Goal: Information Seeking & Learning: Learn about a topic

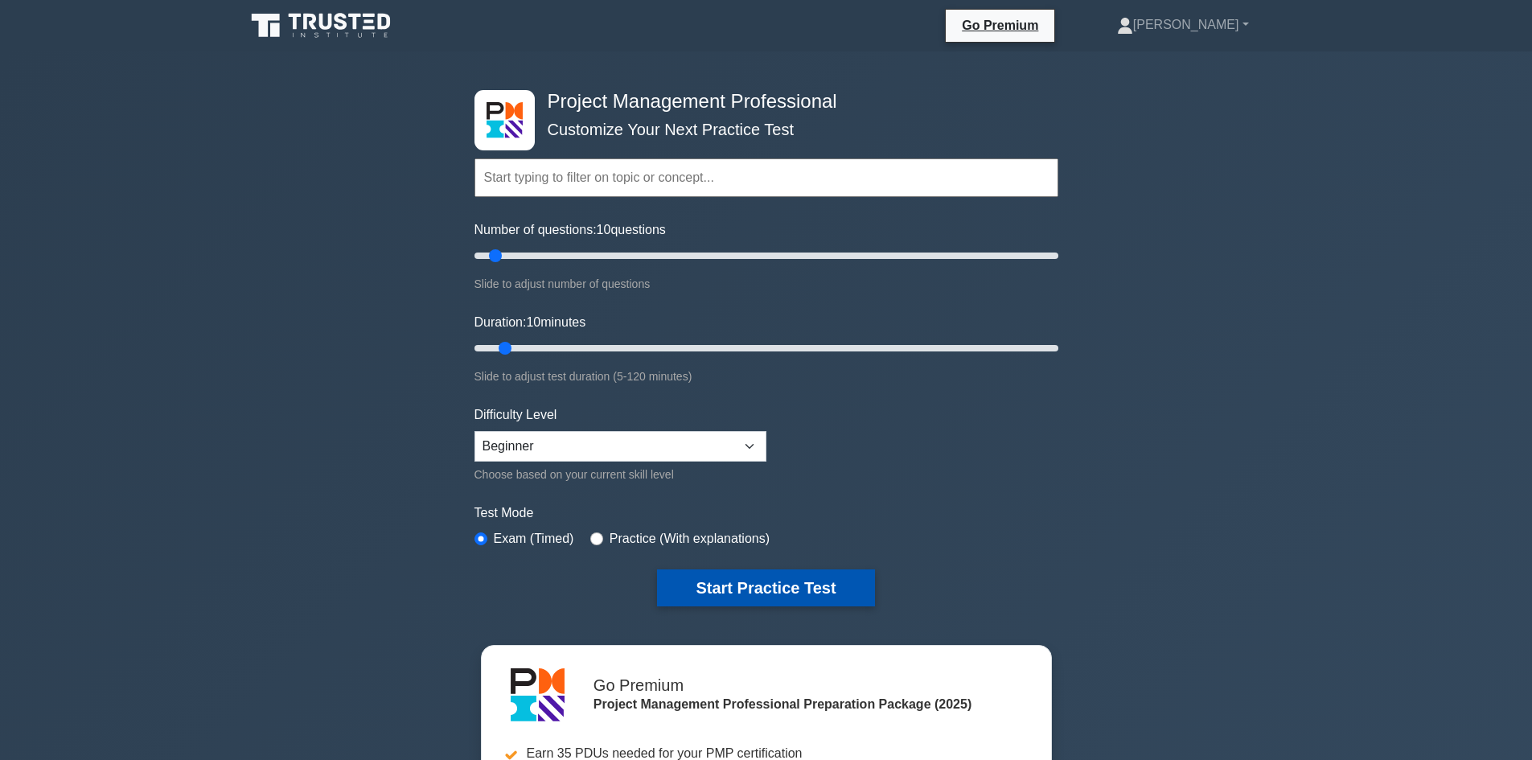
click at [772, 575] on button "Start Practice Test" at bounding box center [765, 588] width 217 height 37
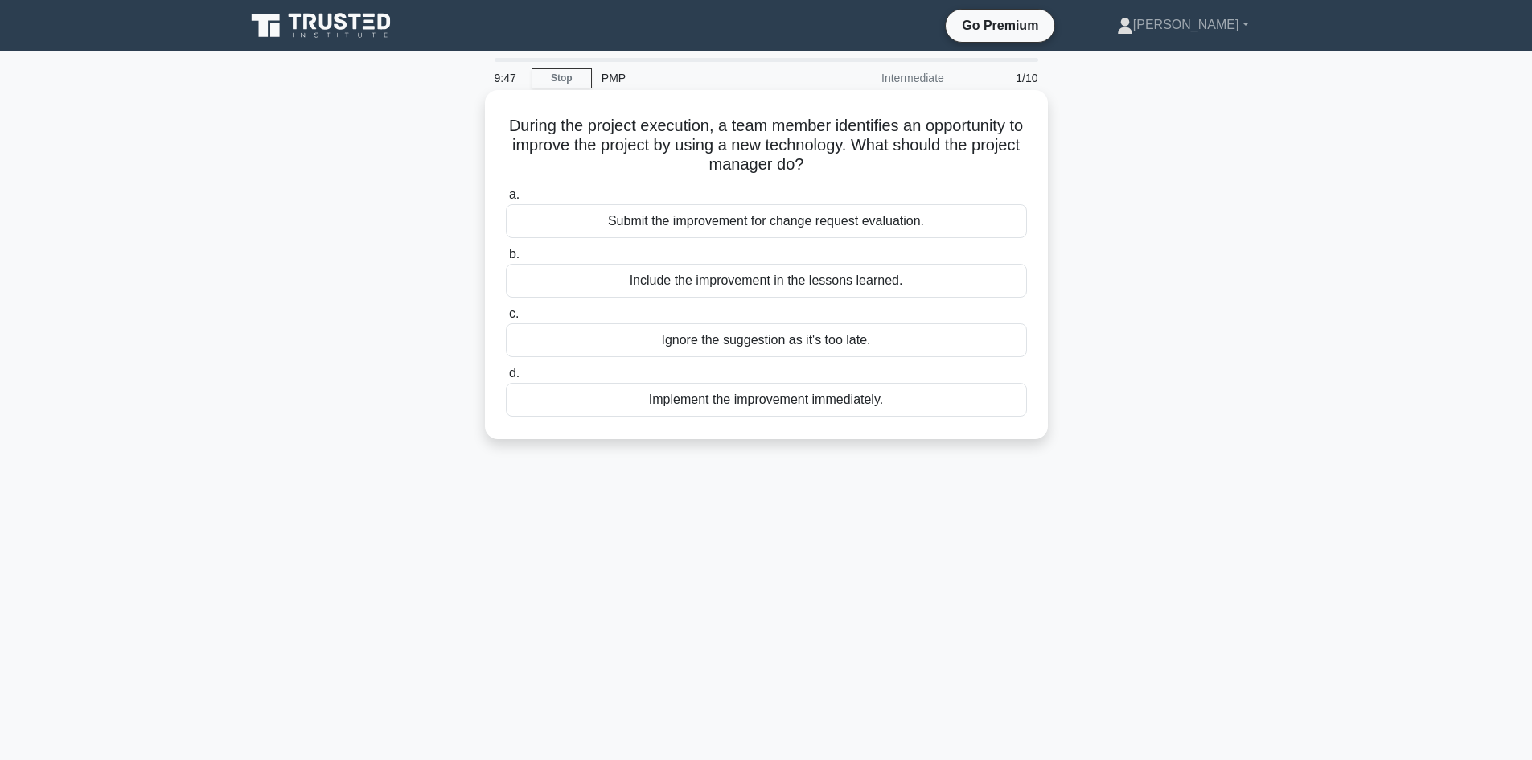
click at [729, 223] on div "Submit the improvement for change request evaluation." at bounding box center [766, 221] width 521 height 34
click at [506, 200] on input "a. Submit the improvement for change request evaluation." at bounding box center [506, 195] width 0 height 10
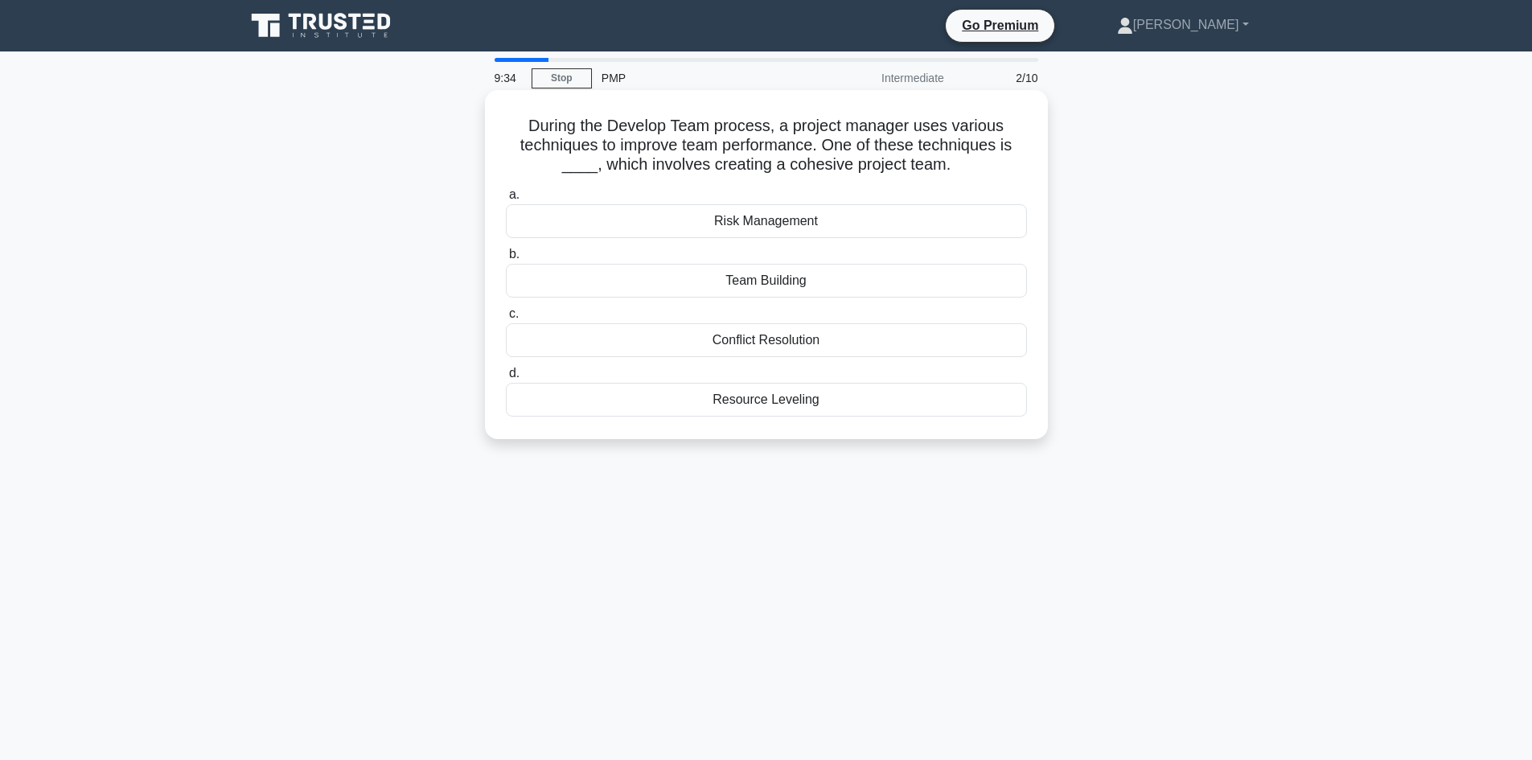
click at [793, 288] on div "Team Building" at bounding box center [766, 281] width 521 height 34
click at [506, 260] on input "b. Team Building" at bounding box center [506, 254] width 0 height 10
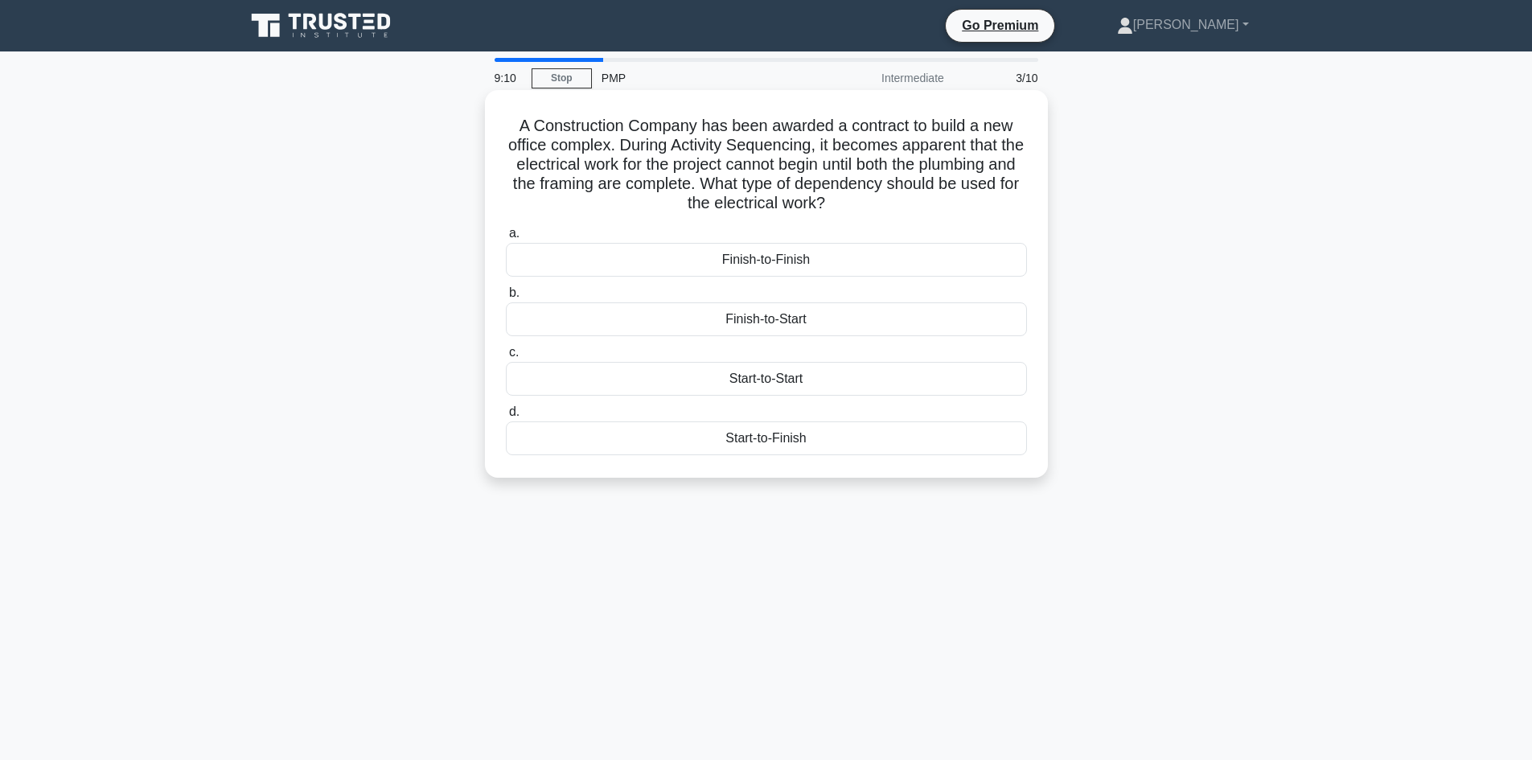
click at [747, 318] on div "Finish-to-Start" at bounding box center [766, 319] width 521 height 34
click at [506, 298] on input "b. Finish-to-Start" at bounding box center [506, 293] width 0 height 10
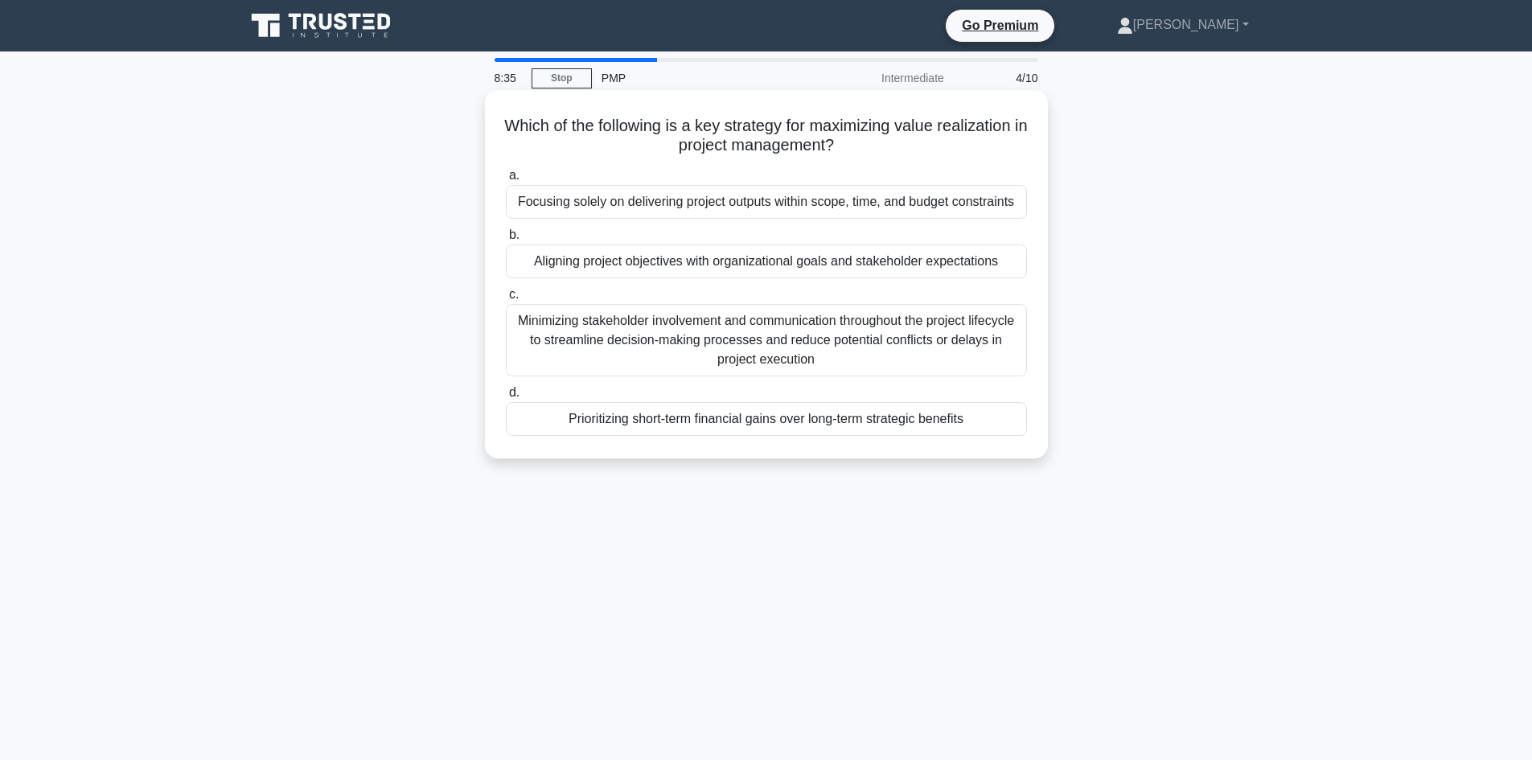
click at [891, 259] on div "Aligning project objectives with organizational goals and stakeholder expectati…" at bounding box center [766, 262] width 521 height 34
click at [506, 241] on input "b. Aligning project objectives with organizational goals and stakeholder expect…" at bounding box center [506, 235] width 0 height 10
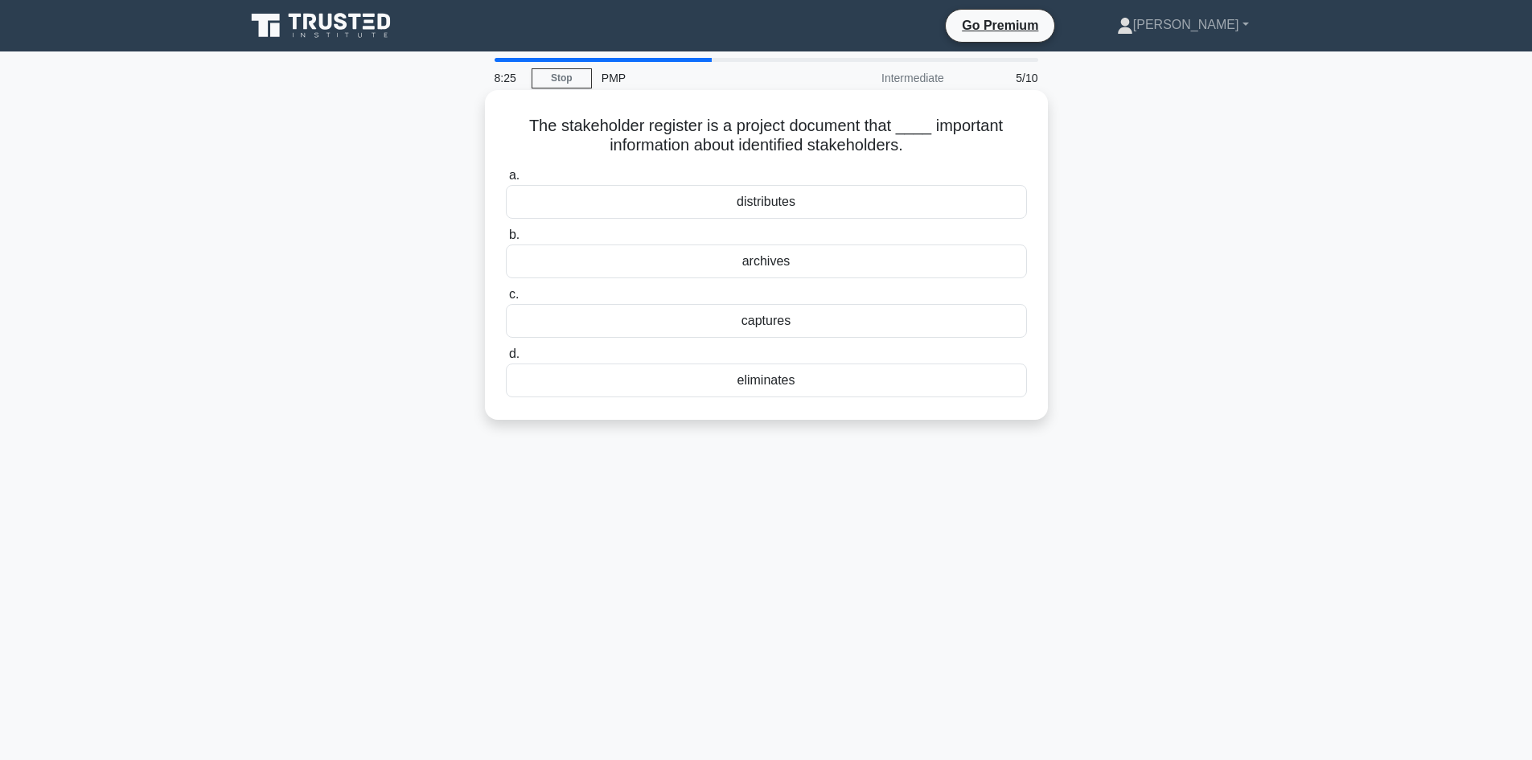
click at [771, 262] on div "archives" at bounding box center [766, 262] width 521 height 34
click at [506, 241] on input "b. archives" at bounding box center [506, 235] width 0 height 10
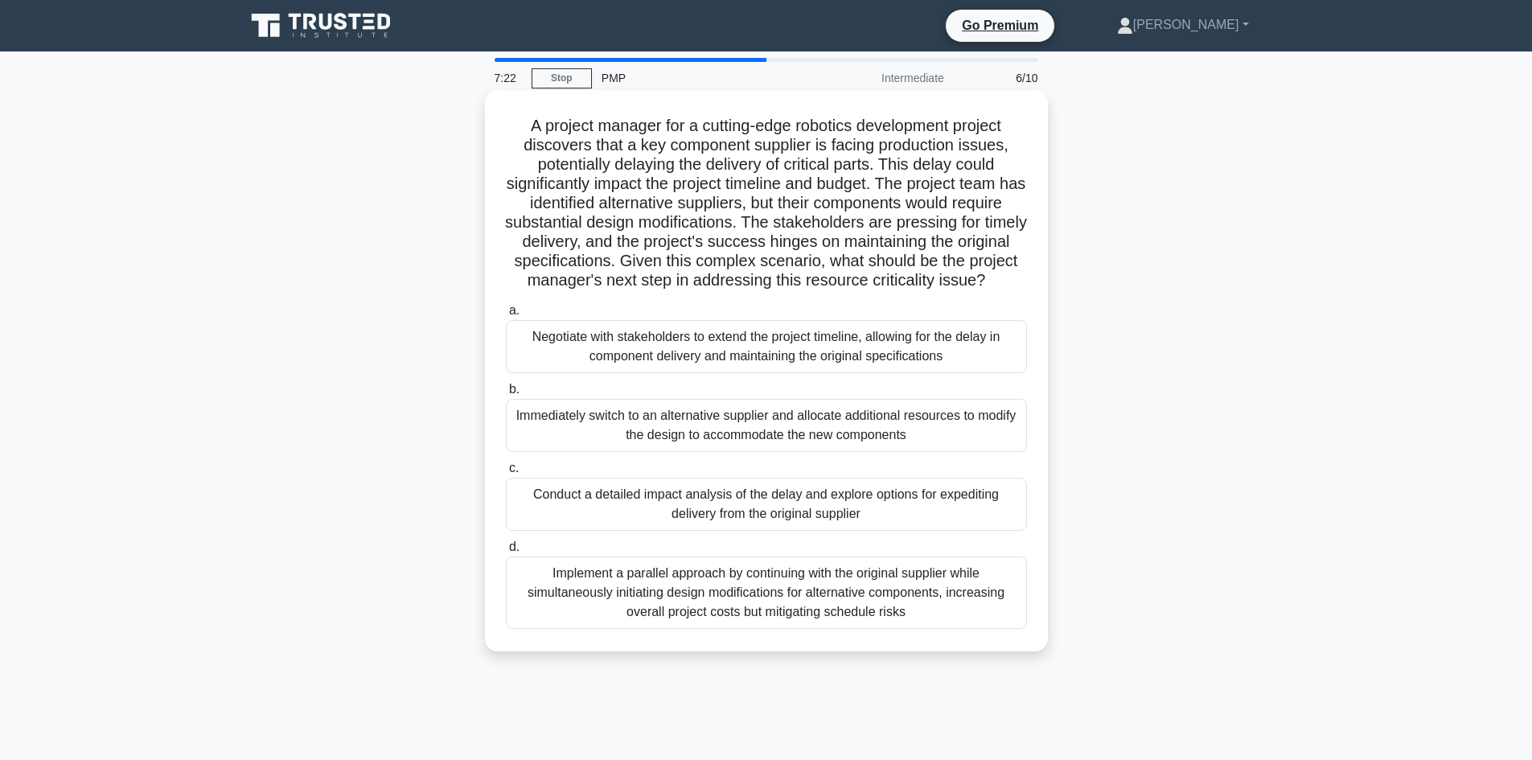
click at [708, 524] on div "Conduct a detailed impact analysis of the delay and explore options for expedit…" at bounding box center [766, 504] width 521 height 53
click at [506, 474] on input "c. Conduct a detailed impact analysis of the delay and explore options for expe…" at bounding box center [506, 468] width 0 height 10
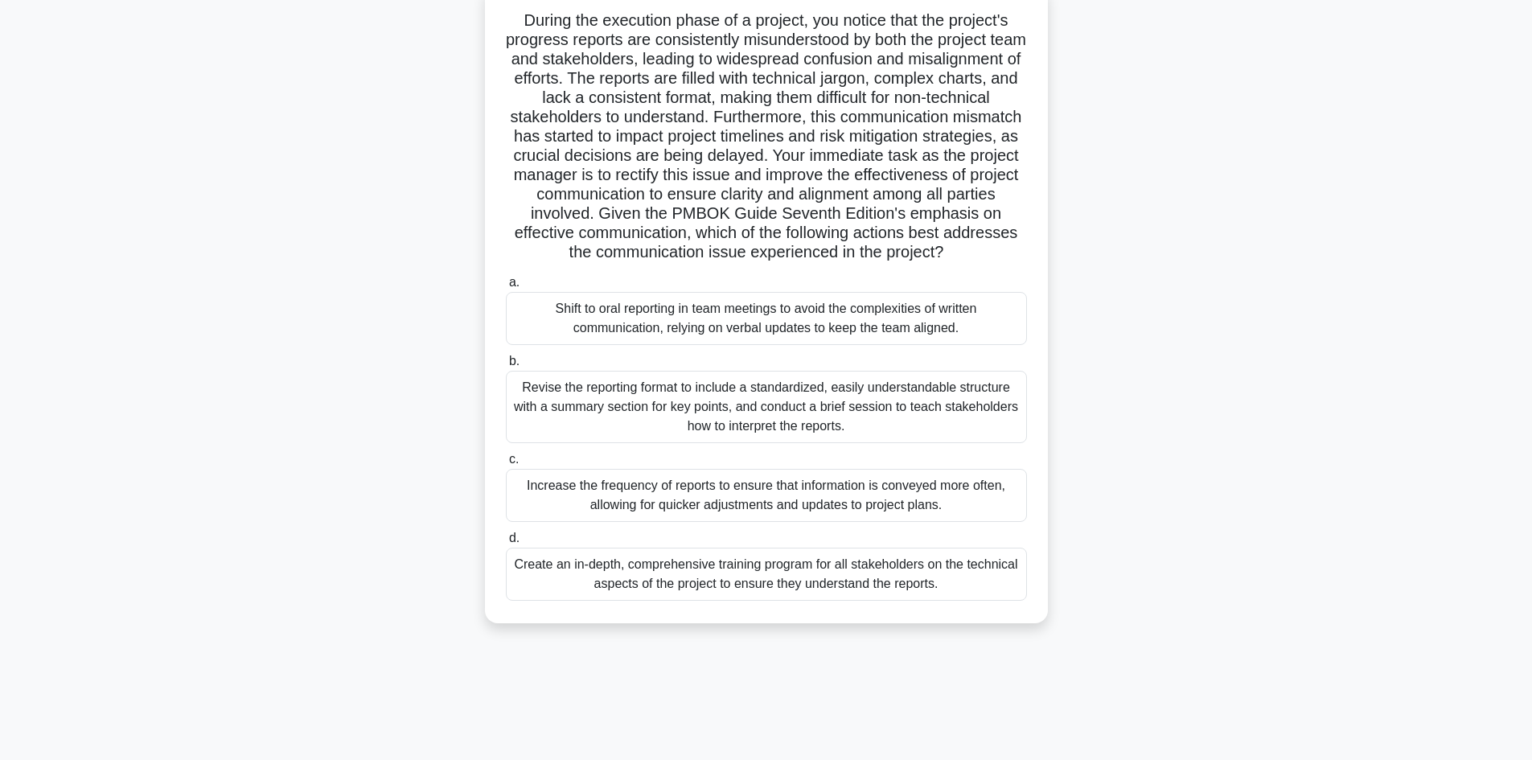
scroll to position [109, 0]
click at [875, 590] on div "Create an in-depth, comprehensive training program for all stakeholders on the …" at bounding box center [766, 571] width 521 height 53
click at [506, 541] on input "d. Create an in-depth, comprehensive training program for all stakeholders on t…" at bounding box center [506, 535] width 0 height 10
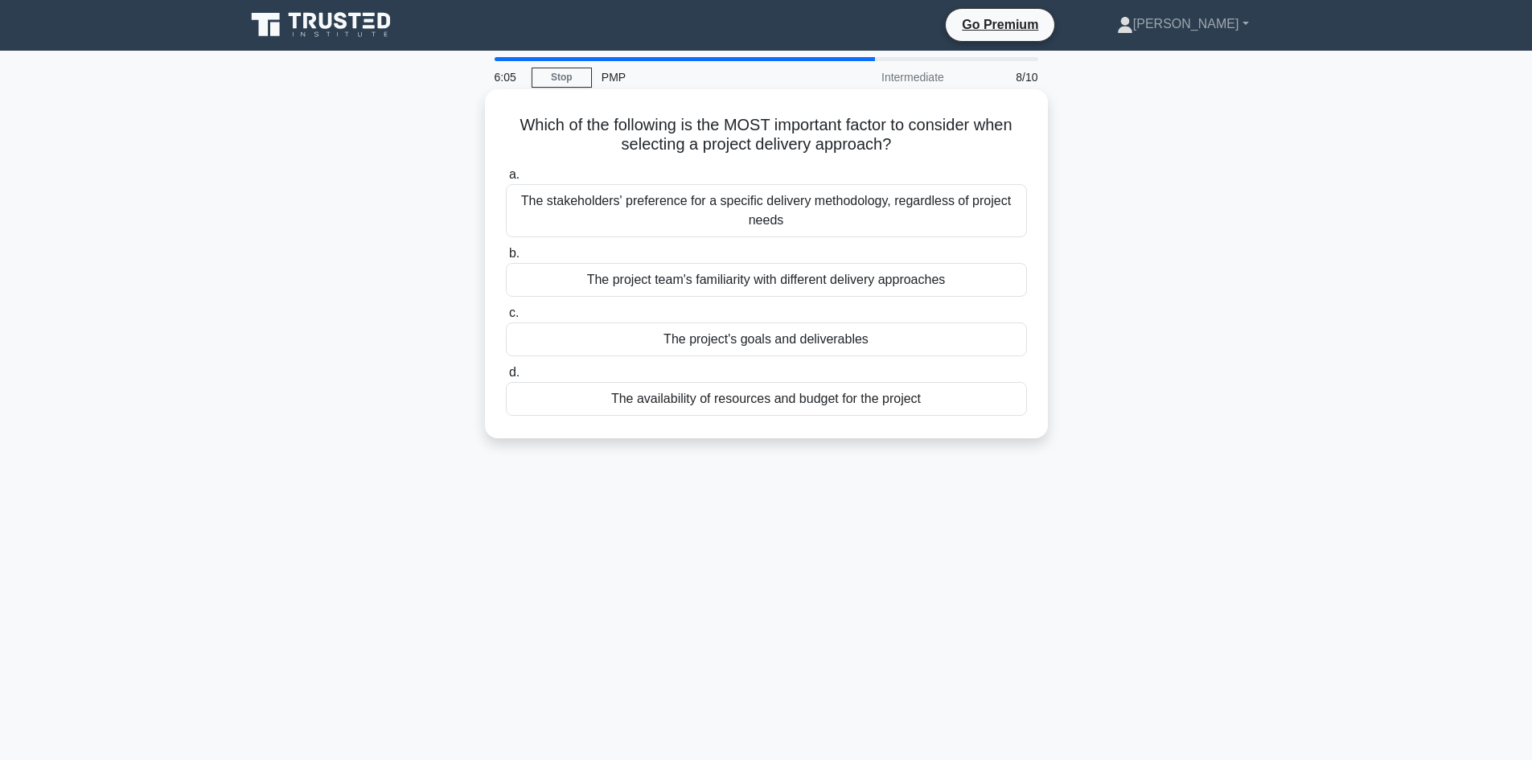
scroll to position [0, 0]
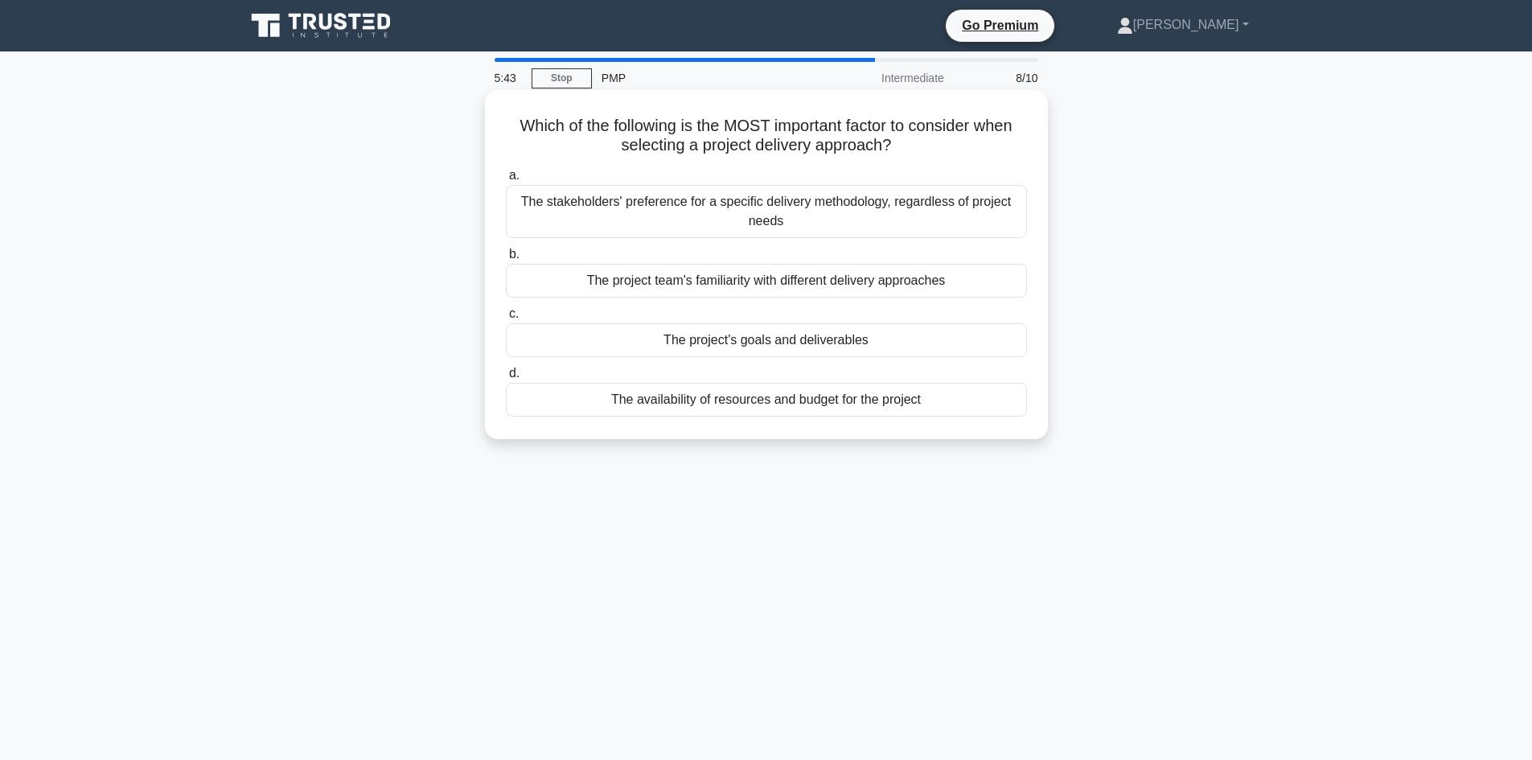
click at [905, 343] on div "The project's goals and deliverables" at bounding box center [766, 340] width 521 height 34
click at [506, 319] on input "c. The project's goals and deliverables" at bounding box center [506, 314] width 0 height 10
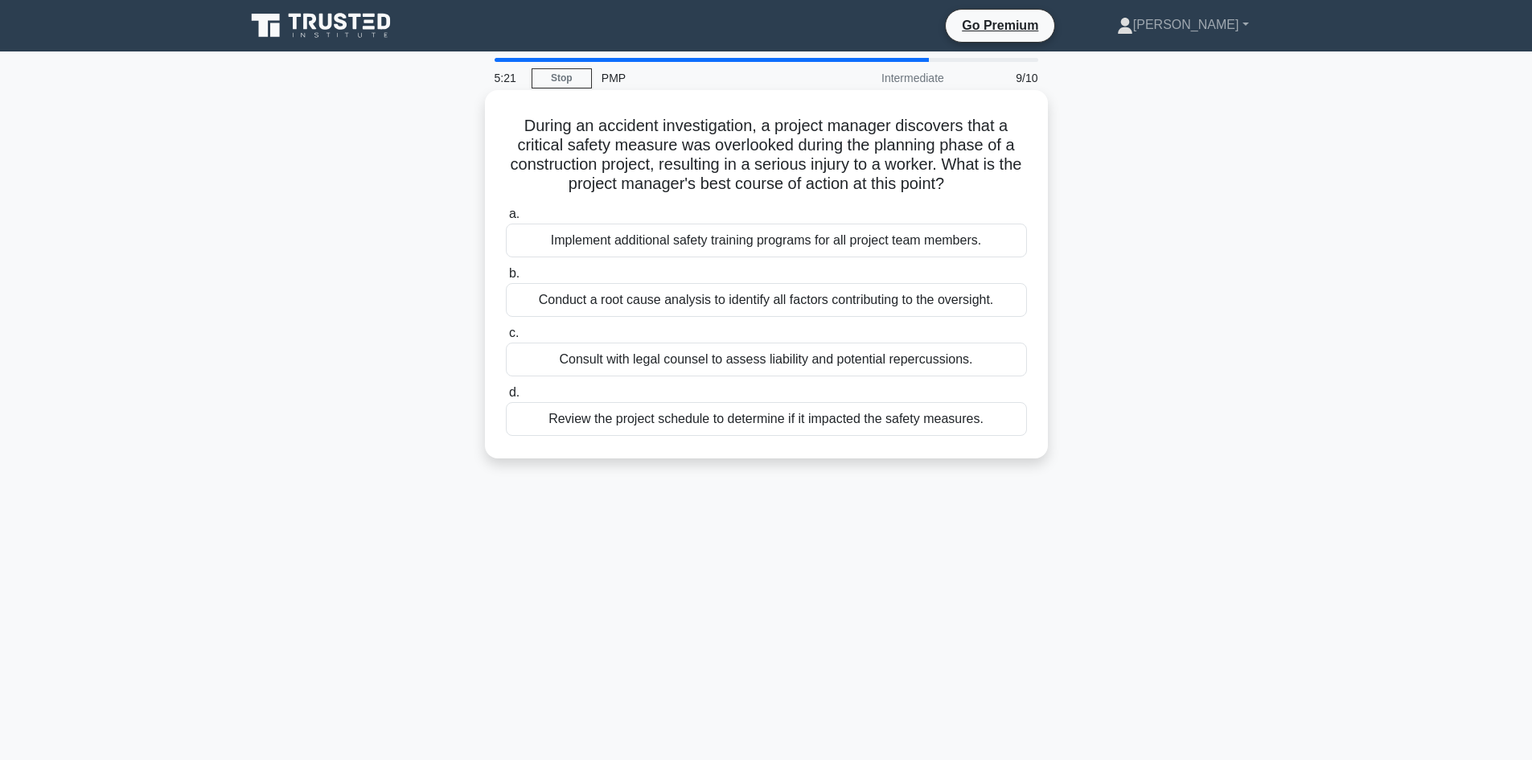
click at [570, 296] on div "Conduct a root cause analysis to identify all factors contributing to the overs…" at bounding box center [766, 300] width 521 height 34
click at [506, 279] on input "b. Conduct a root cause analysis to identify all factors contributing to the ov…" at bounding box center [506, 274] width 0 height 10
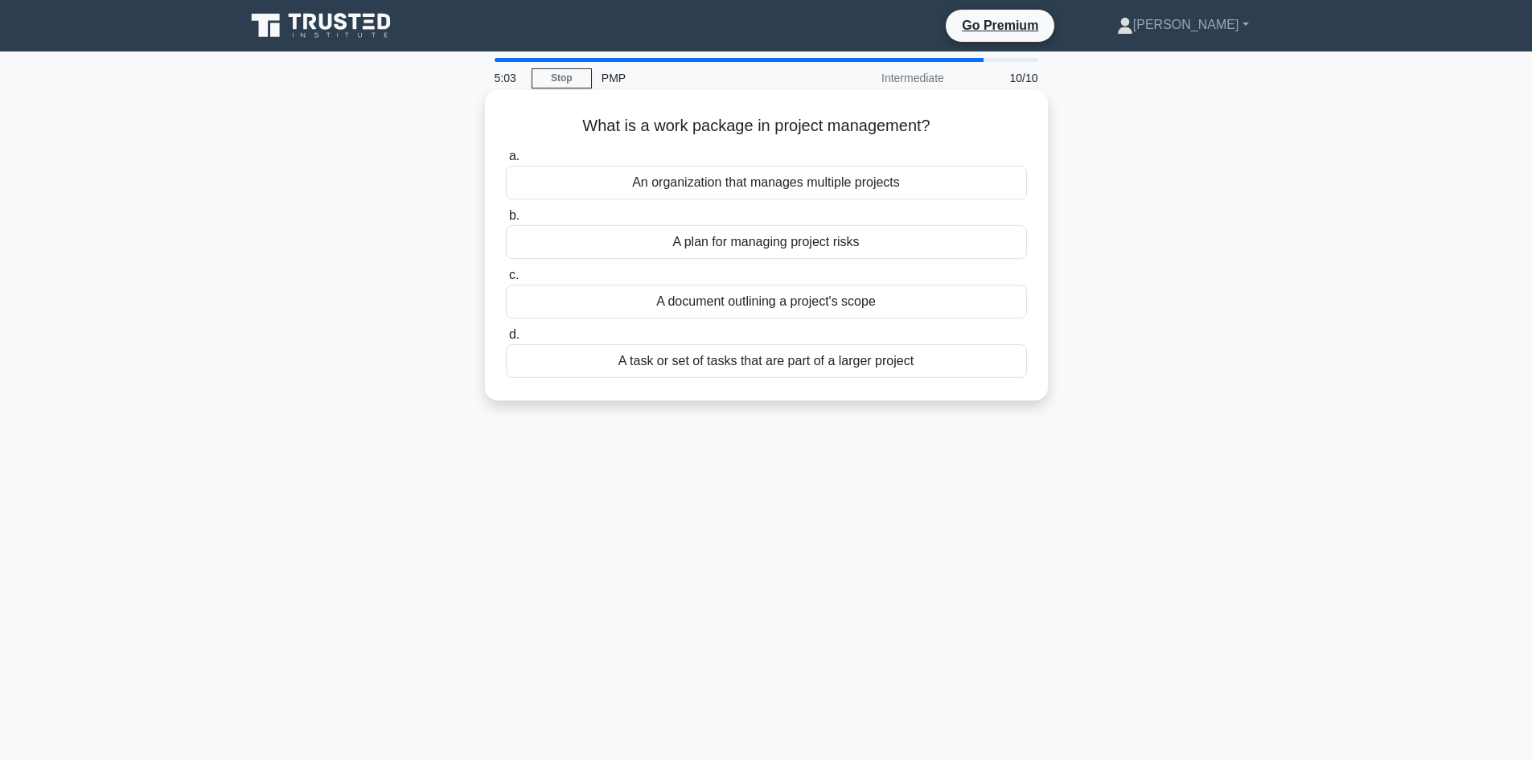
click at [827, 369] on div "A task or set of tasks that are part of a larger project" at bounding box center [766, 361] width 521 height 34
click at [506, 340] on input "d. A task or set of tasks that are part of a larger project" at bounding box center [506, 335] width 0 height 10
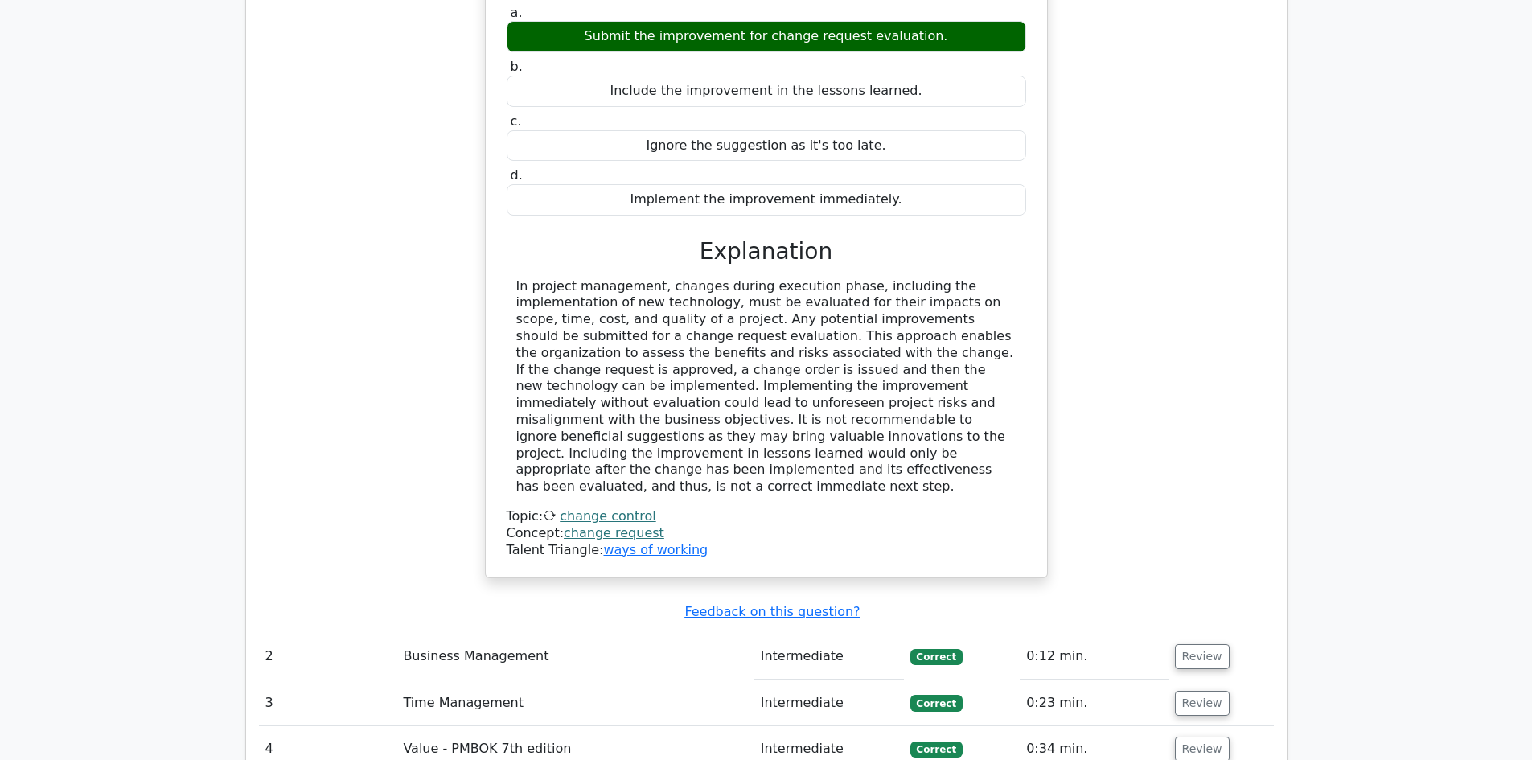
scroll to position [1689, 0]
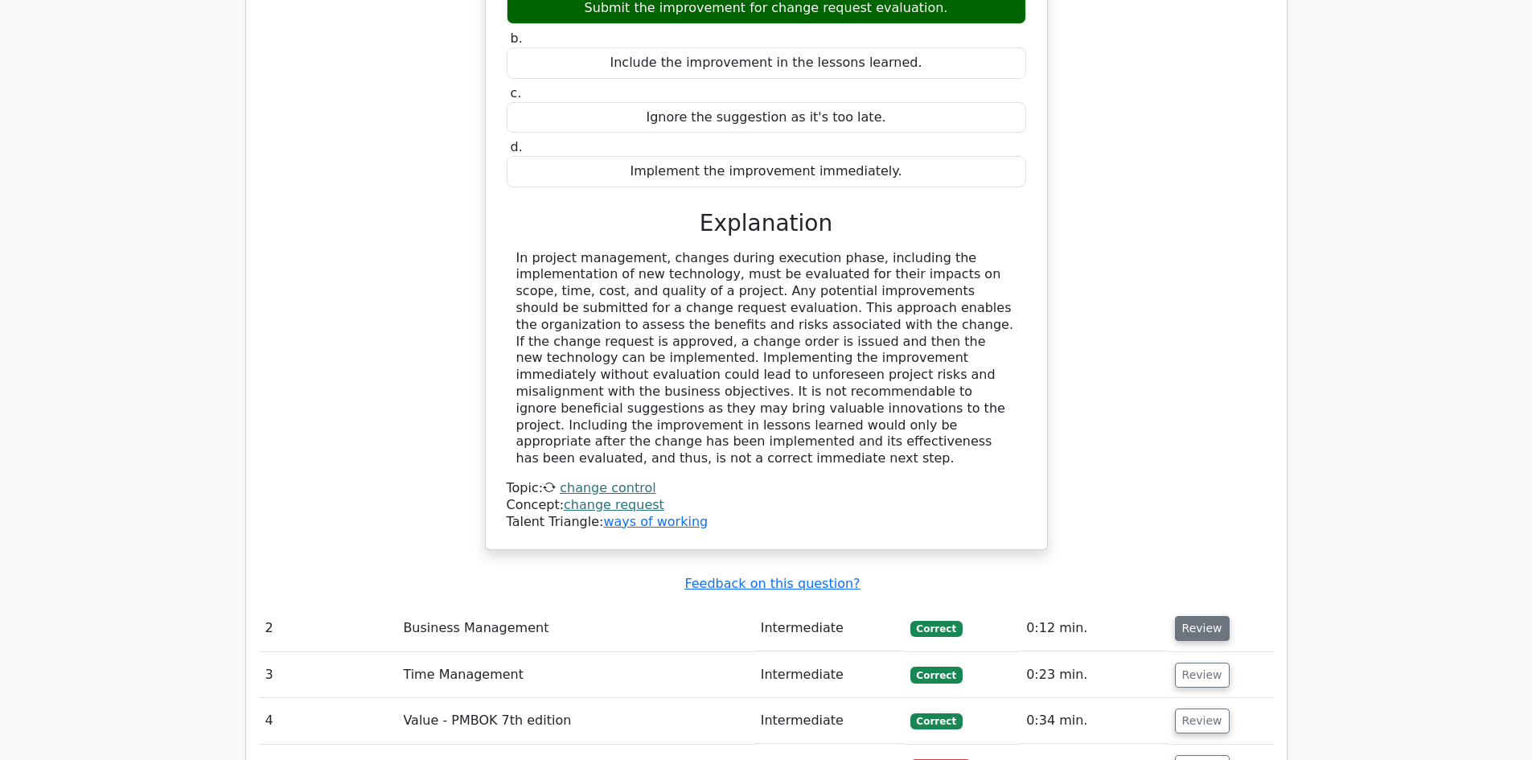
click at [1189, 616] on button "Review" at bounding box center [1202, 628] width 55 height 25
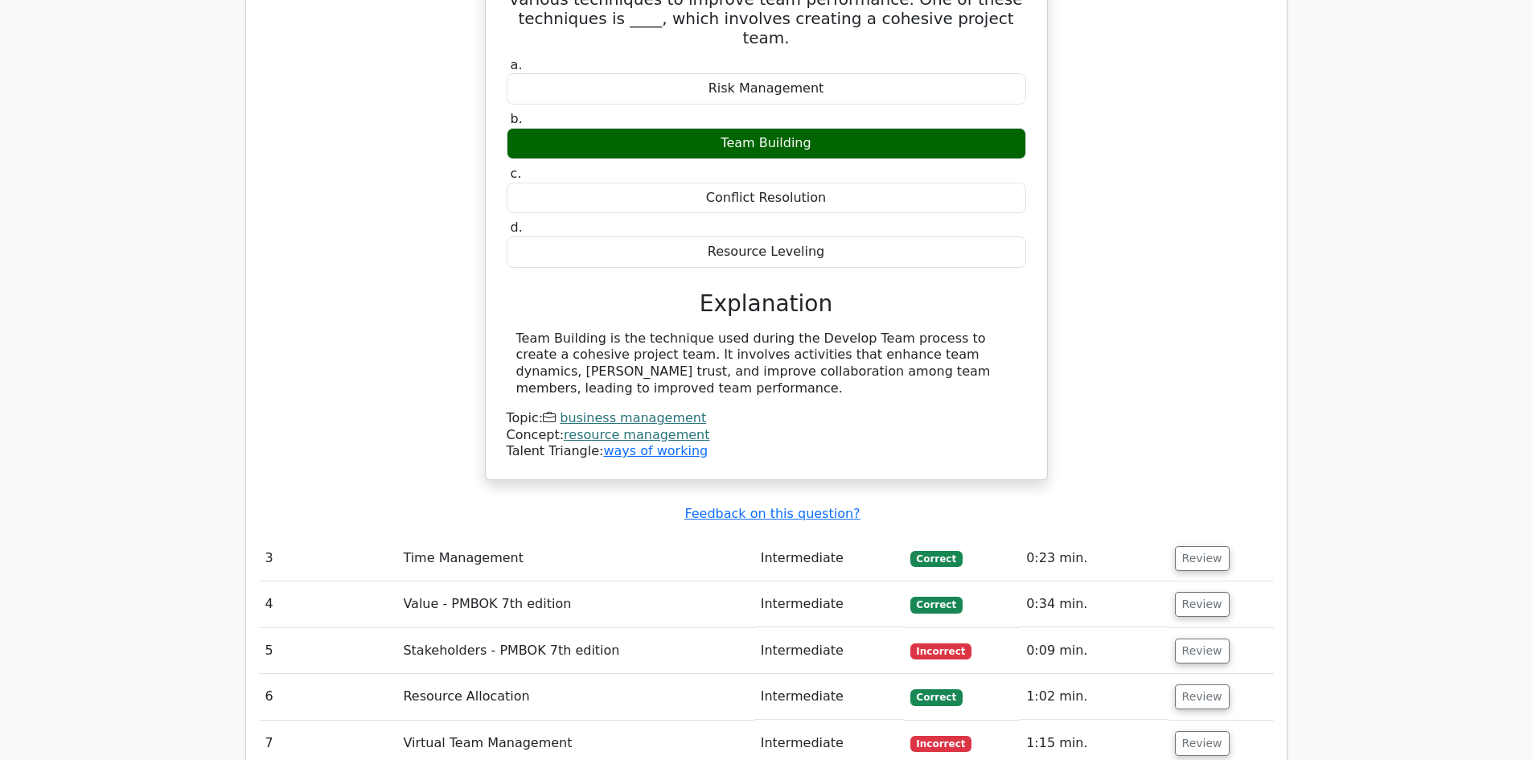
scroll to position [2413, 0]
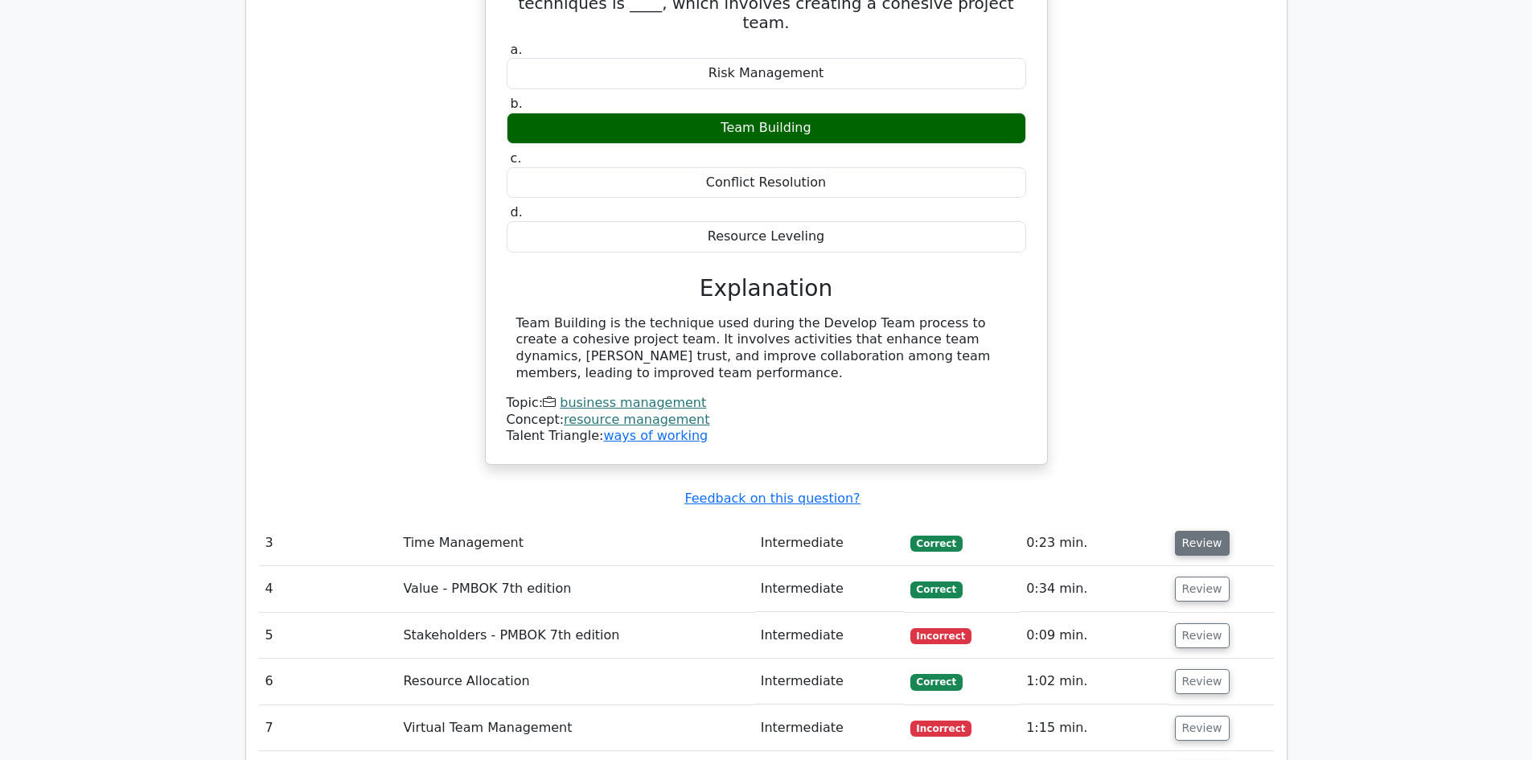
click at [1194, 531] on button "Review" at bounding box center [1202, 543] width 55 height 25
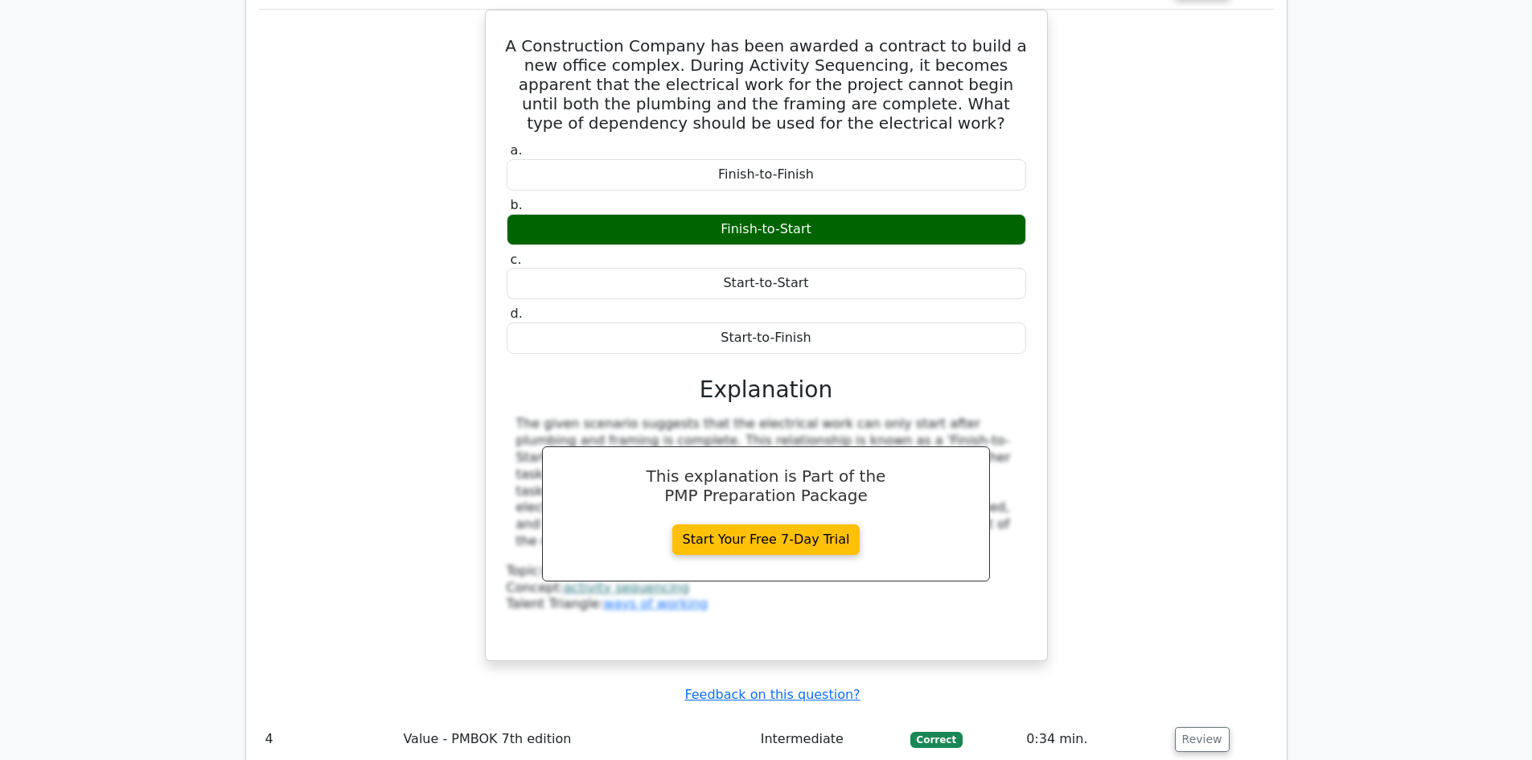
scroll to position [2976, 0]
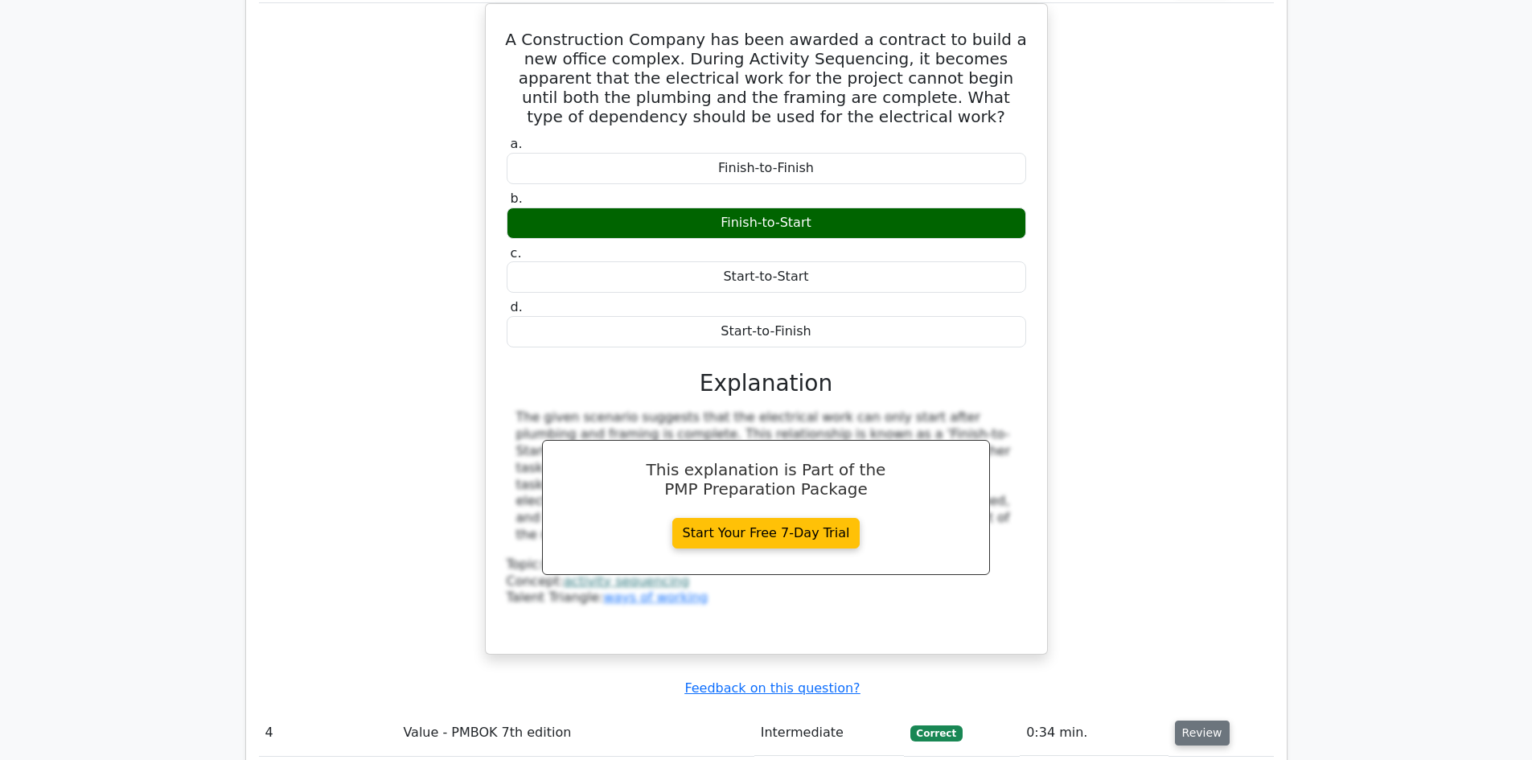
click at [1192, 721] on button "Review" at bounding box center [1202, 733] width 55 height 25
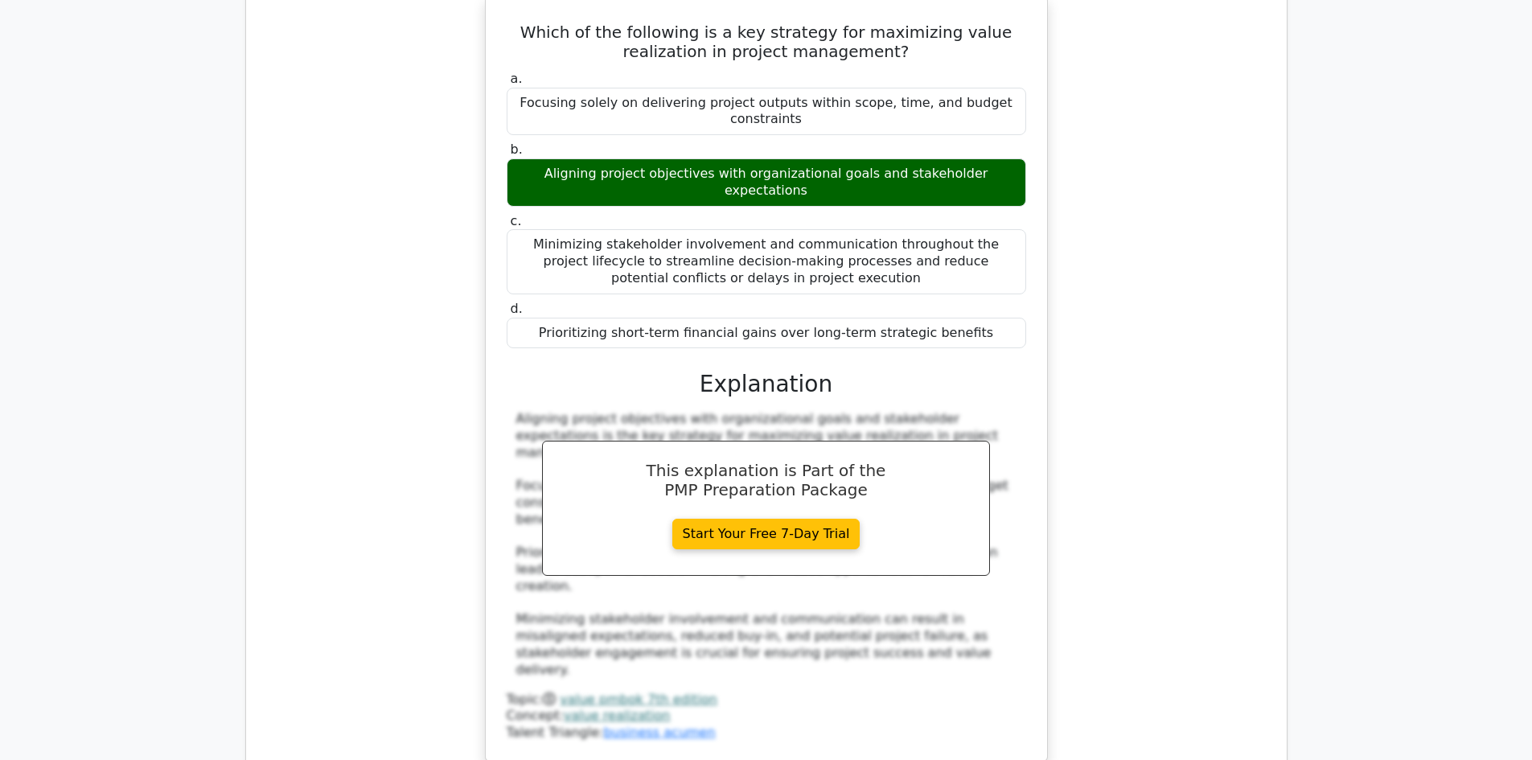
scroll to position [3942, 0]
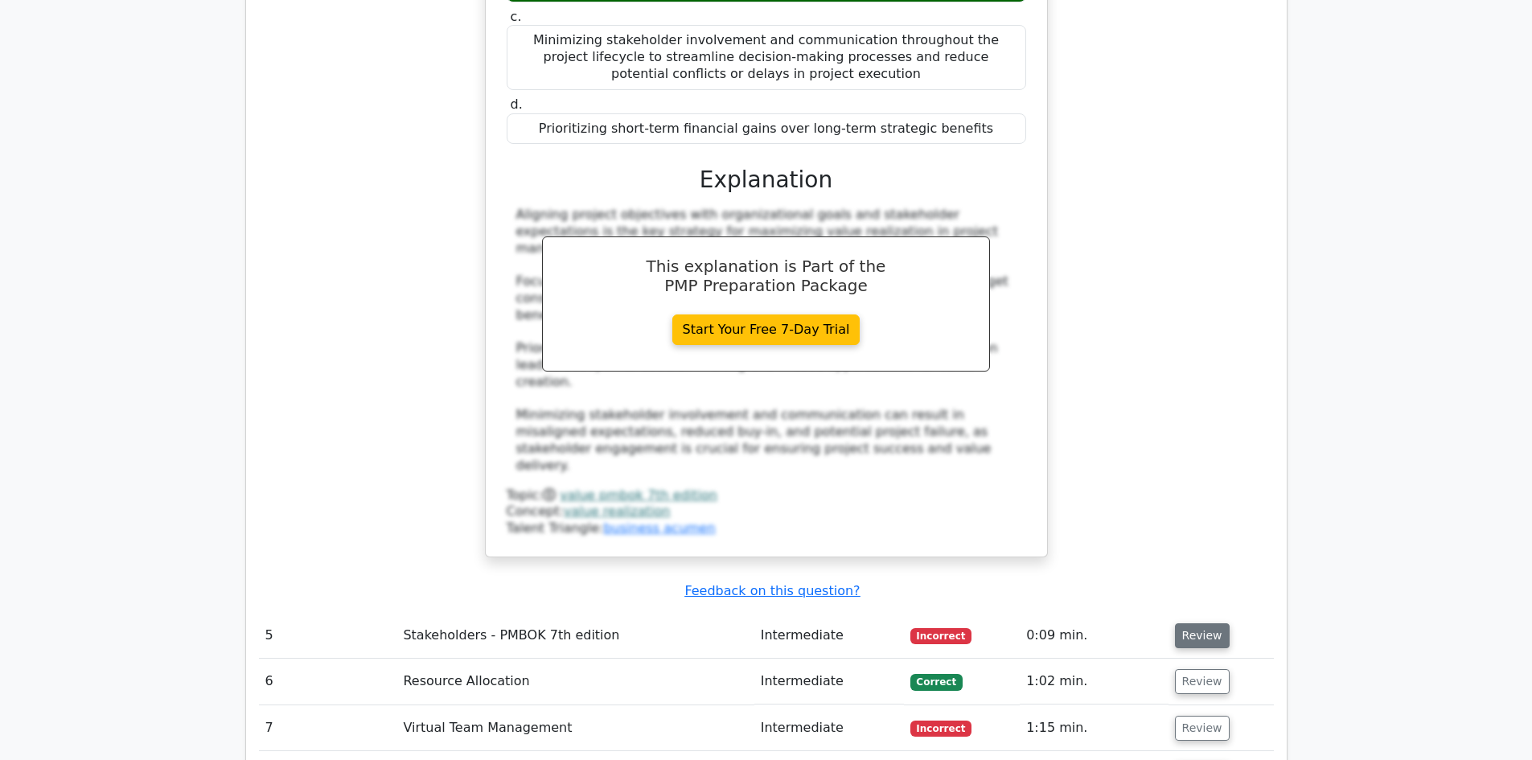
click at [1193, 623] on button "Review" at bounding box center [1202, 635] width 55 height 25
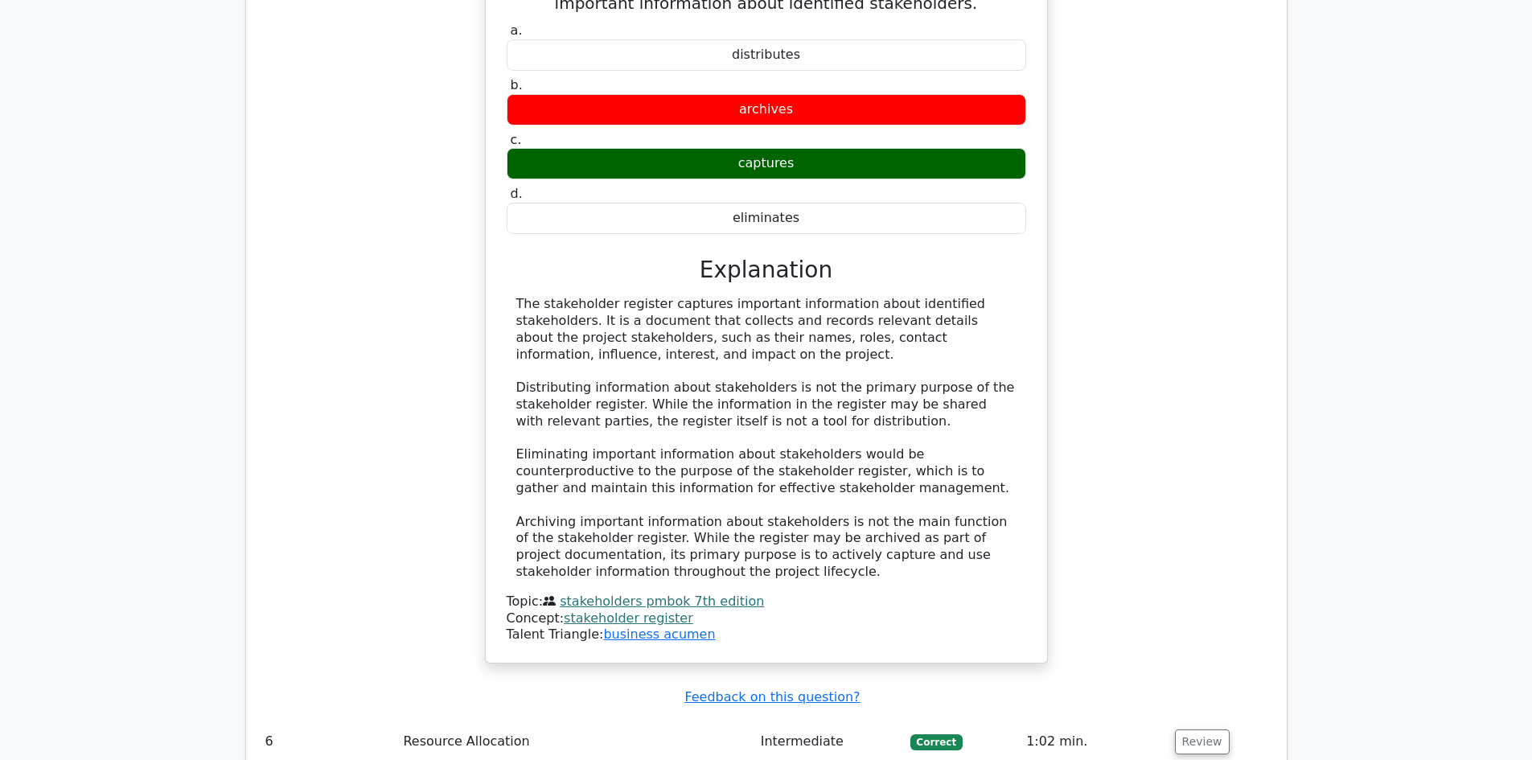
scroll to position [4746, 0]
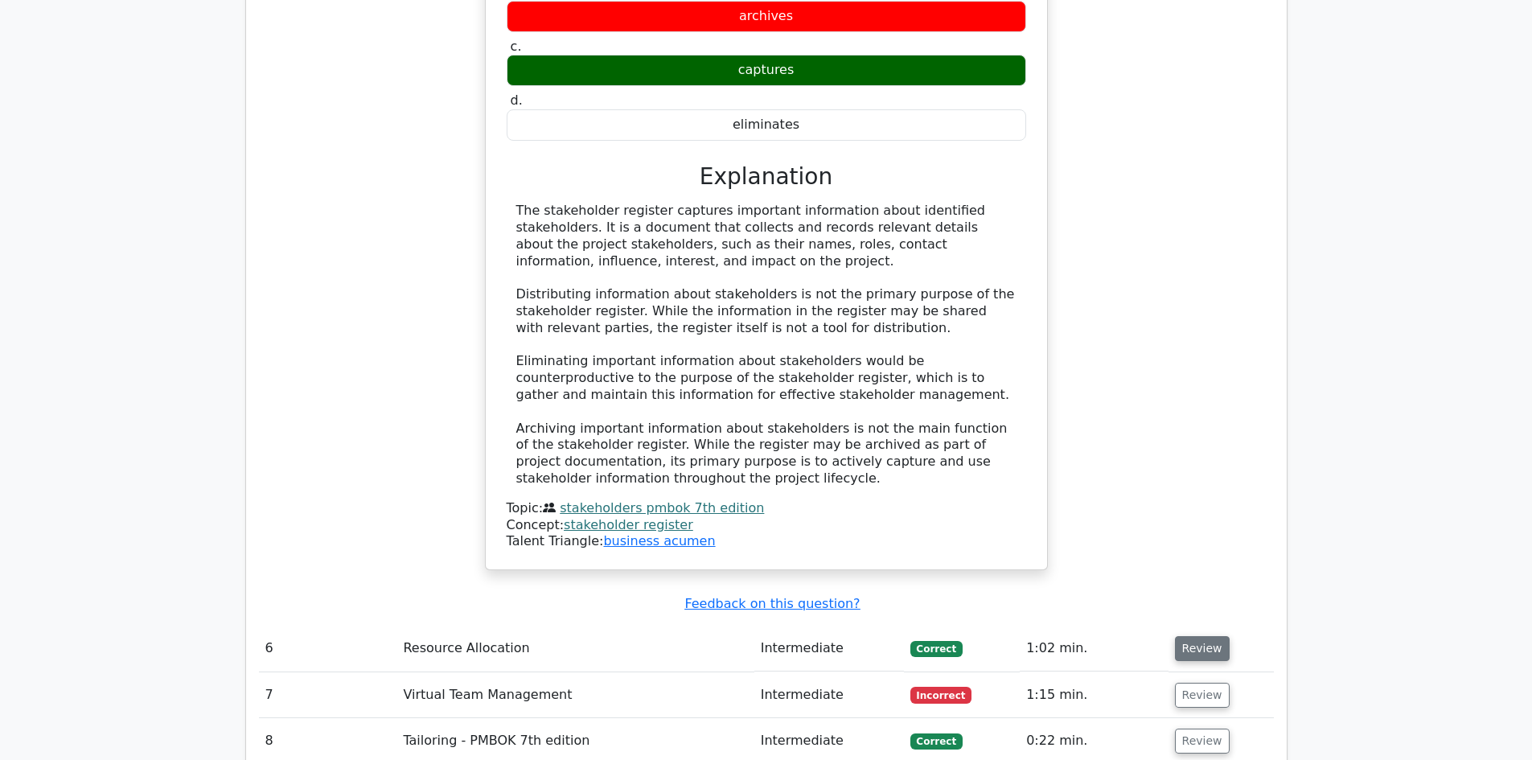
click at [1220, 636] on button "Review" at bounding box center [1202, 648] width 55 height 25
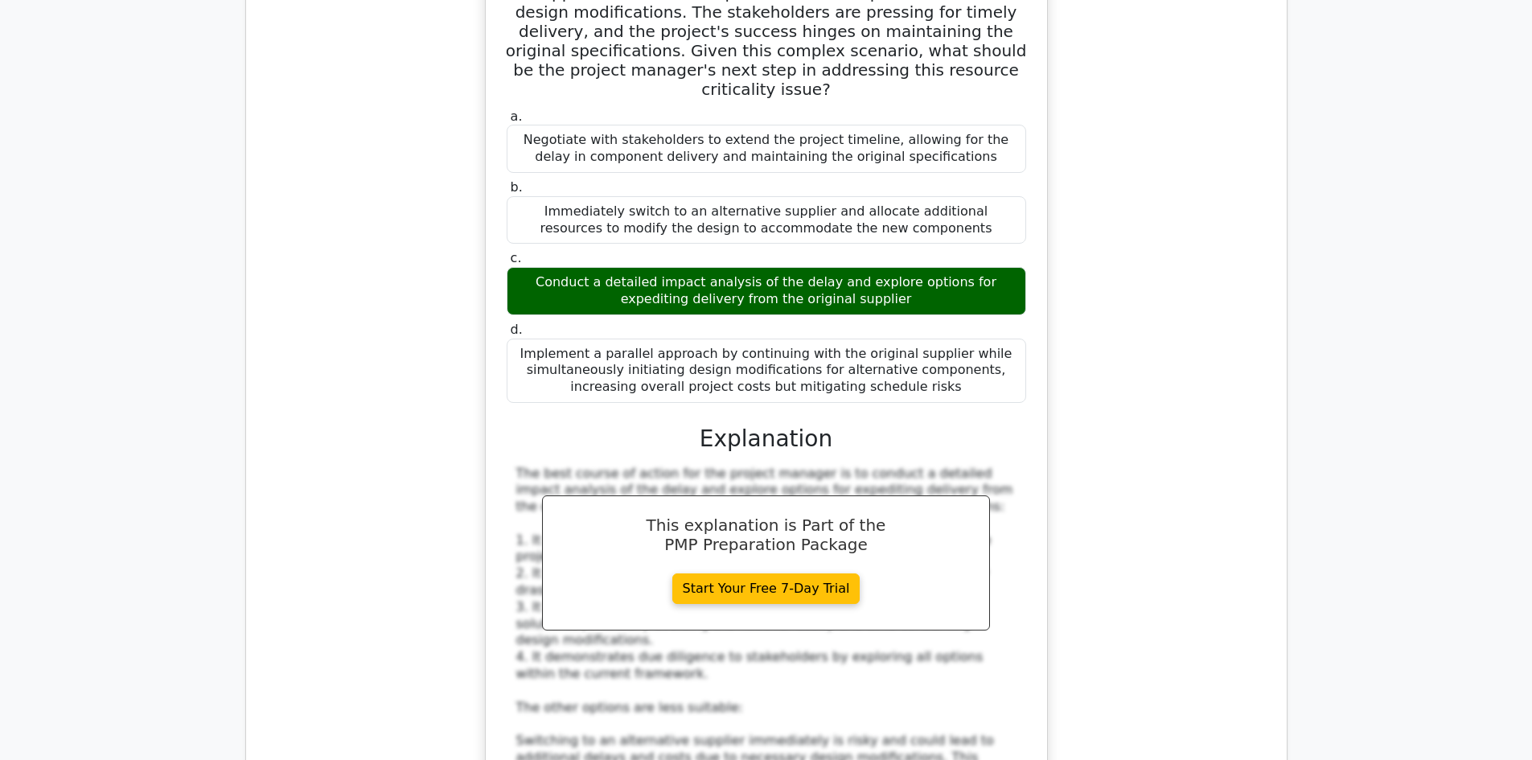
scroll to position [5792, 0]
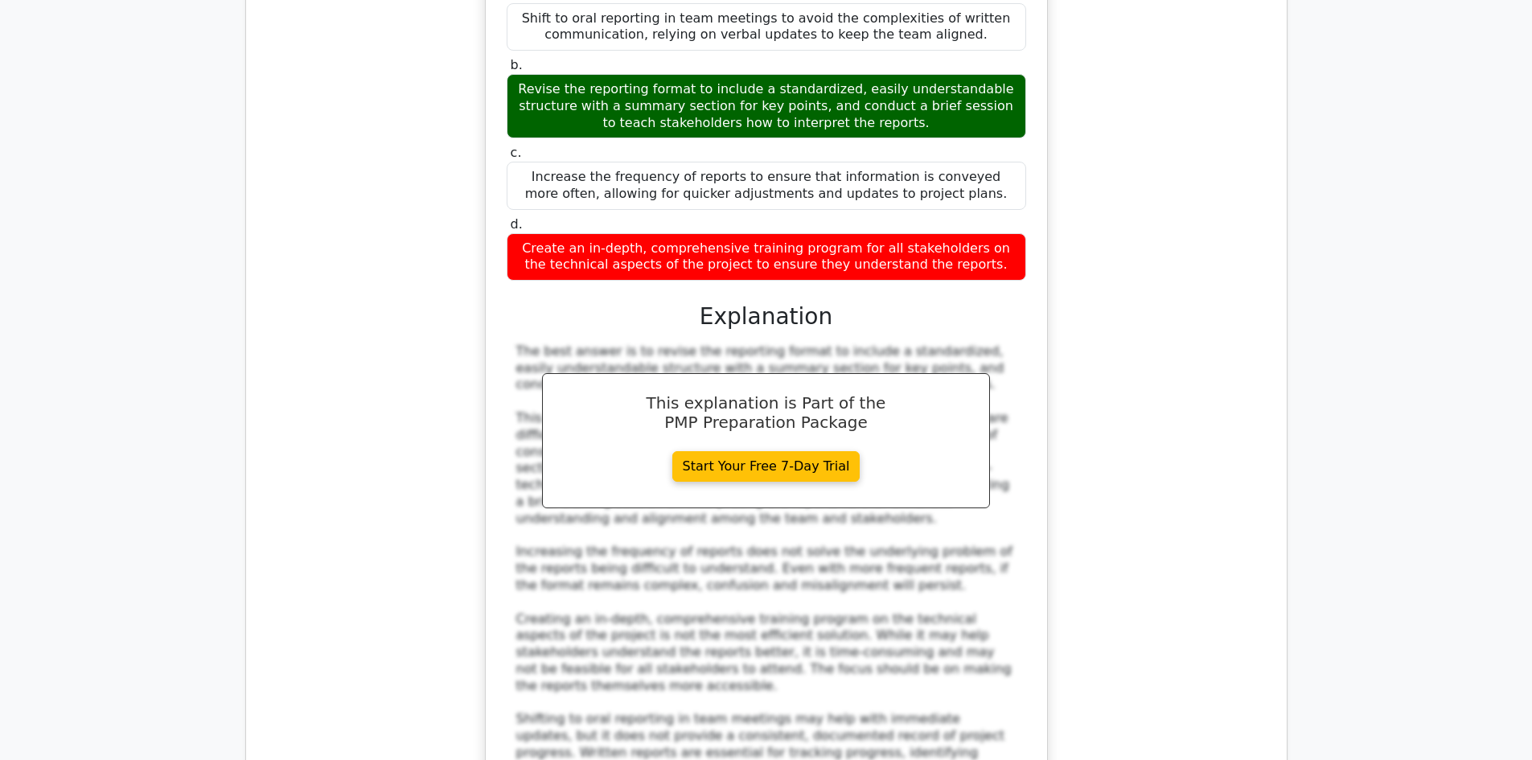
scroll to position [7159, 0]
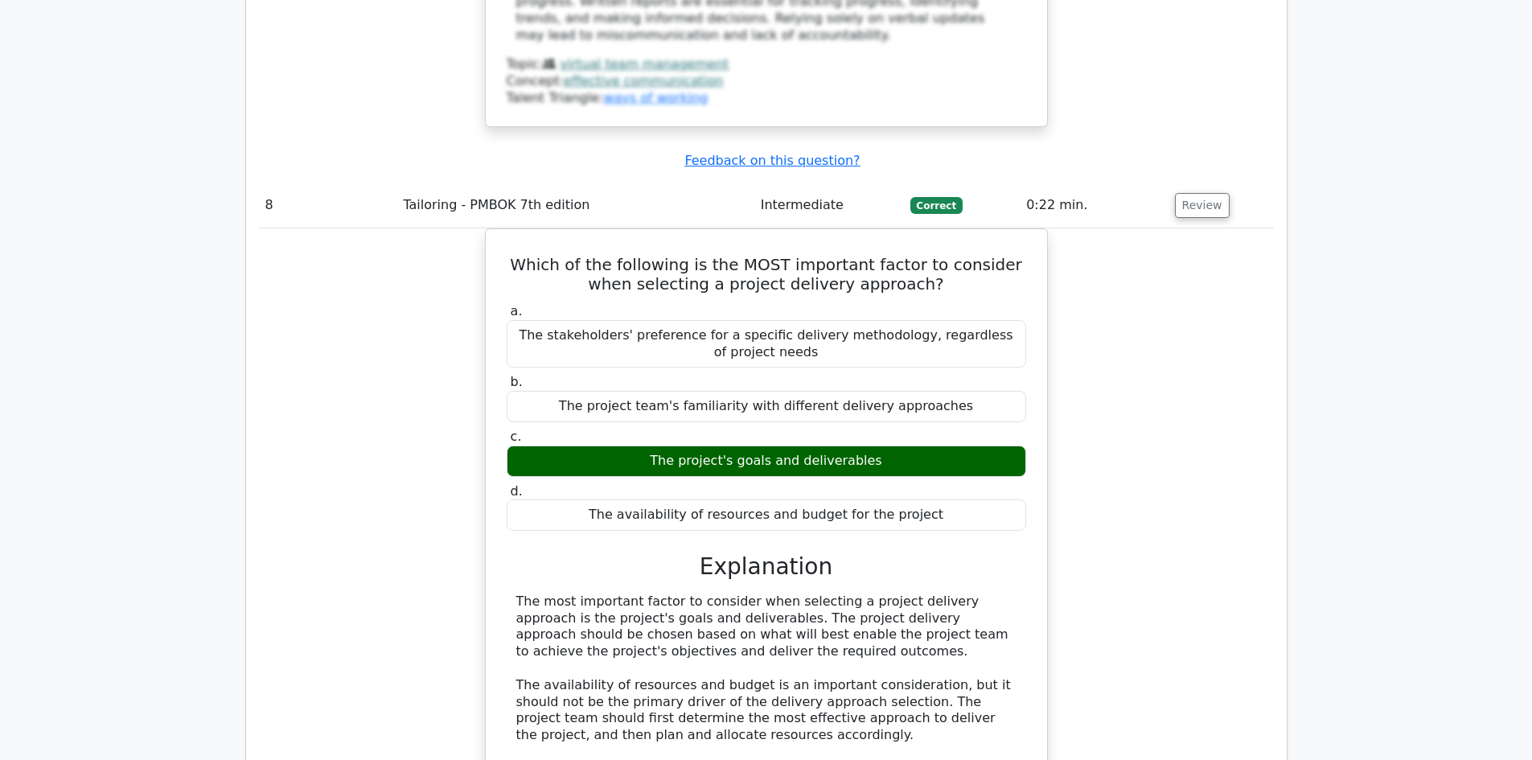
scroll to position [8125, 0]
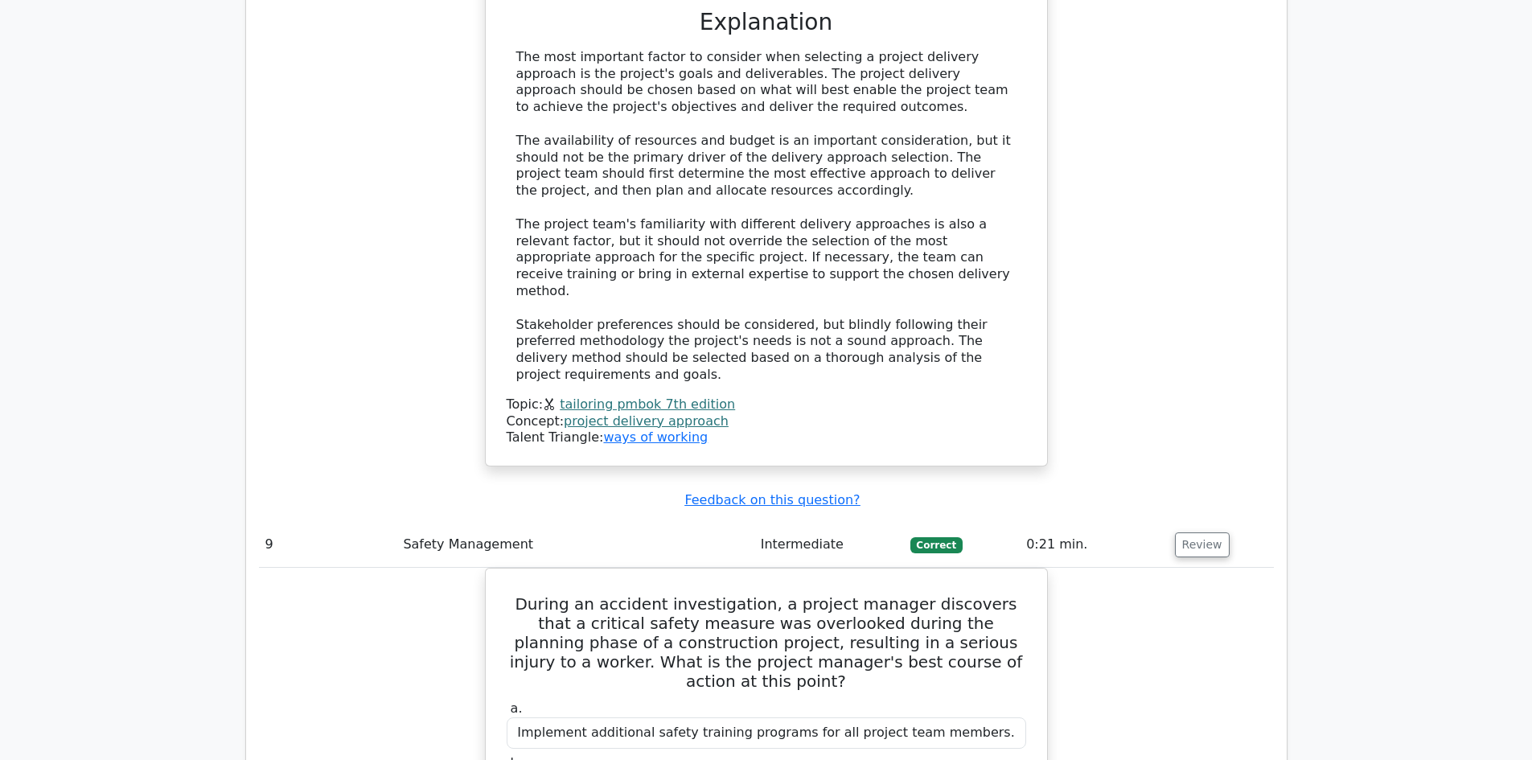
scroll to position [9010, 0]
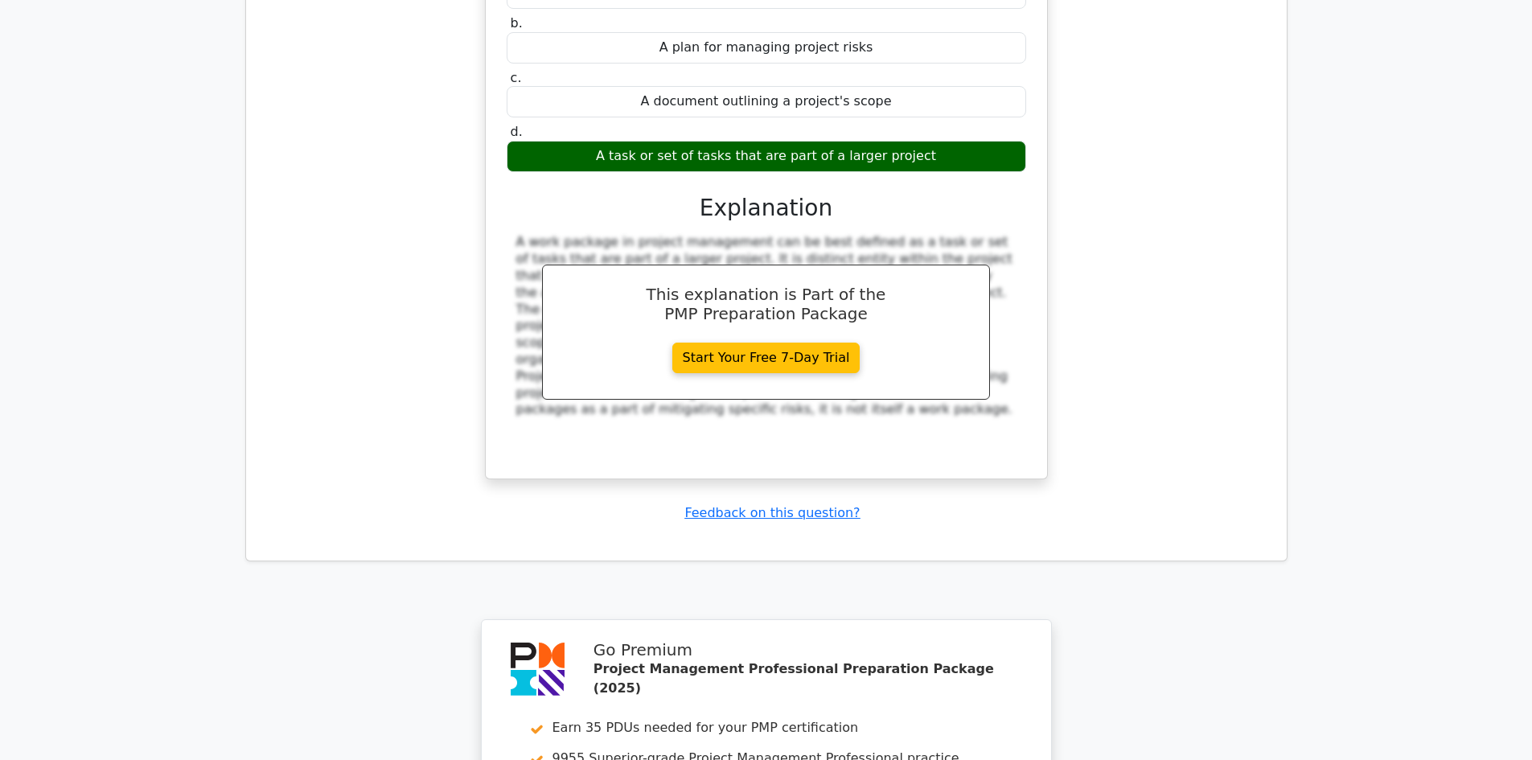
scroll to position [10055, 0]
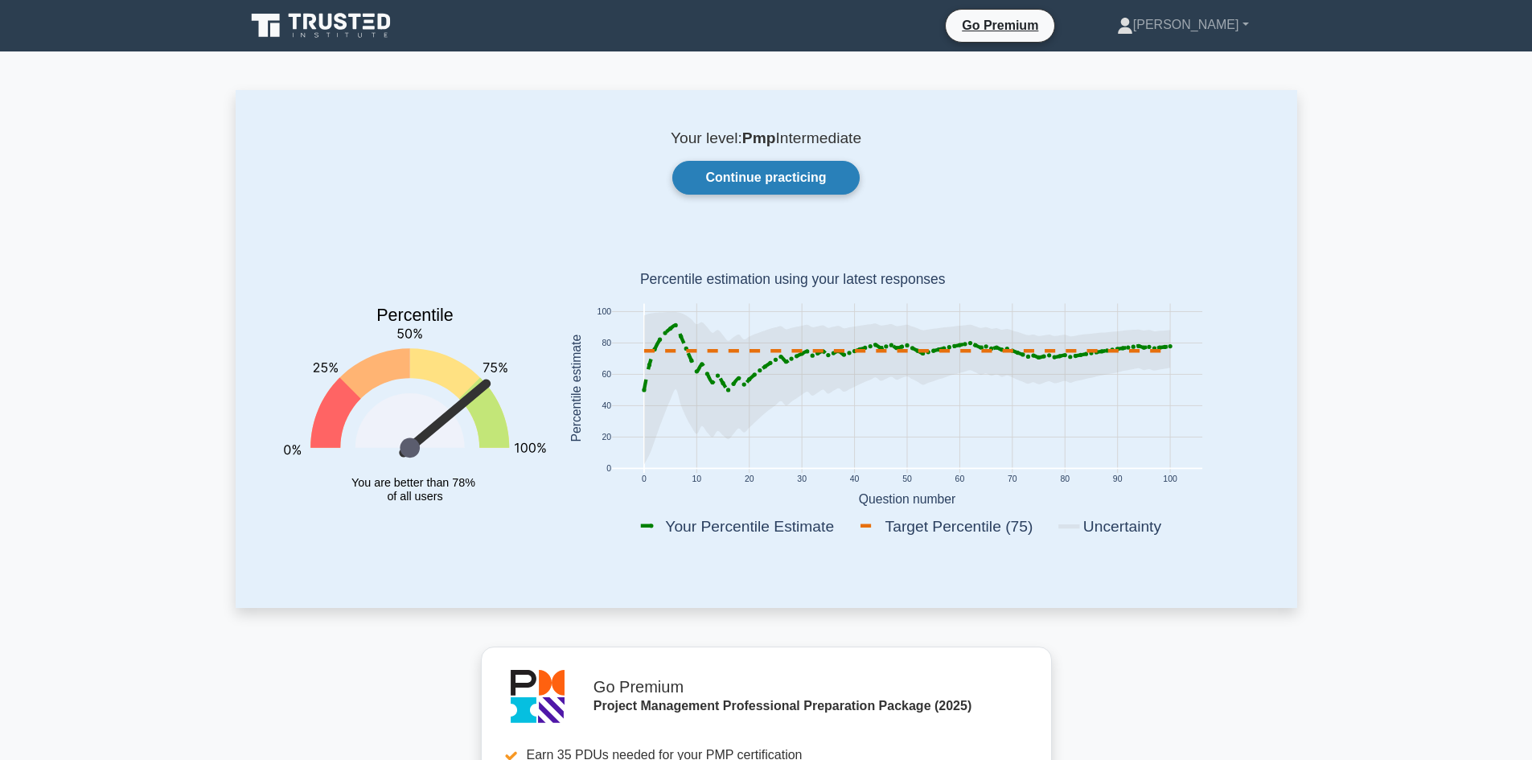
click at [767, 177] on link "Continue practicing" at bounding box center [766, 178] width 187 height 34
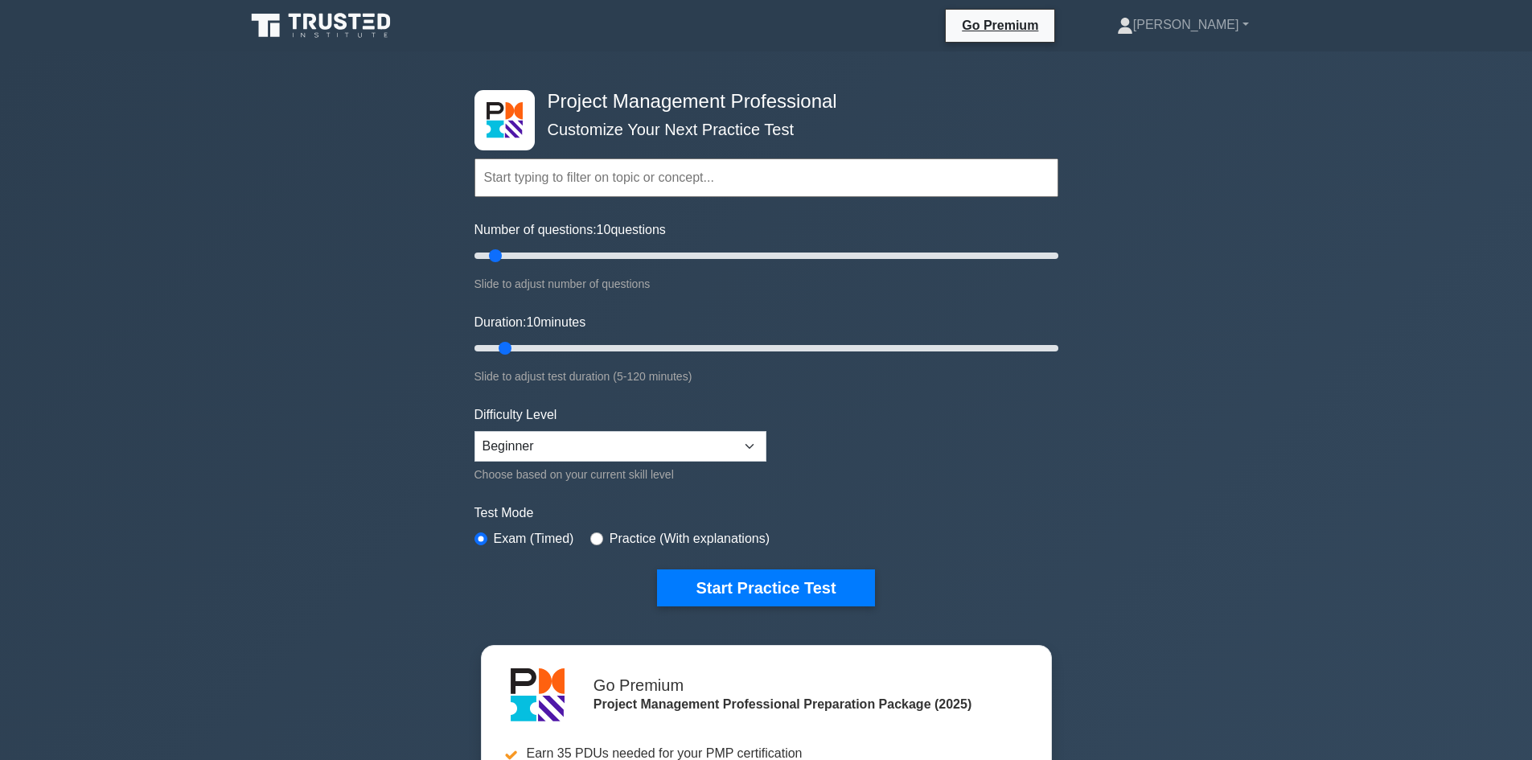
click at [600, 429] on div "Difficulty Level Beginner Intermediate Expert Choose based on your current skil…" at bounding box center [621, 444] width 292 height 79
click at [589, 447] on select "Beginner Intermediate Expert" at bounding box center [621, 446] width 292 height 31
select select "intermediate"
click at [475, 431] on select "Beginner Intermediate Expert" at bounding box center [621, 446] width 292 height 31
click at [736, 585] on button "Start Practice Test" at bounding box center [765, 588] width 217 height 37
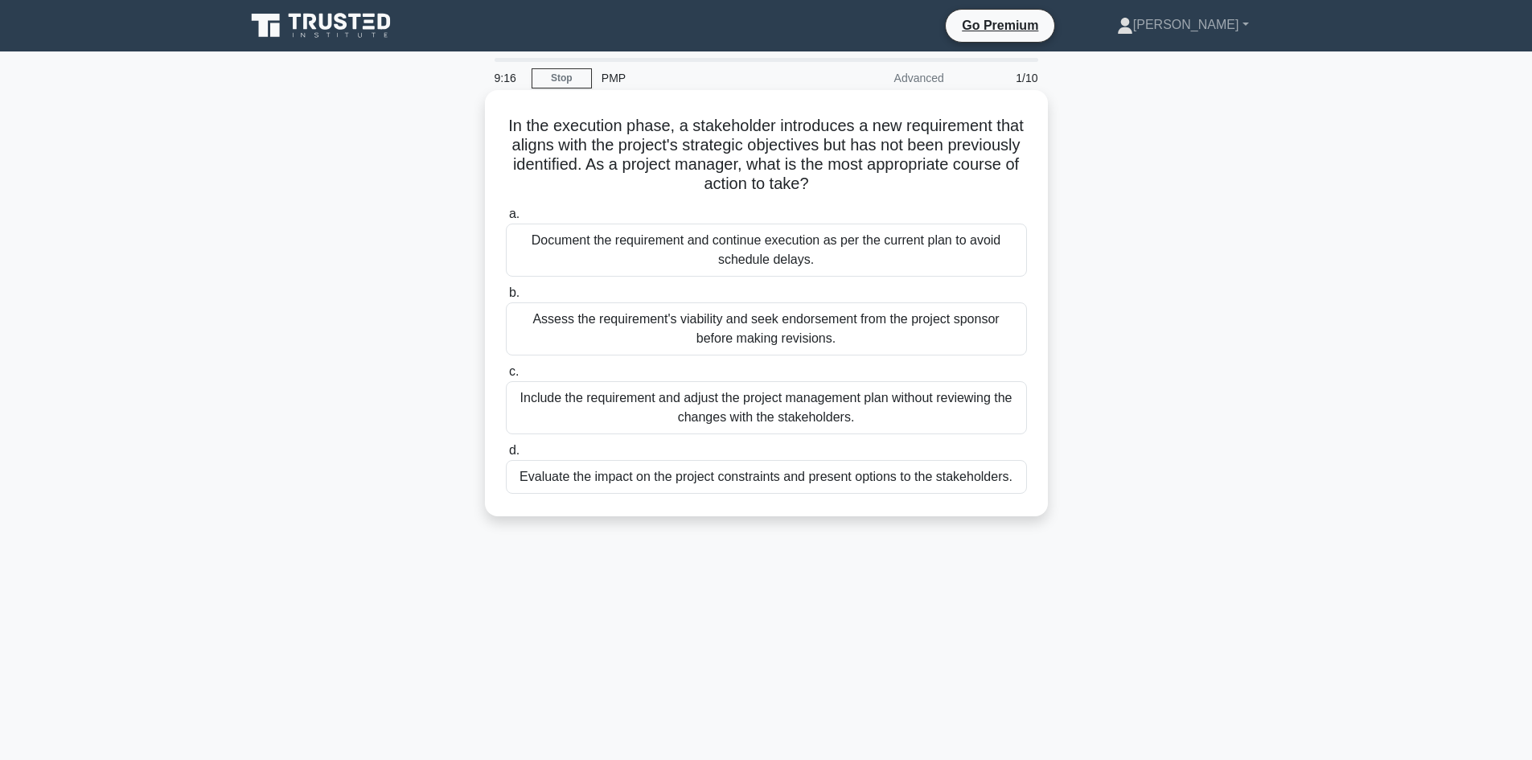
click at [622, 477] on div "Evaluate the impact on the project constraints and present options to the stake…" at bounding box center [766, 477] width 521 height 34
click at [506, 456] on input "d. Evaluate the impact on the project constraints and present options to the st…" at bounding box center [506, 451] width 0 height 10
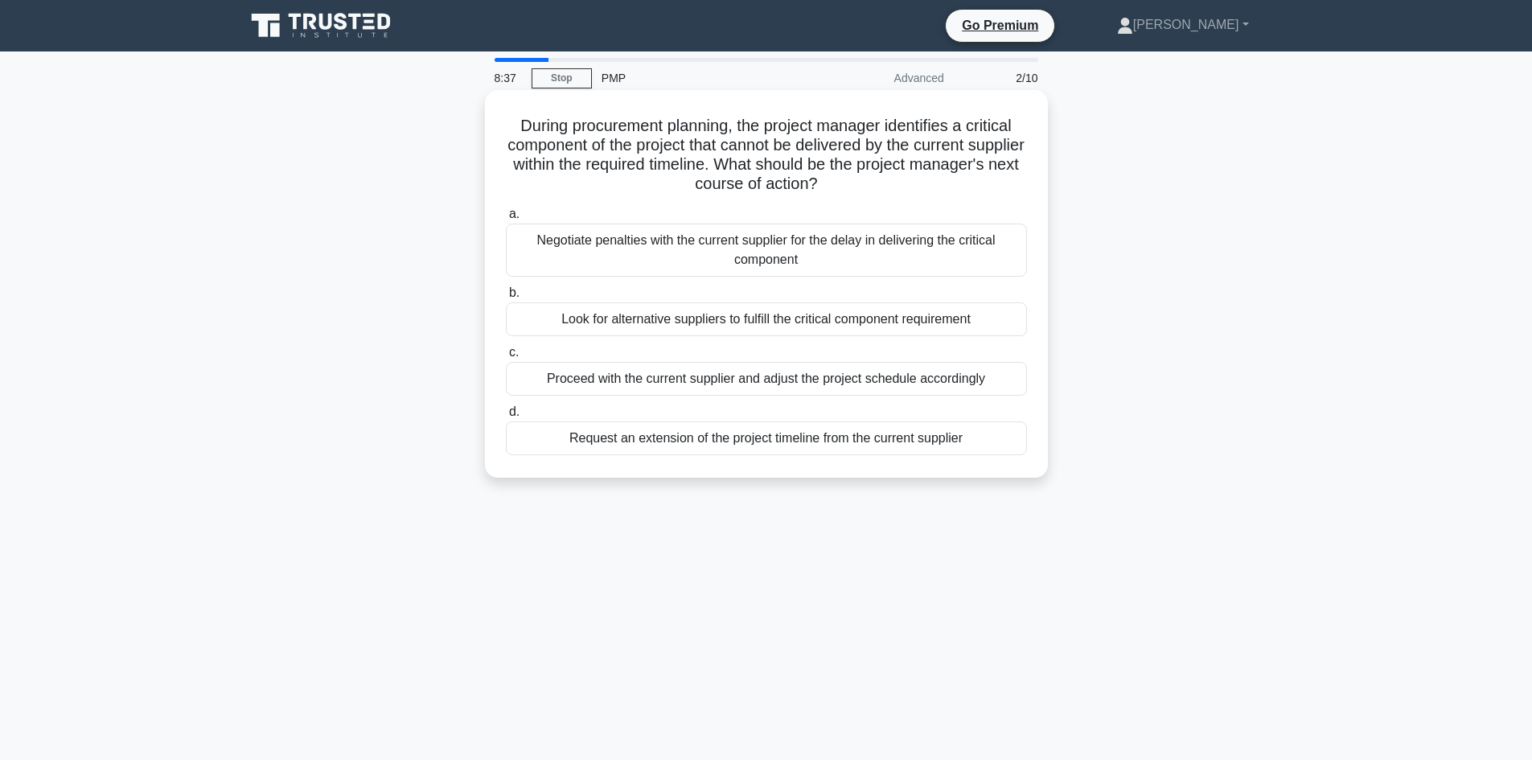
click at [710, 312] on div "Look for alternative suppliers to fulfill the critical component requirement" at bounding box center [766, 319] width 521 height 34
click at [506, 298] on input "b. Look for alternative suppliers to fulfill the critical component requirement" at bounding box center [506, 293] width 0 height 10
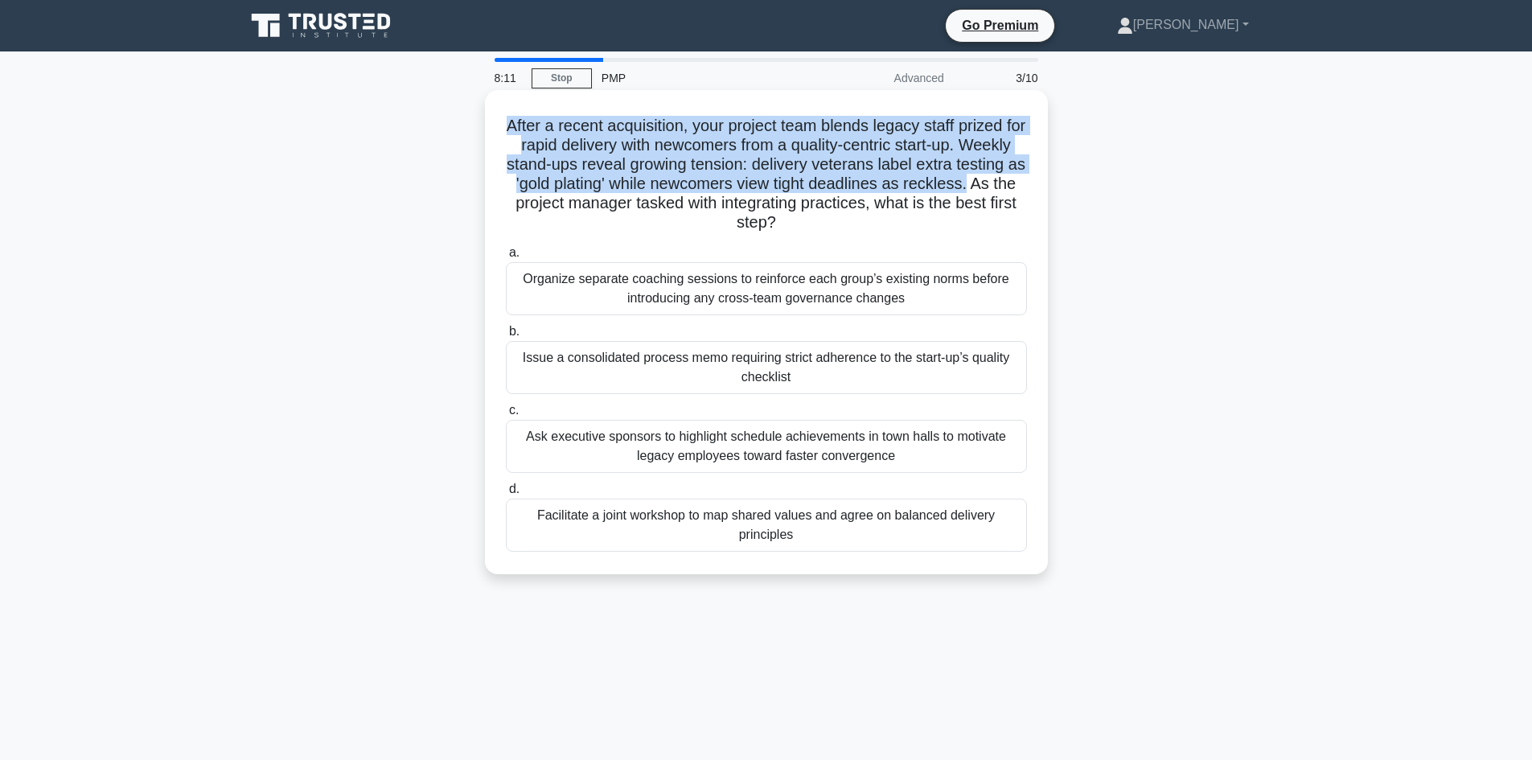
drag, startPoint x: 566, startPoint y: 210, endPoint x: 486, endPoint y: 127, distance: 115.5
click at [486, 127] on div "After a recent acquisition, your project team blends legacy staff prized for ra…" at bounding box center [766, 332] width 563 height 484
copy h5 "After a recent acquisition, your project team blends legacy staff prized for ra…"
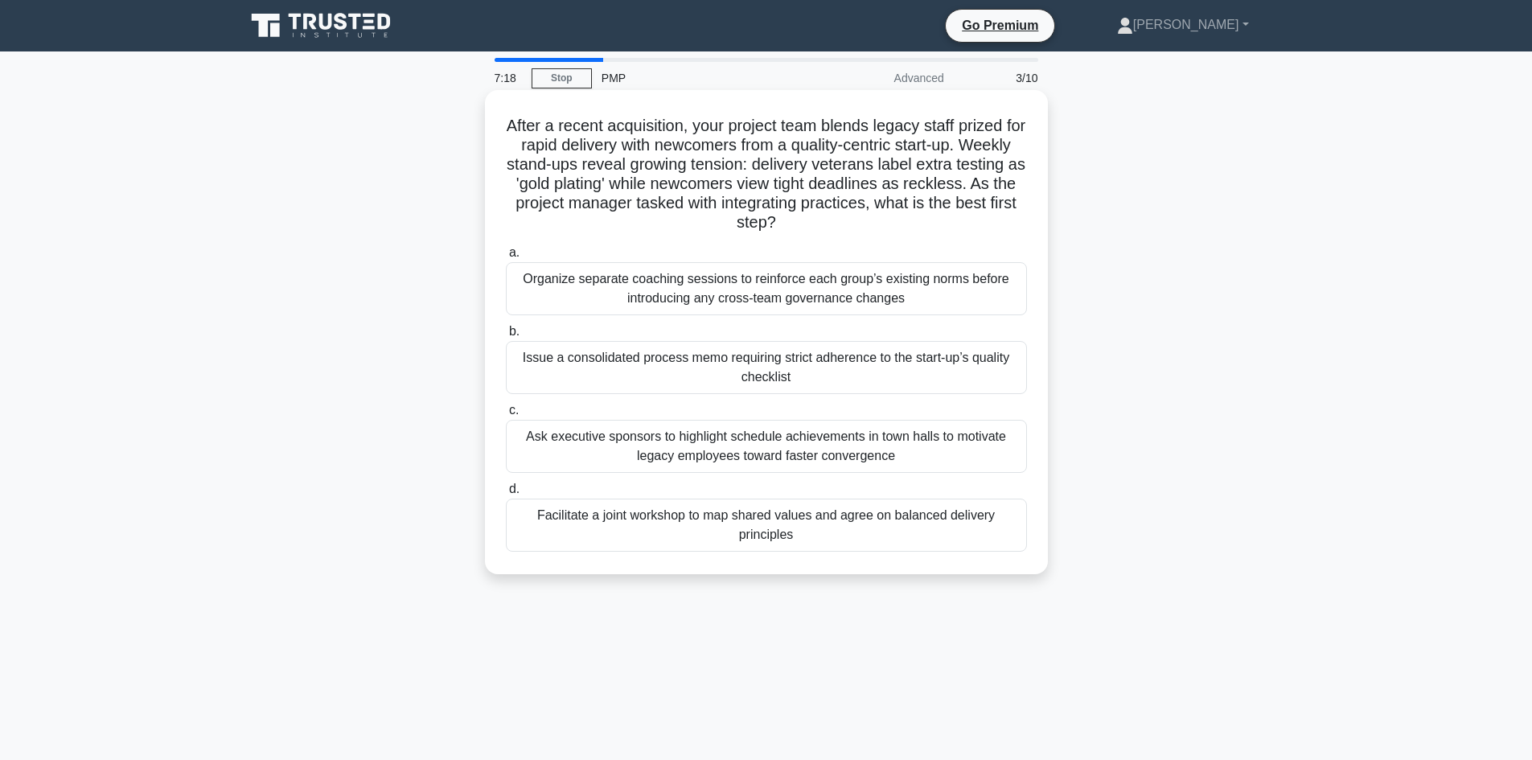
click at [801, 527] on div "Facilitate a joint workshop to map shared values and agree on balanced delivery…" at bounding box center [766, 525] width 521 height 53
click at [506, 495] on input "d. Facilitate a joint workshop to map shared values and agree on balanced deliv…" at bounding box center [506, 489] width 0 height 10
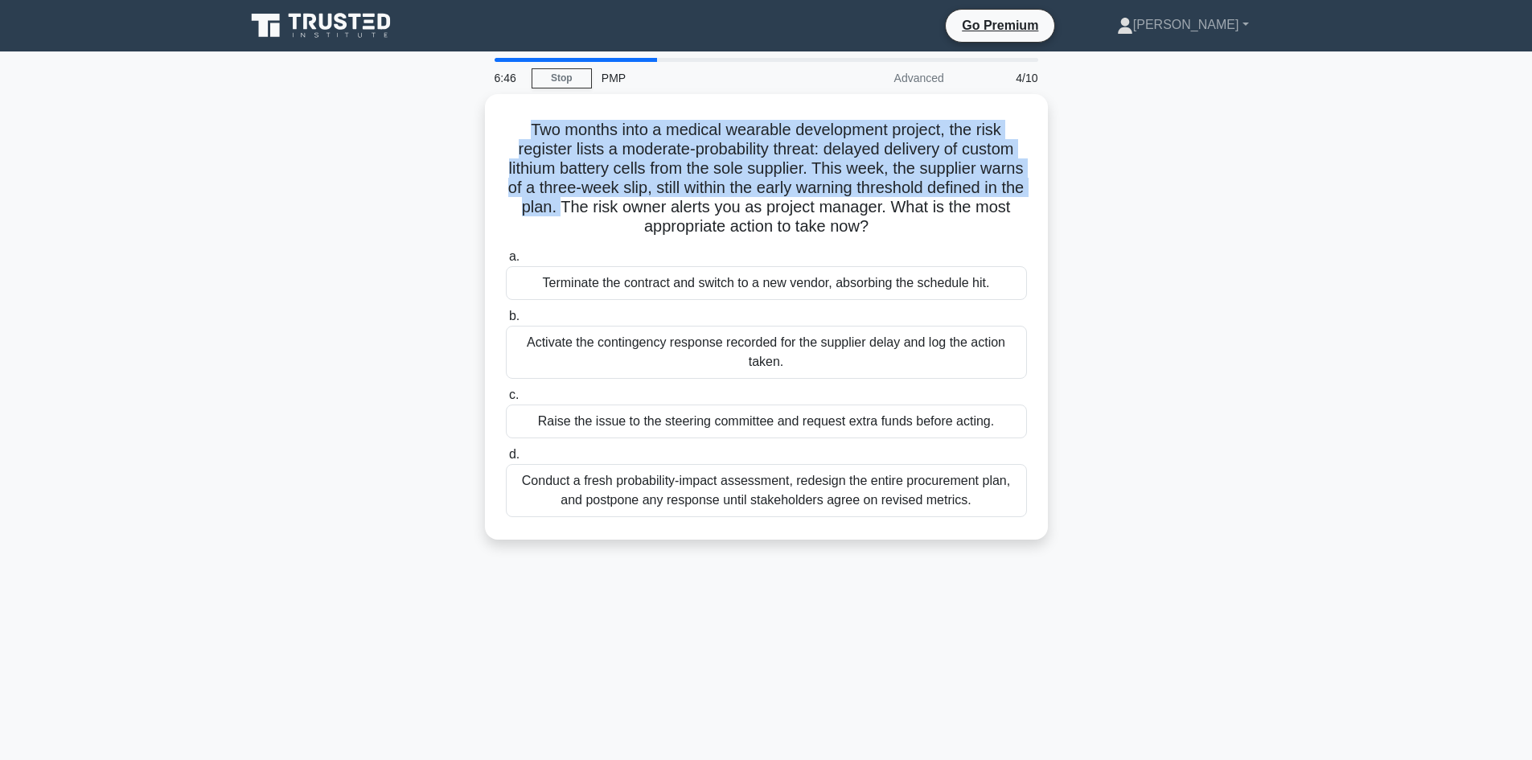
drag, startPoint x: 652, startPoint y: 205, endPoint x: 451, endPoint y: 125, distance: 215.9
click at [451, 125] on div "Two months into a medical wearable development project, the risk register lists…" at bounding box center [767, 326] width 1062 height 465
copy h5 "Two months into a medical wearable development project, the risk register lists…"
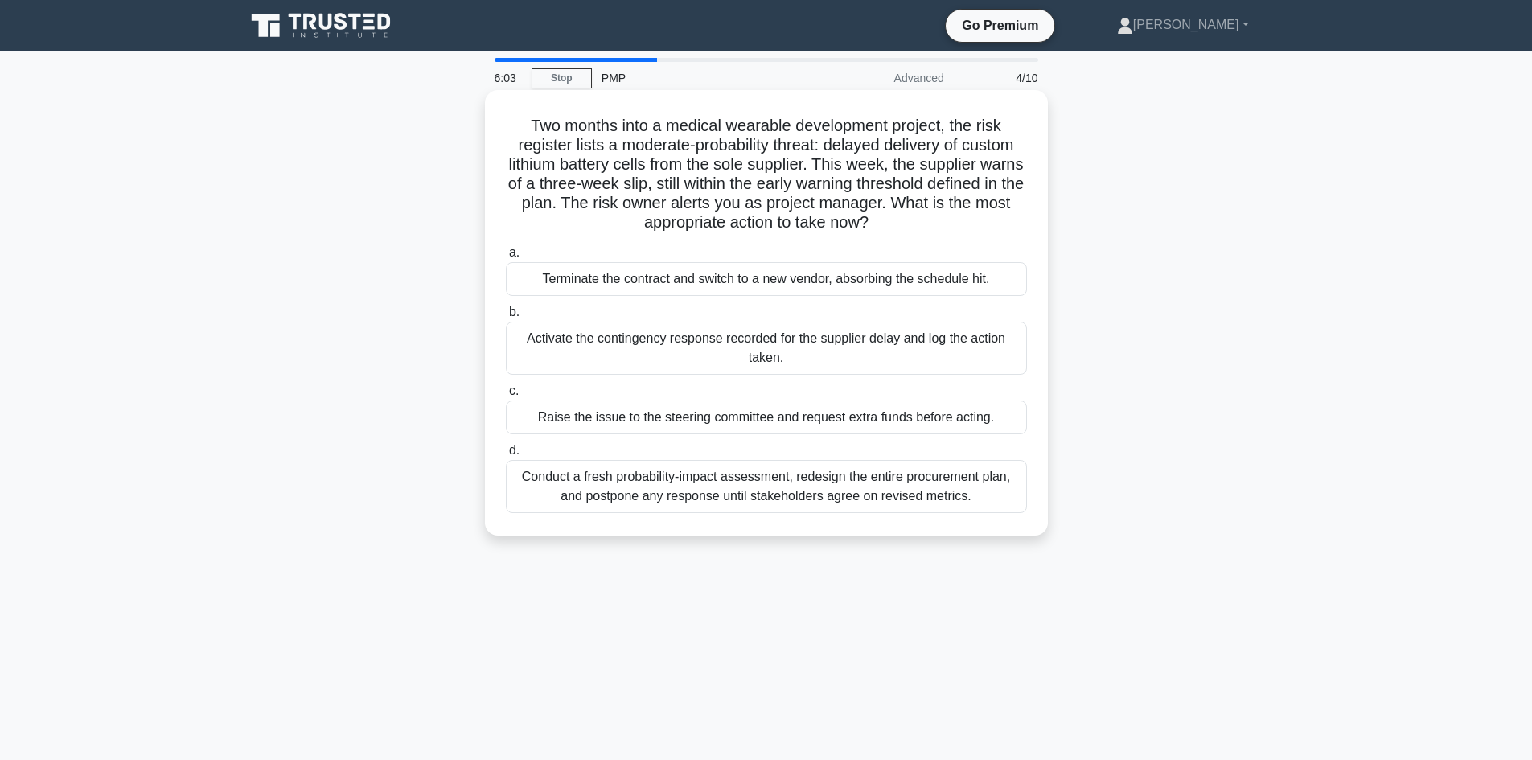
click at [794, 494] on div "Conduct a fresh probability-impact assessment, redesign the entire procurement …" at bounding box center [766, 486] width 521 height 53
click at [506, 456] on input "d. Conduct a fresh probability-impact assessment, redesign the entire procureme…" at bounding box center [506, 451] width 0 height 10
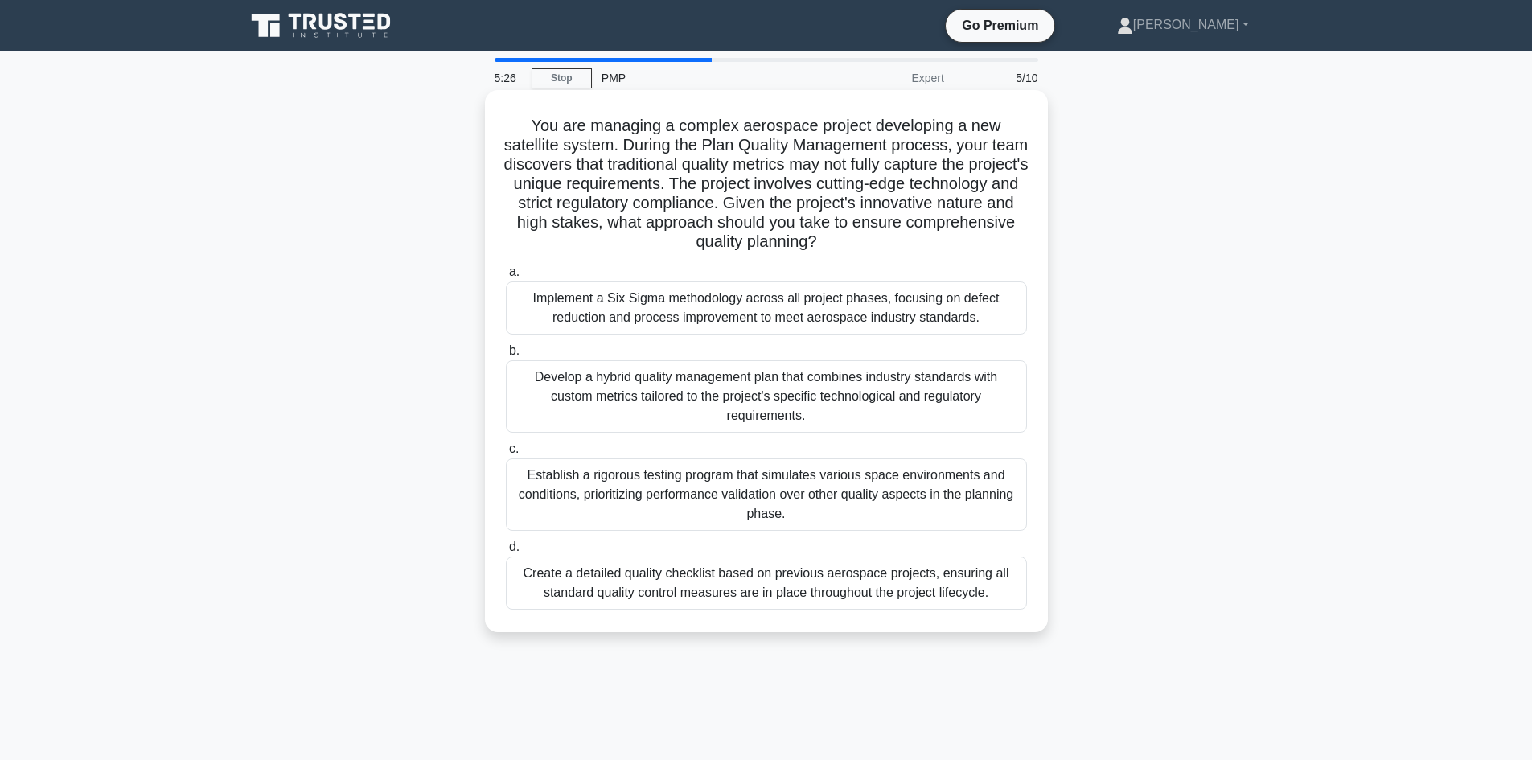
click at [607, 407] on div "Develop a hybrid quality management plan that combines industry standards with …" at bounding box center [766, 396] width 521 height 72
click at [506, 356] on input "b. Develop a hybrid quality management plan that combines industry standards wi…" at bounding box center [506, 351] width 0 height 10
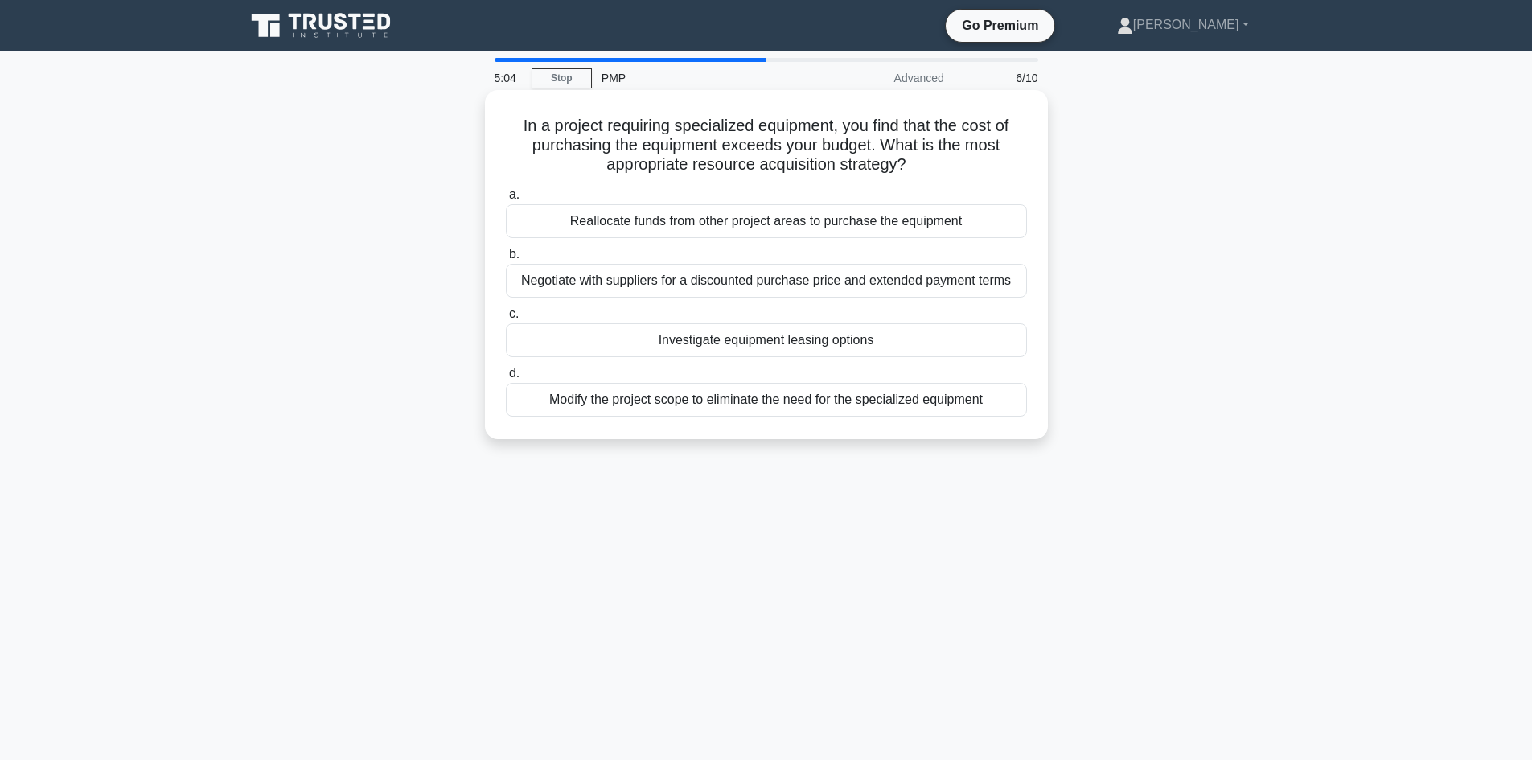
click at [768, 340] on div "Investigate equipment leasing options" at bounding box center [766, 340] width 521 height 34
click at [506, 319] on input "c. Investigate equipment leasing options" at bounding box center [506, 314] width 0 height 10
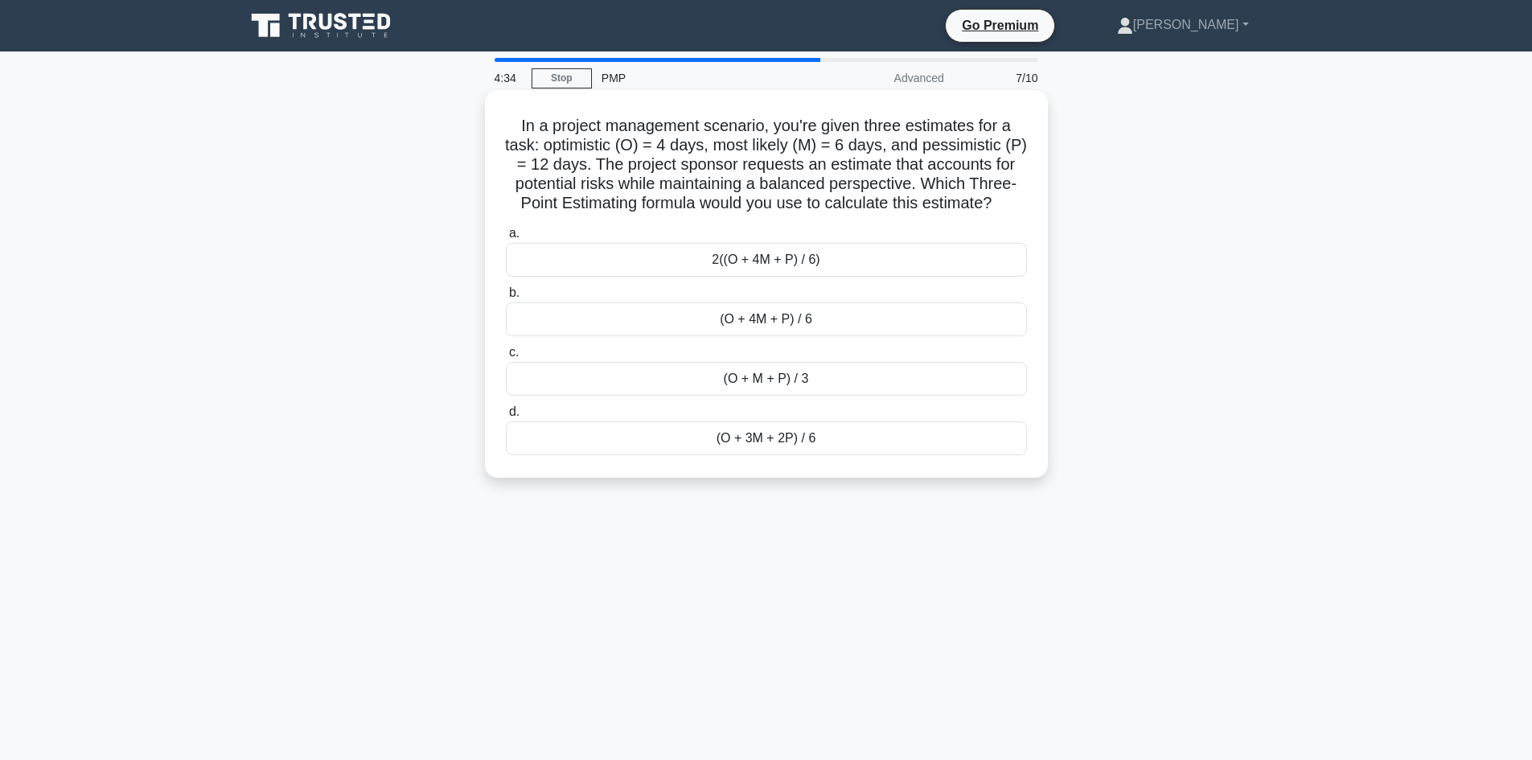
click at [742, 396] on div "(O + M + P) / 3" at bounding box center [766, 379] width 521 height 34
click at [506, 358] on input "c. (O + M + P) / 3" at bounding box center [506, 353] width 0 height 10
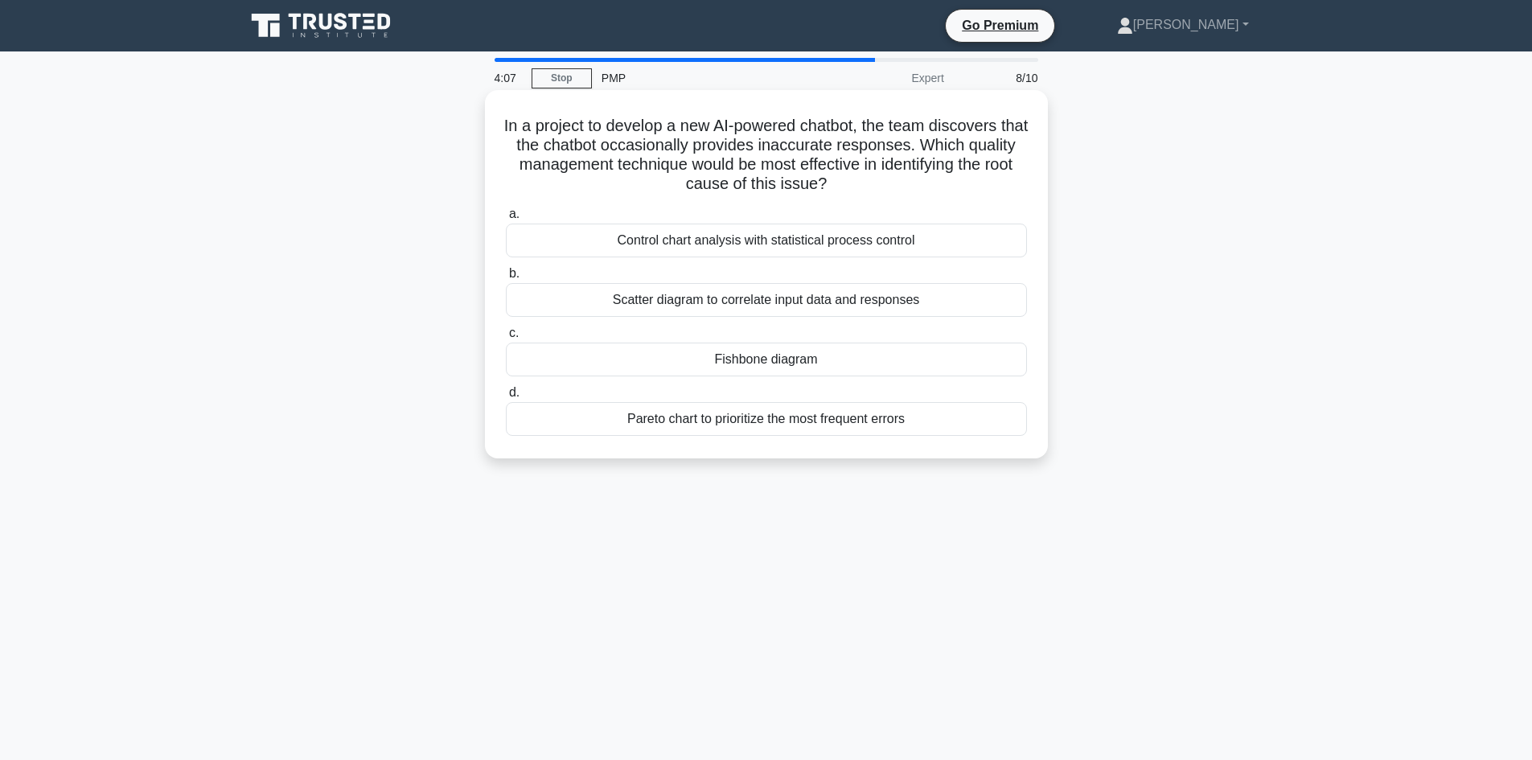
click at [622, 432] on div "Pareto chart to prioritize the most frequent errors" at bounding box center [766, 419] width 521 height 34
click at [506, 398] on input "d. Pareto chart to prioritize the most frequent errors" at bounding box center [506, 393] width 0 height 10
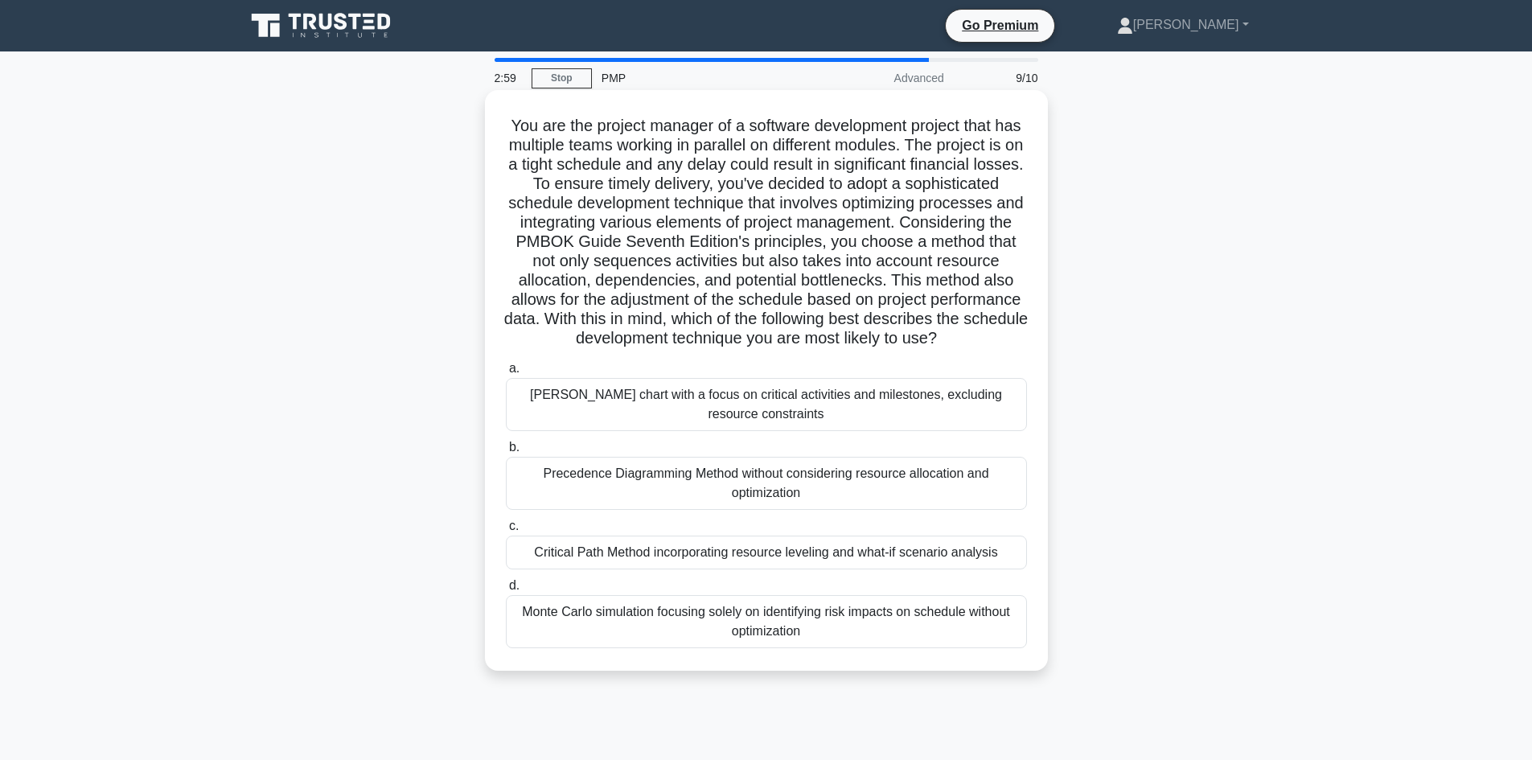
click at [641, 570] on div "Critical Path Method incorporating resource leveling and what-if scenario analy…" at bounding box center [766, 553] width 521 height 34
click at [506, 532] on input "c. Critical Path Method incorporating resource leveling and what-if scenario an…" at bounding box center [506, 526] width 0 height 10
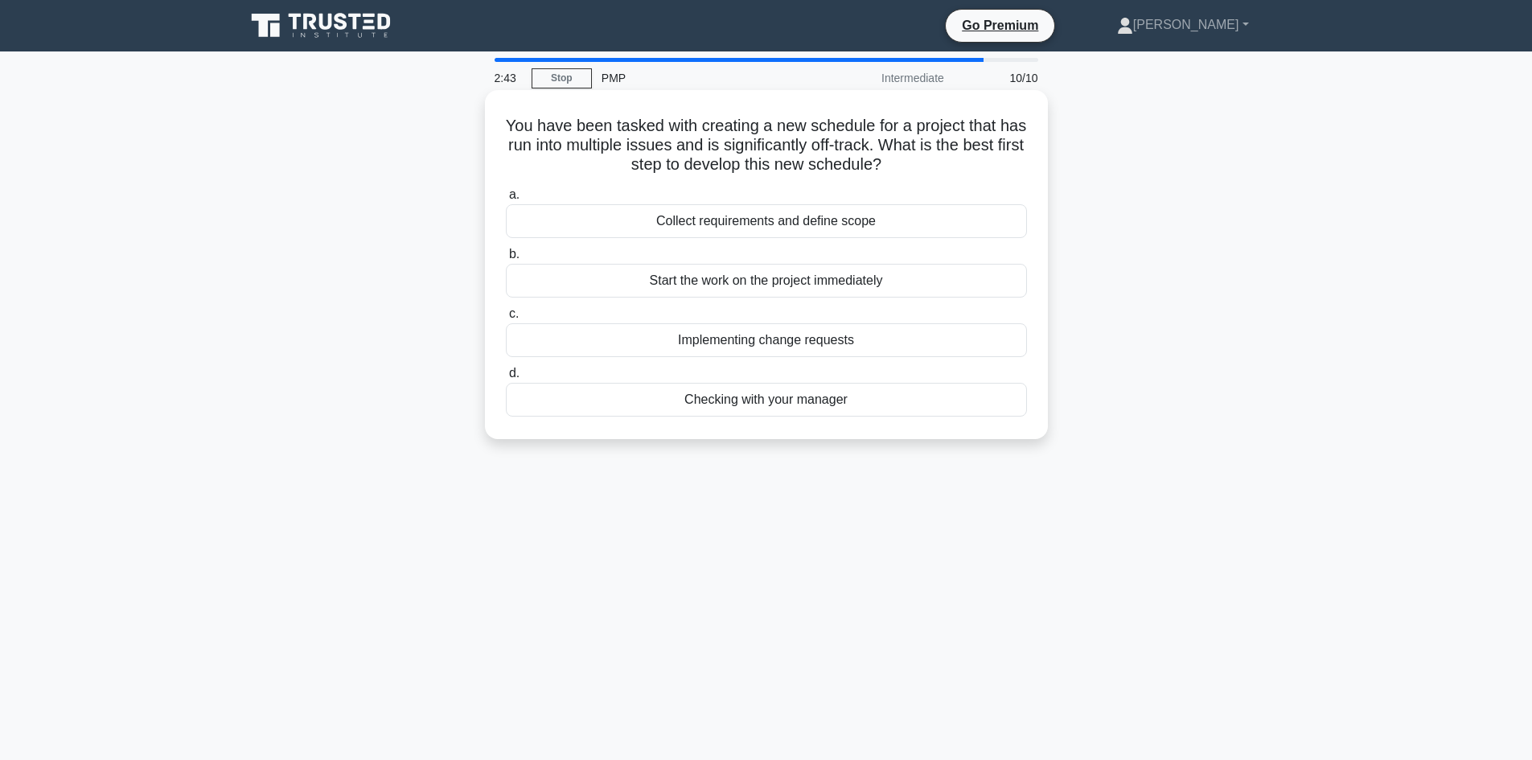
click at [636, 213] on div "Collect requirements and define scope" at bounding box center [766, 221] width 521 height 34
click at [506, 200] on input "a. Collect requirements and define scope" at bounding box center [506, 195] width 0 height 10
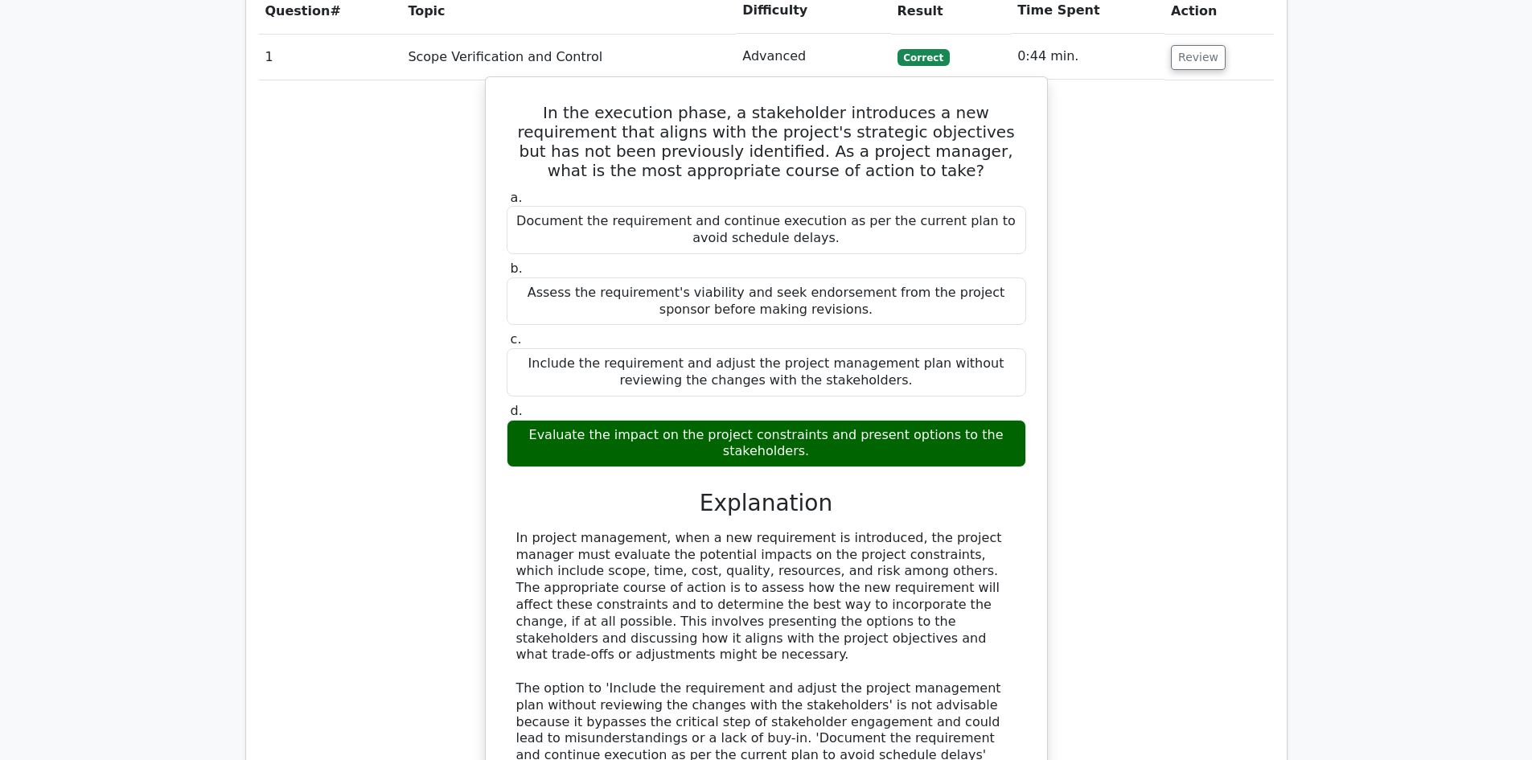
scroll to position [1770, 0]
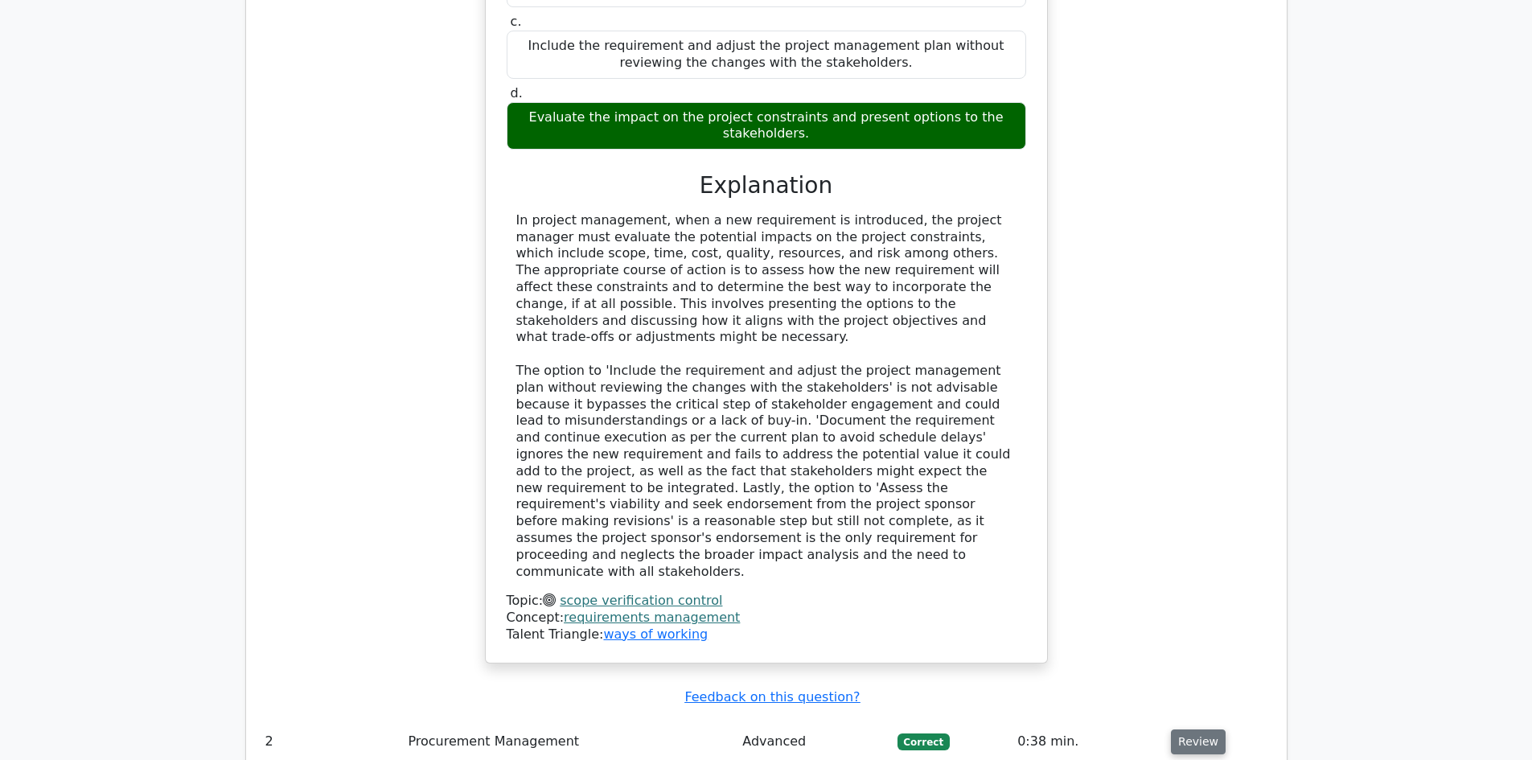
click at [1185, 730] on button "Review" at bounding box center [1198, 742] width 55 height 25
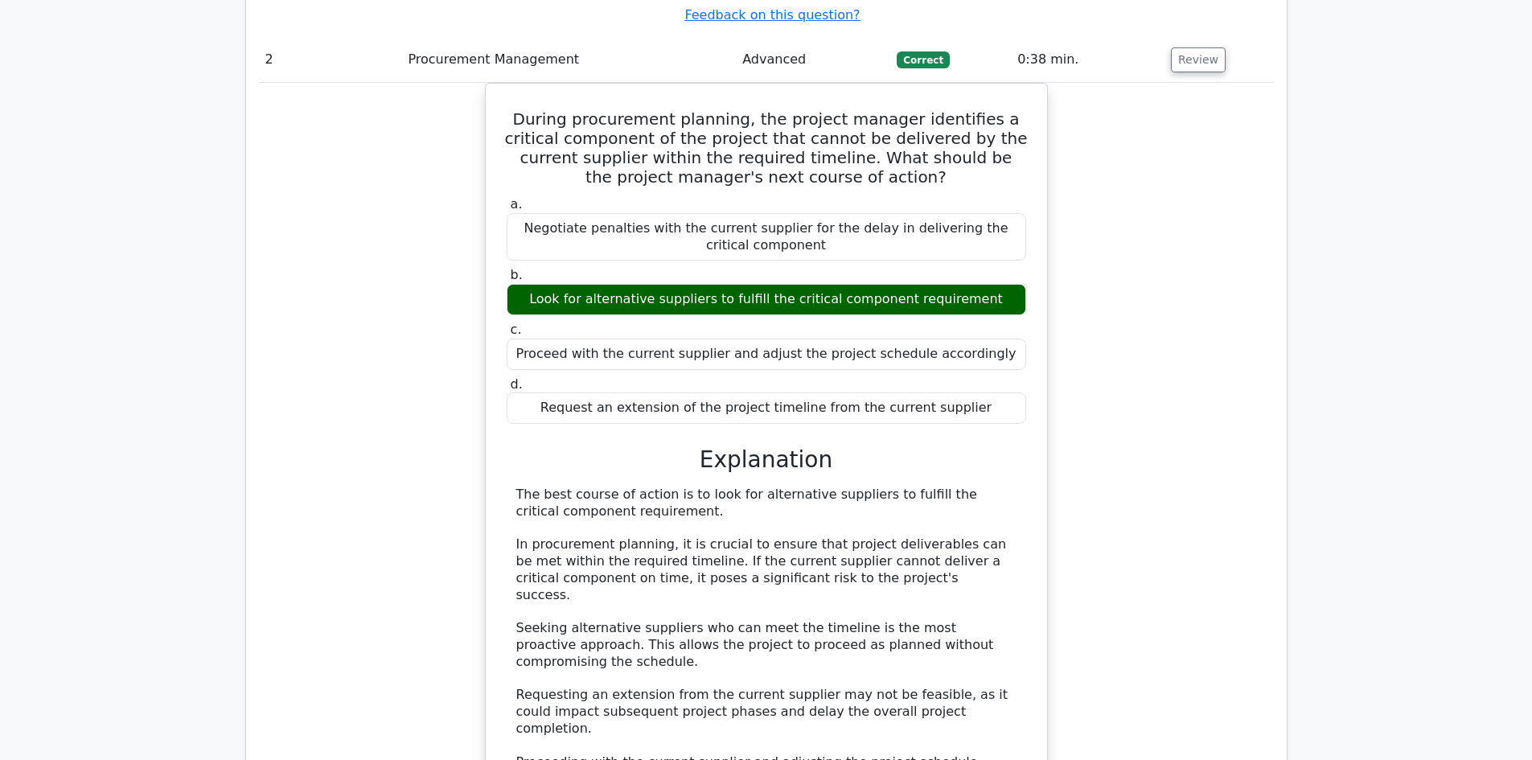
scroll to position [2655, 0]
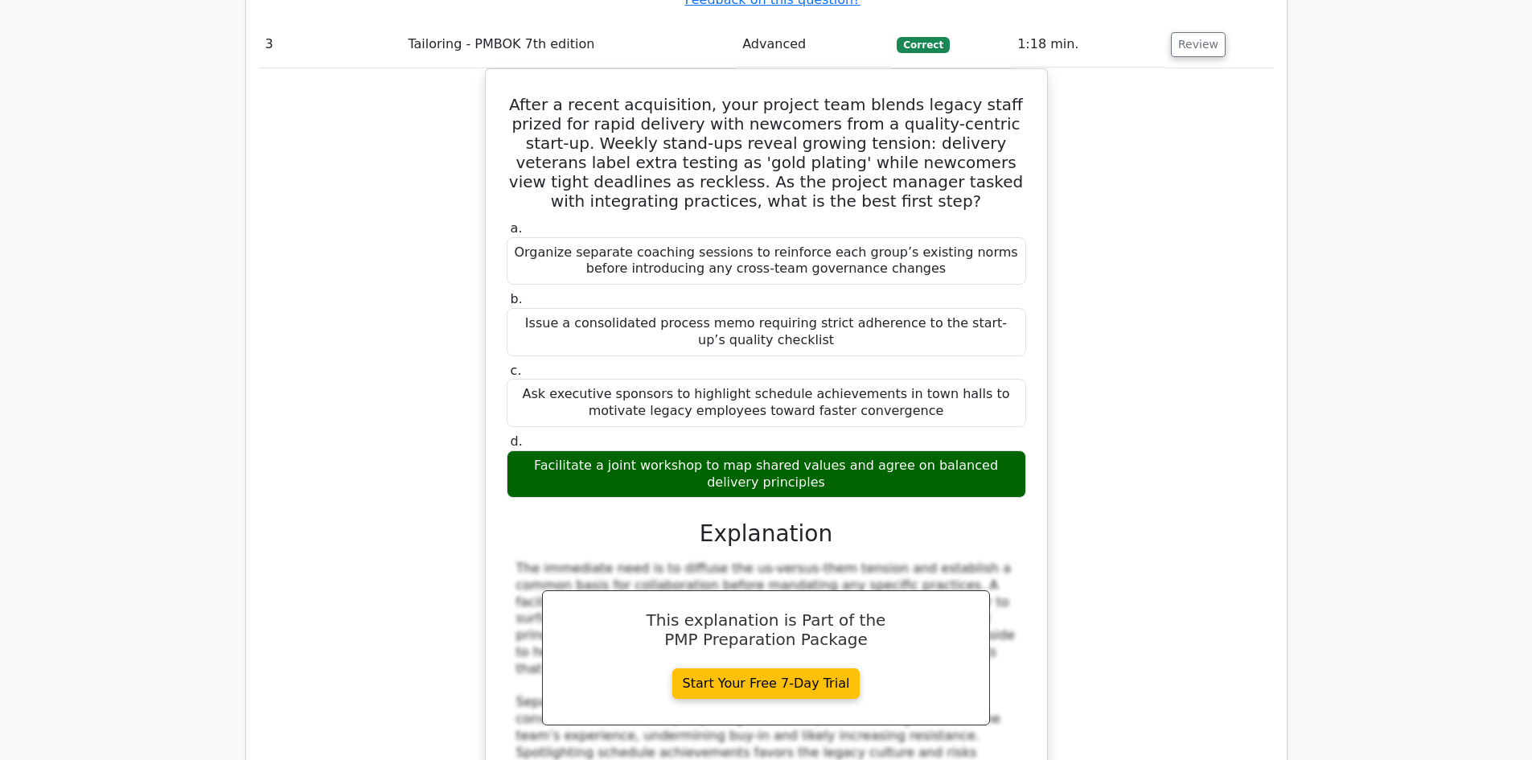
scroll to position [3620, 0]
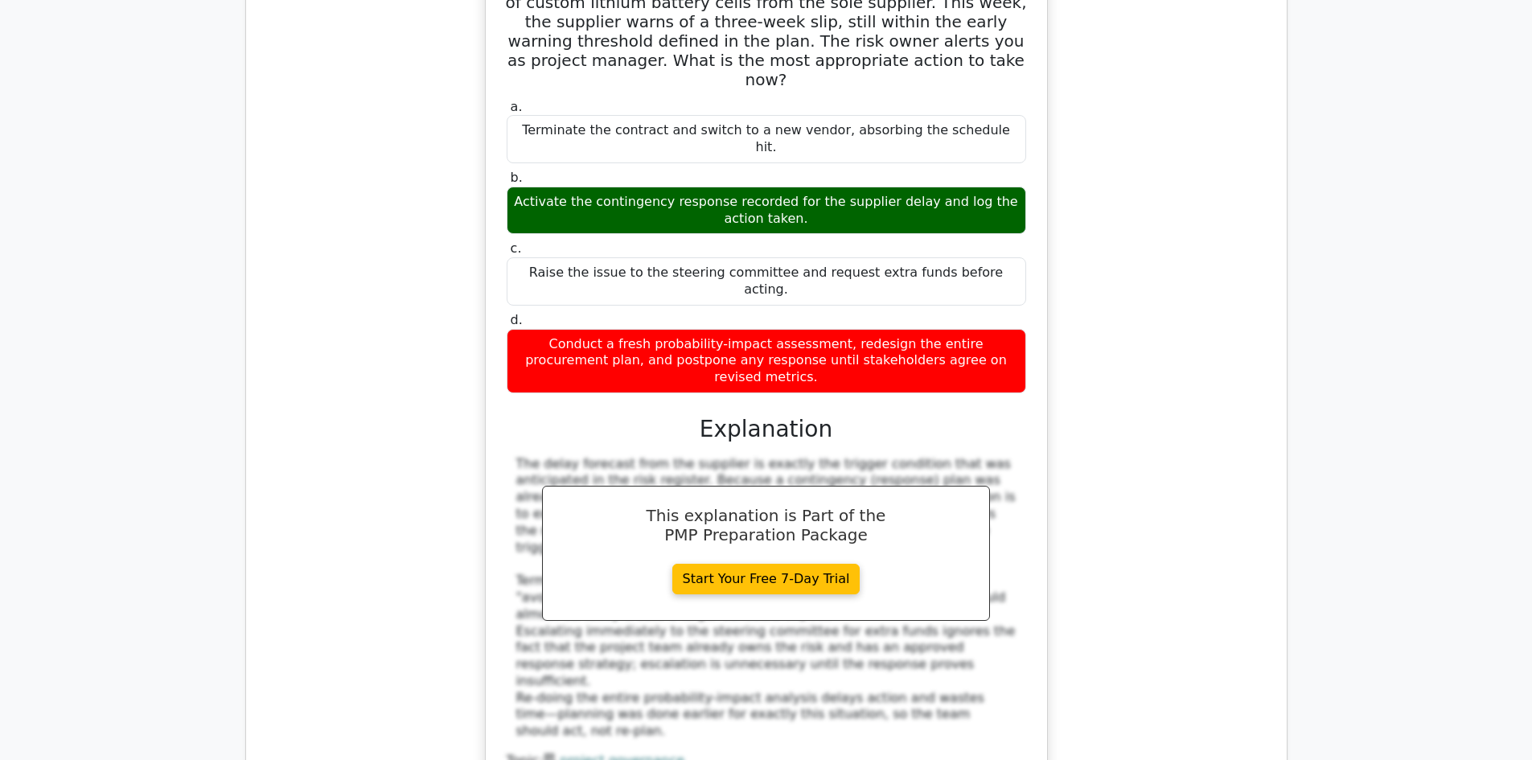
scroll to position [4666, 0]
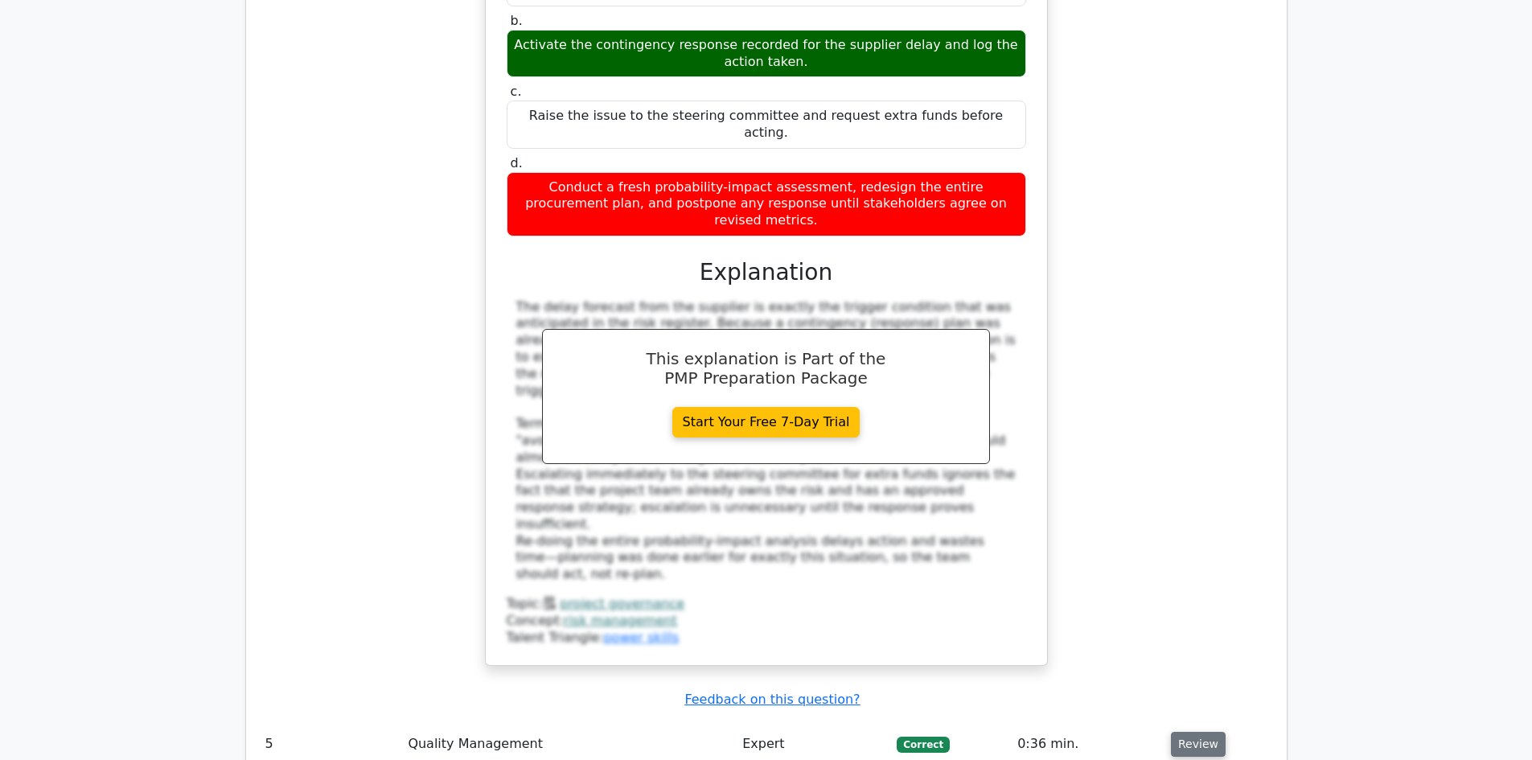
click at [1175, 732] on button "Review" at bounding box center [1198, 744] width 55 height 25
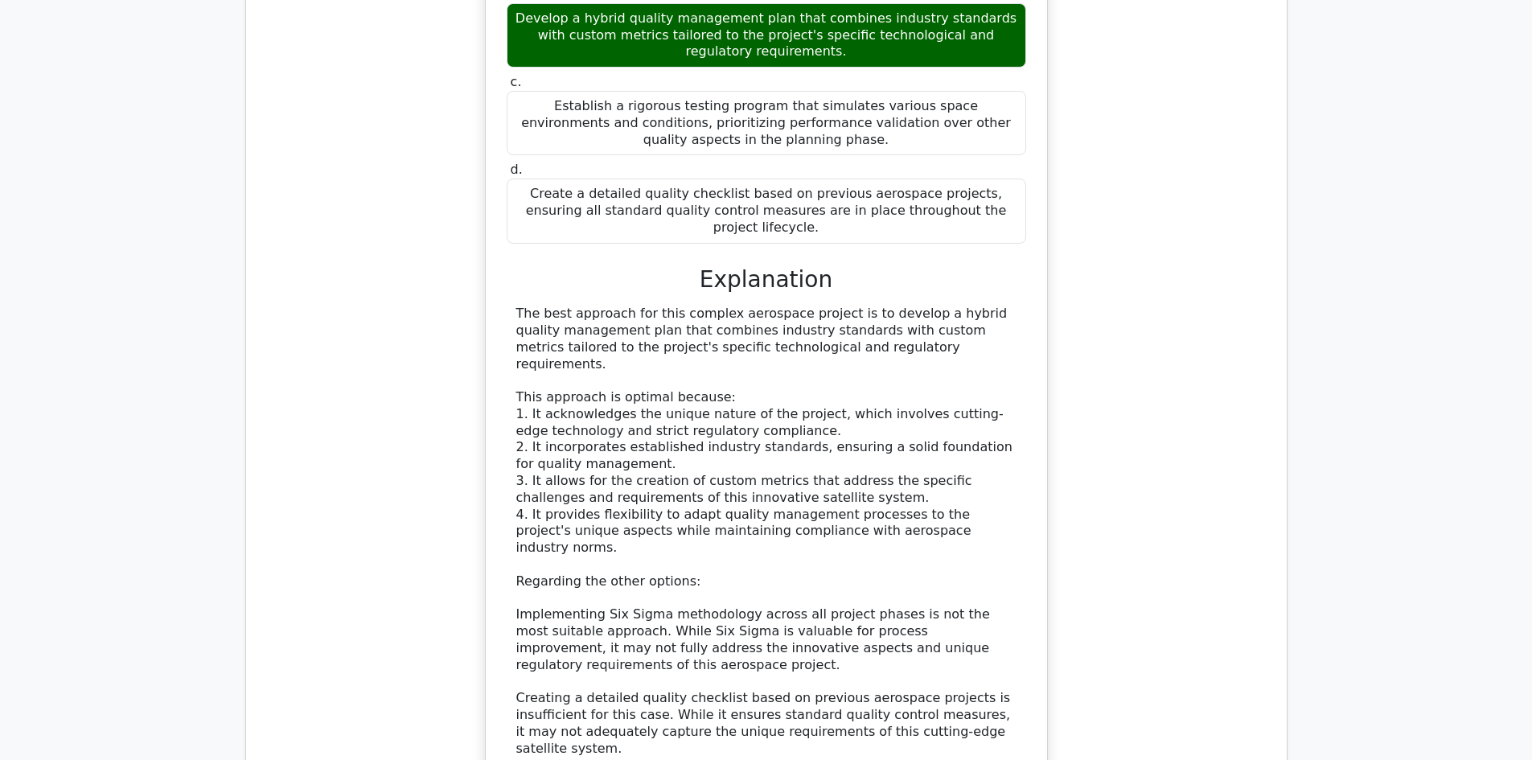
scroll to position [5872, 0]
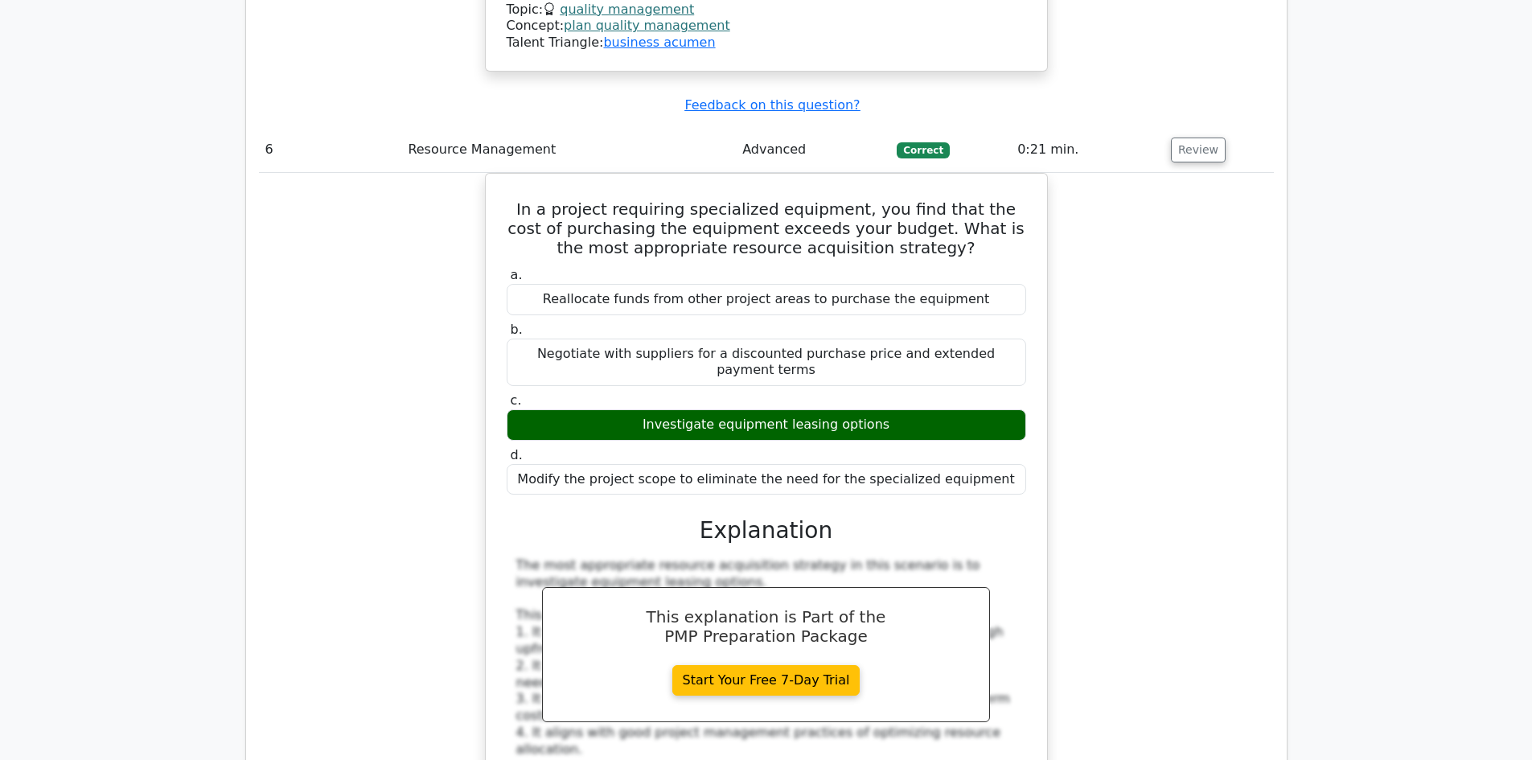
scroll to position [6757, 0]
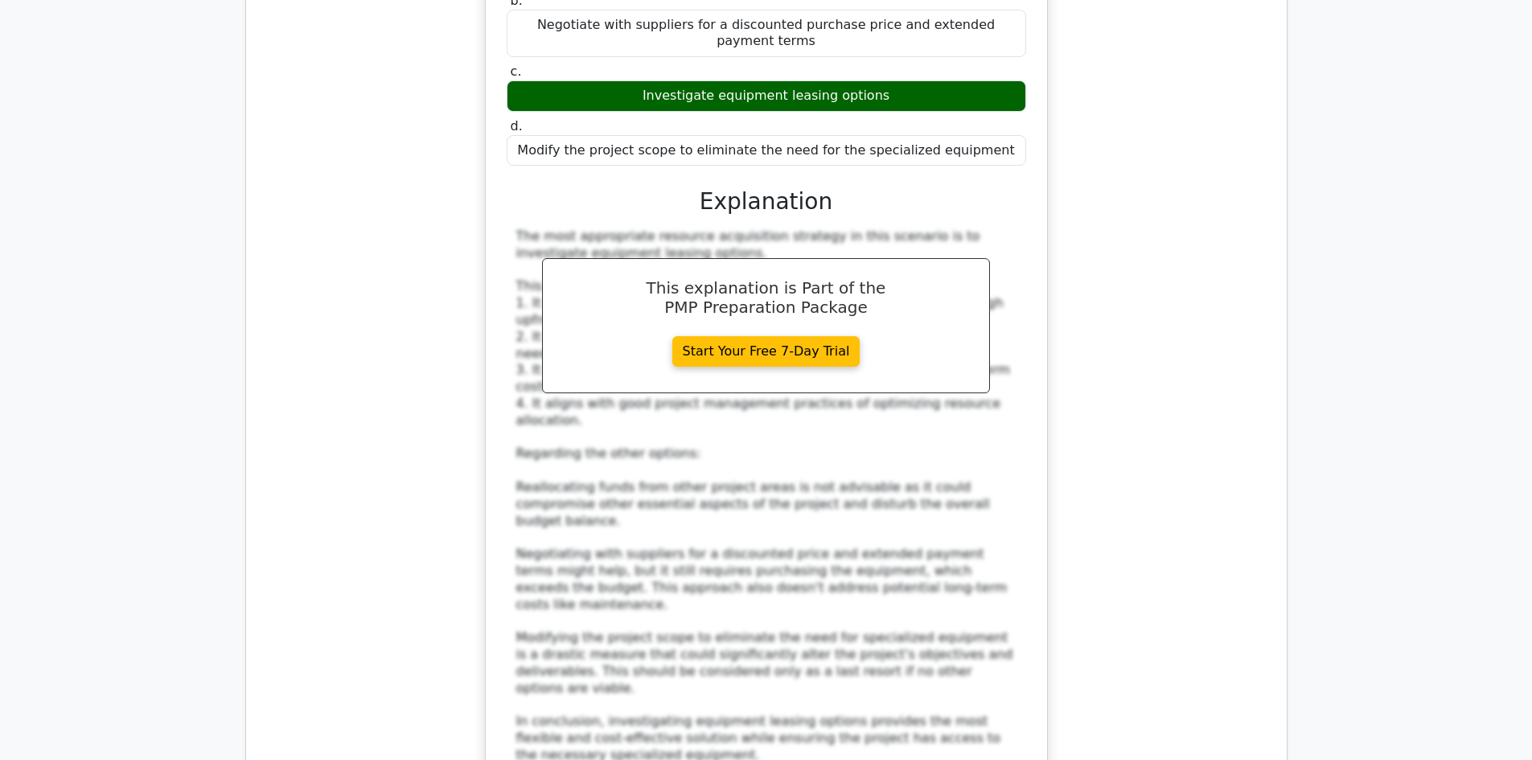
scroll to position [6999, 0]
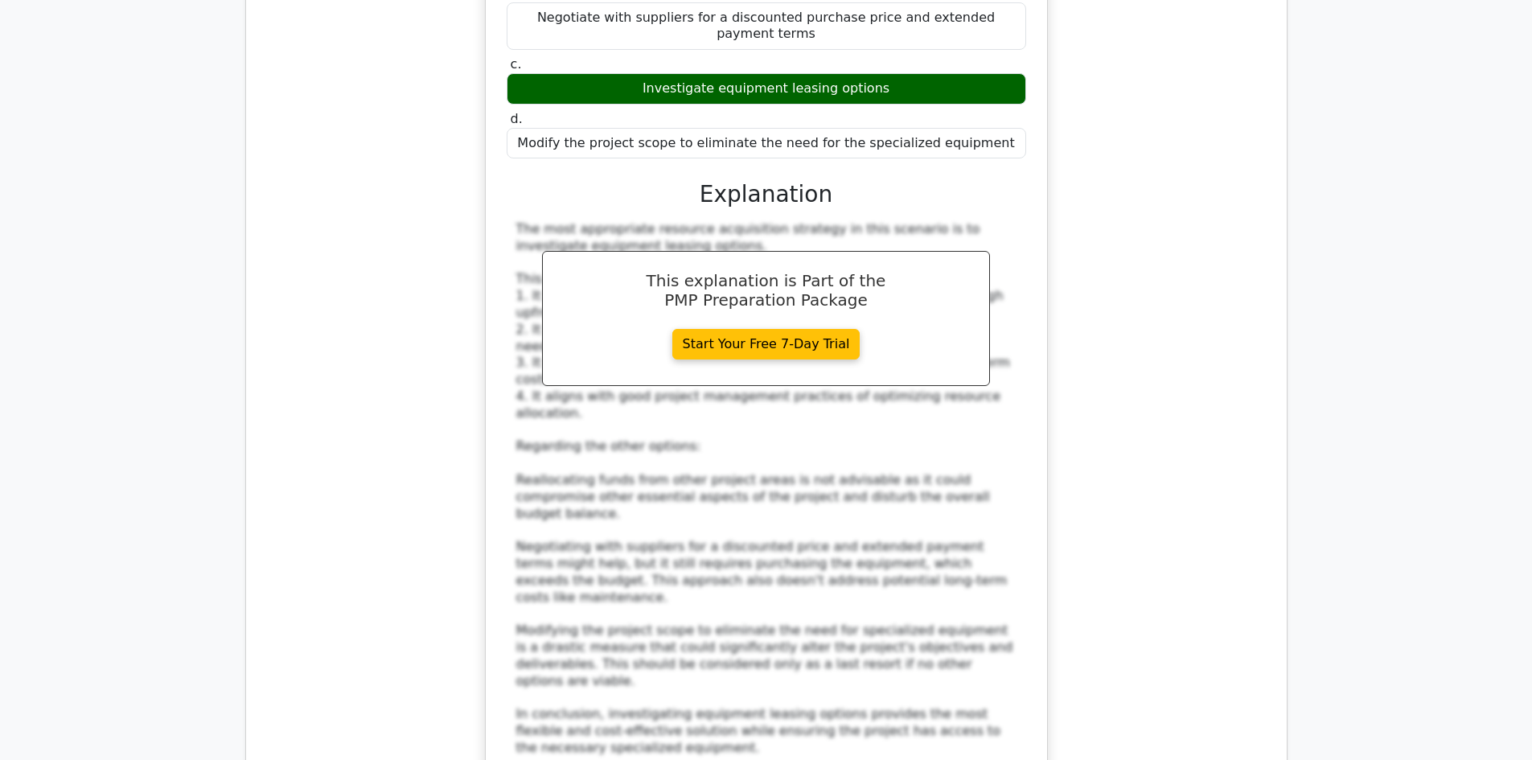
drag, startPoint x: 540, startPoint y: 470, endPoint x: 701, endPoint y: 468, distance: 161.7
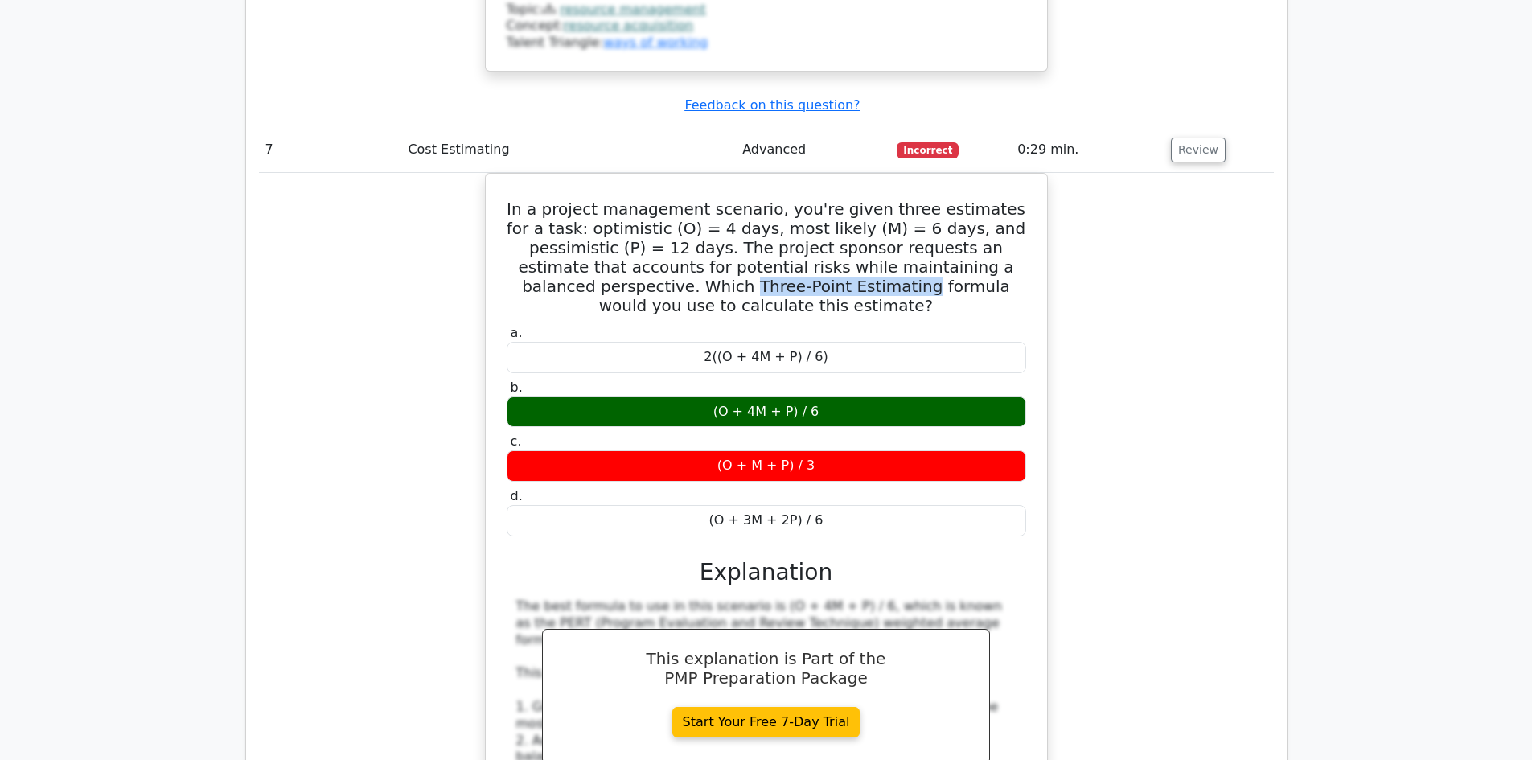
scroll to position [7883, 0]
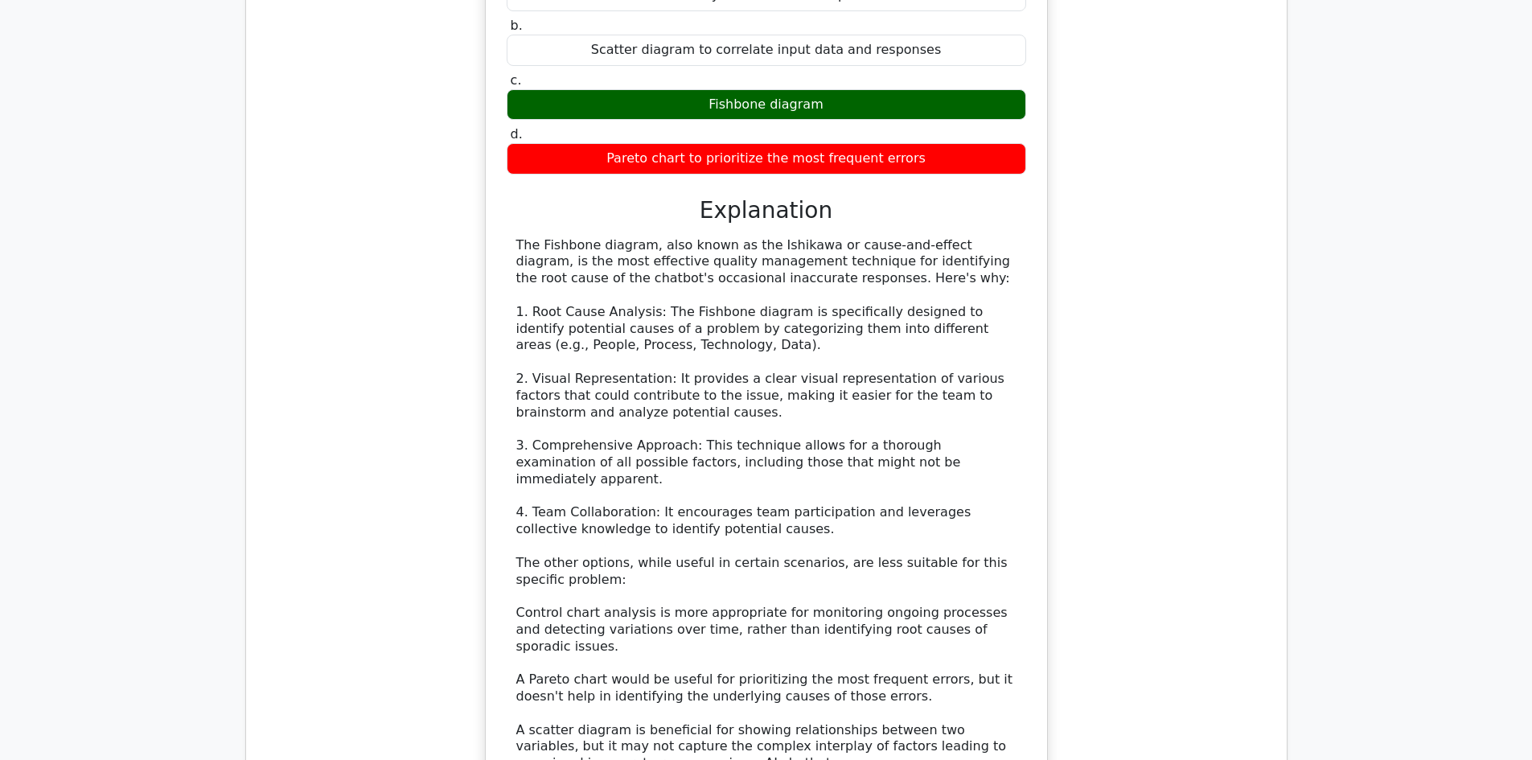
scroll to position [9171, 0]
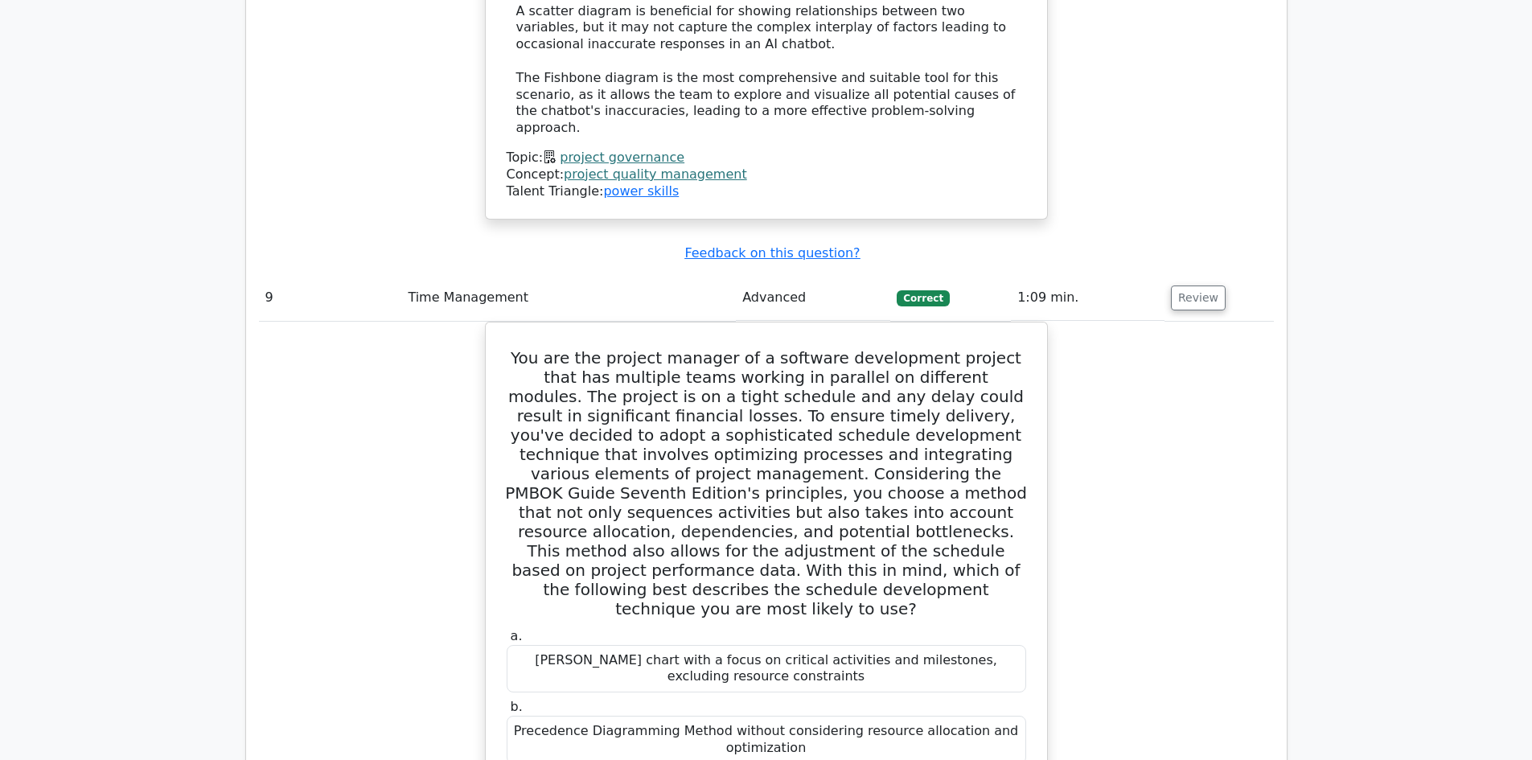
scroll to position [9975, 0]
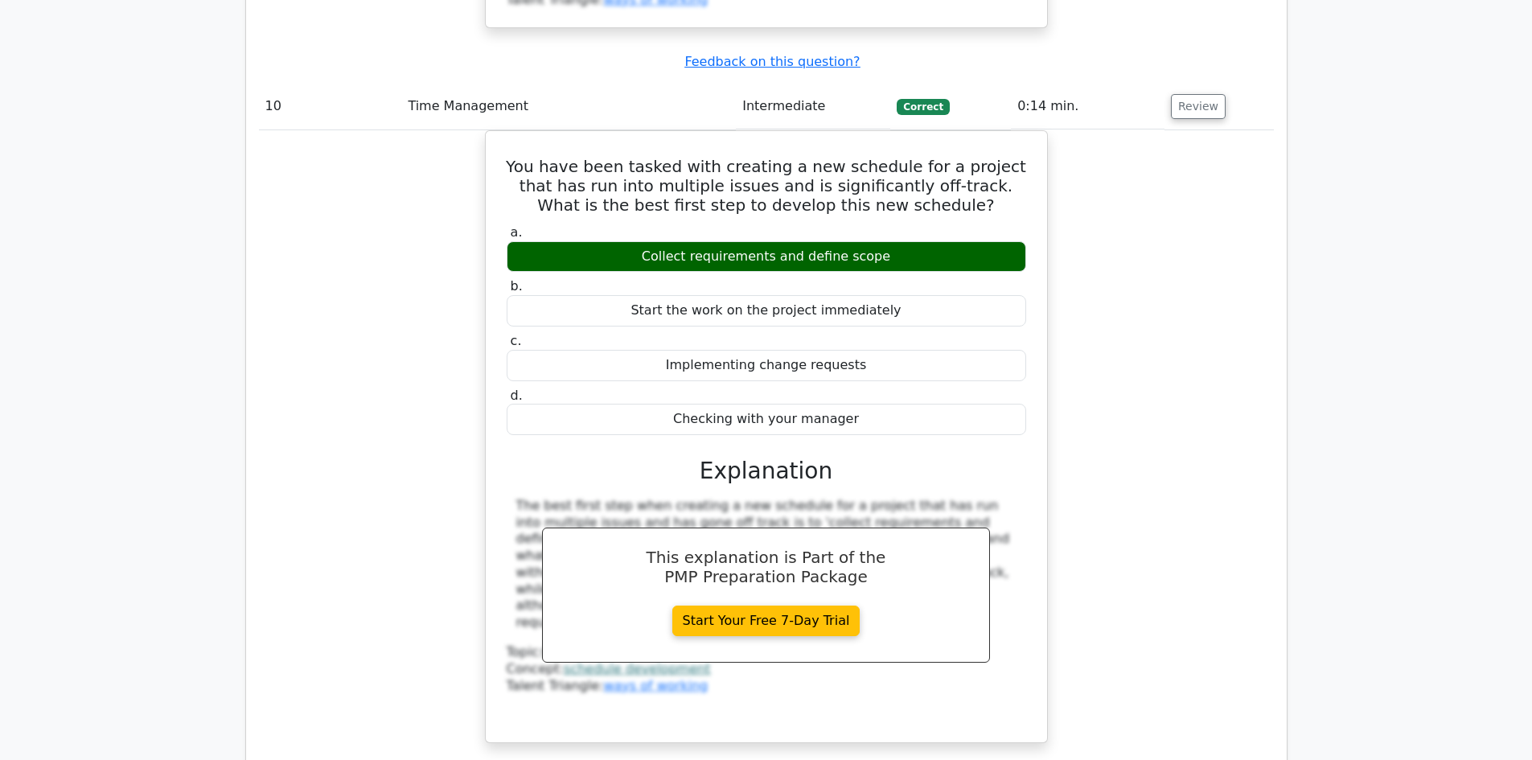
scroll to position [11343, 0]
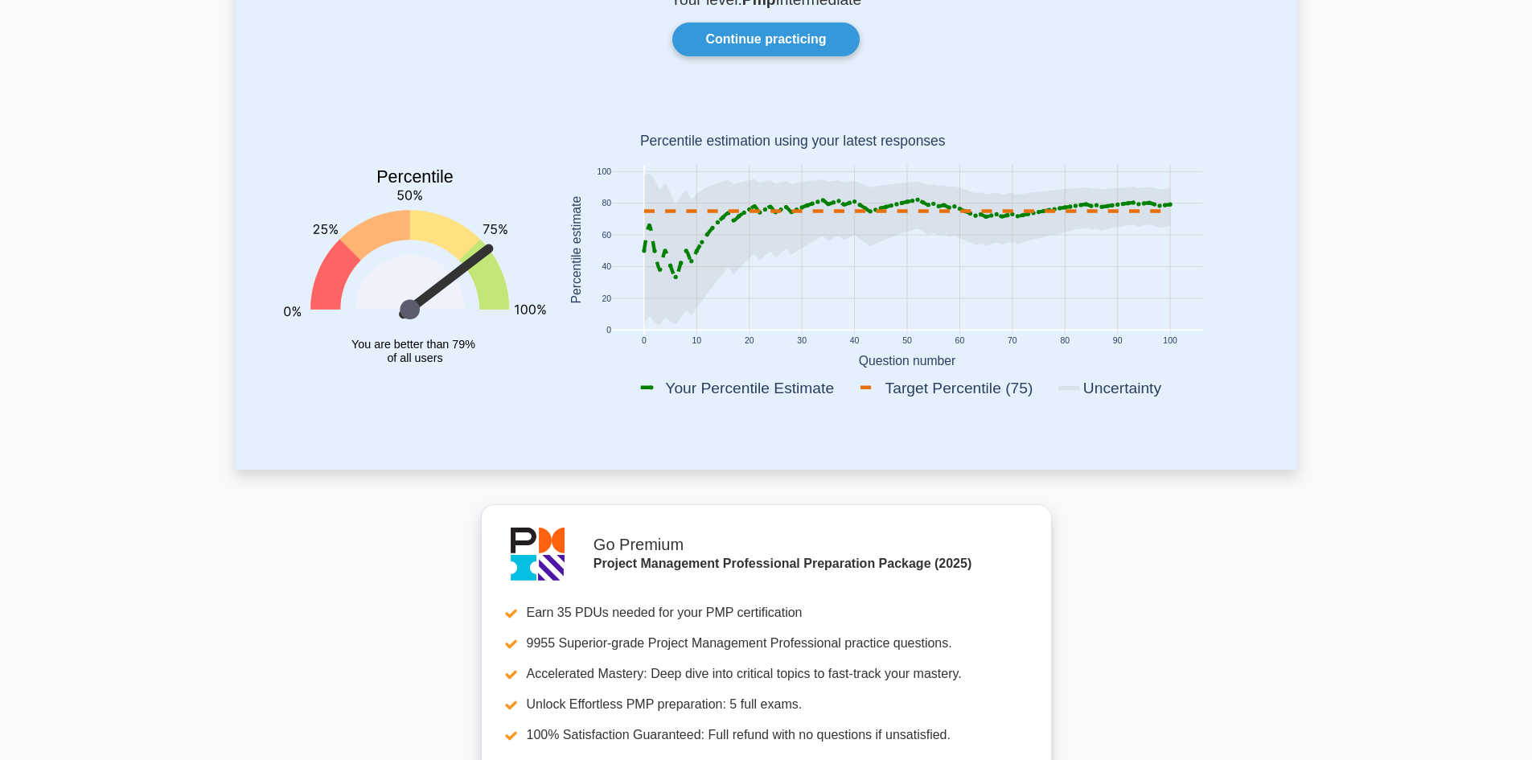
scroll to position [161, 0]
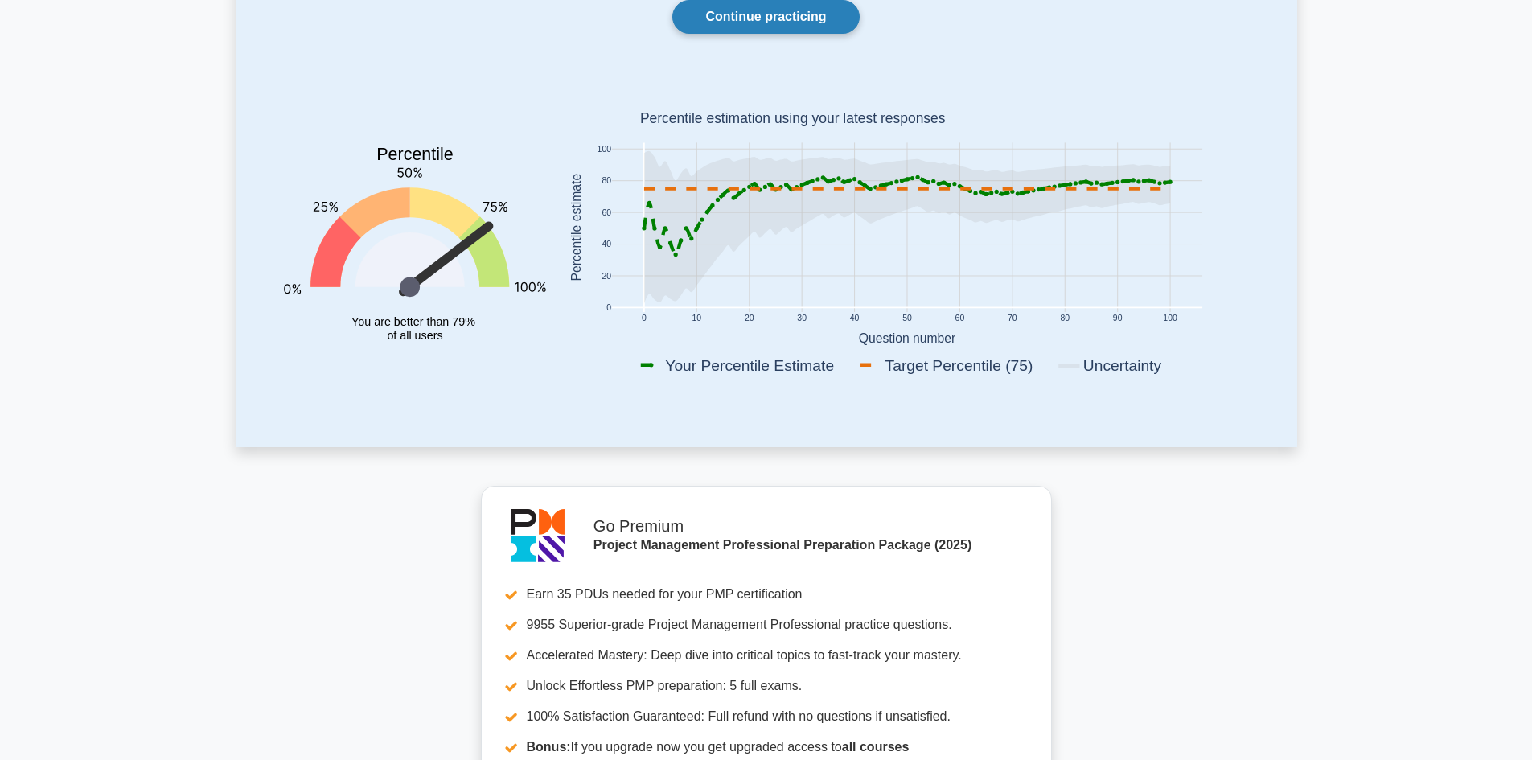
click at [761, 17] on link "Continue practicing" at bounding box center [766, 17] width 187 height 34
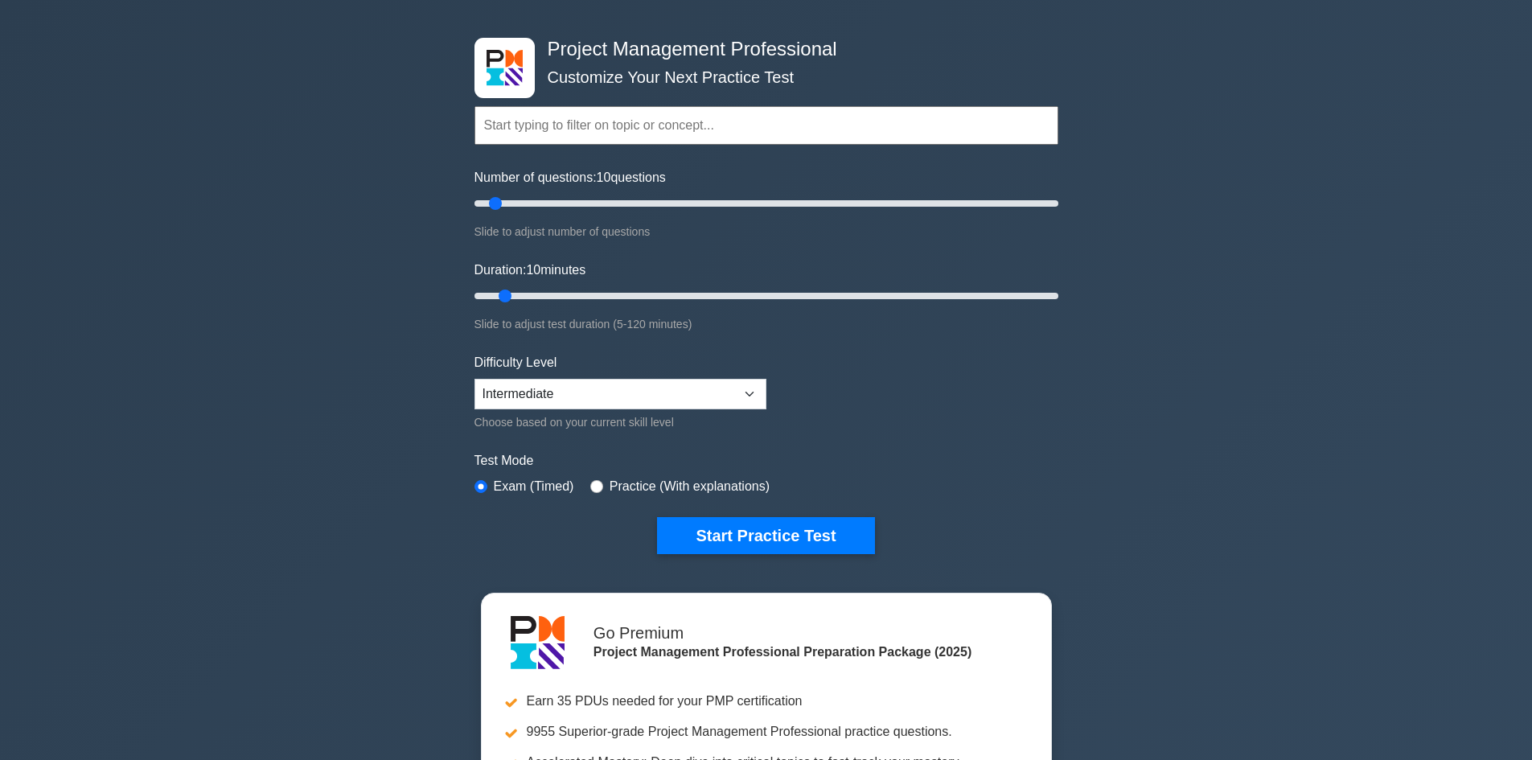
scroll to position [80, 0]
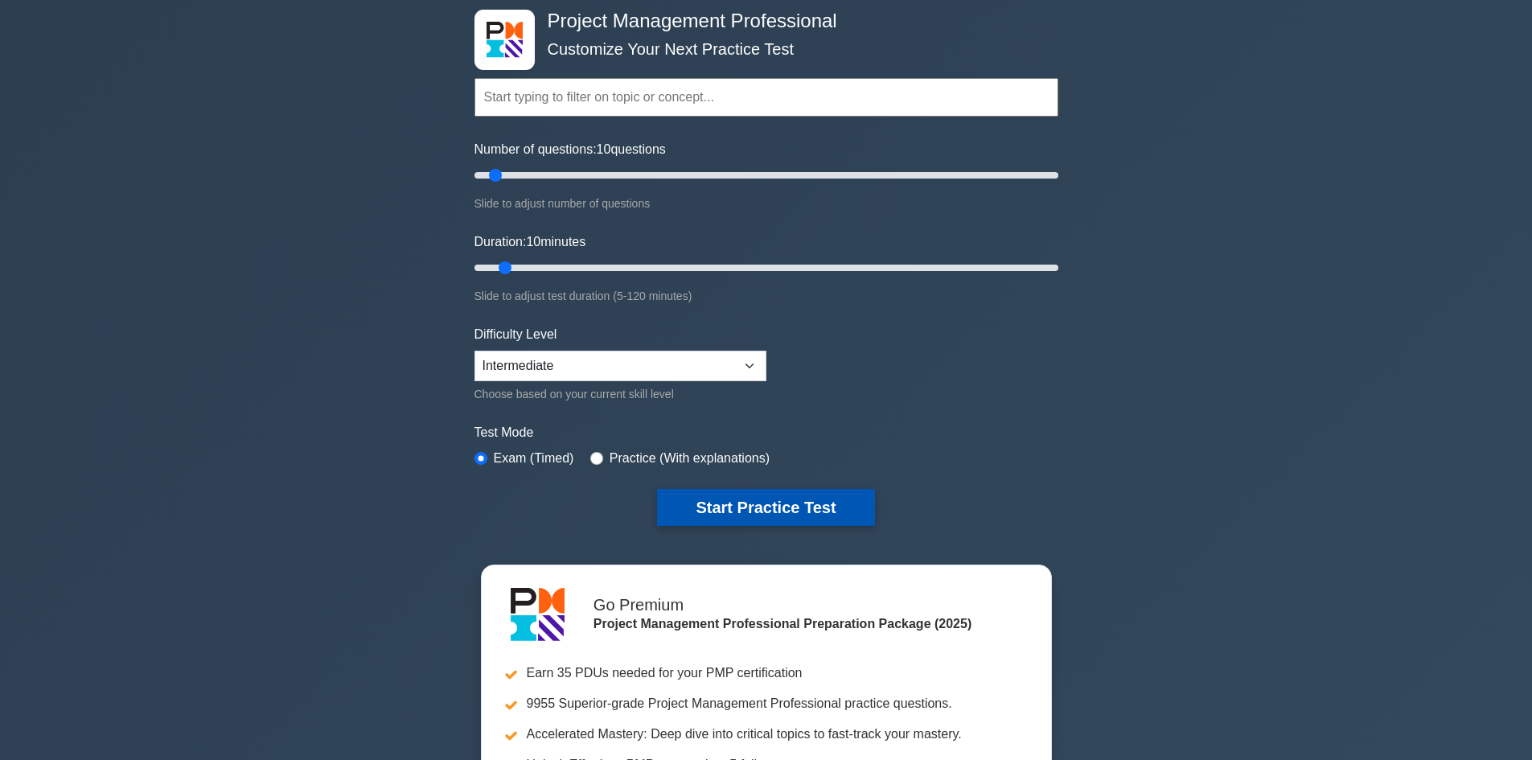
click at [741, 507] on button "Start Practice Test" at bounding box center [765, 507] width 217 height 37
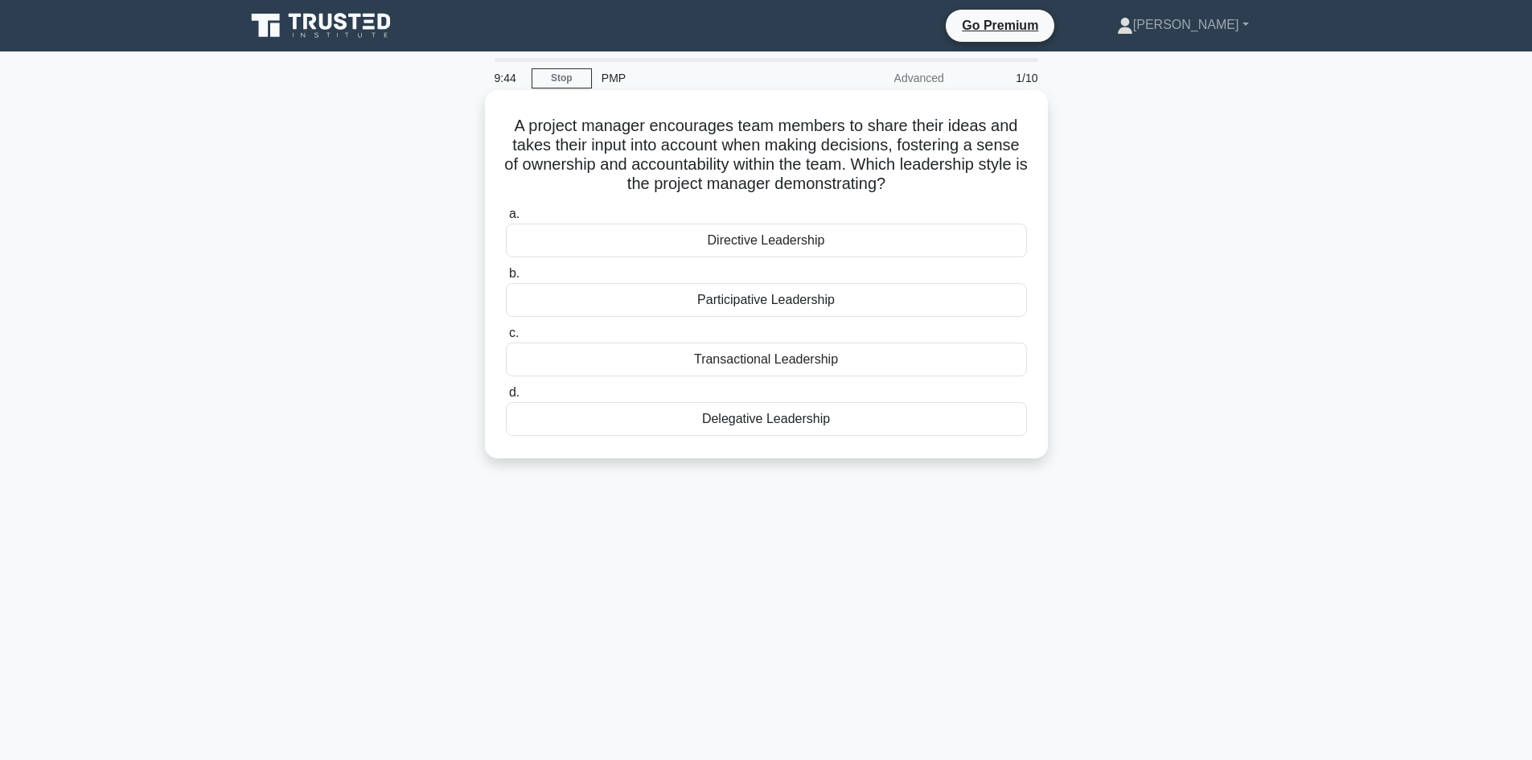
click at [648, 417] on div "Delegative Leadership" at bounding box center [766, 419] width 521 height 34
click at [506, 398] on input "d. Delegative Leadership" at bounding box center [506, 393] width 0 height 10
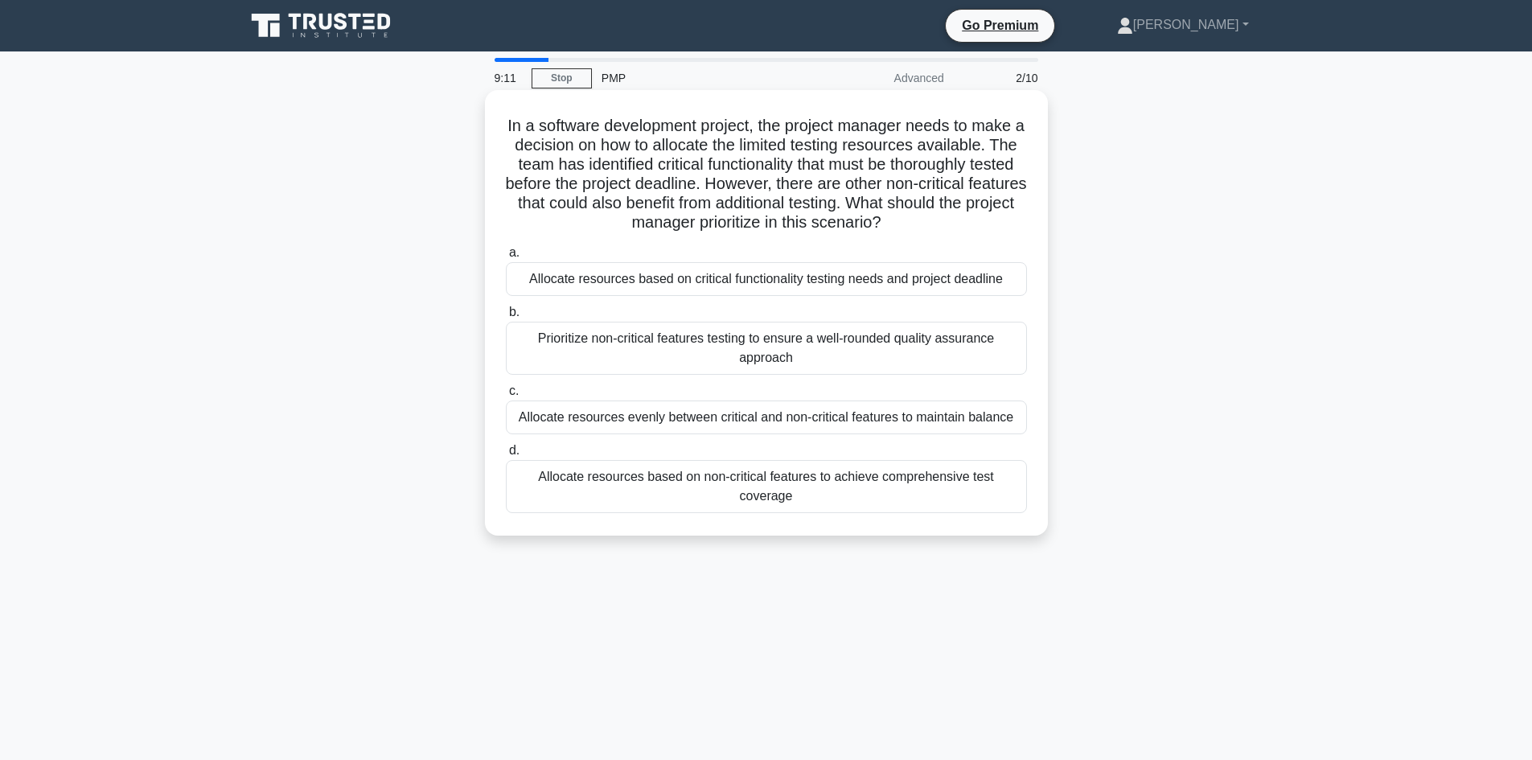
click at [594, 293] on div "Allocate resources based on critical functionality testing needs and project de…" at bounding box center [766, 279] width 521 height 34
click at [506, 258] on input "a. Allocate resources based on critical functionality testing needs and project…" at bounding box center [506, 253] width 0 height 10
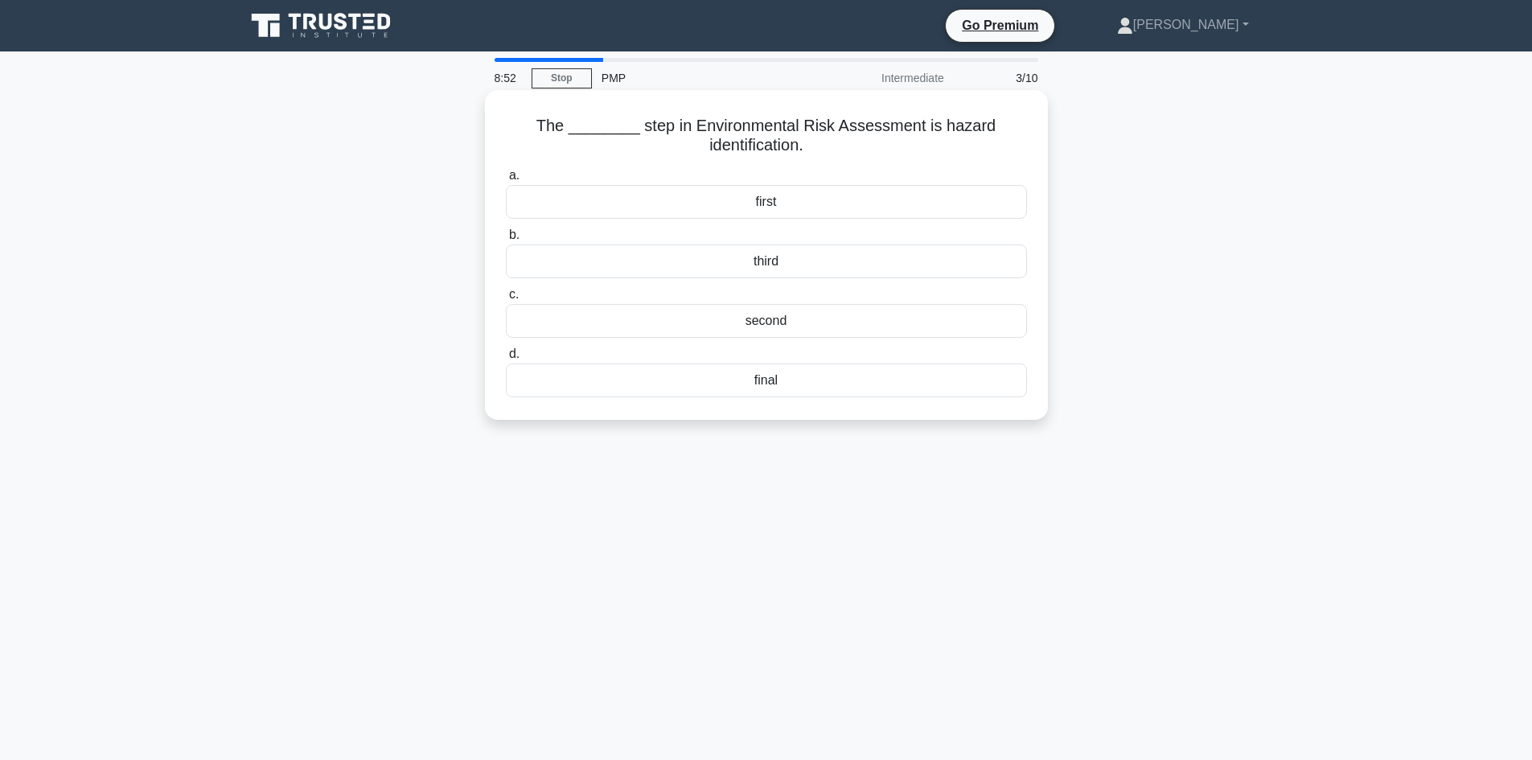
click at [734, 203] on div "first" at bounding box center [766, 202] width 521 height 34
click at [506, 181] on input "a. first" at bounding box center [506, 176] width 0 height 10
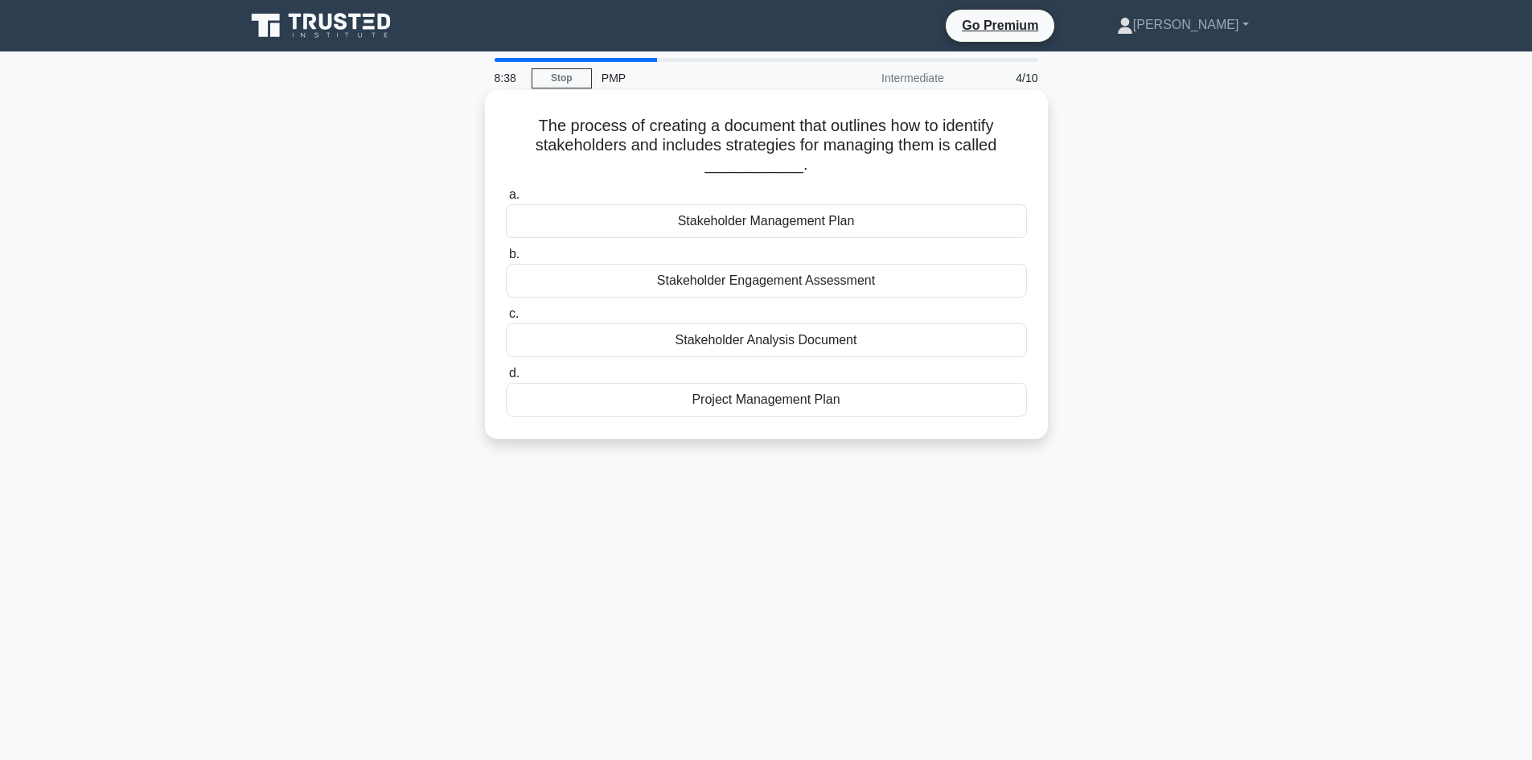
click at [583, 215] on div "Stakeholder Management Plan" at bounding box center [766, 221] width 521 height 34
click at [506, 200] on input "a. Stakeholder Management Plan" at bounding box center [506, 195] width 0 height 10
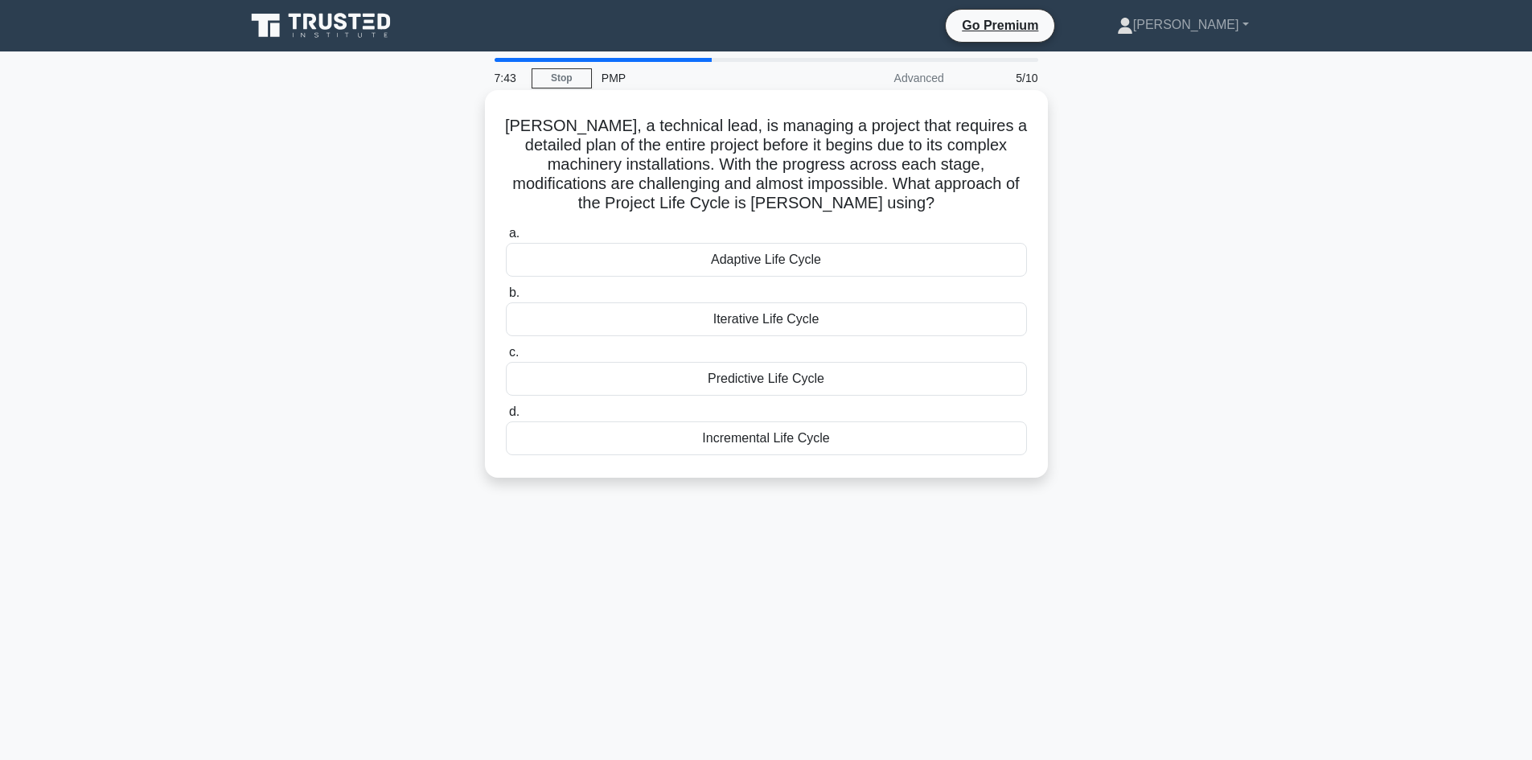
click at [789, 371] on div "Predictive Life Cycle" at bounding box center [766, 379] width 521 height 34
click at [506, 358] on input "c. Predictive Life Cycle" at bounding box center [506, 353] width 0 height 10
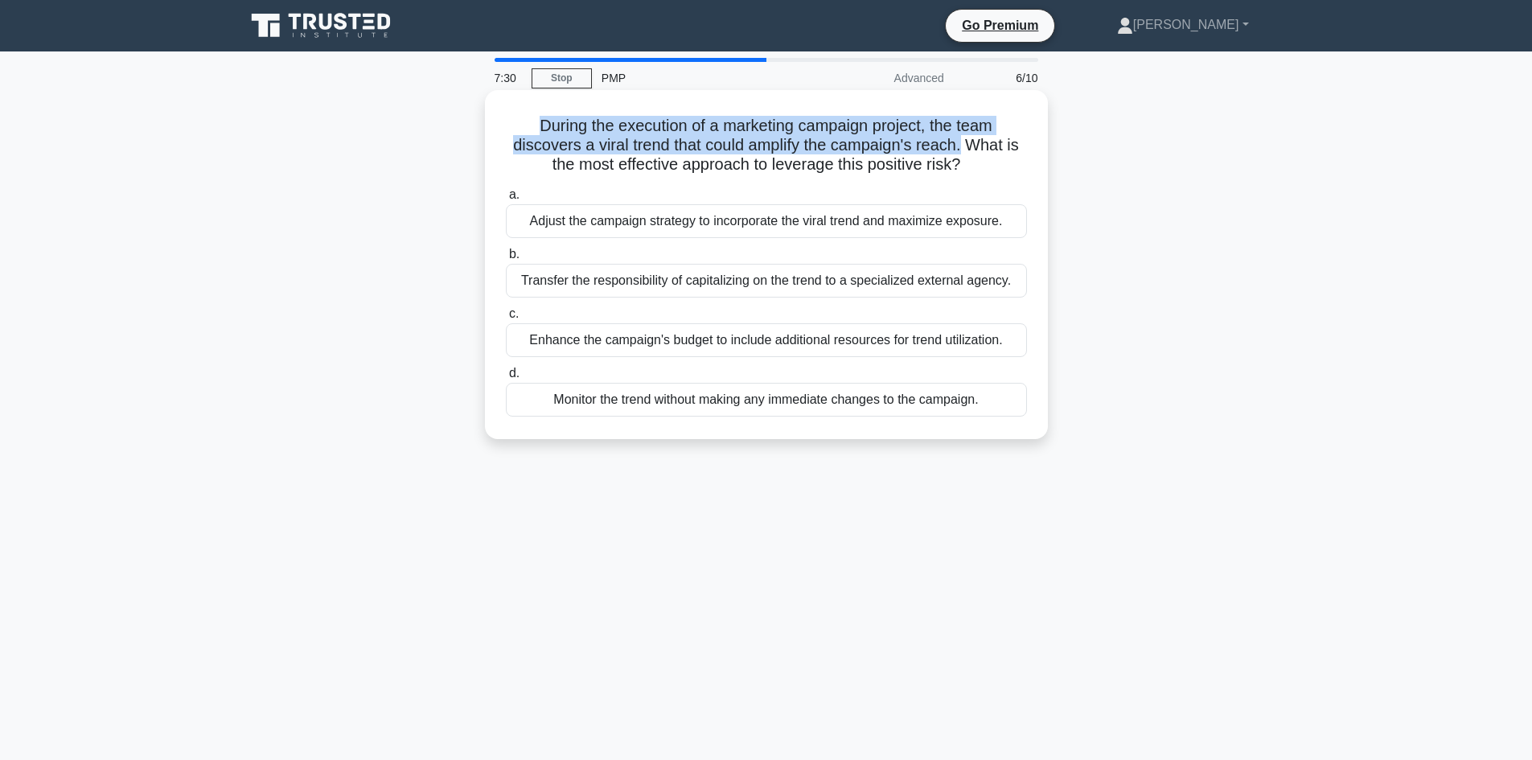
drag, startPoint x: 966, startPoint y: 145, endPoint x: 510, endPoint y: 115, distance: 457.1
click at [510, 115] on div "During the execution of a marketing campaign project, the team discovers a vira…" at bounding box center [767, 265] width 550 height 336
copy h5 "During the execution of a marketing campaign project, the team discovers a vira…"
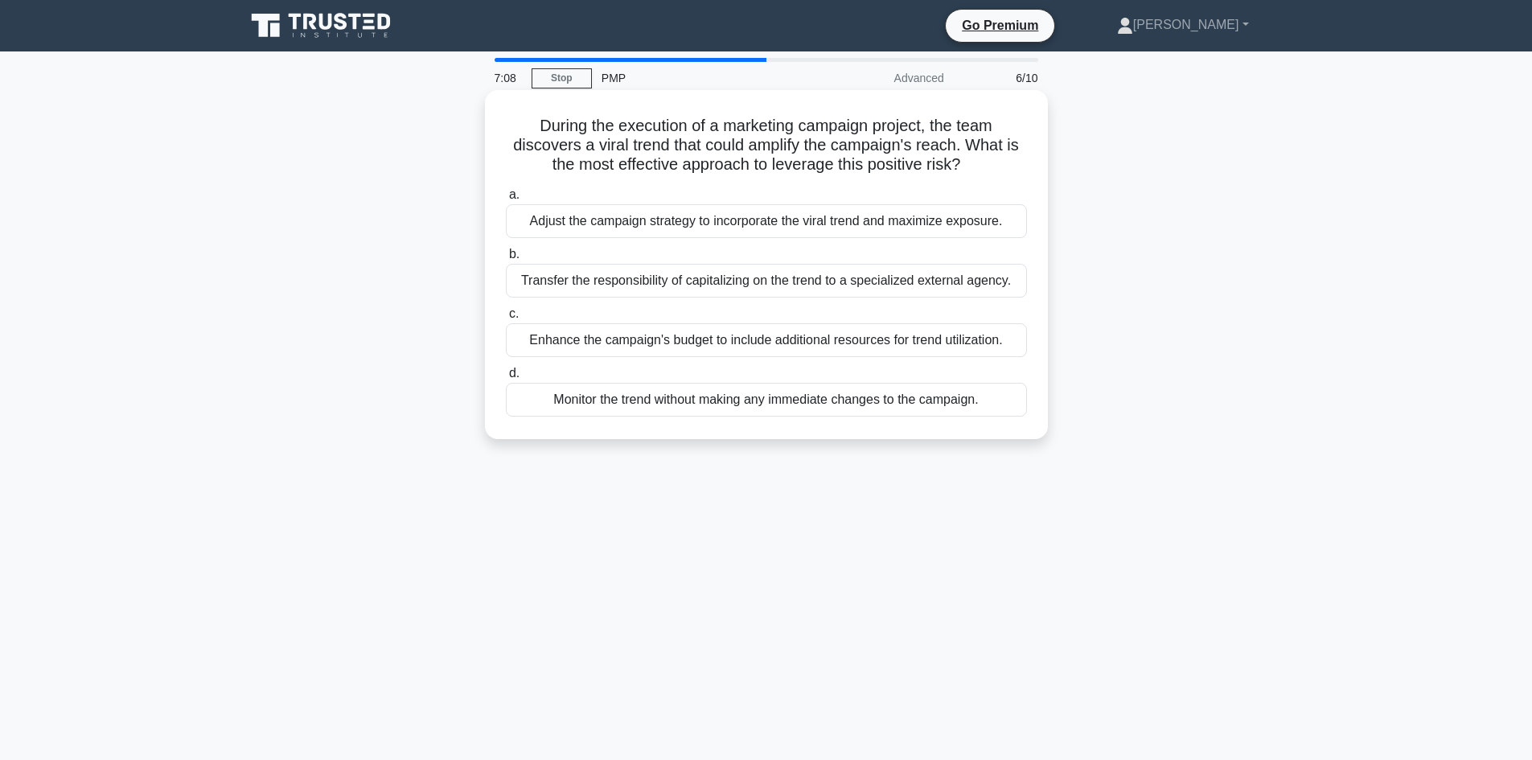
click at [922, 410] on div "Monitor the trend without making any immediate changes to the campaign." at bounding box center [766, 400] width 521 height 34
click at [506, 379] on input "d. Monitor the trend without making any immediate changes to the campaign." at bounding box center [506, 373] width 0 height 10
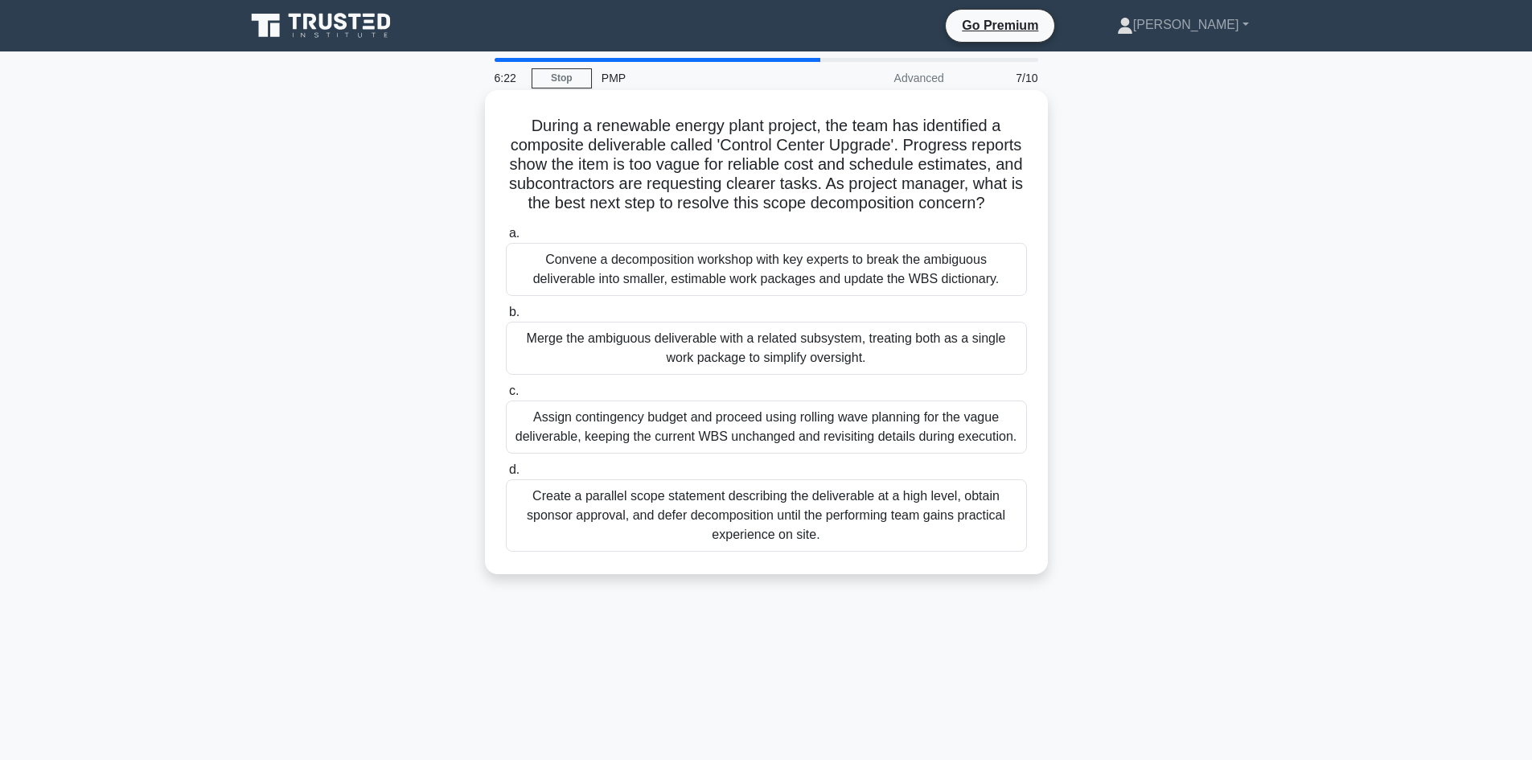
click at [788, 287] on div "Convene a decomposition workshop with key experts to break the ambiguous delive…" at bounding box center [766, 269] width 521 height 53
click at [506, 239] on input "a. Convene a decomposition workshop with key experts to break the ambiguous del…" at bounding box center [506, 233] width 0 height 10
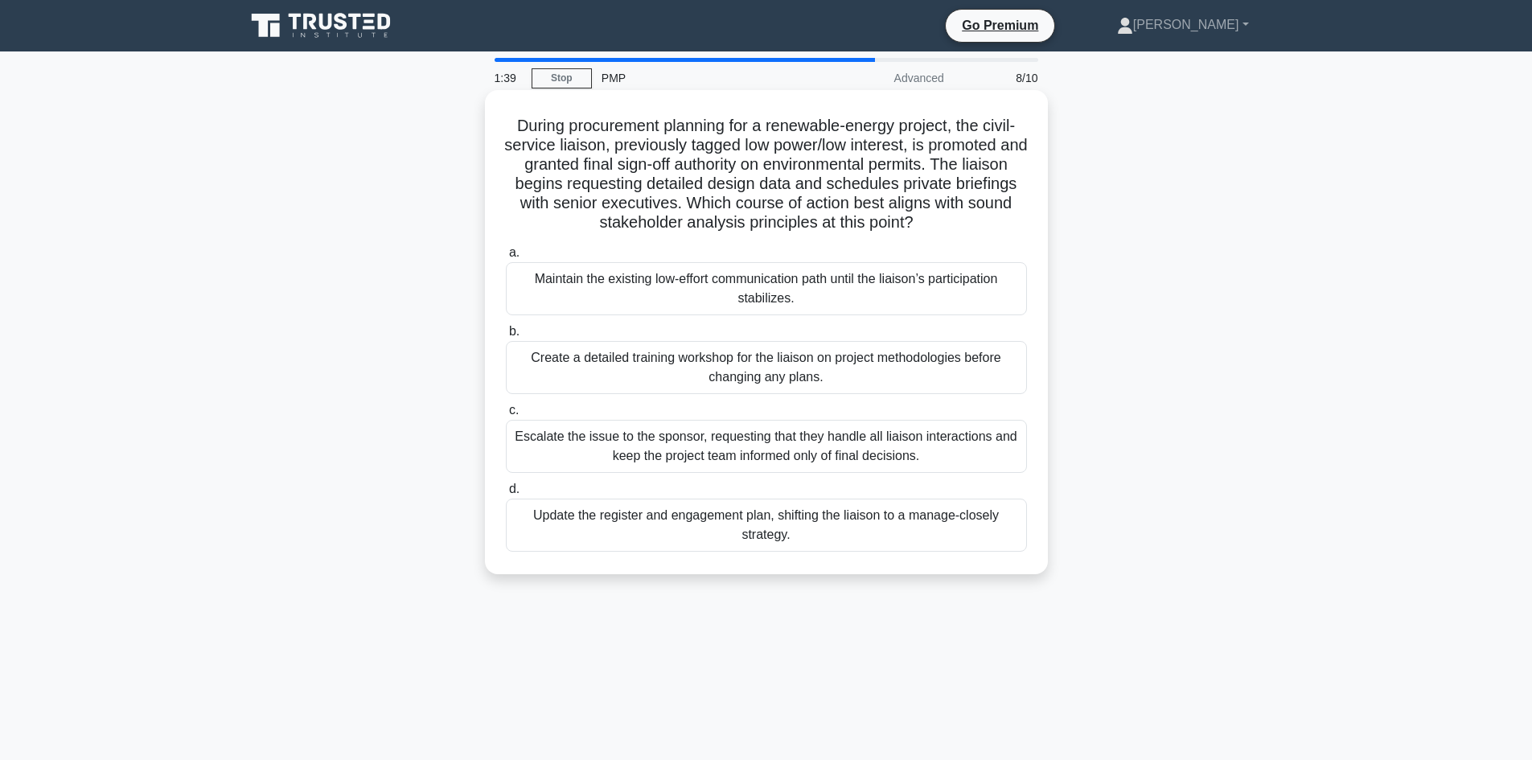
click at [699, 541] on div "Update the register and engagement plan, shifting the liaison to a manage-close…" at bounding box center [766, 525] width 521 height 53
click at [506, 495] on input "d. Update the register and engagement plan, shifting the liaison to a manage-cl…" at bounding box center [506, 489] width 0 height 10
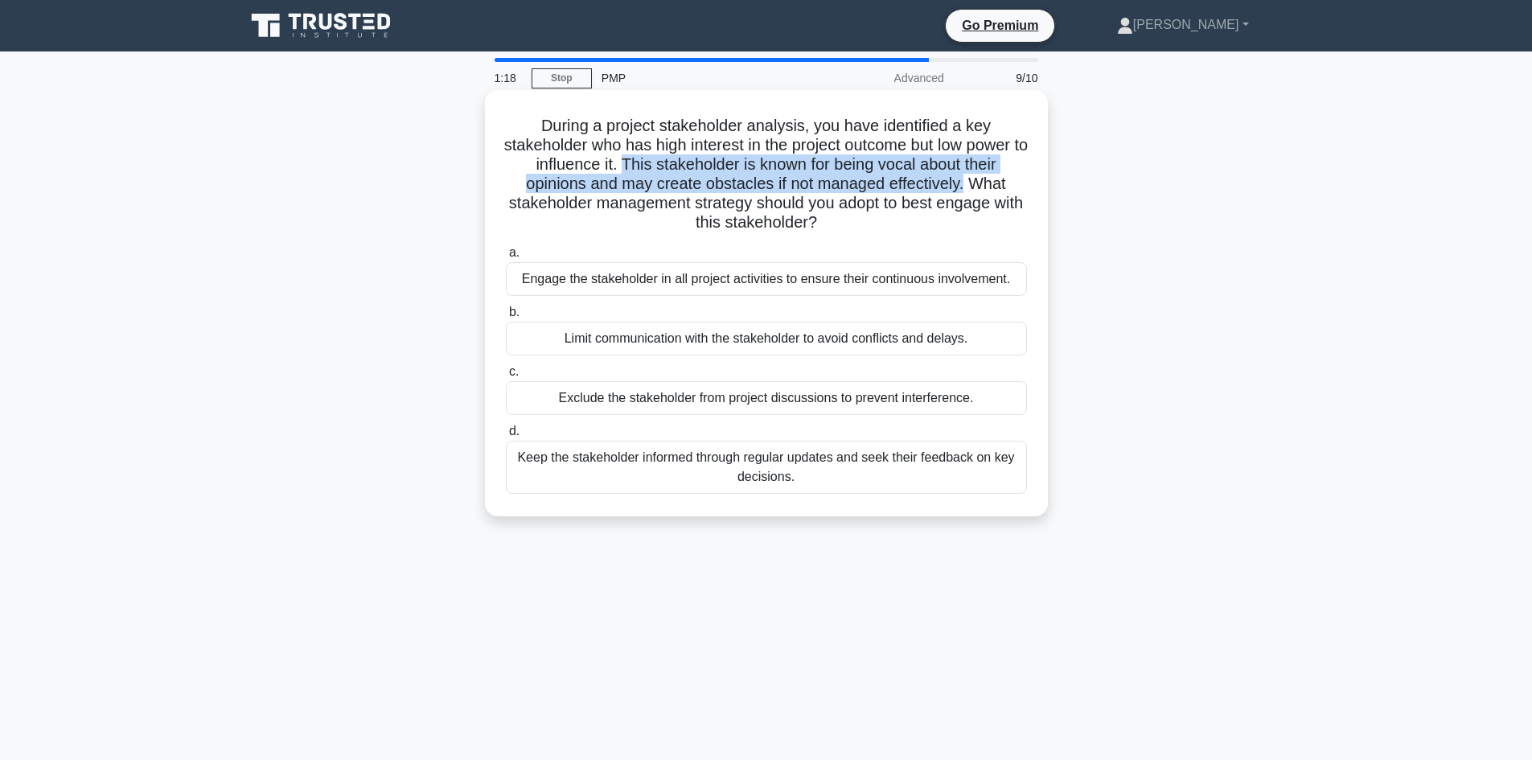
drag, startPoint x: 671, startPoint y: 161, endPoint x: 1010, endPoint y: 187, distance: 339.6
click at [1010, 187] on h5 "During a project stakeholder analysis, you have identified a key stakeholder wh…" at bounding box center [766, 174] width 524 height 117
copy h5 "This stakeholder is known for being vocal about their opinions and may create o…"
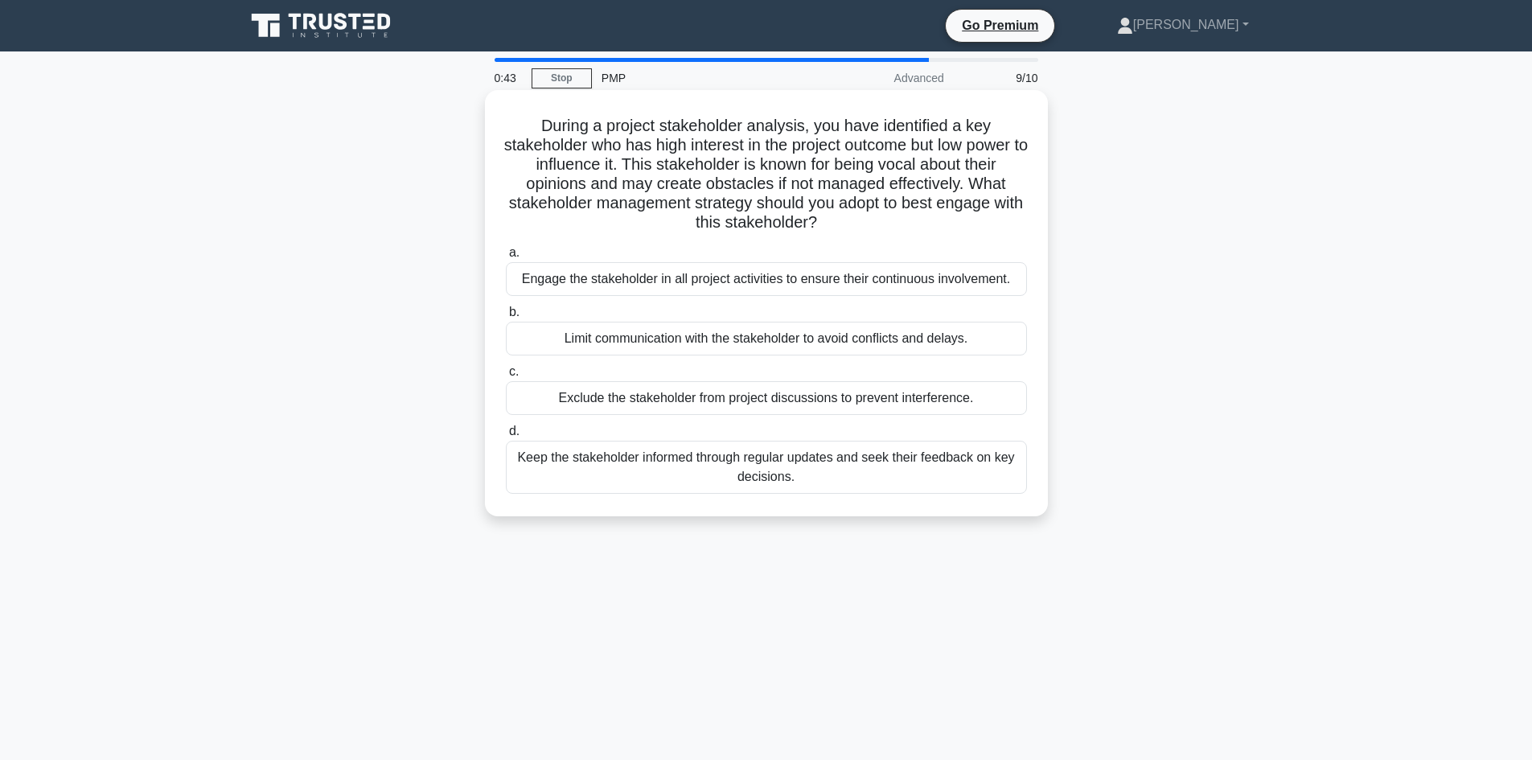
click at [663, 460] on div "Keep the stakeholder informed through regular updates and seek their feedback o…" at bounding box center [766, 467] width 521 height 53
click at [506, 437] on input "d. Keep the stakeholder informed through regular updates and seek their feedbac…" at bounding box center [506, 431] width 0 height 10
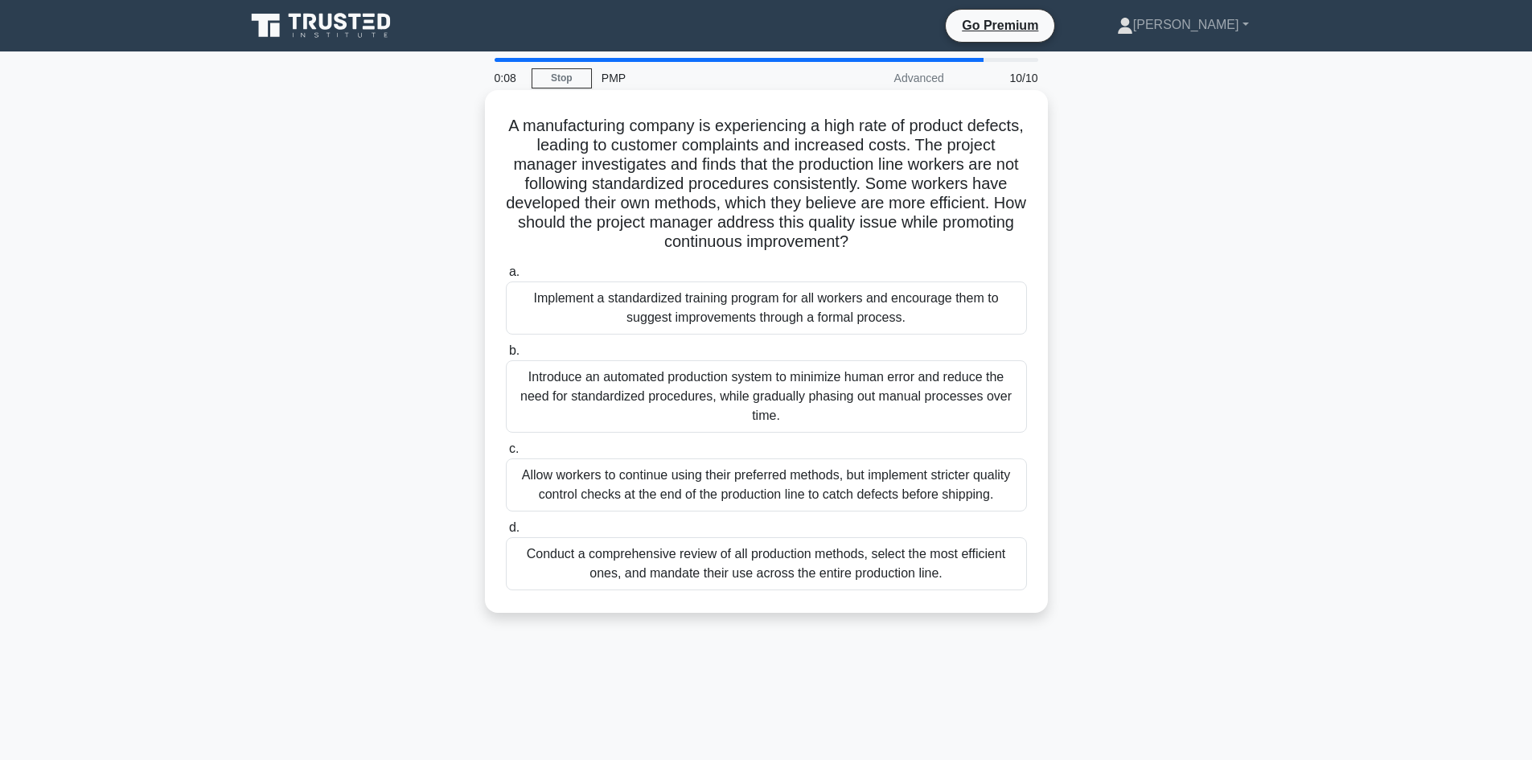
click at [682, 401] on div "Introduce an automated production system to minimize human error and reduce the…" at bounding box center [766, 396] width 521 height 72
click at [506, 356] on input "b. Introduce an automated production system to minimize human error and reduce …" at bounding box center [506, 351] width 0 height 10
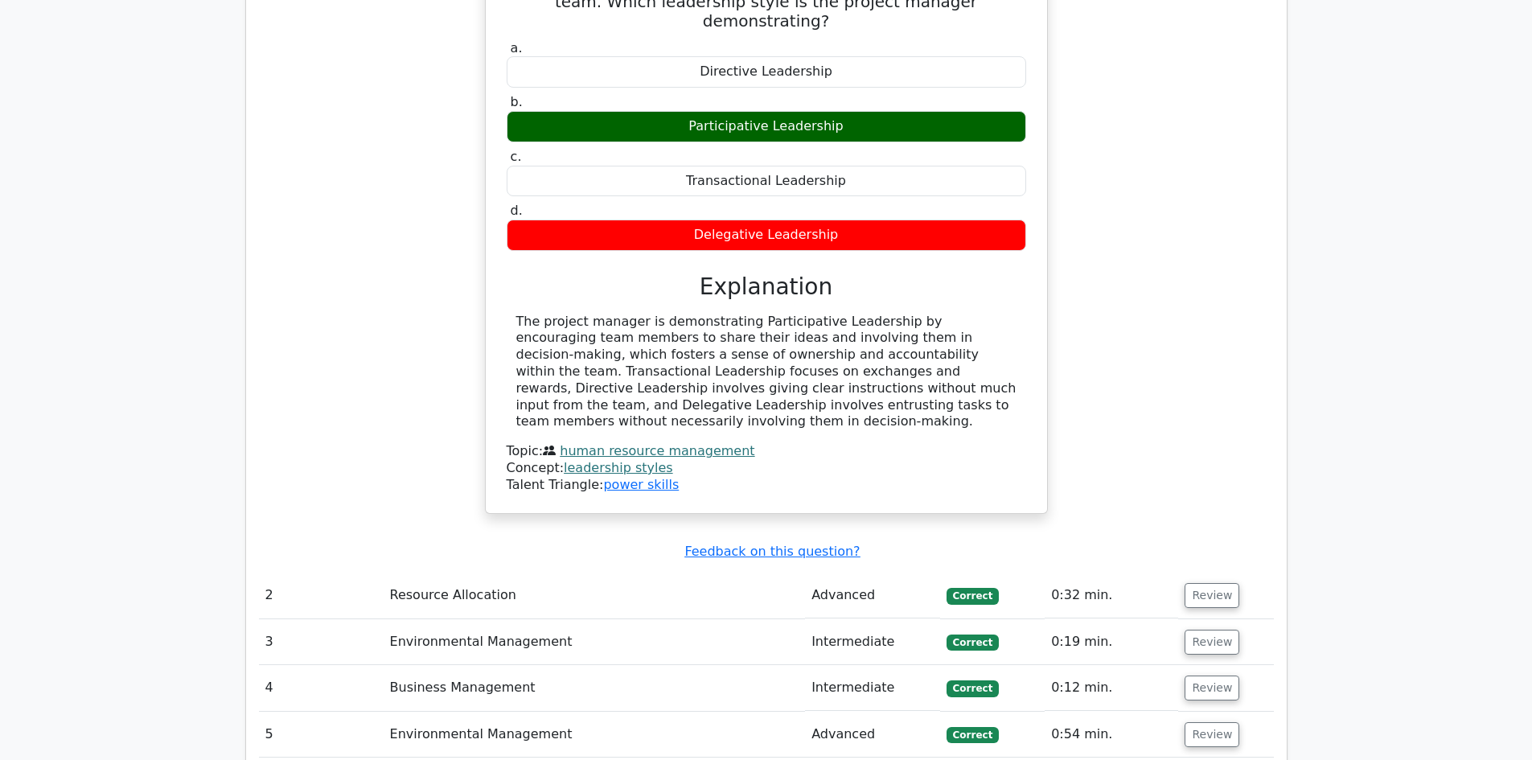
scroll to position [1689, 0]
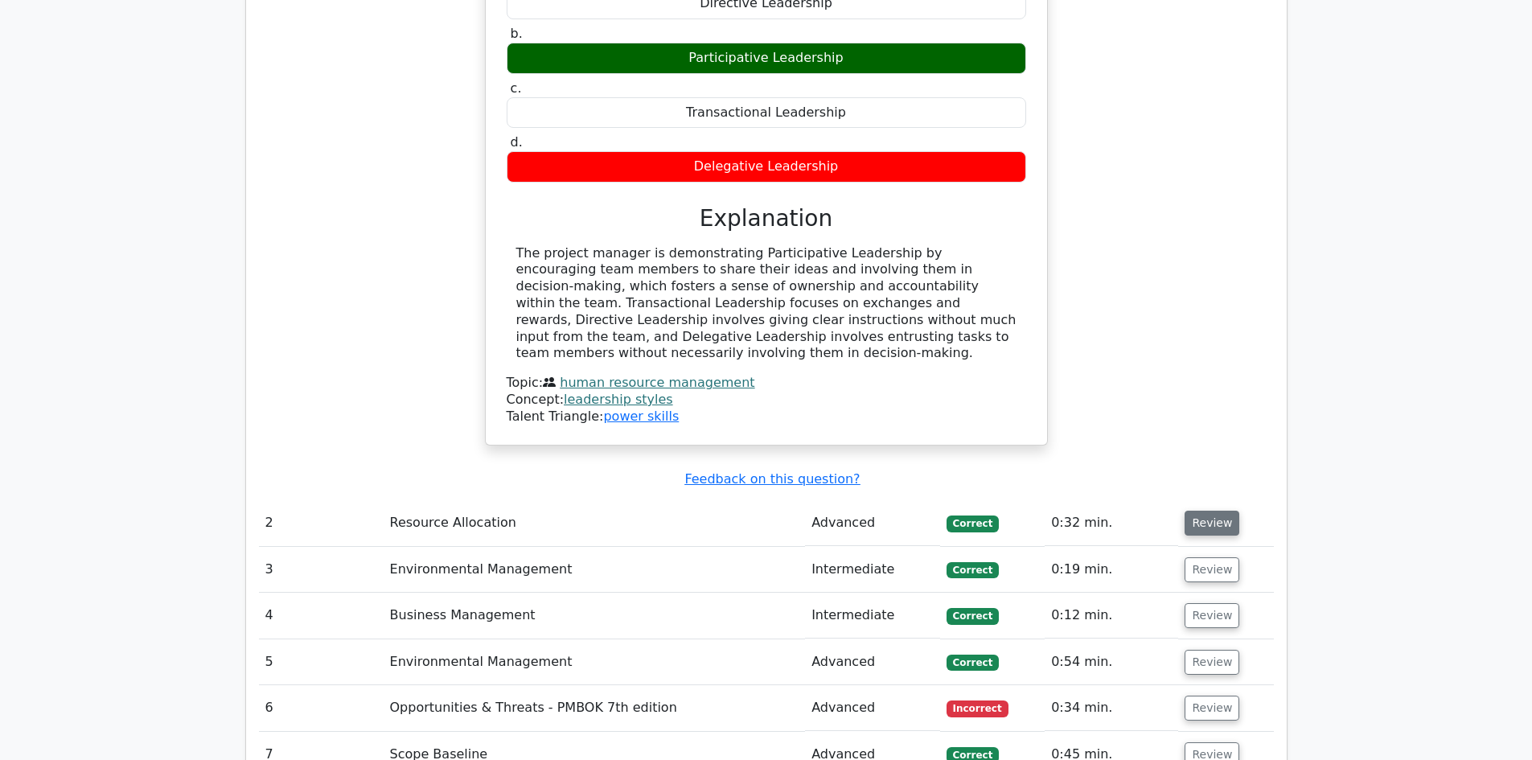
click at [1224, 511] on button "Review" at bounding box center [1212, 523] width 55 height 25
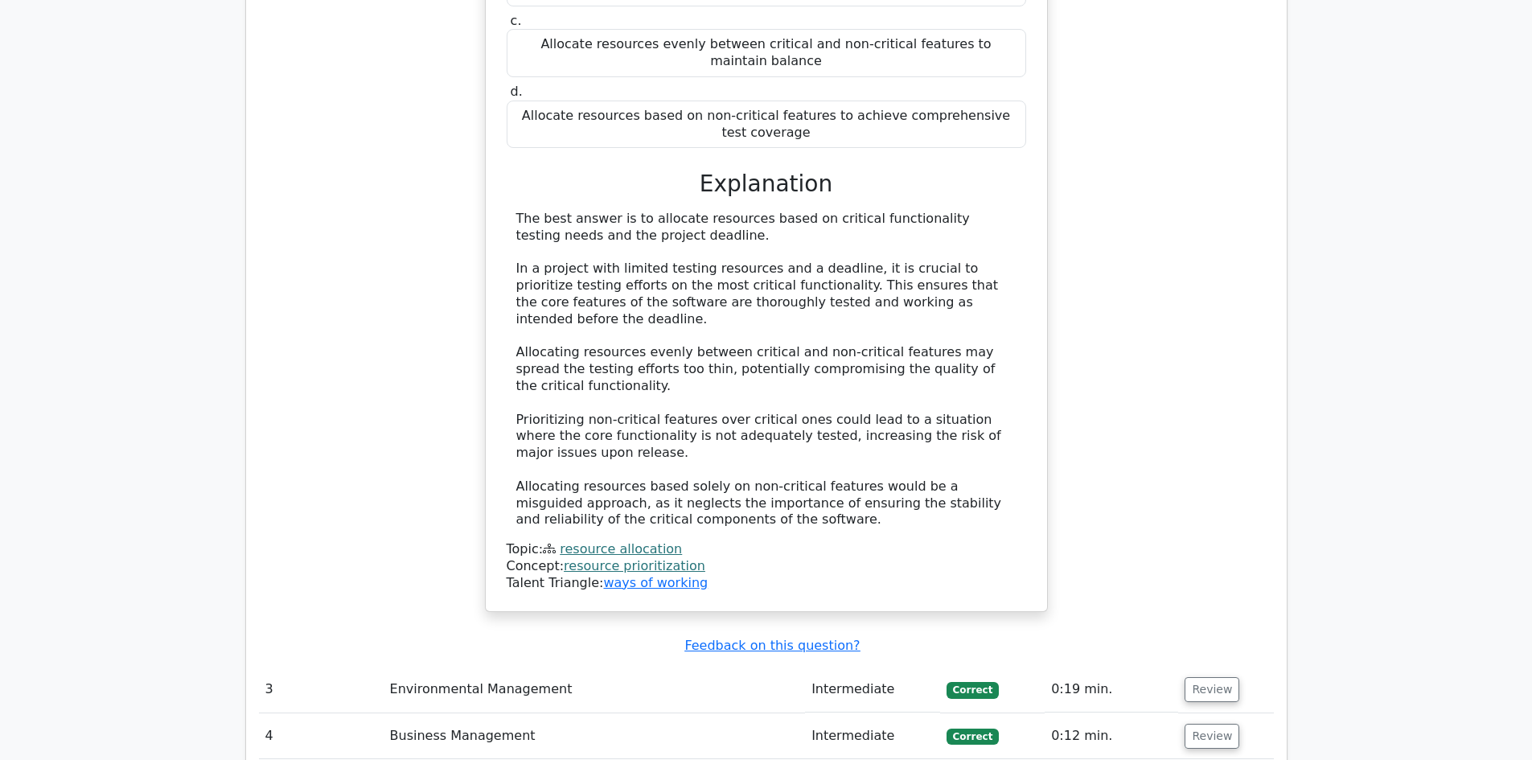
scroll to position [2574, 0]
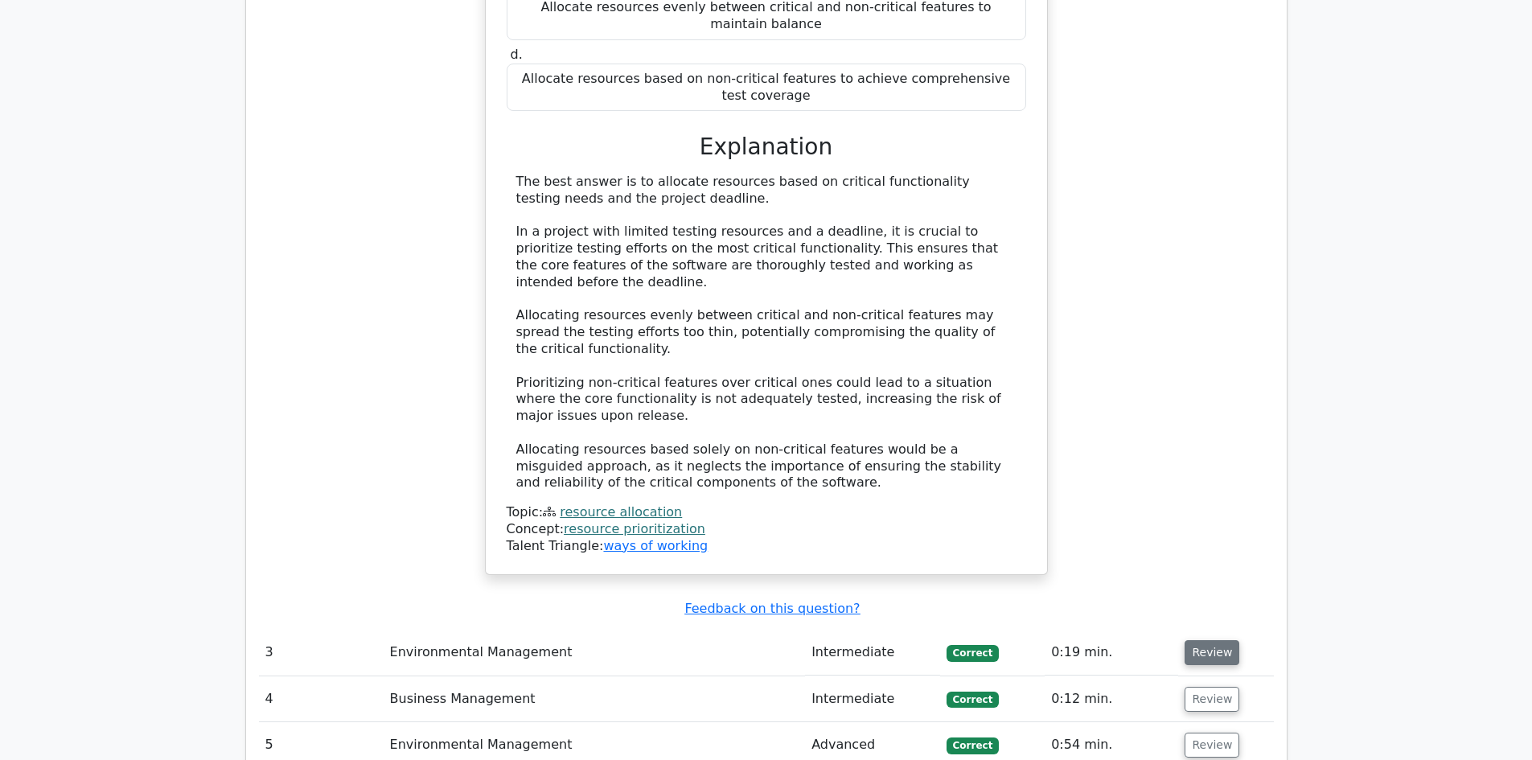
click at [1207, 640] on button "Review" at bounding box center [1212, 652] width 55 height 25
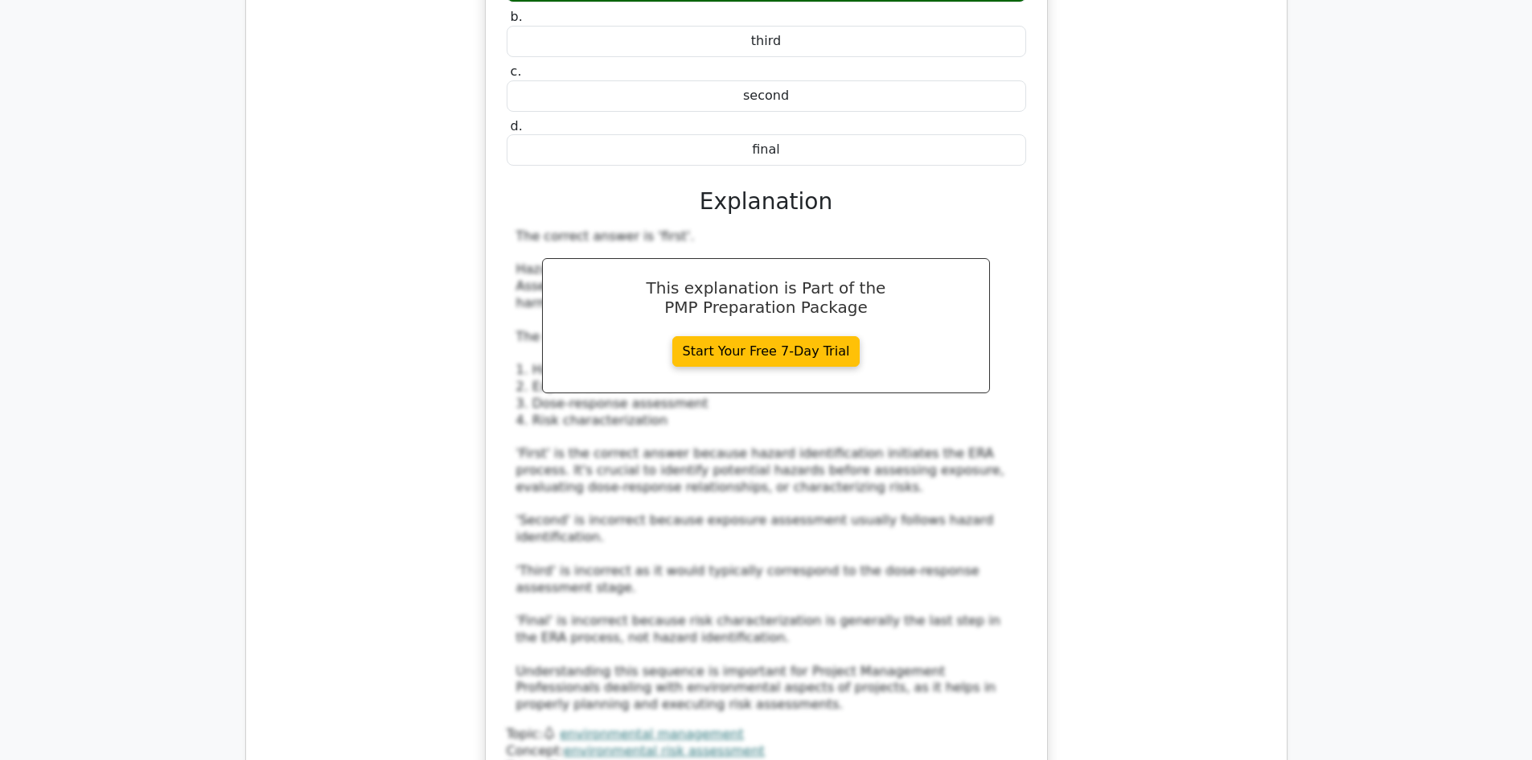
scroll to position [3379, 0]
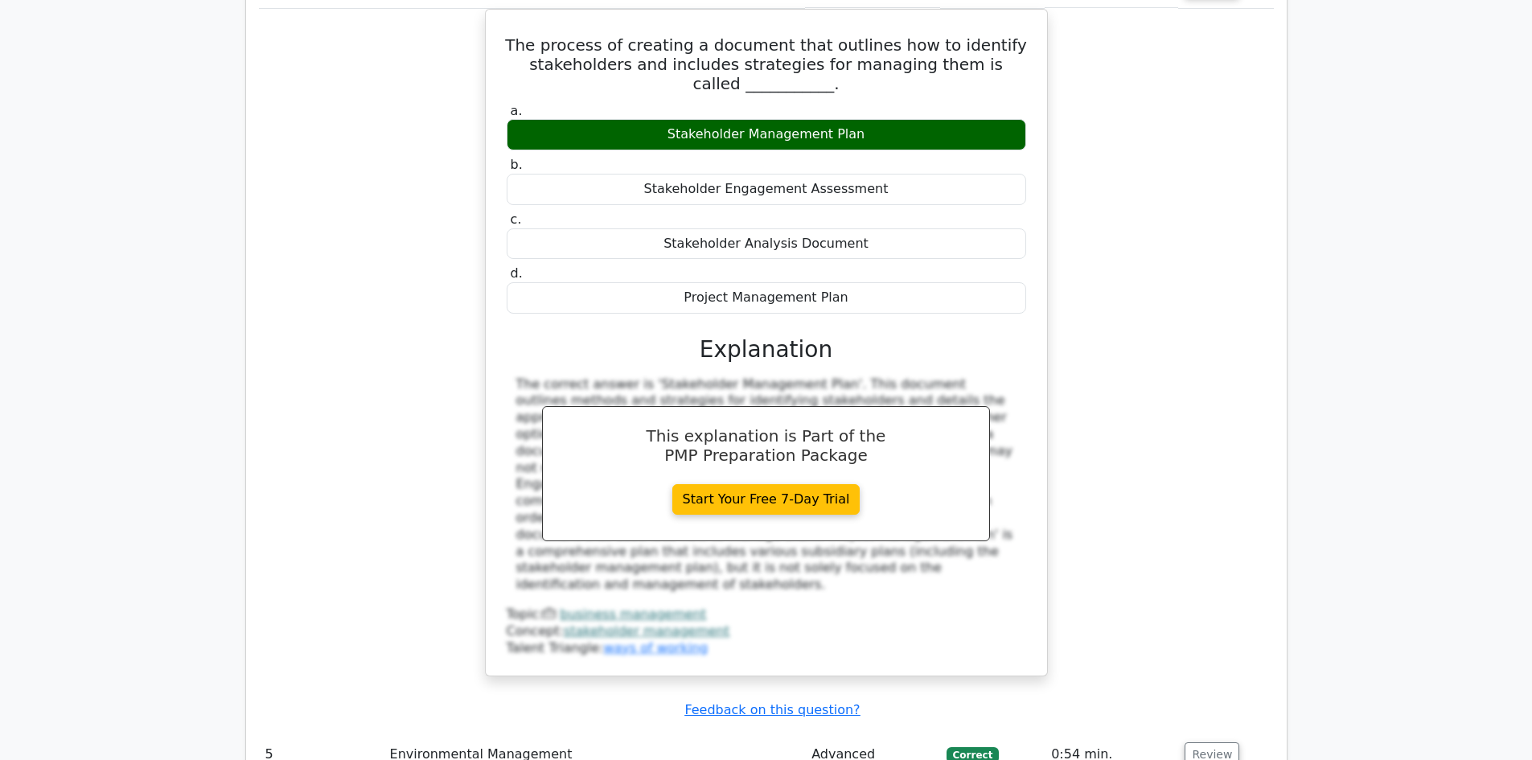
scroll to position [4264, 0]
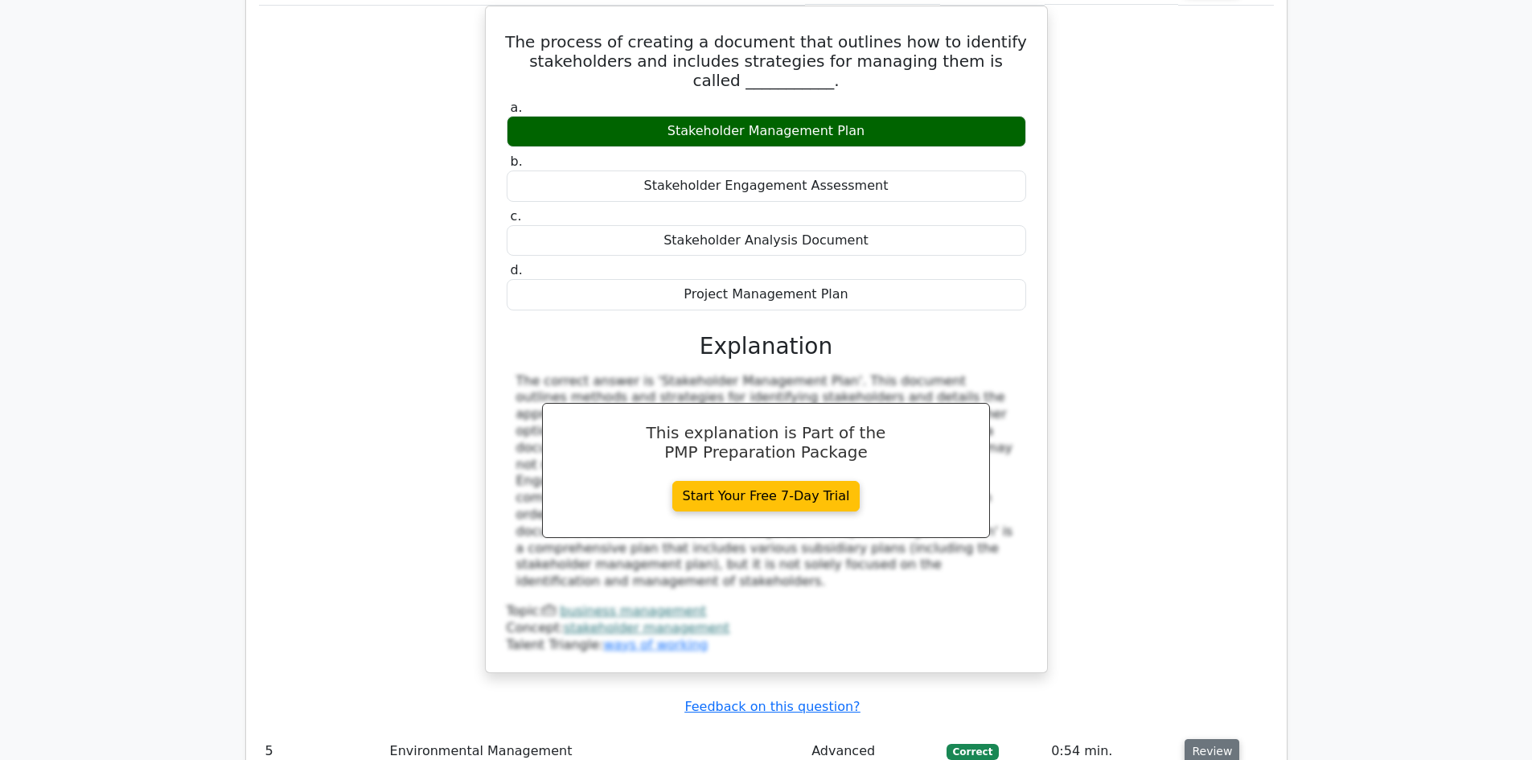
click at [1221, 739] on button "Review" at bounding box center [1212, 751] width 55 height 25
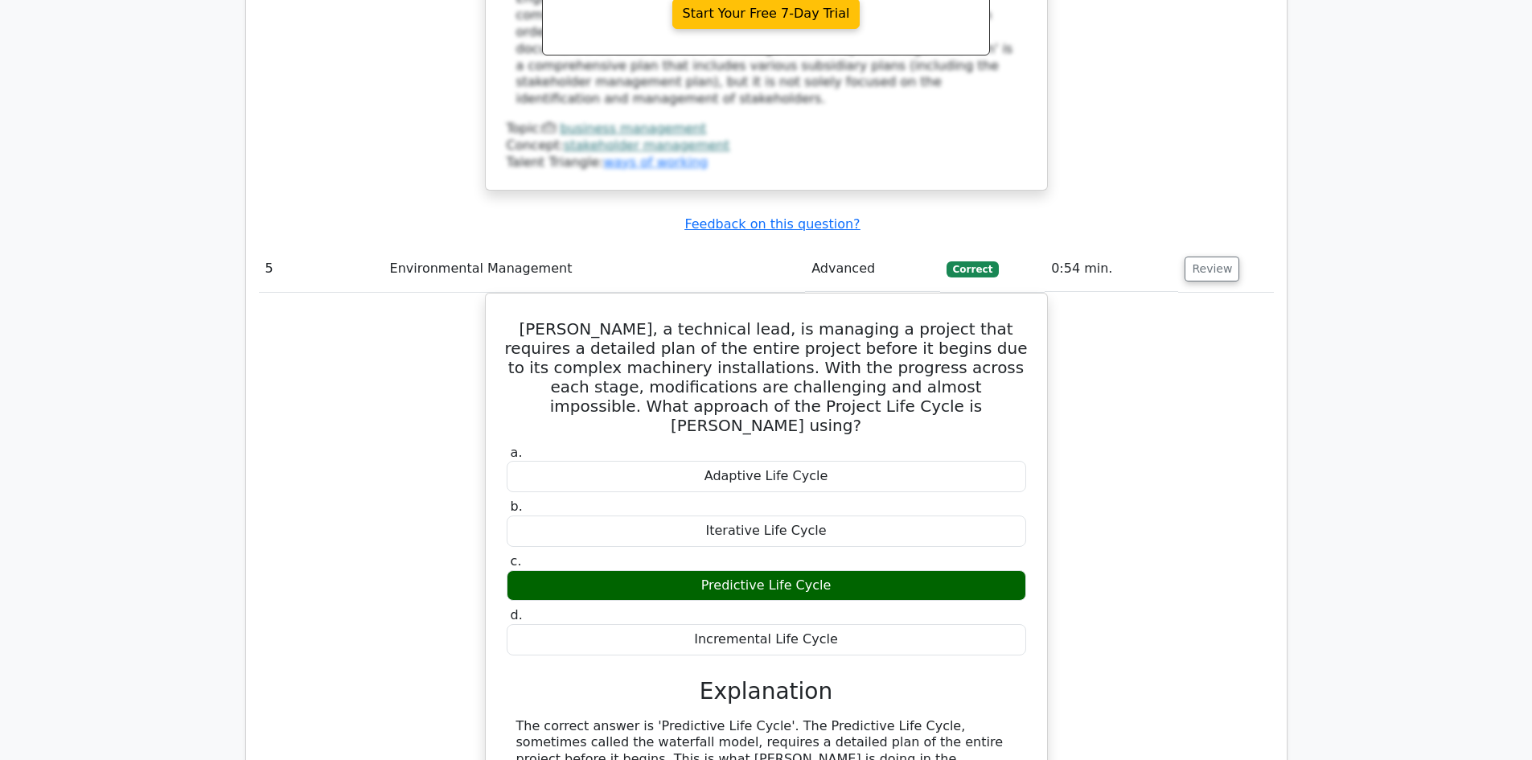
scroll to position [5068, 0]
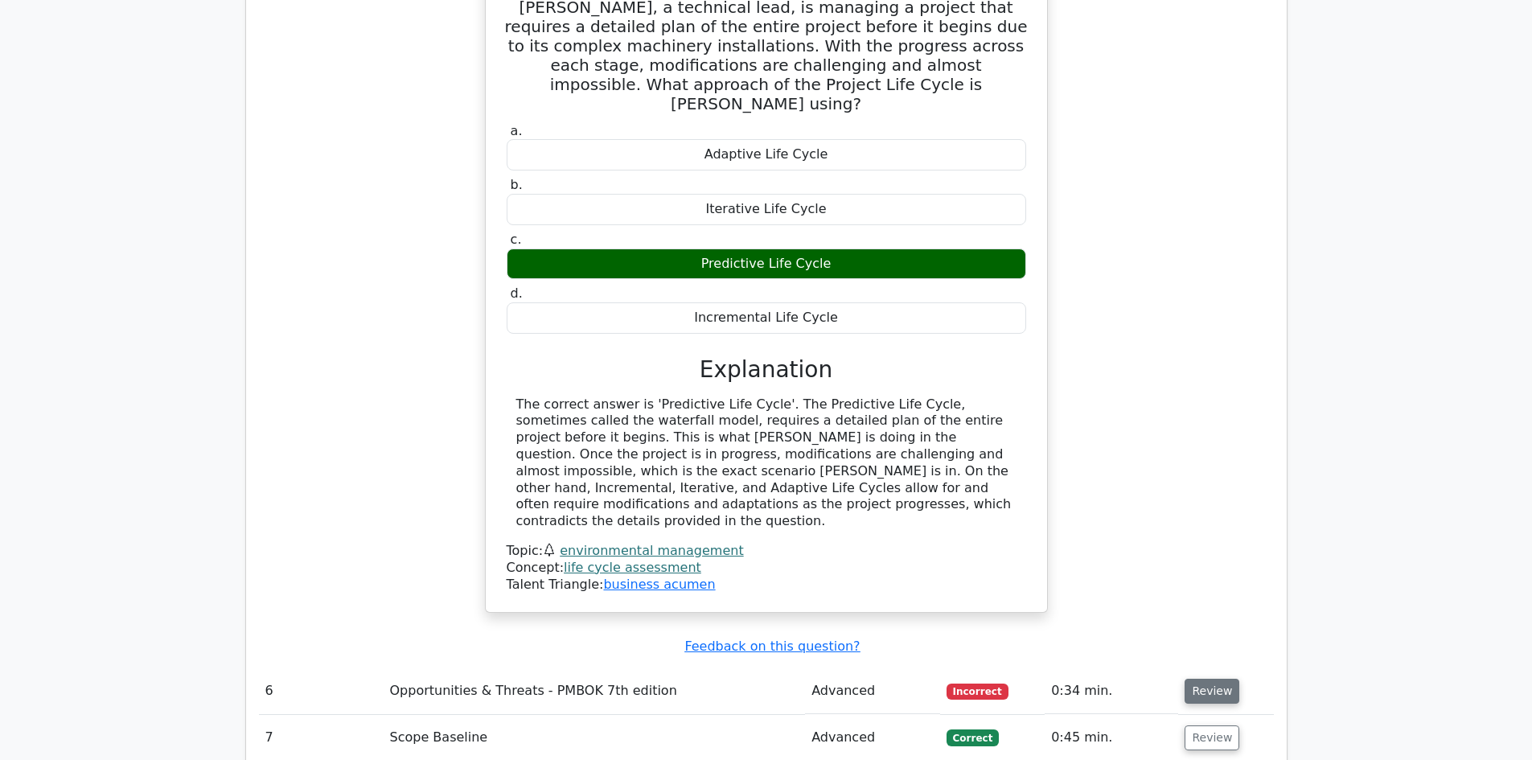
click at [1208, 679] on button "Review" at bounding box center [1212, 691] width 55 height 25
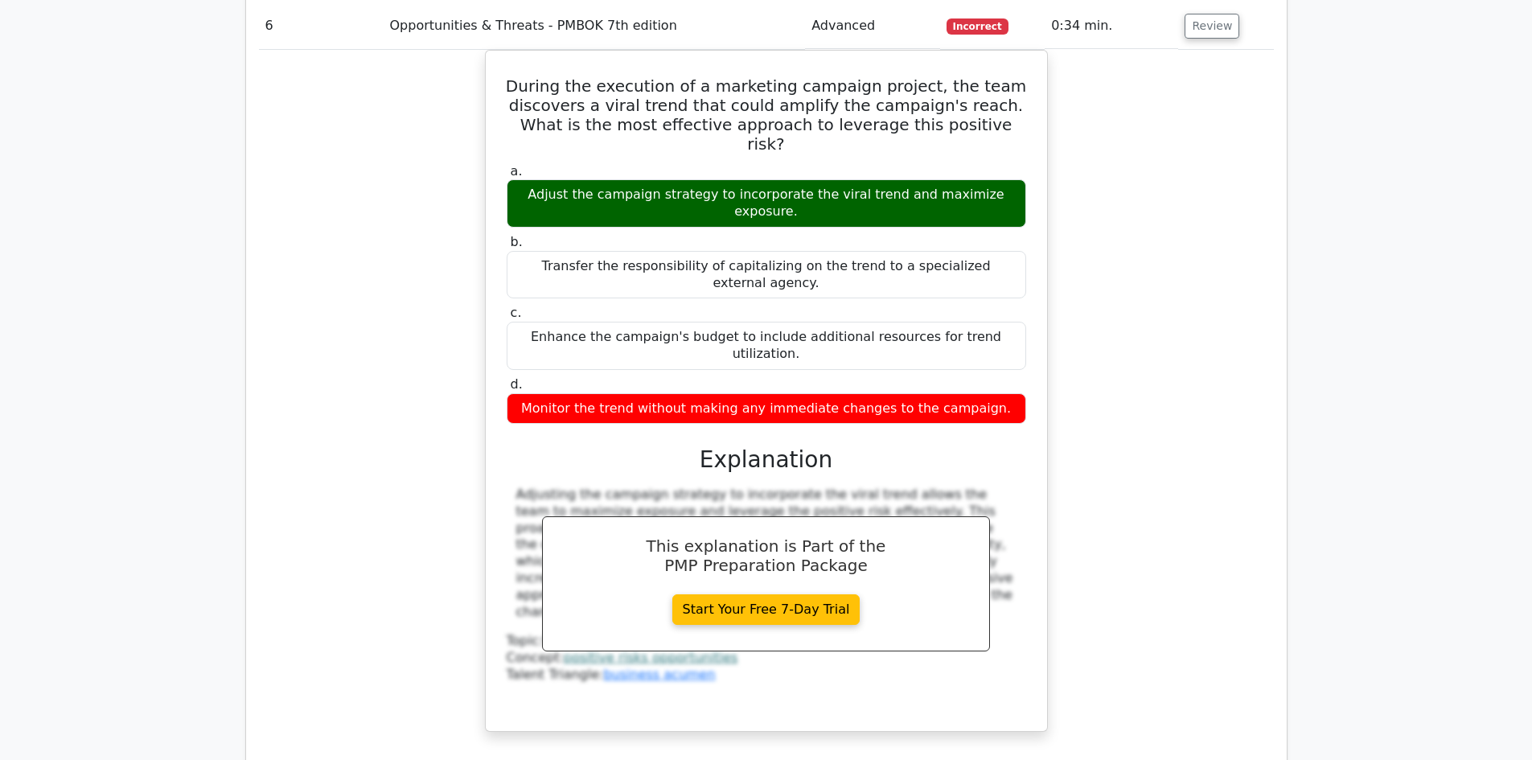
scroll to position [5792, 0]
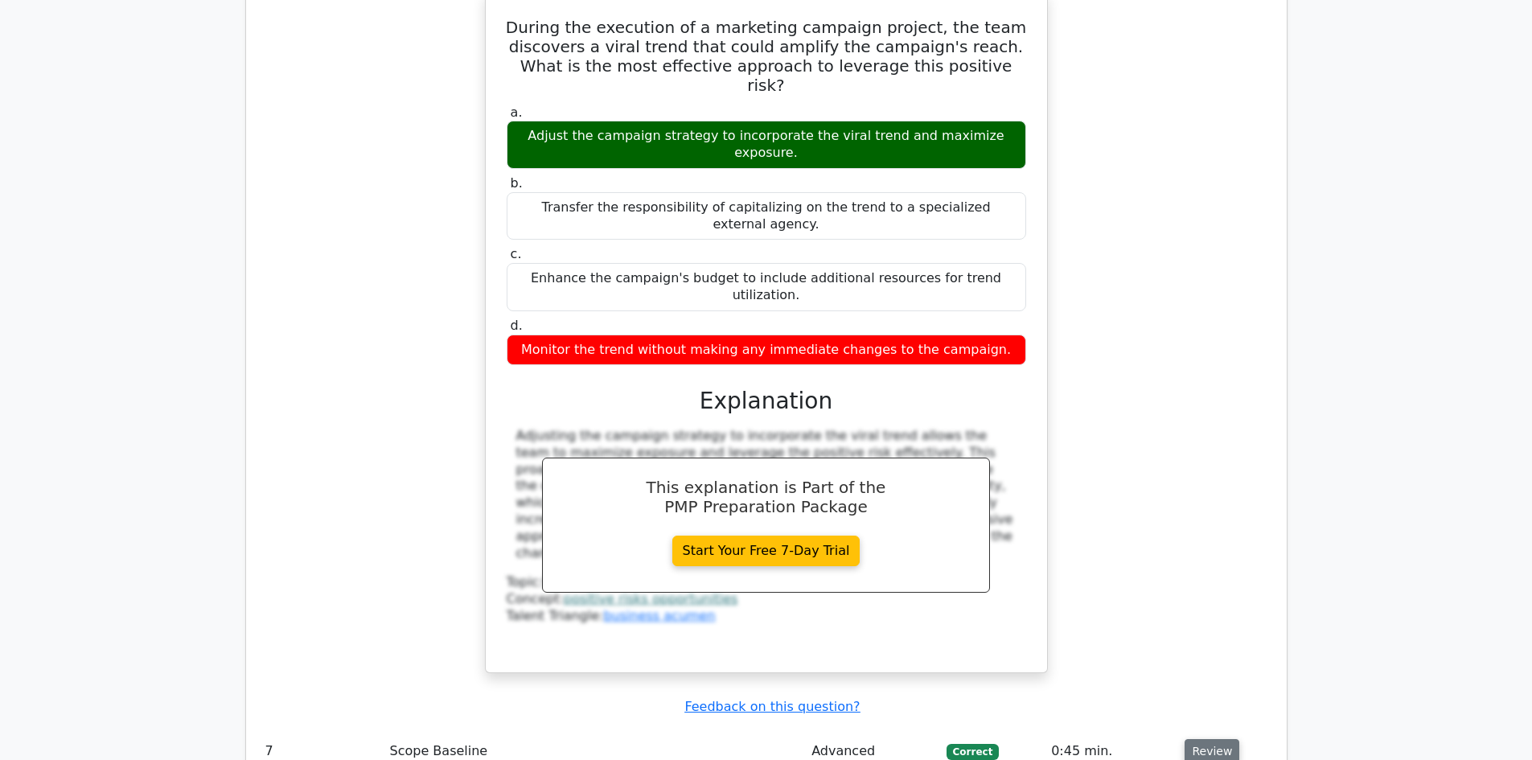
click at [1200, 739] on button "Review" at bounding box center [1212, 751] width 55 height 25
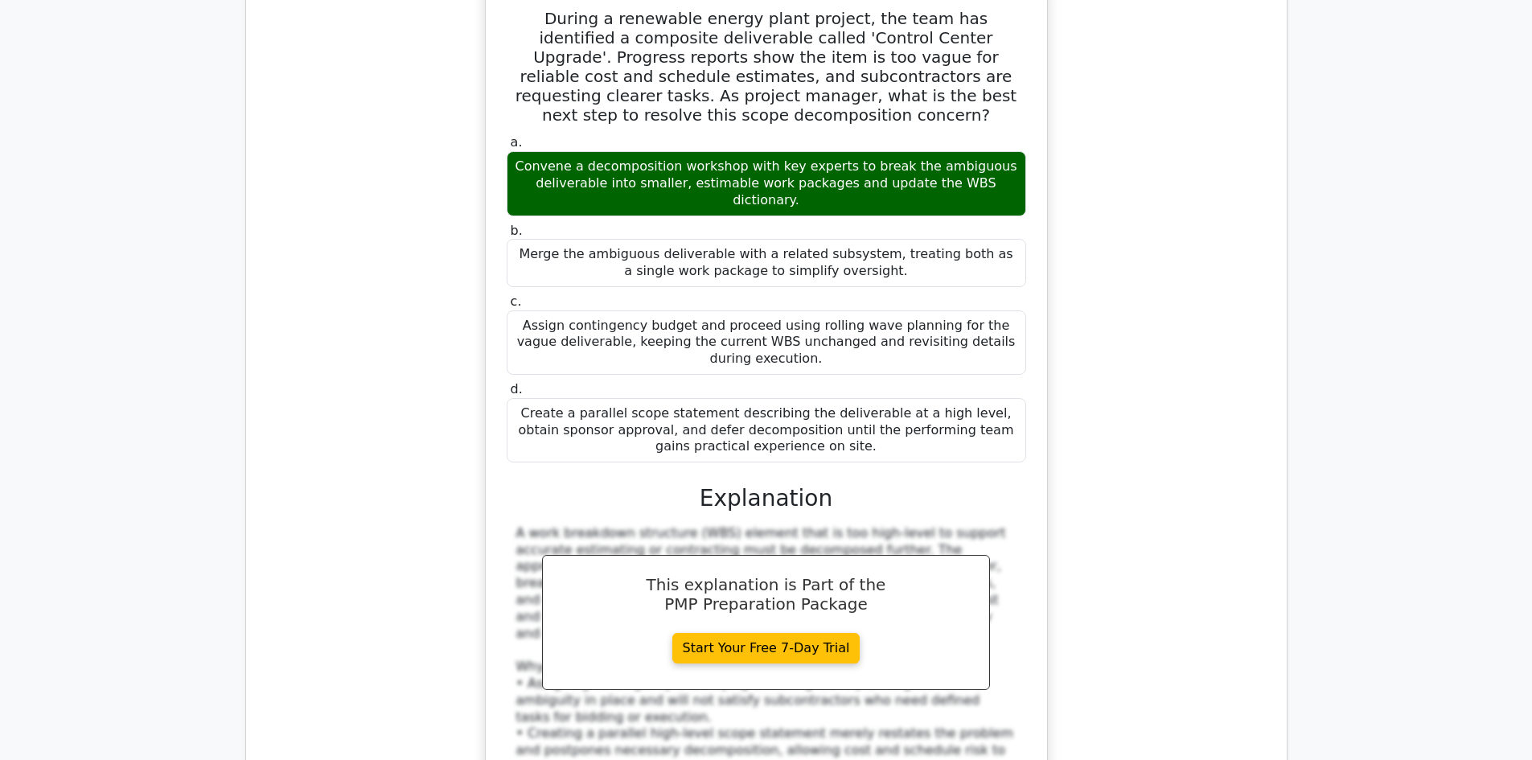
scroll to position [6677, 0]
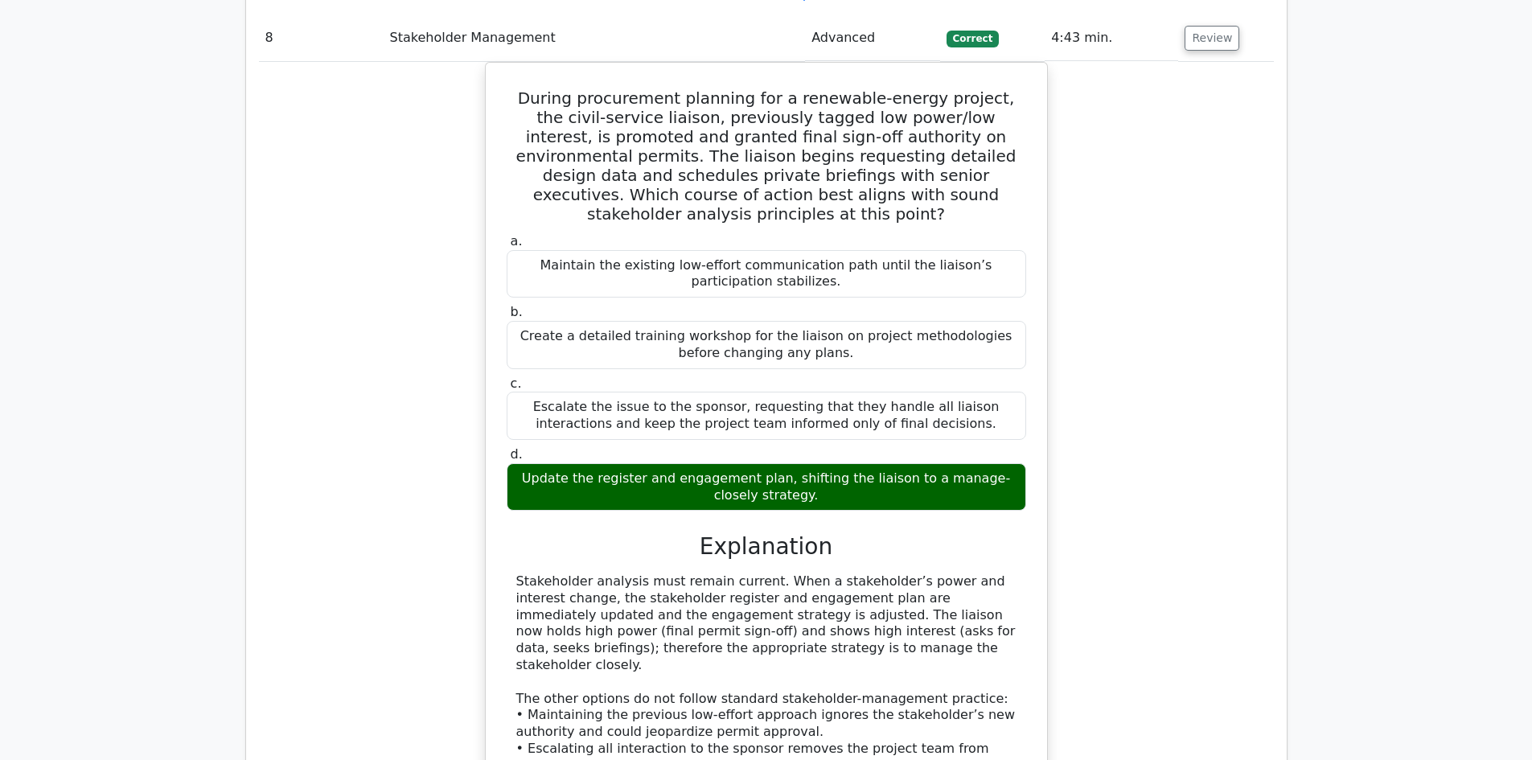
scroll to position [7562, 0]
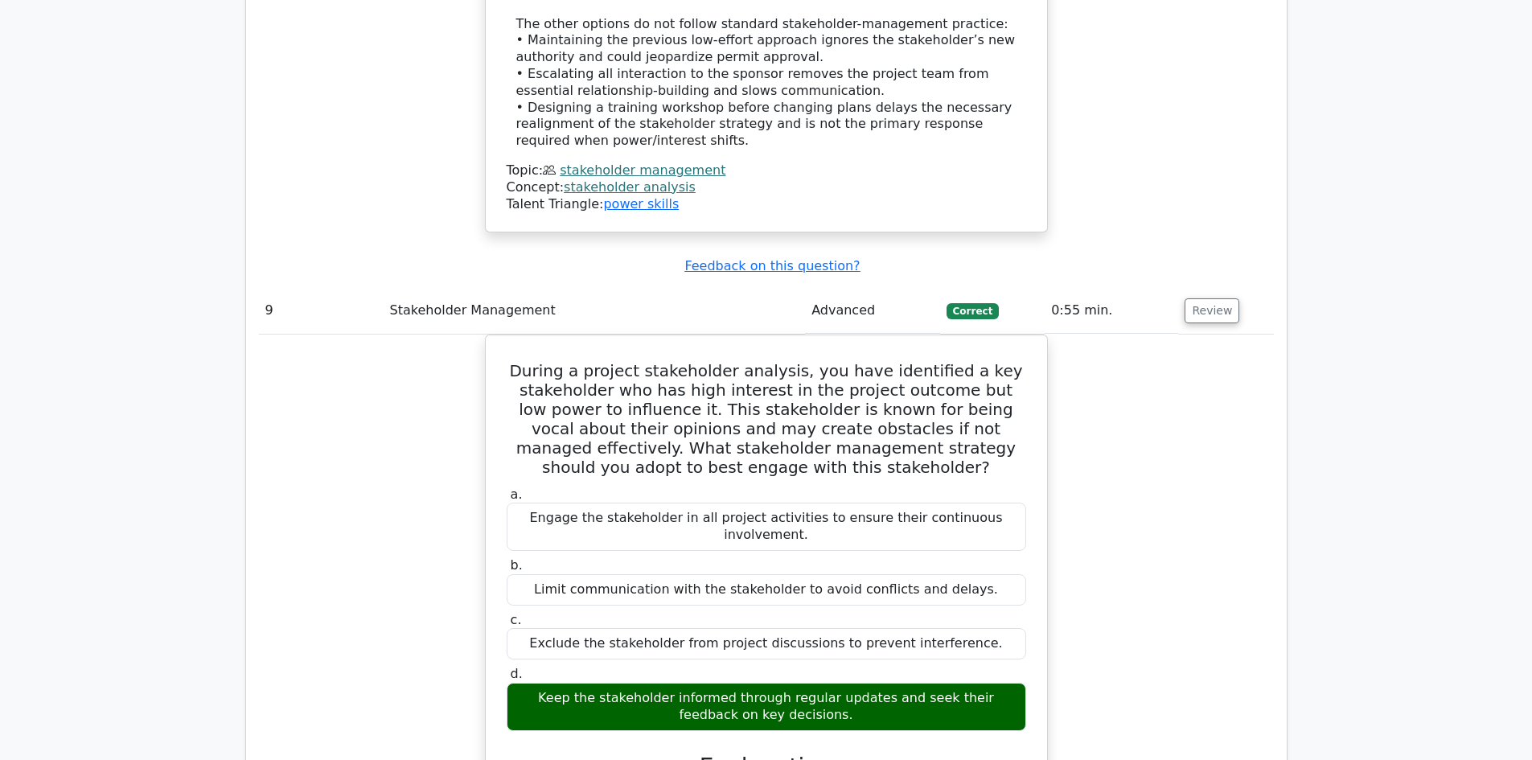
scroll to position [8447, 0]
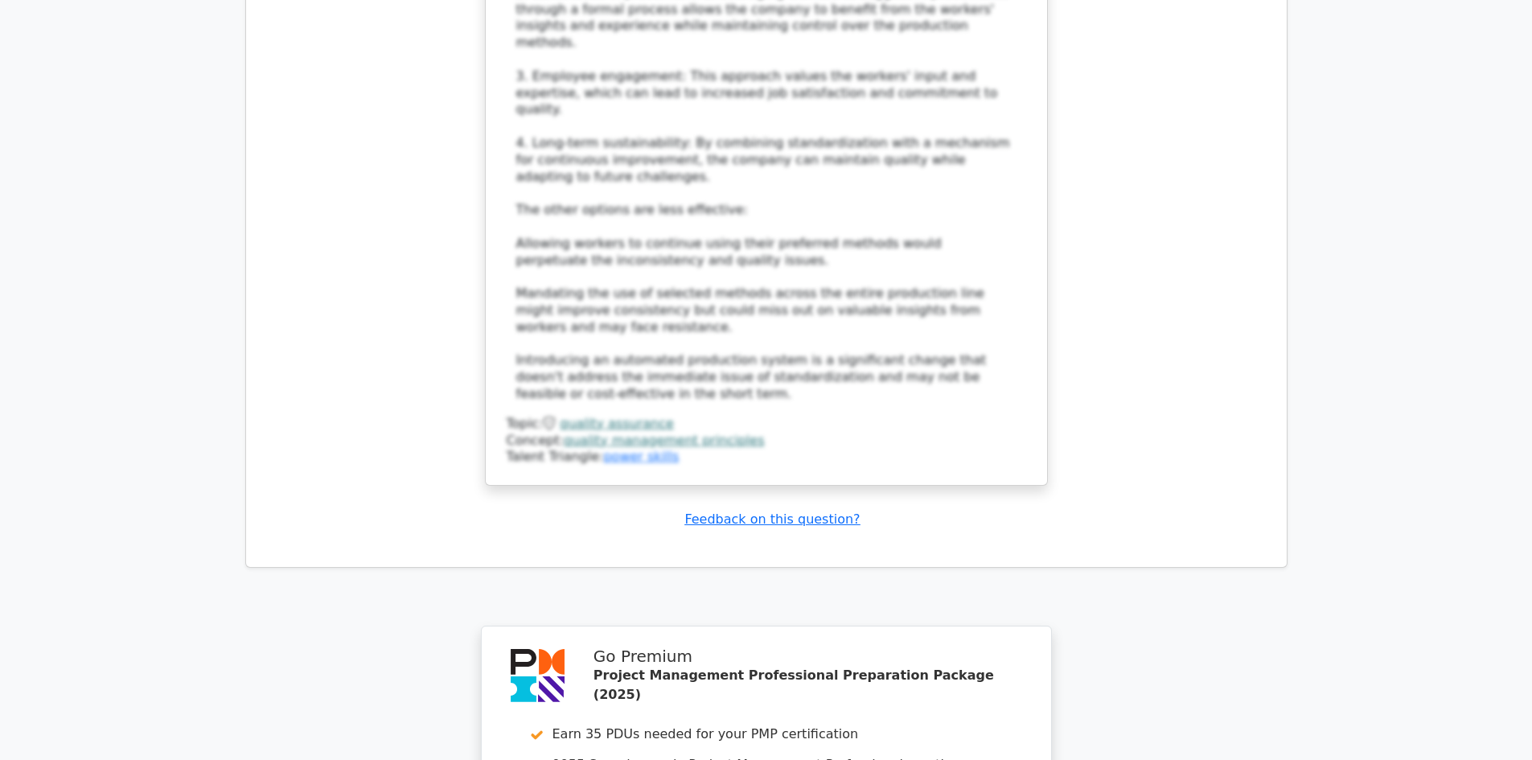
scroll to position [10185, 0]
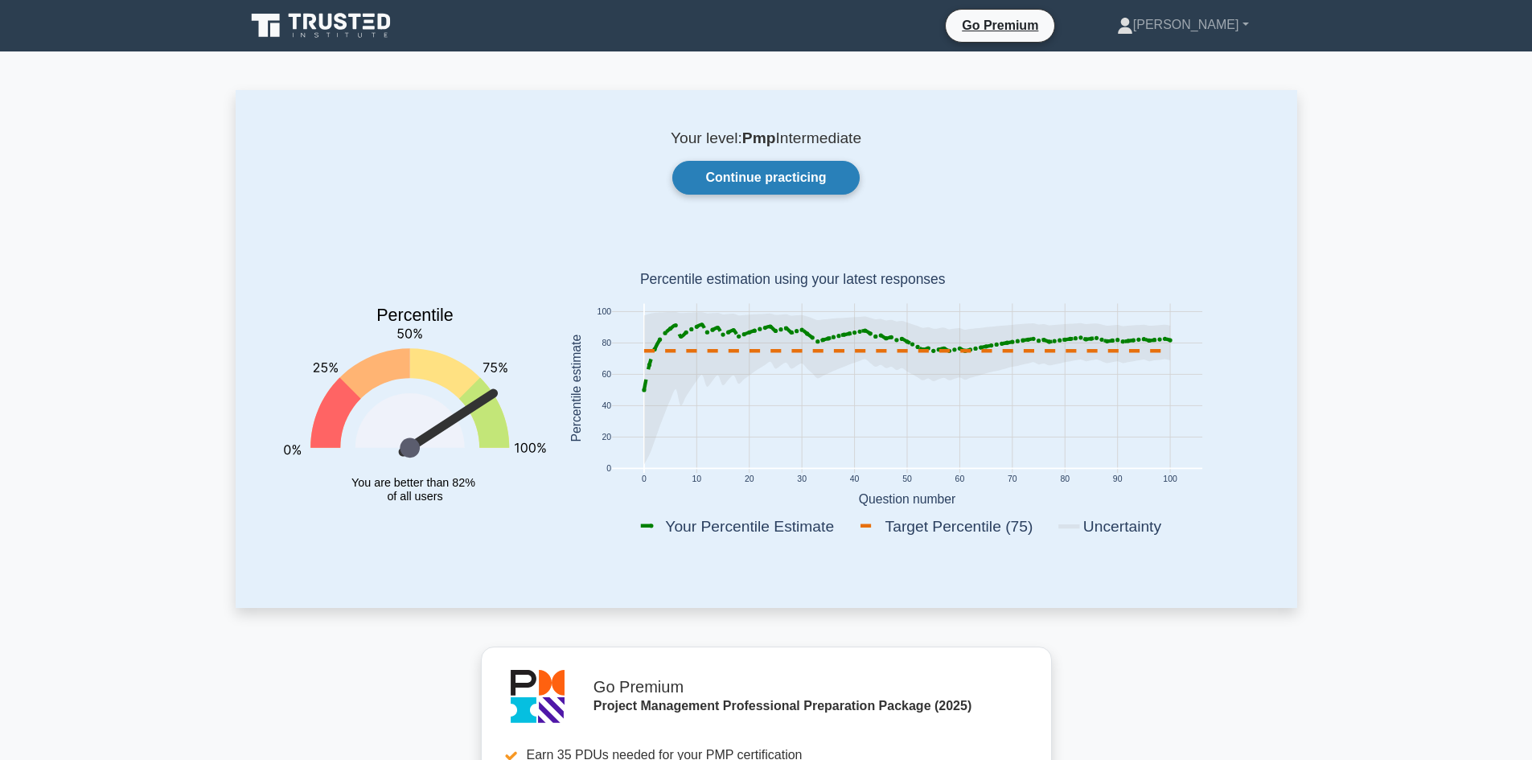
click at [762, 179] on link "Continue practicing" at bounding box center [766, 178] width 187 height 34
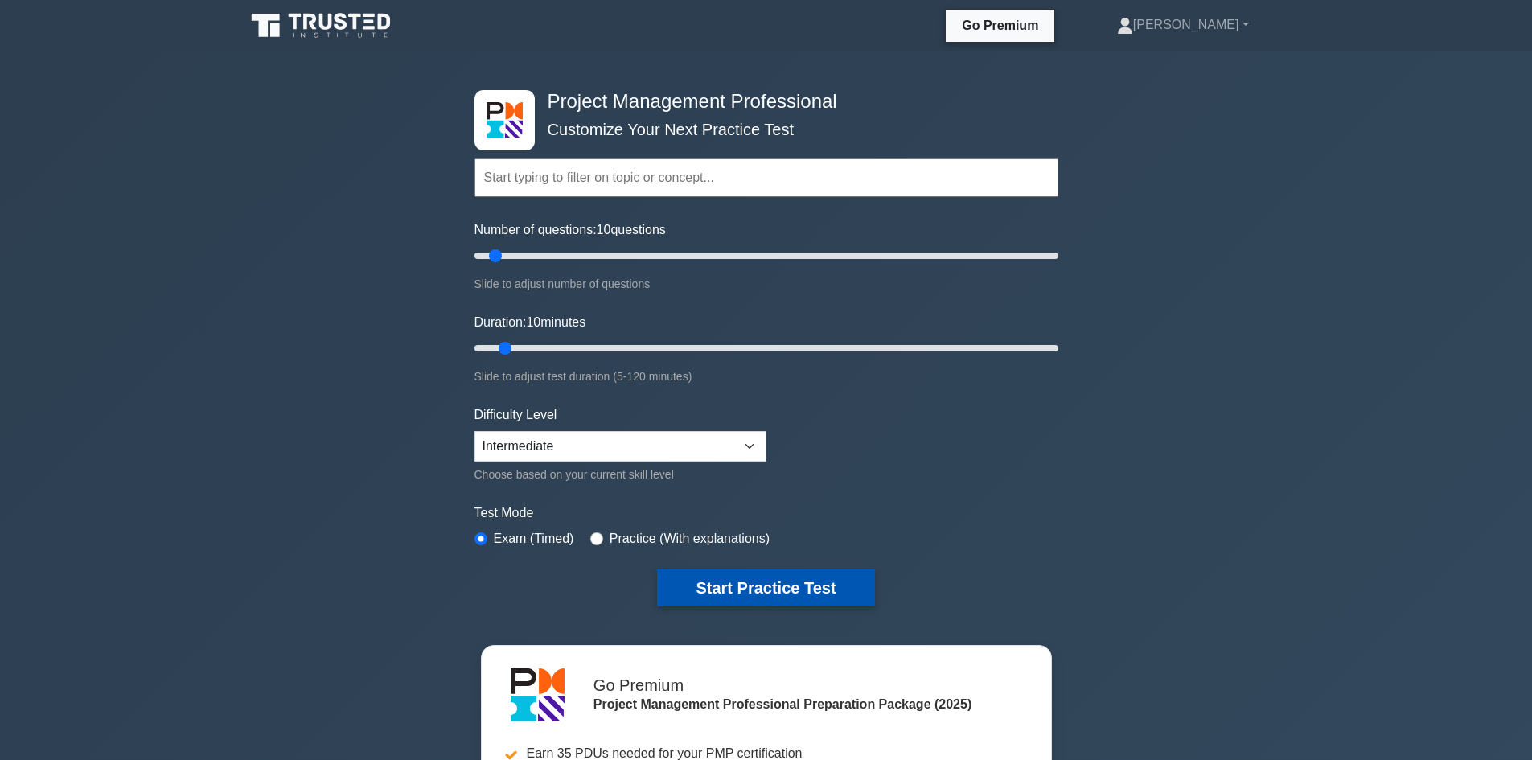
click at [805, 589] on button "Start Practice Test" at bounding box center [765, 588] width 217 height 37
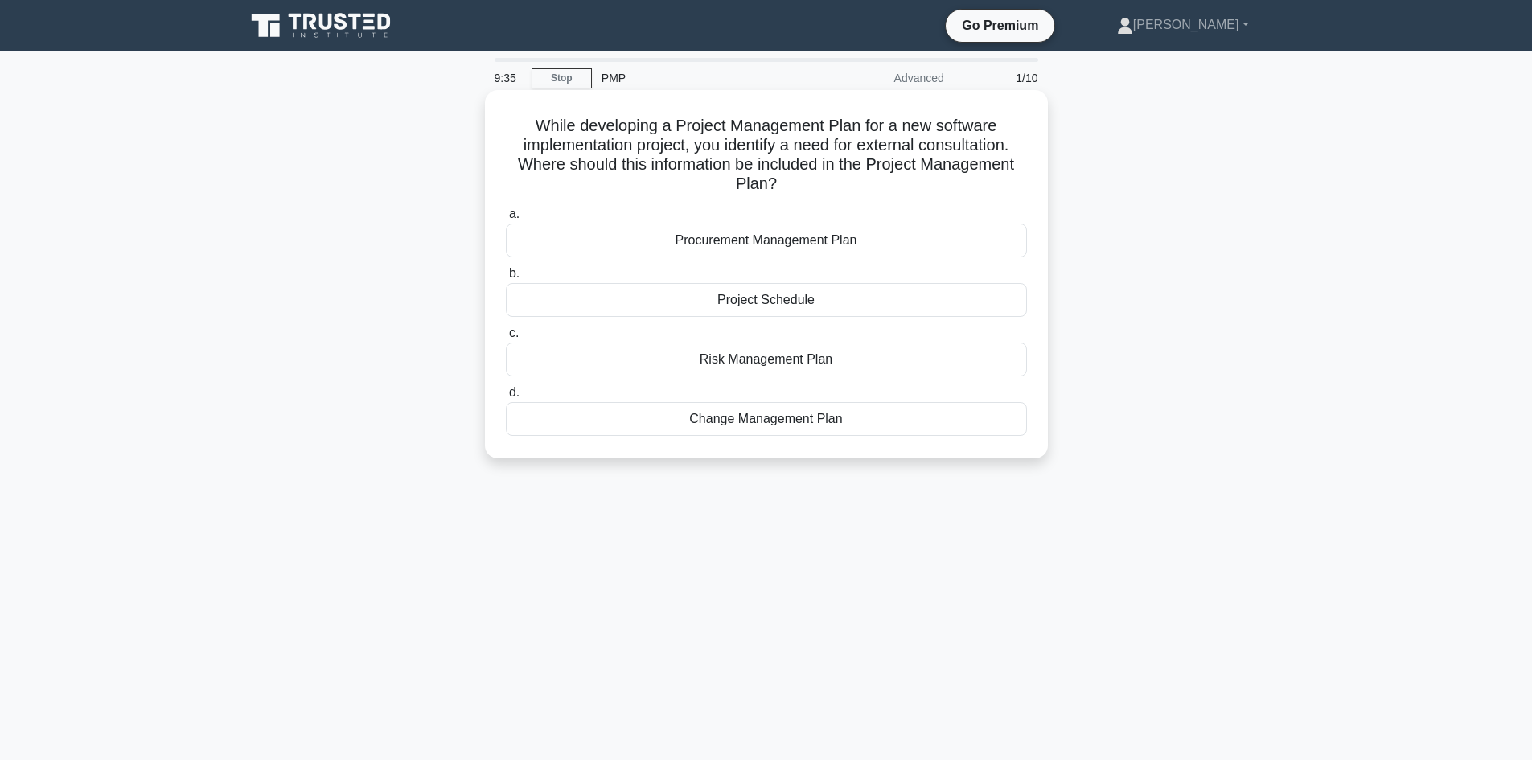
click at [737, 234] on div "Procurement Management Plan" at bounding box center [766, 241] width 521 height 34
click at [506, 220] on input "a. Procurement Management Plan" at bounding box center [506, 214] width 0 height 10
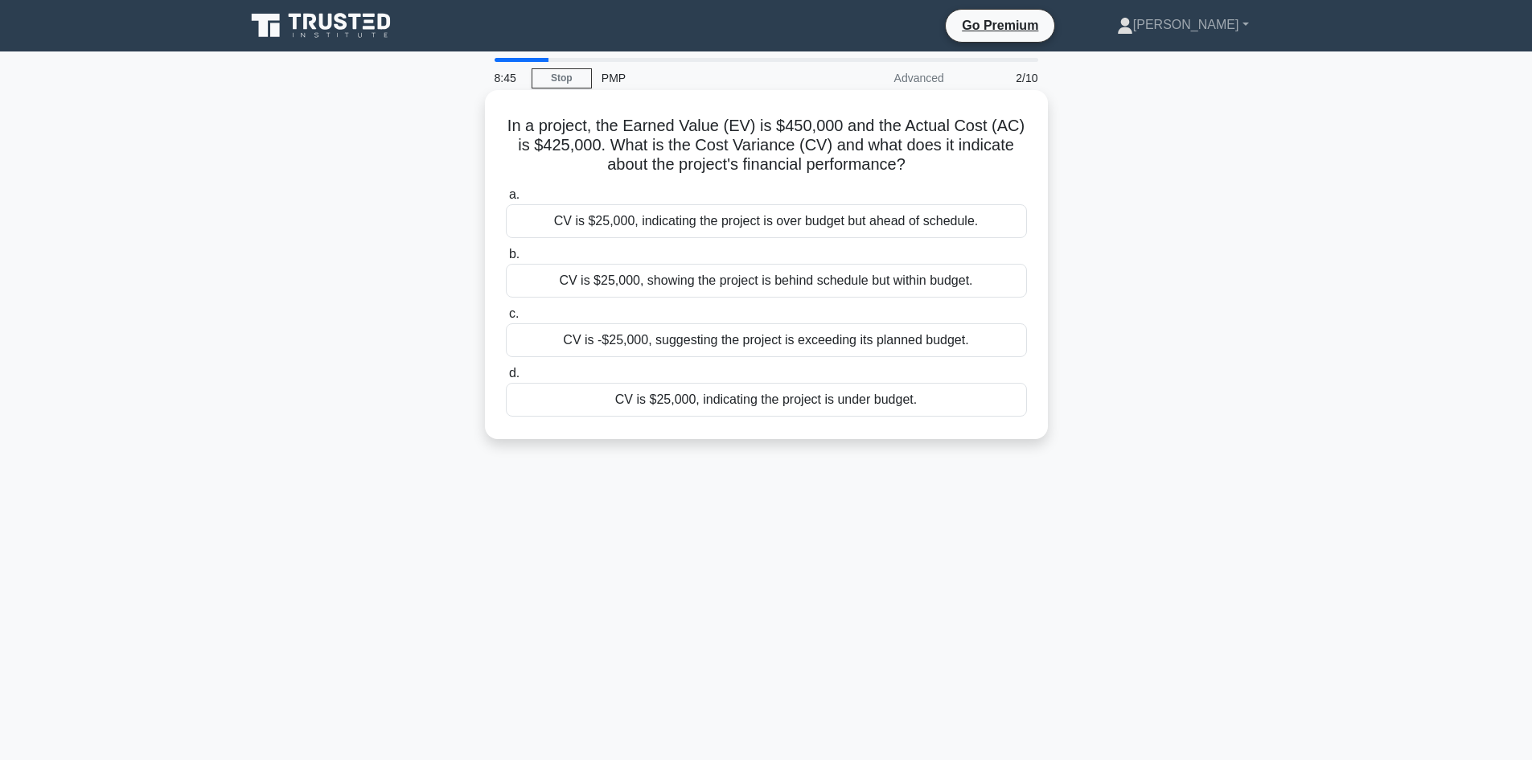
click at [734, 407] on div "CV is $25,000, indicating the project is under budget." at bounding box center [766, 400] width 521 height 34
click at [506, 379] on input "d. CV is $25,000, indicating the project is under budget." at bounding box center [506, 373] width 0 height 10
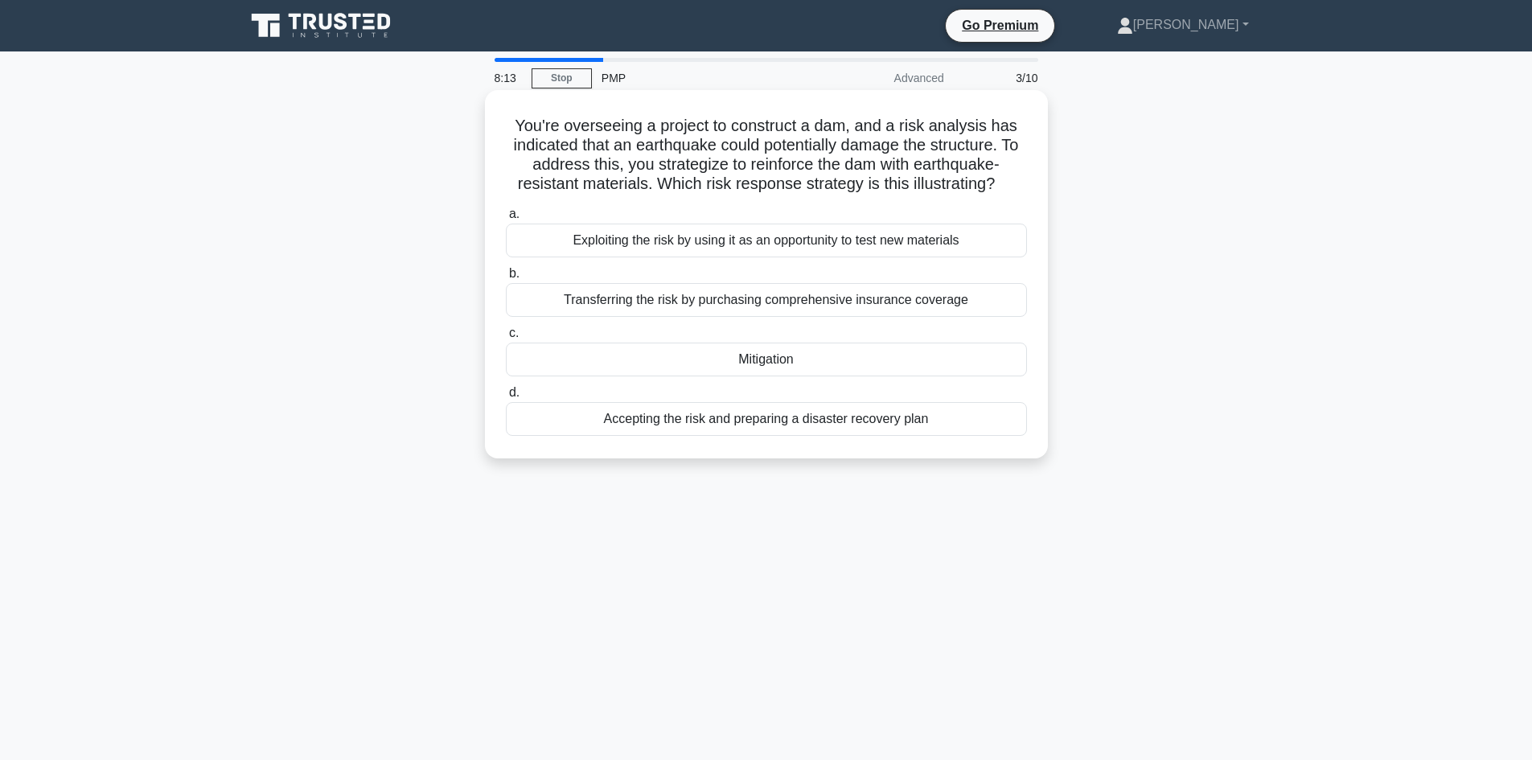
click at [677, 234] on div "Exploiting the risk by using it as an opportunity to test new materials" at bounding box center [766, 241] width 521 height 34
click at [506, 220] on input "a. Exploiting the risk by using it as an opportunity to test new materials" at bounding box center [506, 214] width 0 height 10
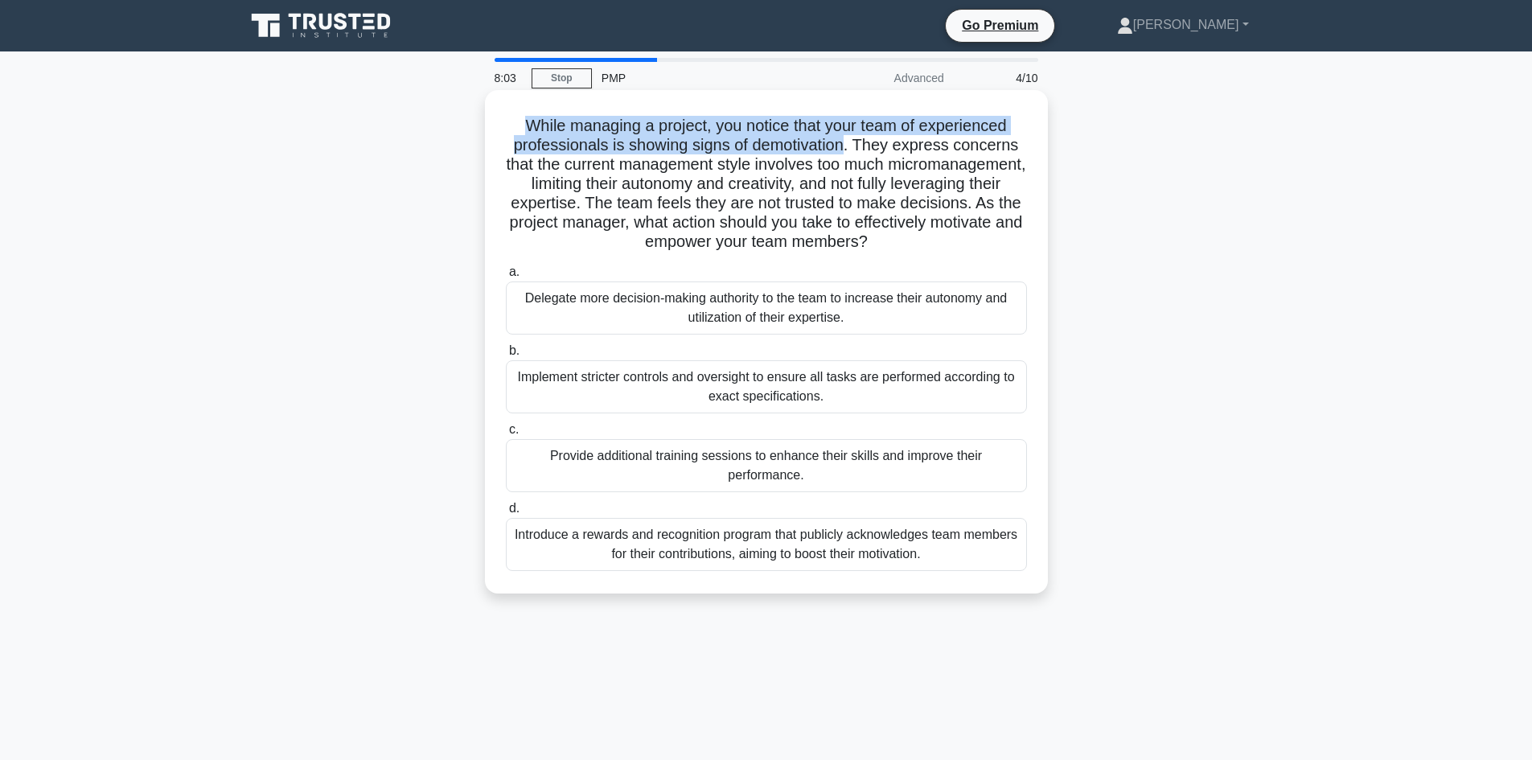
drag, startPoint x: 851, startPoint y: 144, endPoint x: 506, endPoint y: 128, distance: 345.5
click at [506, 128] on h5 "While managing a project, you notice that your team of experienced professional…" at bounding box center [766, 184] width 524 height 137
copy h5 "While managing a project, you notice that your team of experienced professional…"
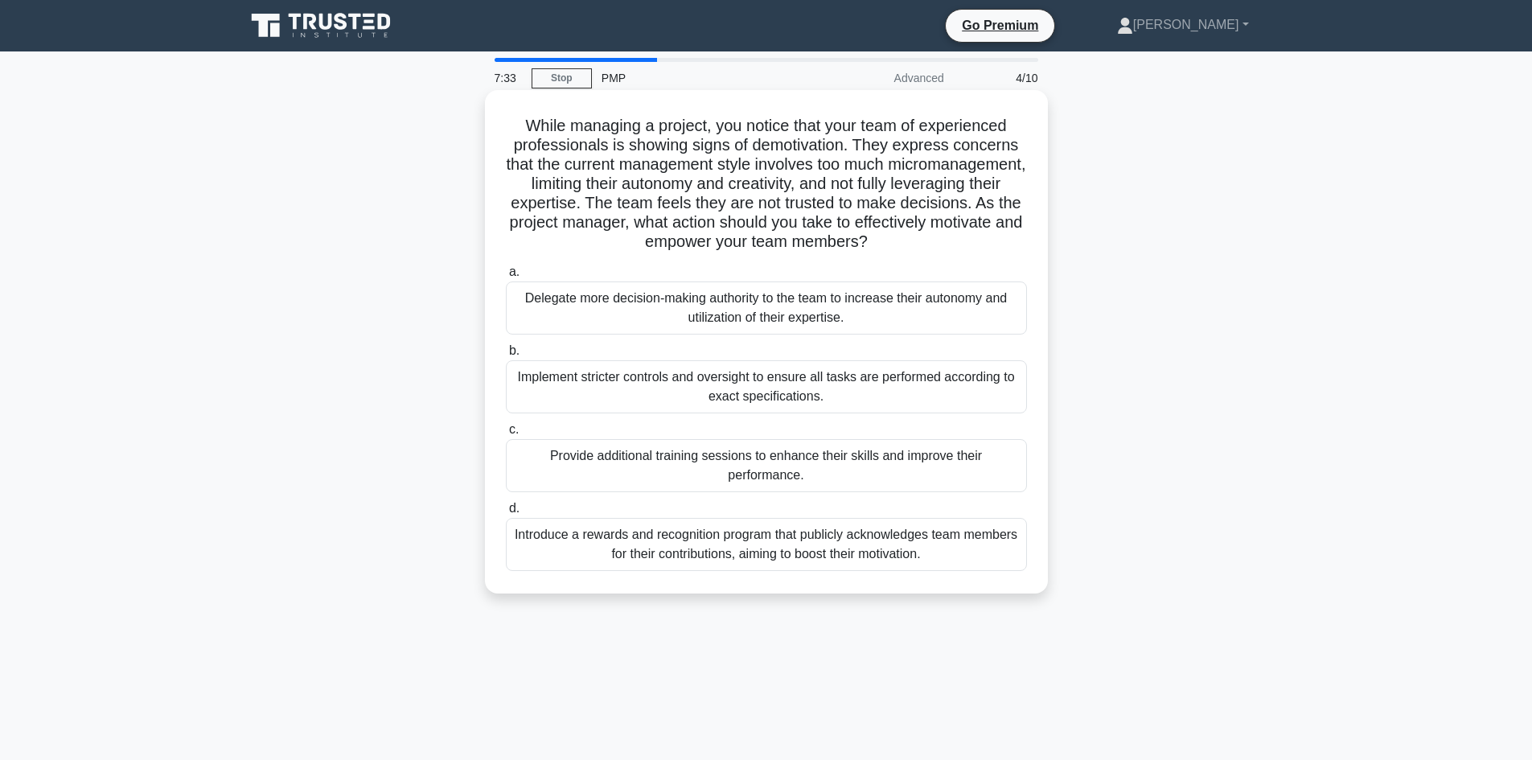
click at [699, 315] on div "Delegate more decision-making authority to the team to increase their autonomy …" at bounding box center [766, 308] width 521 height 53
click at [506, 278] on input "a. Delegate more decision-making authority to the team to increase their autono…" at bounding box center [506, 272] width 0 height 10
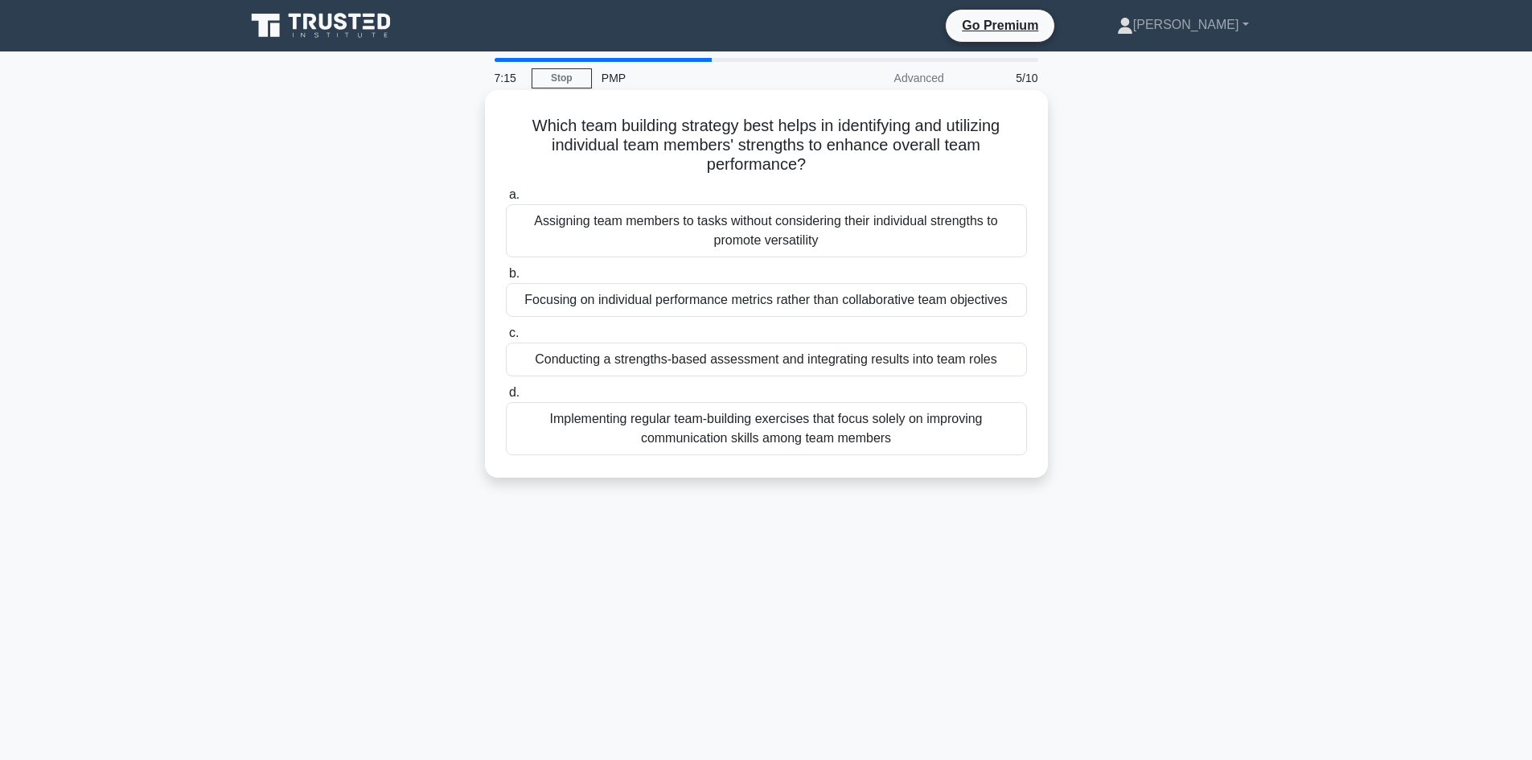
click at [745, 434] on div "Implementing regular team-building exercises that focus solely on improving com…" at bounding box center [766, 428] width 521 height 53
click at [506, 398] on input "d. Implementing regular team-building exercises that focus solely on improving …" at bounding box center [506, 393] width 0 height 10
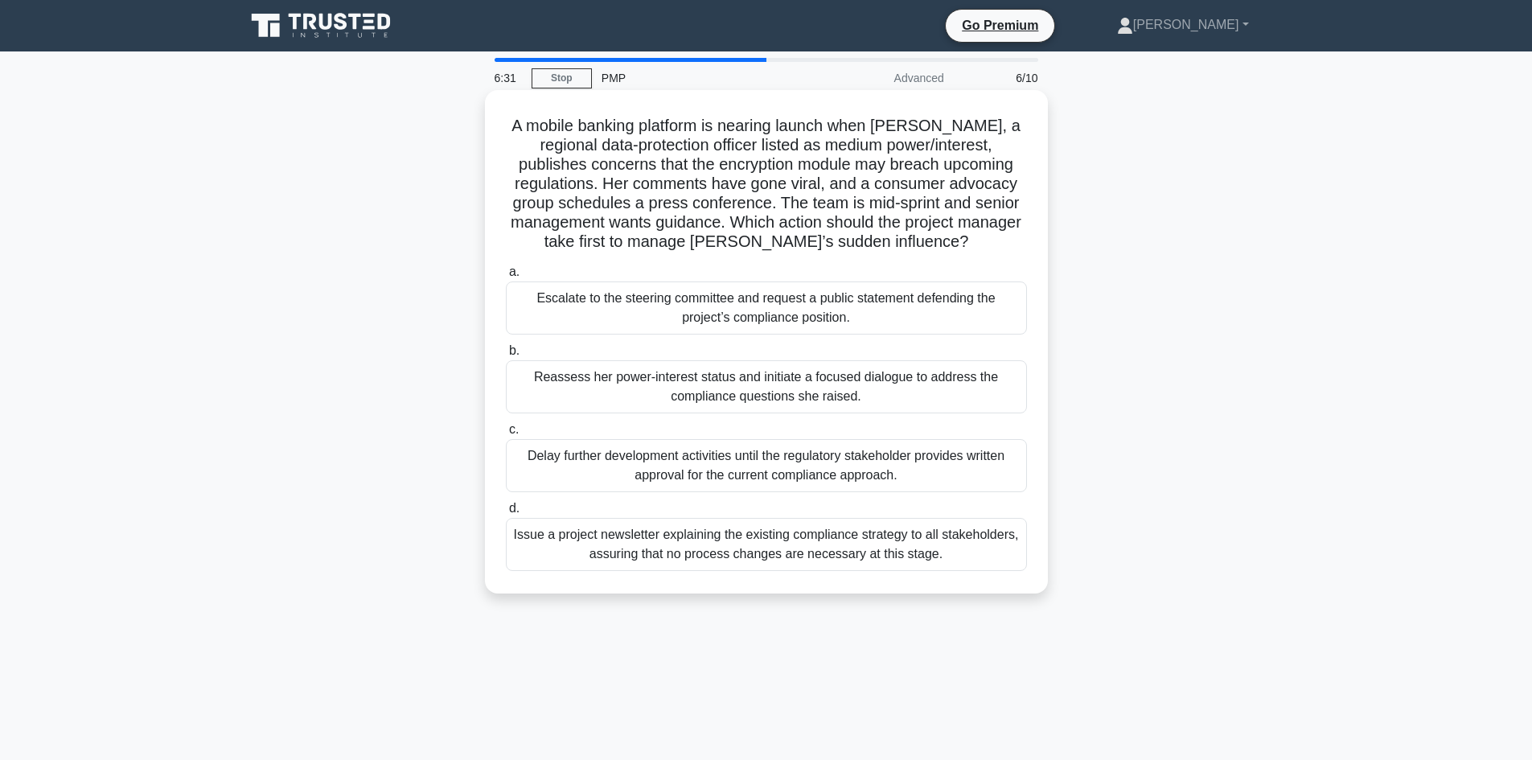
click at [831, 384] on div "Reassess her power-interest status and initiate a focused dialogue to address t…" at bounding box center [766, 386] width 521 height 53
click at [506, 356] on input "b. Reassess her power-interest status and initiate a focused dialogue to addres…" at bounding box center [506, 351] width 0 height 10
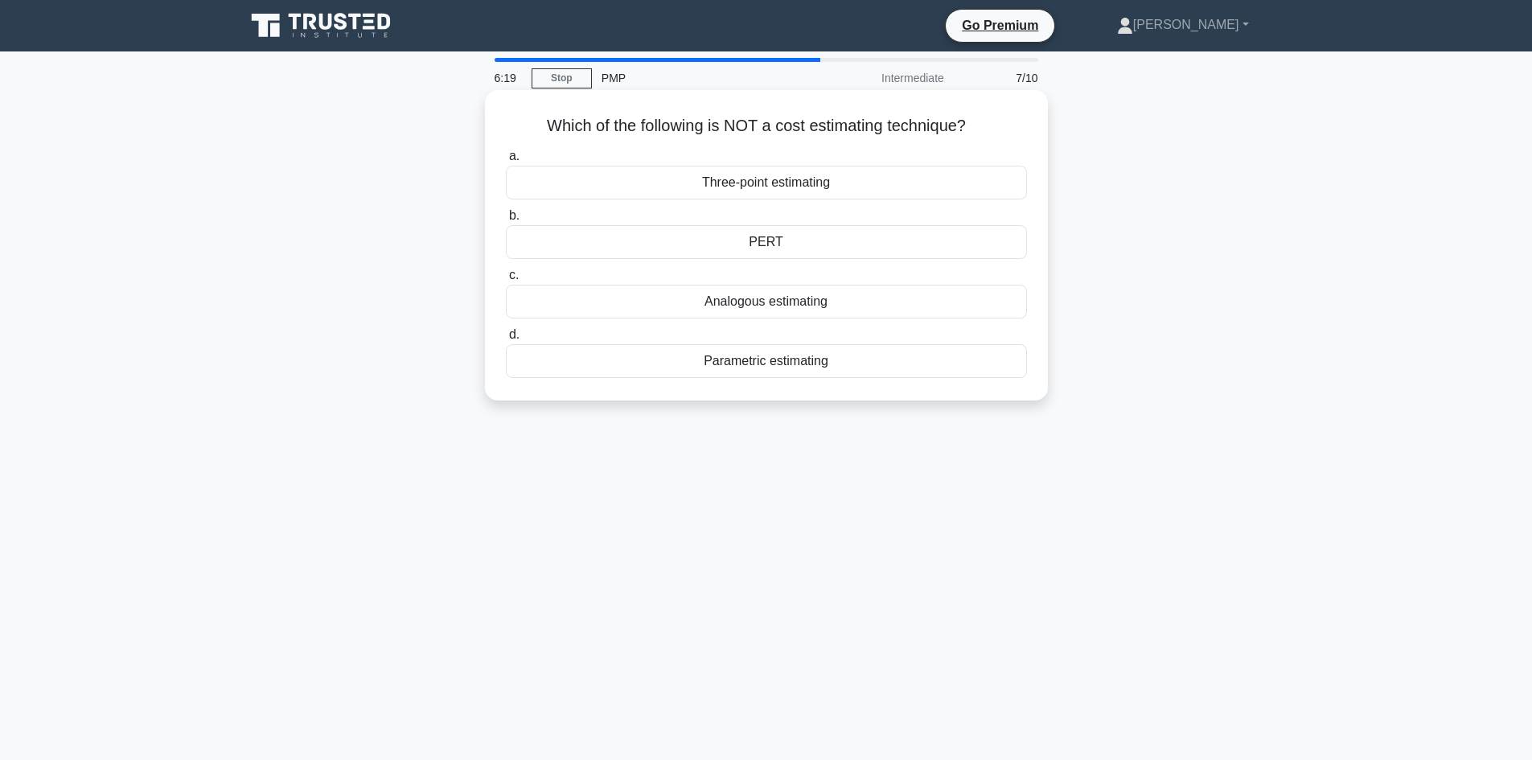
click at [808, 238] on div "PERT" at bounding box center [766, 242] width 521 height 34
click at [506, 221] on input "b. PERT" at bounding box center [506, 216] width 0 height 10
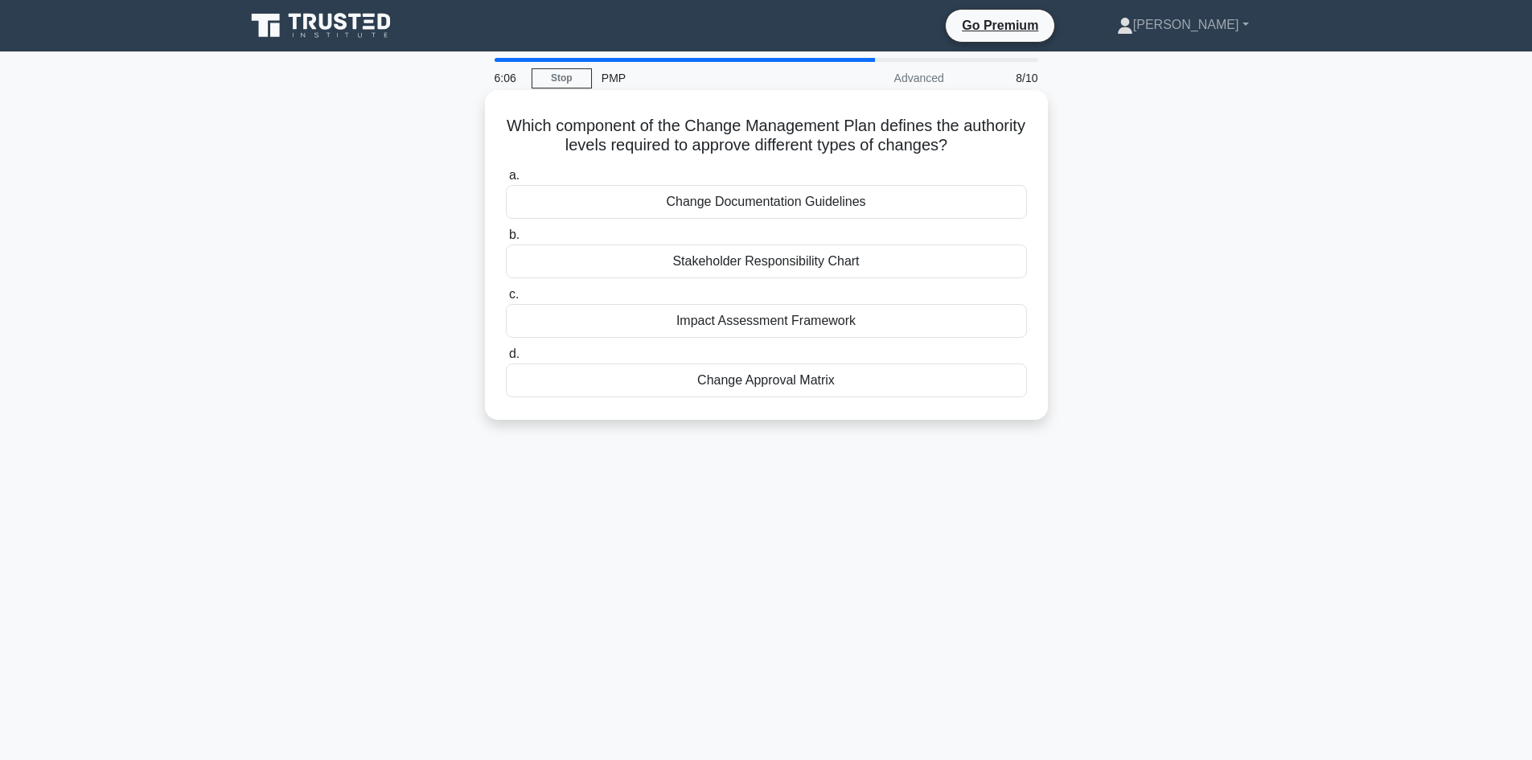
click at [759, 381] on div "Change Approval Matrix" at bounding box center [766, 381] width 521 height 34
click at [506, 360] on input "d. Change Approval Matrix" at bounding box center [506, 354] width 0 height 10
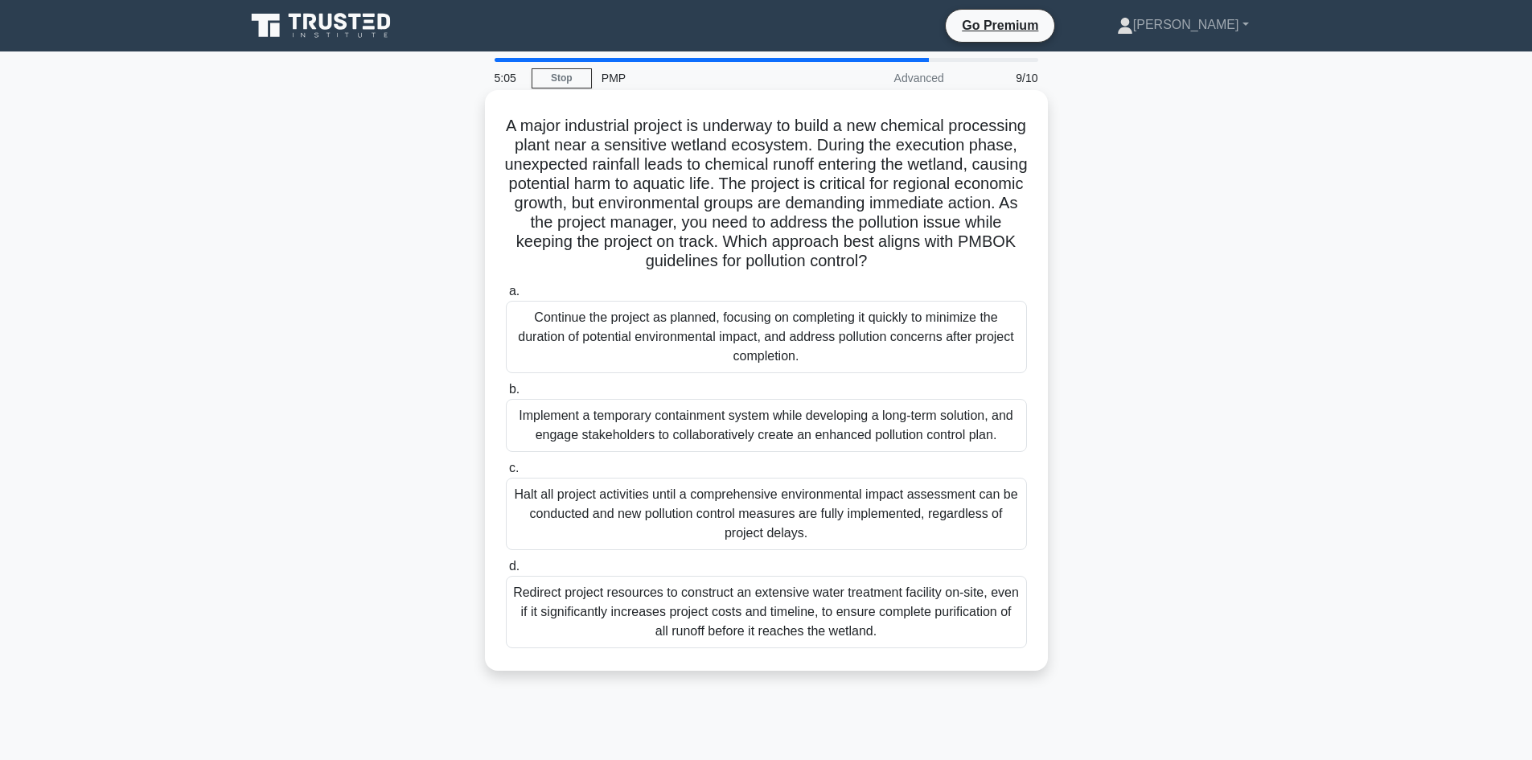
click at [716, 417] on div "Implement a temporary containment system while developing a long-term solution,…" at bounding box center [766, 425] width 521 height 53
click at [506, 395] on input "b. Implement a temporary containment system while developing a long-term soluti…" at bounding box center [506, 390] width 0 height 10
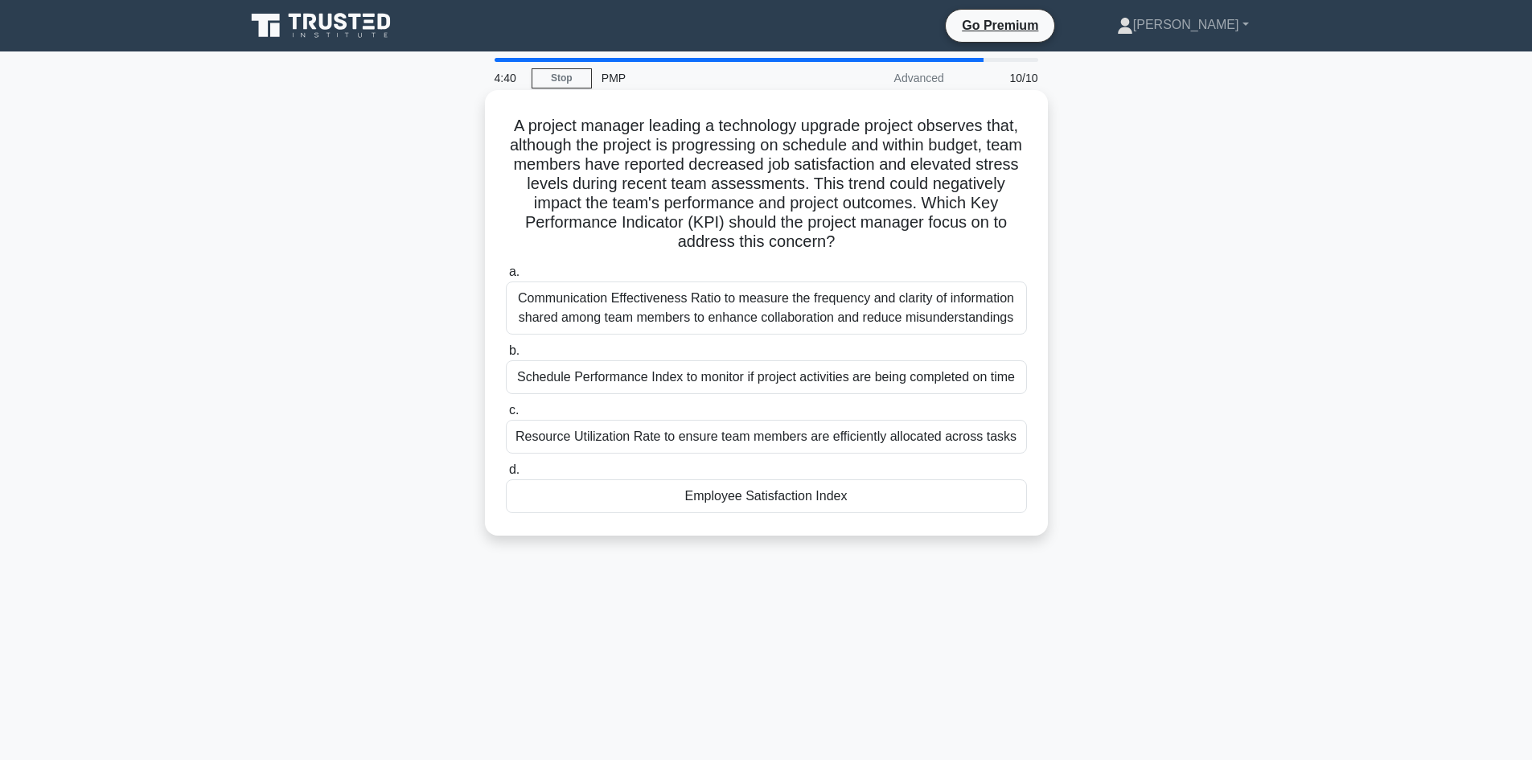
click at [751, 500] on div "Employee Satisfaction Index" at bounding box center [766, 496] width 521 height 34
click at [506, 475] on input "d. Employee Satisfaction Index" at bounding box center [506, 470] width 0 height 10
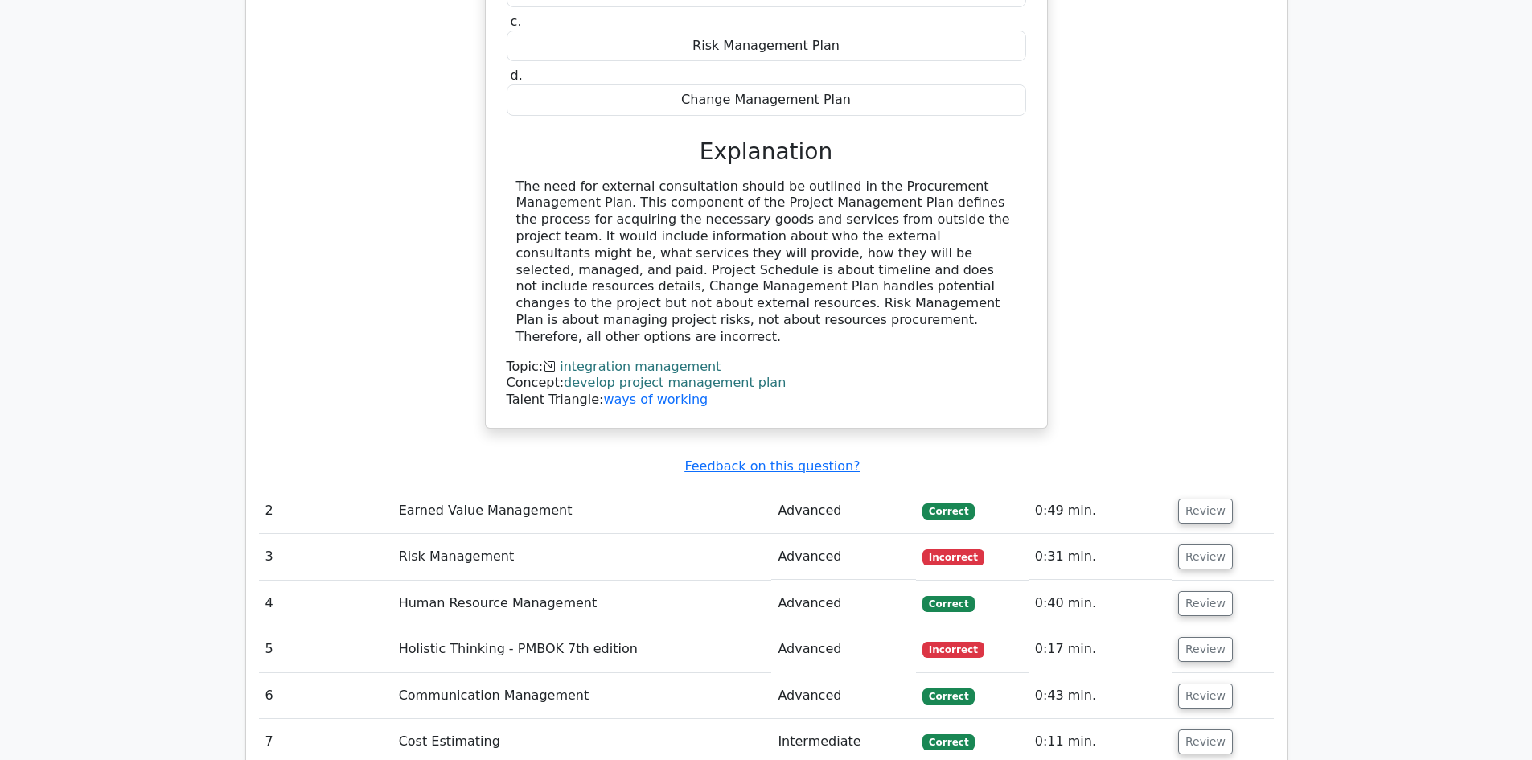
scroll to position [1850, 0]
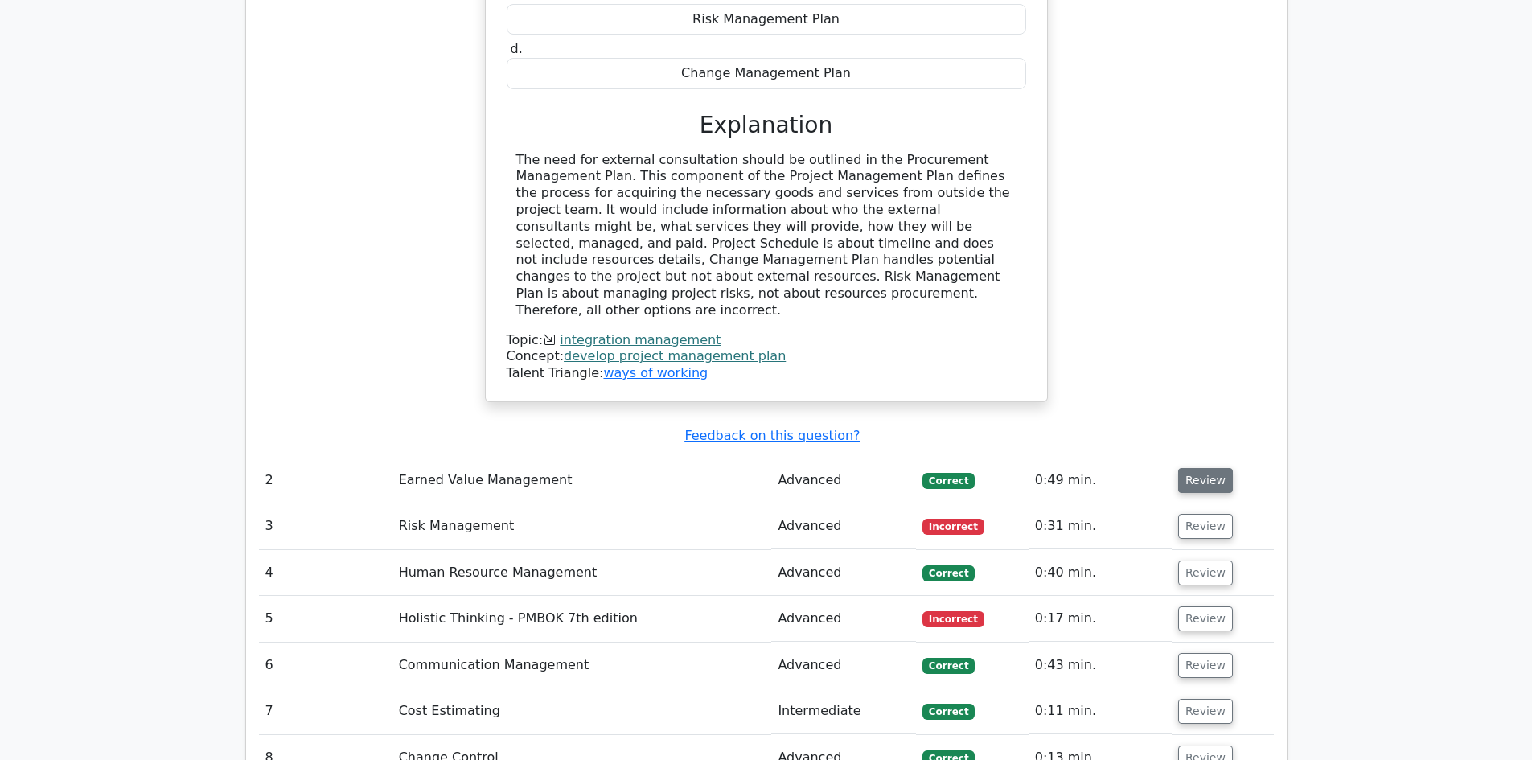
click at [1207, 468] on button "Review" at bounding box center [1206, 480] width 55 height 25
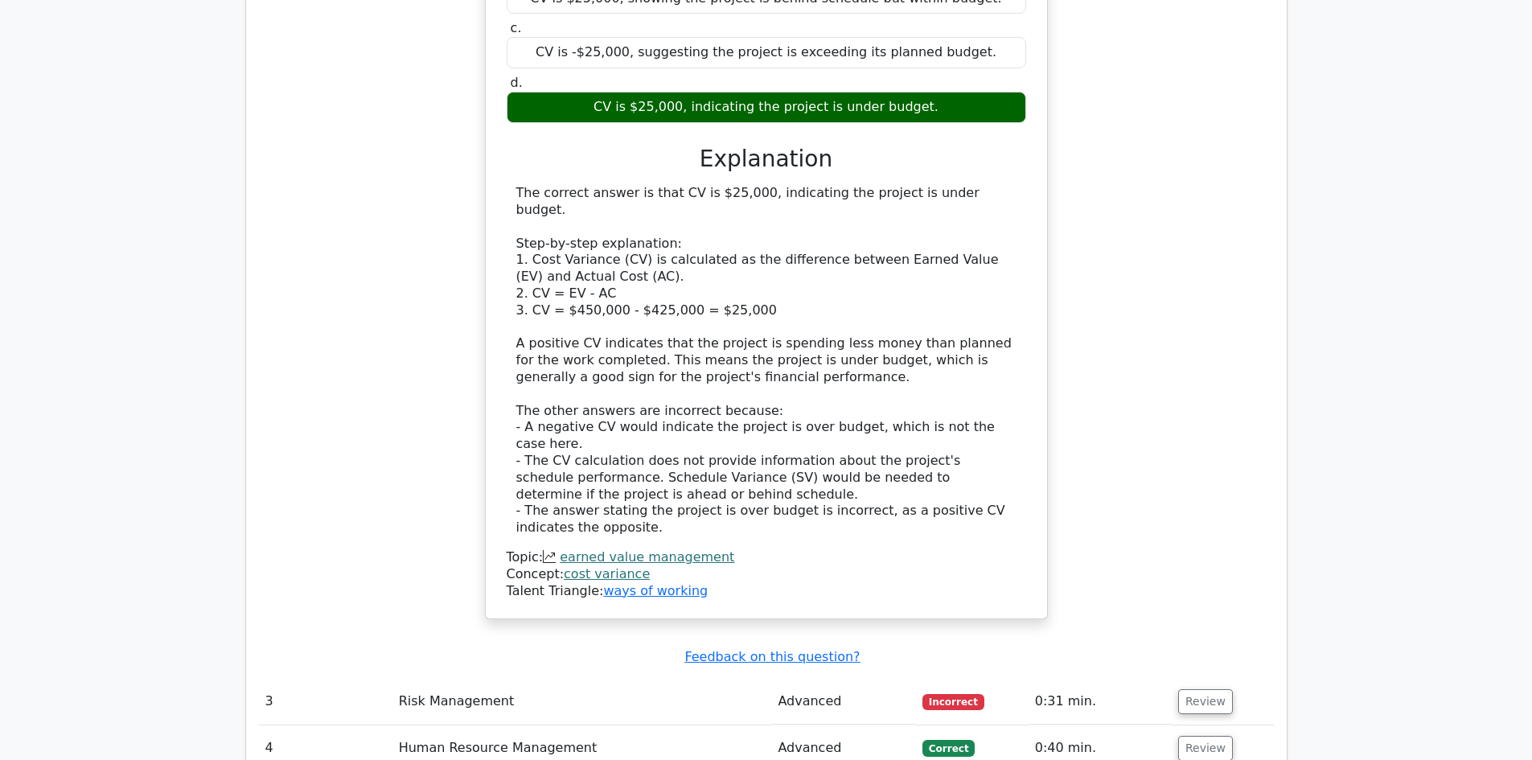
scroll to position [2574, 0]
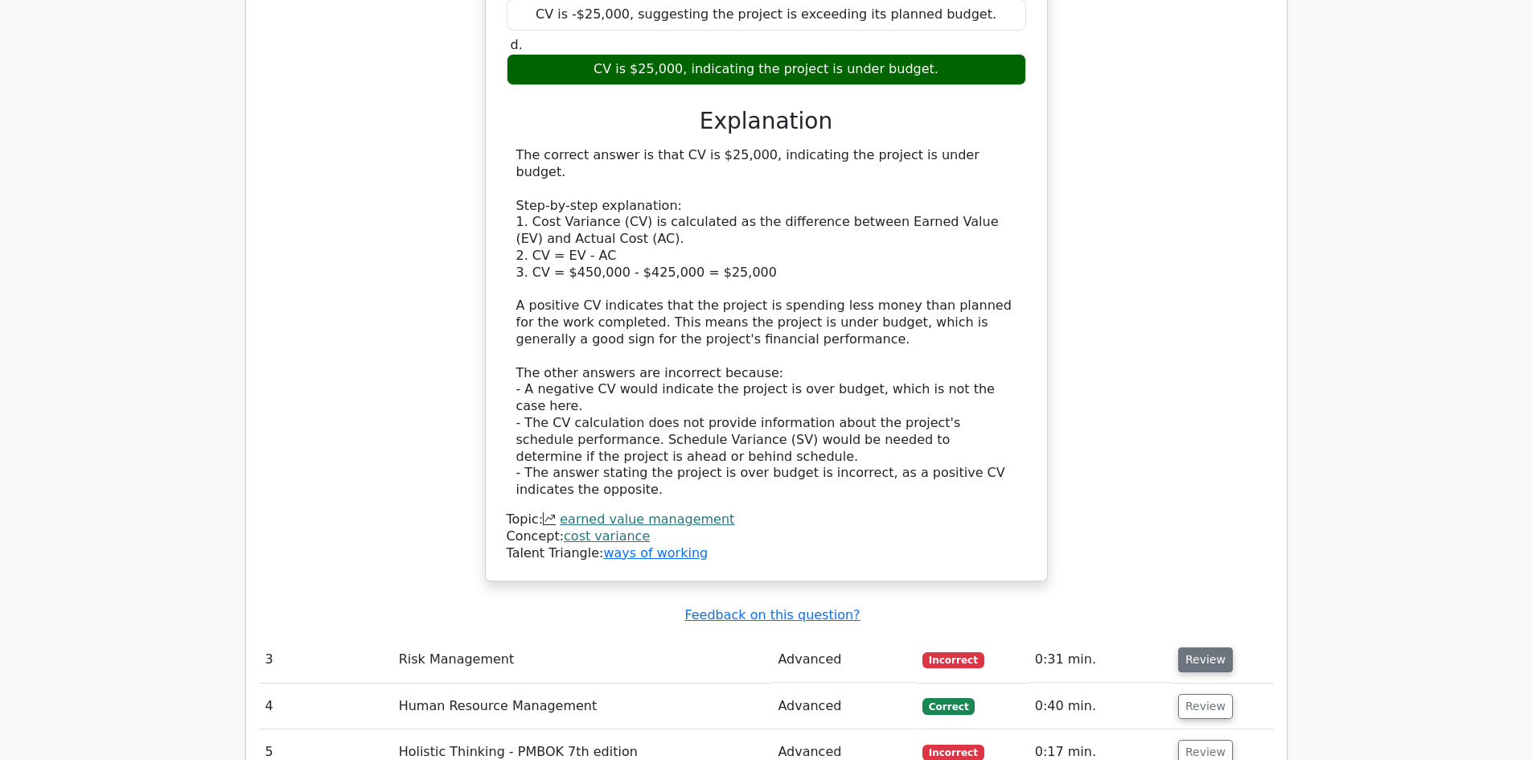
click at [1201, 648] on button "Review" at bounding box center [1206, 660] width 55 height 25
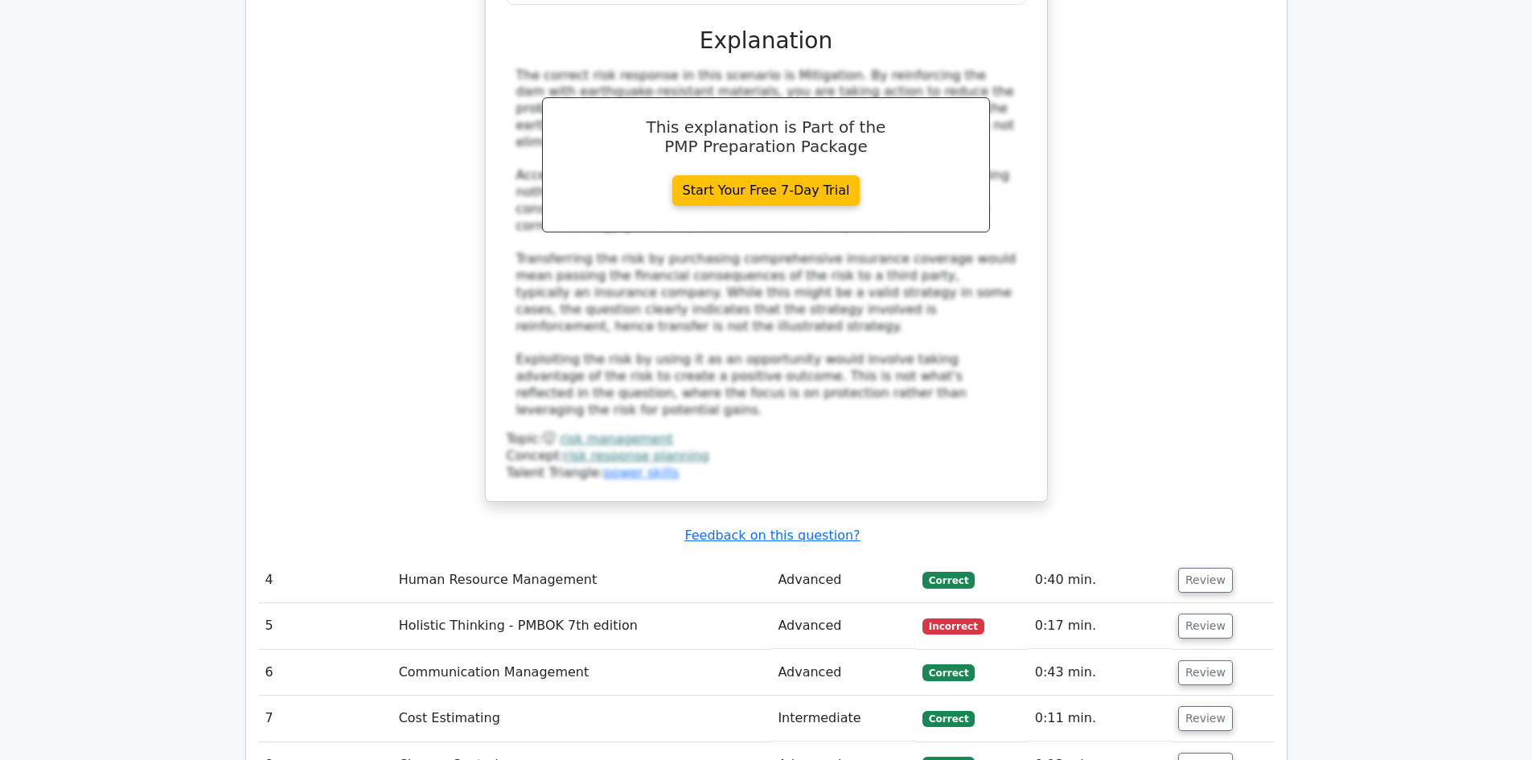
scroll to position [3620, 0]
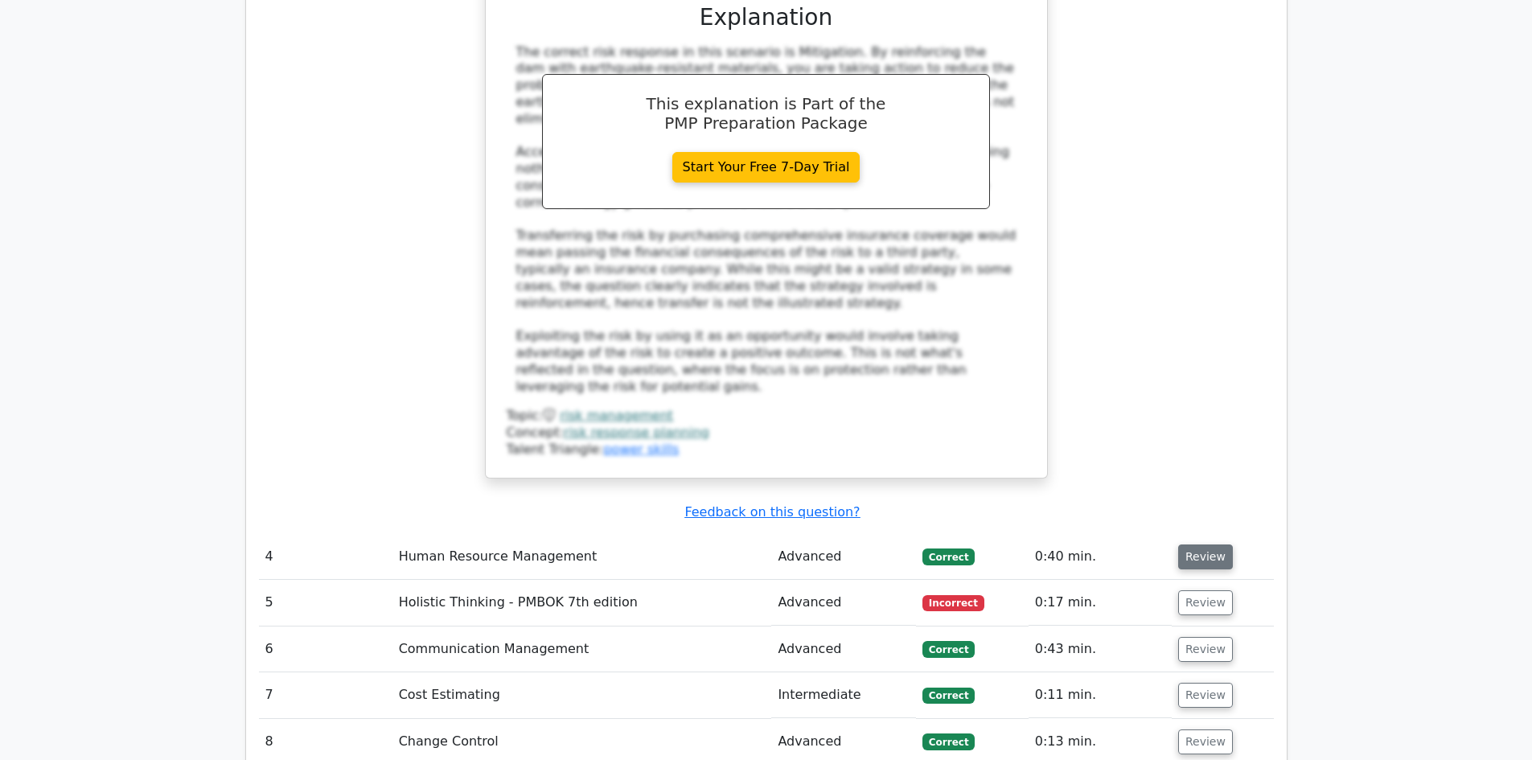
click at [1203, 545] on button "Review" at bounding box center [1206, 557] width 55 height 25
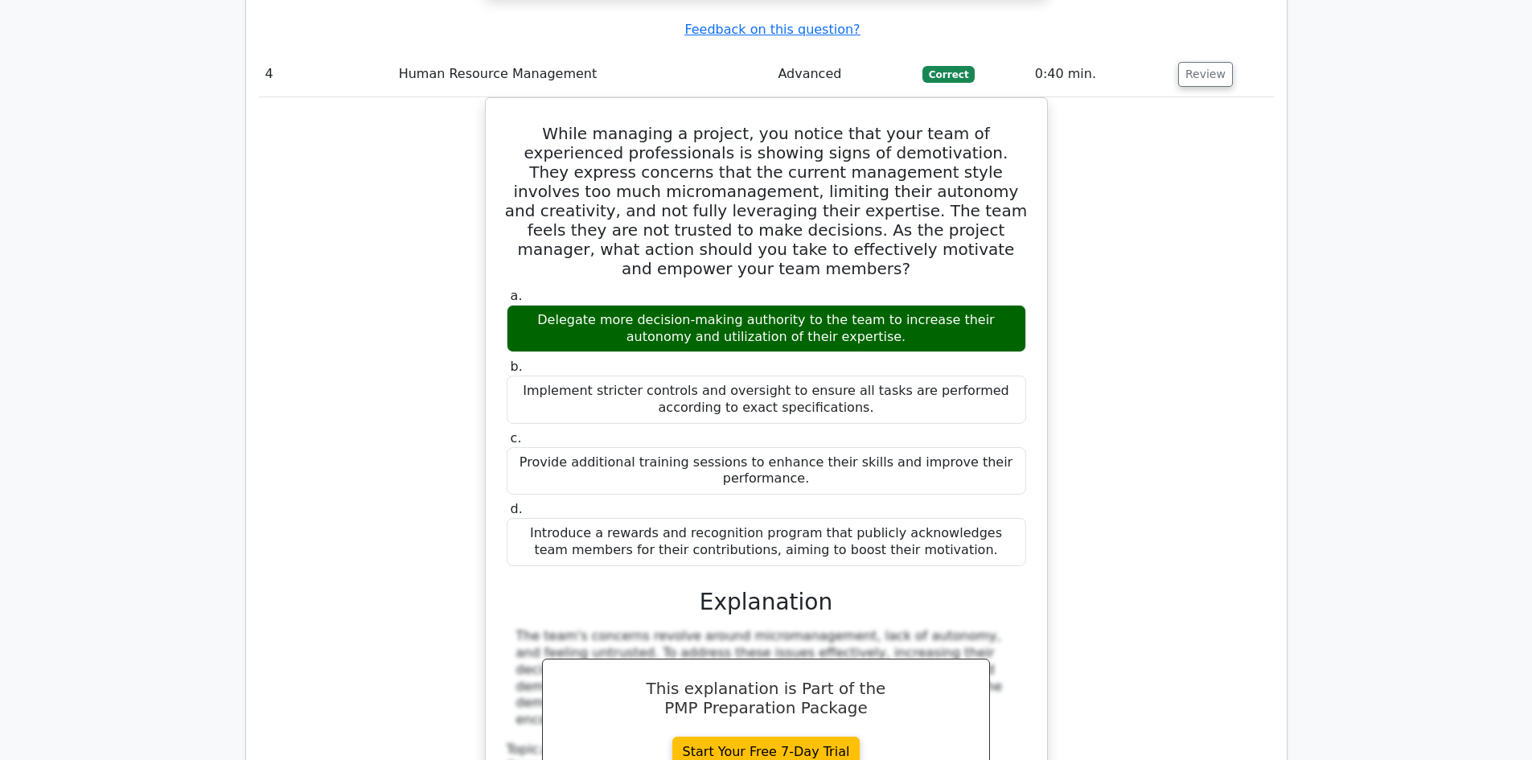
scroll to position [4344, 0]
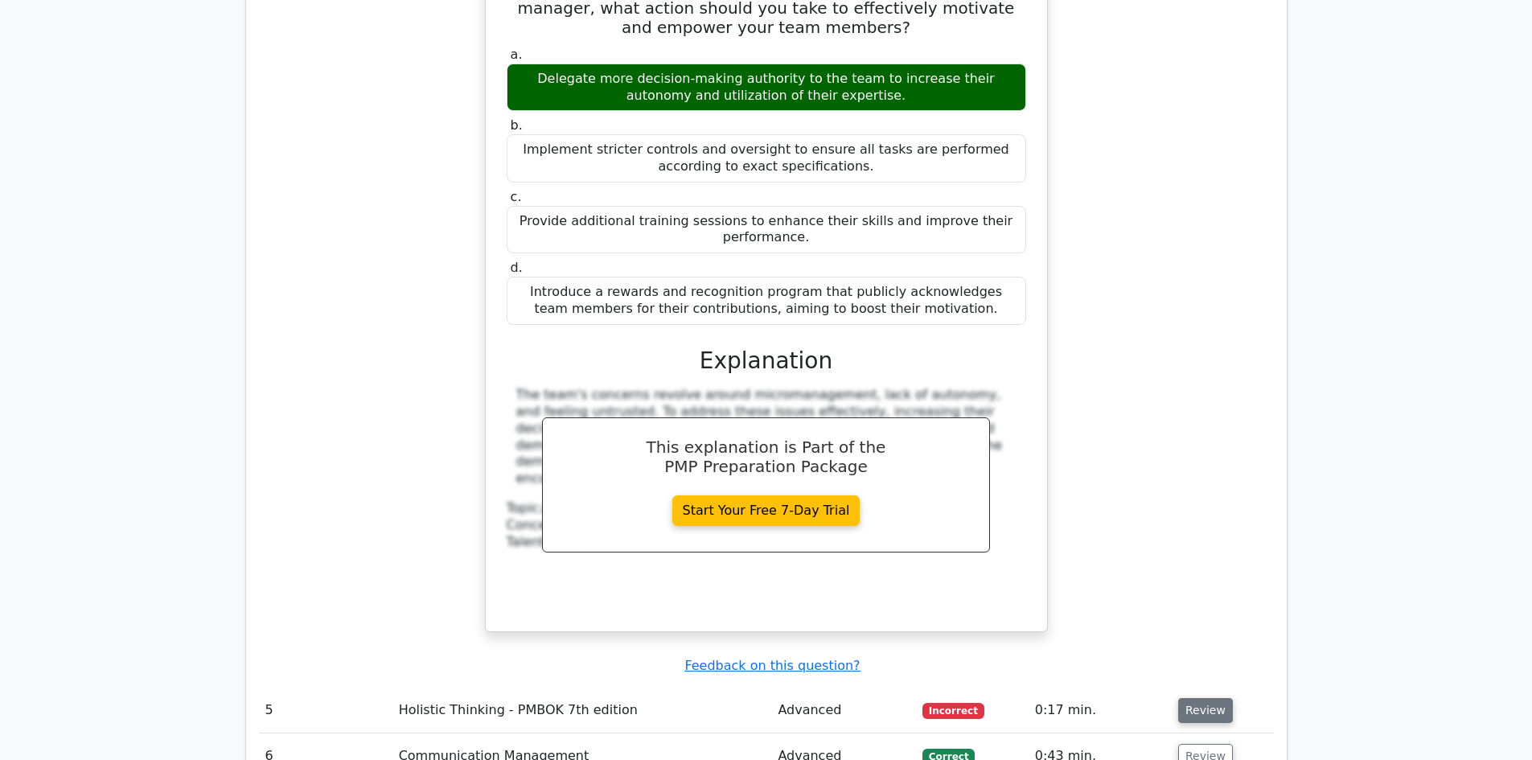
click at [1213, 698] on button "Review" at bounding box center [1206, 710] width 55 height 25
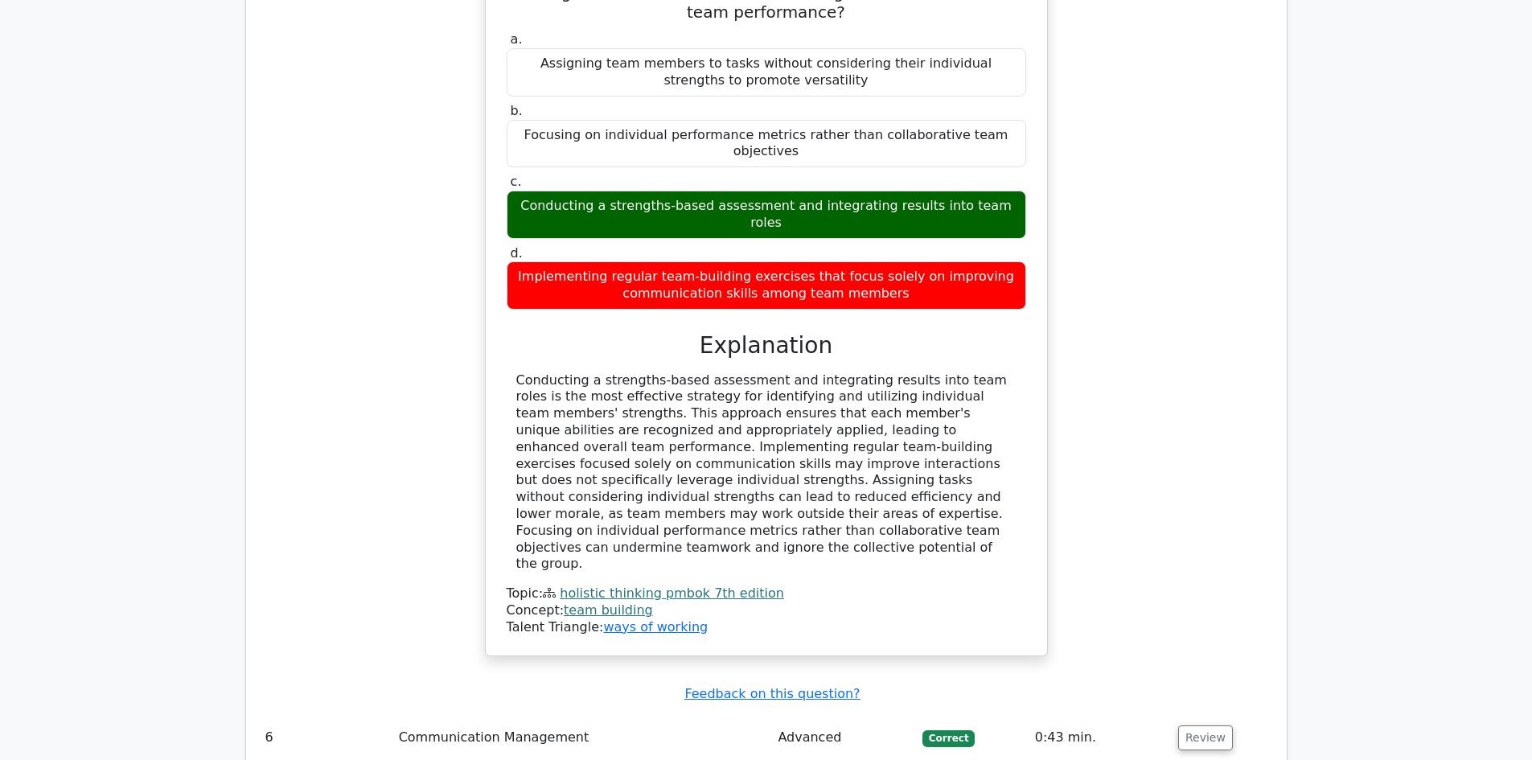
scroll to position [5148, 0]
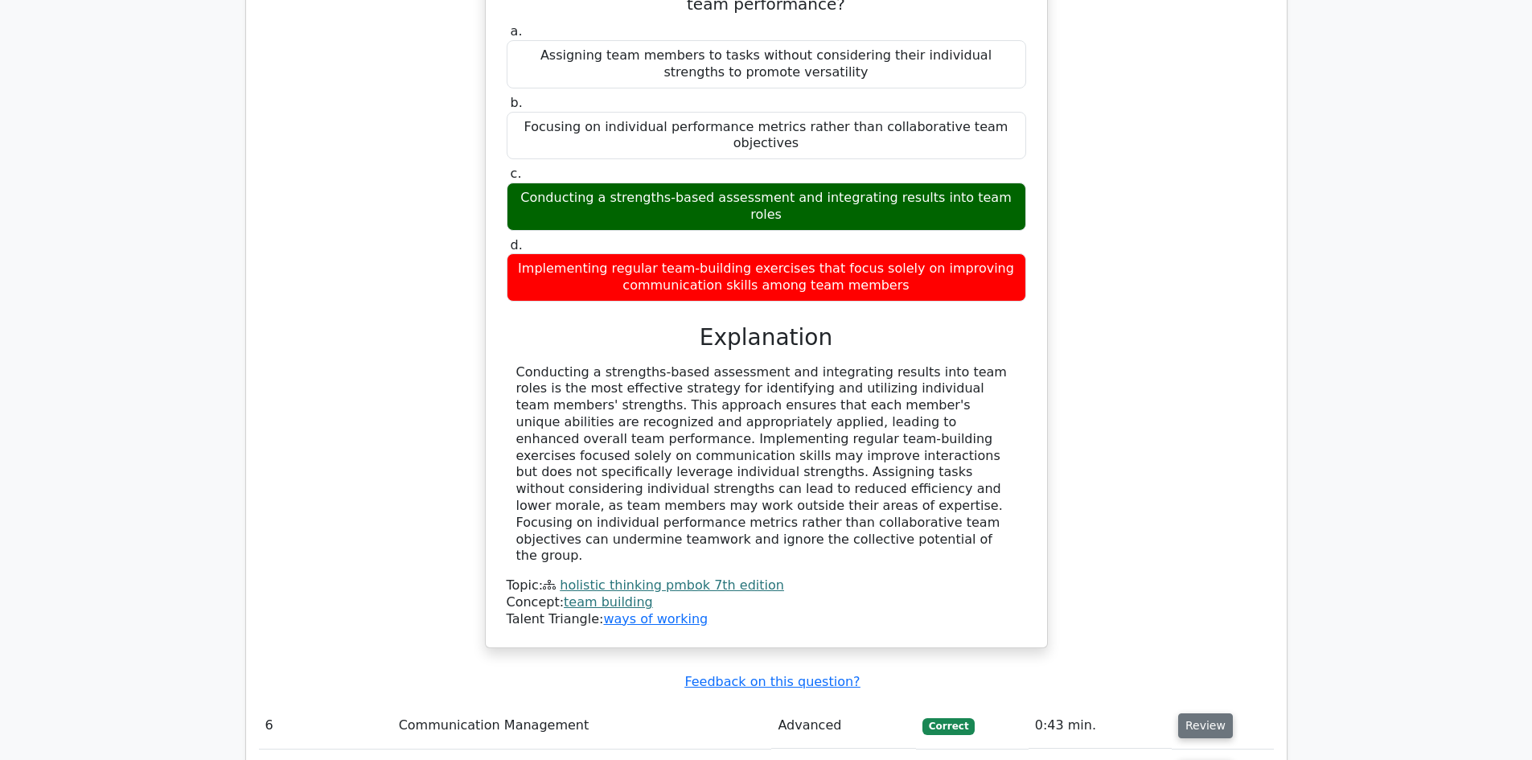
click at [1207, 714] on button "Review" at bounding box center [1206, 726] width 55 height 25
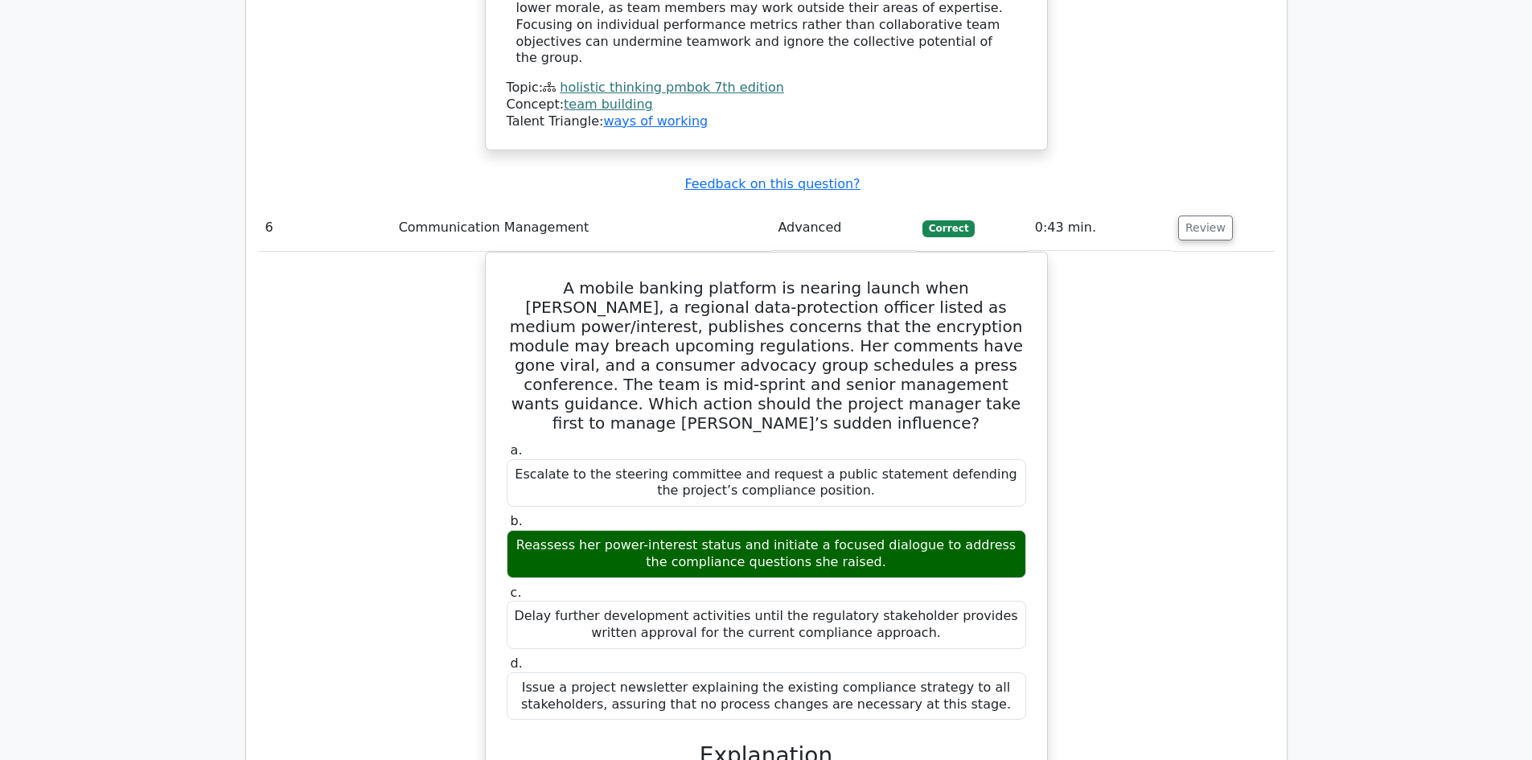
scroll to position [5872, 0]
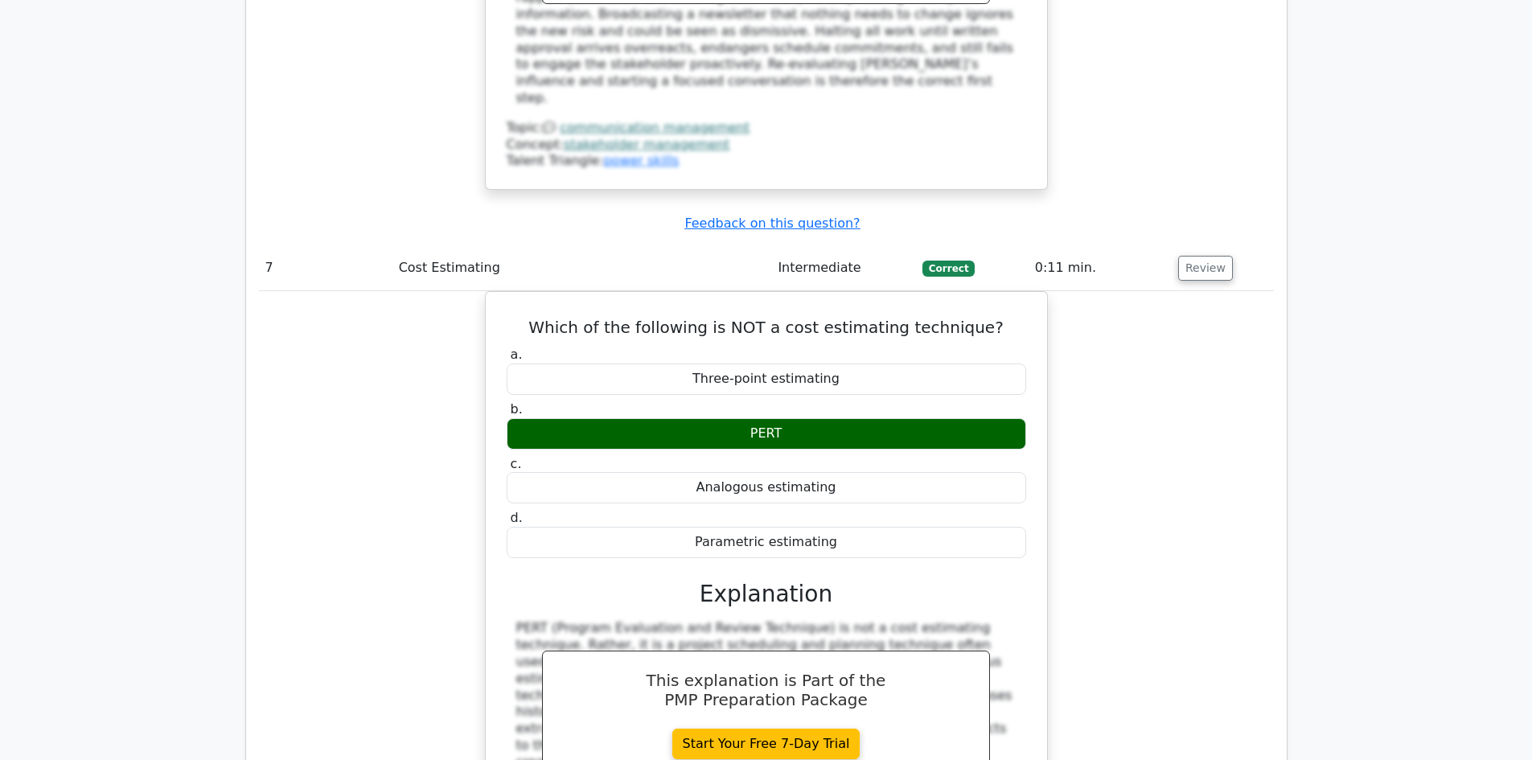
scroll to position [6677, 0]
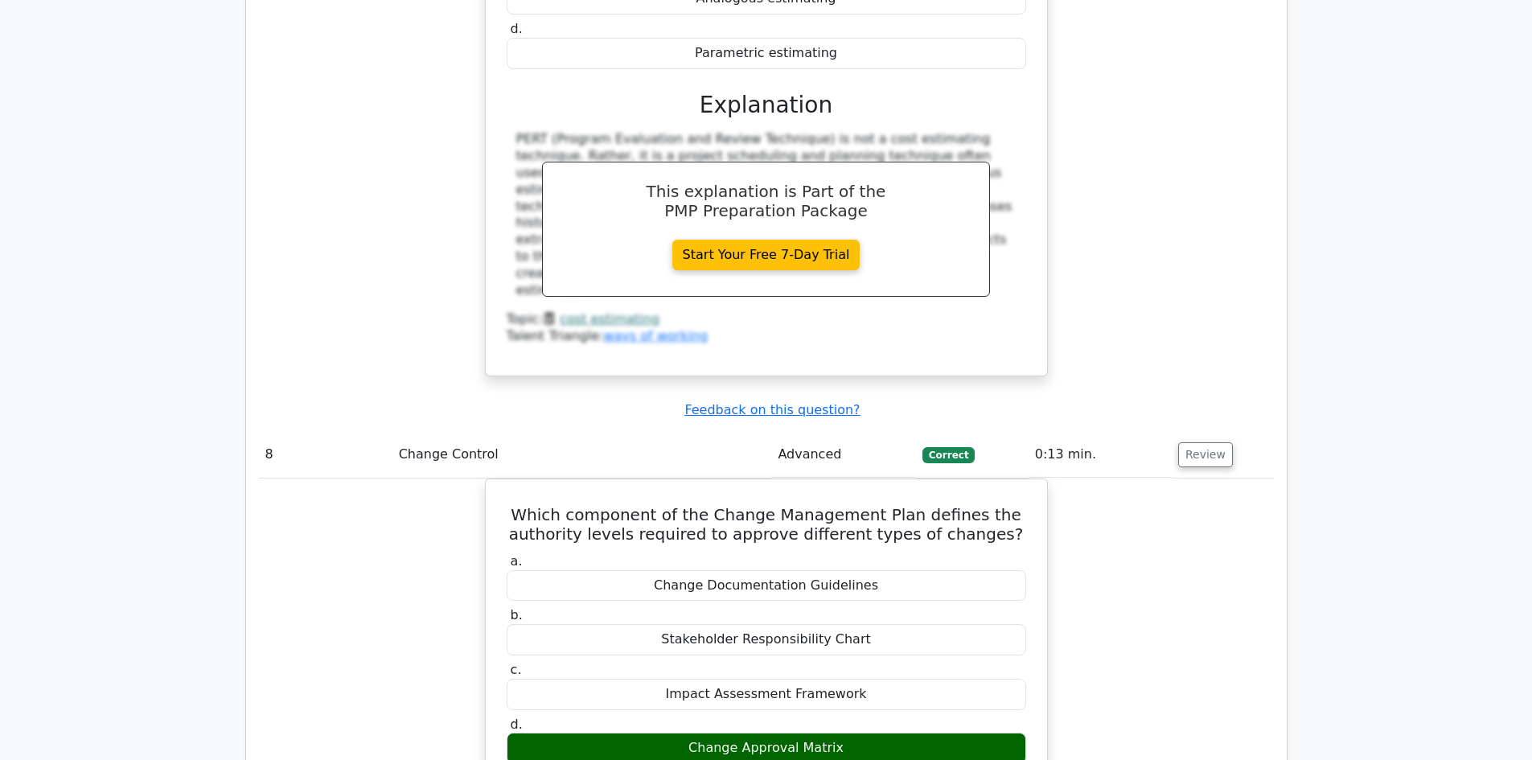
scroll to position [7240, 0]
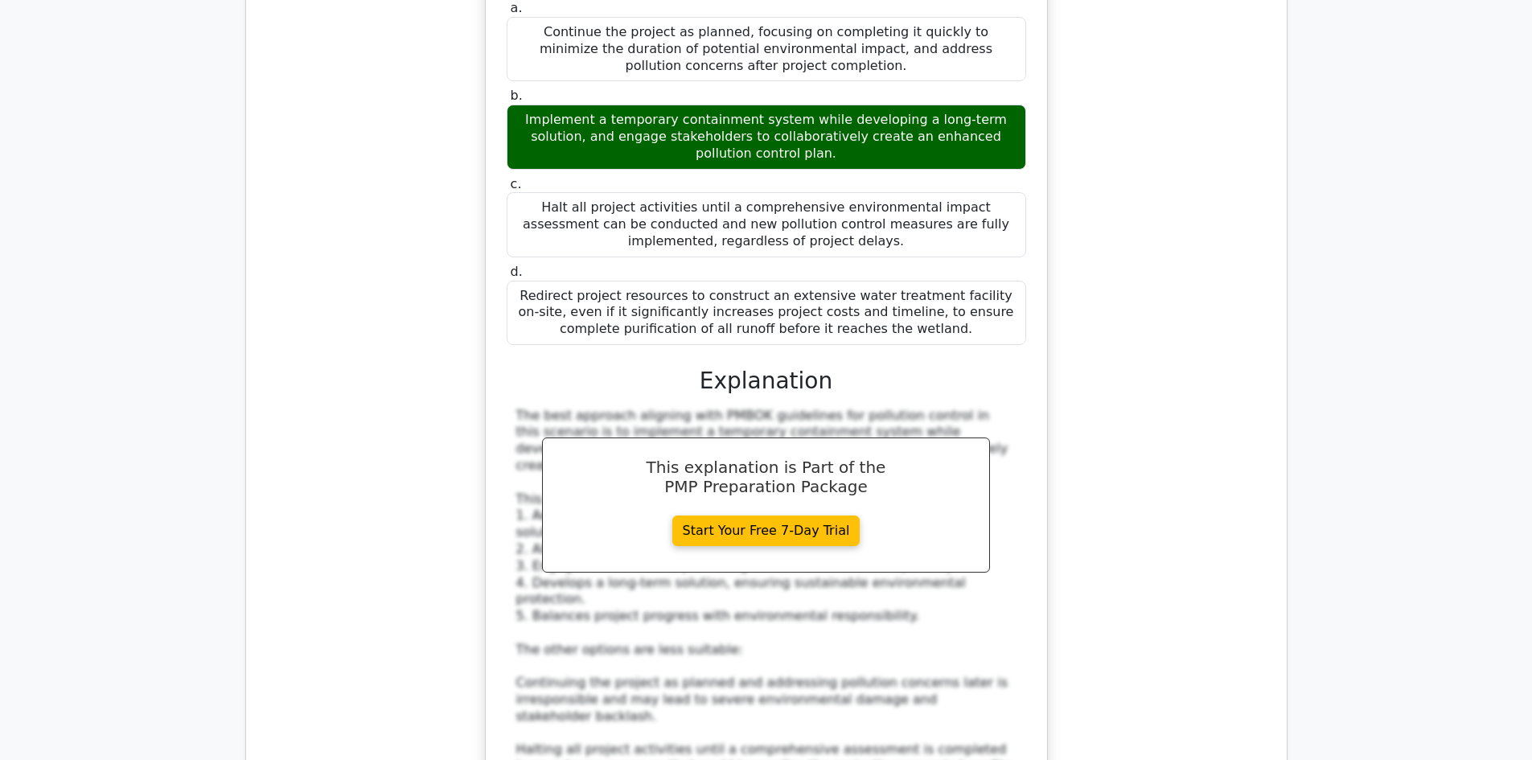
scroll to position [8607, 0]
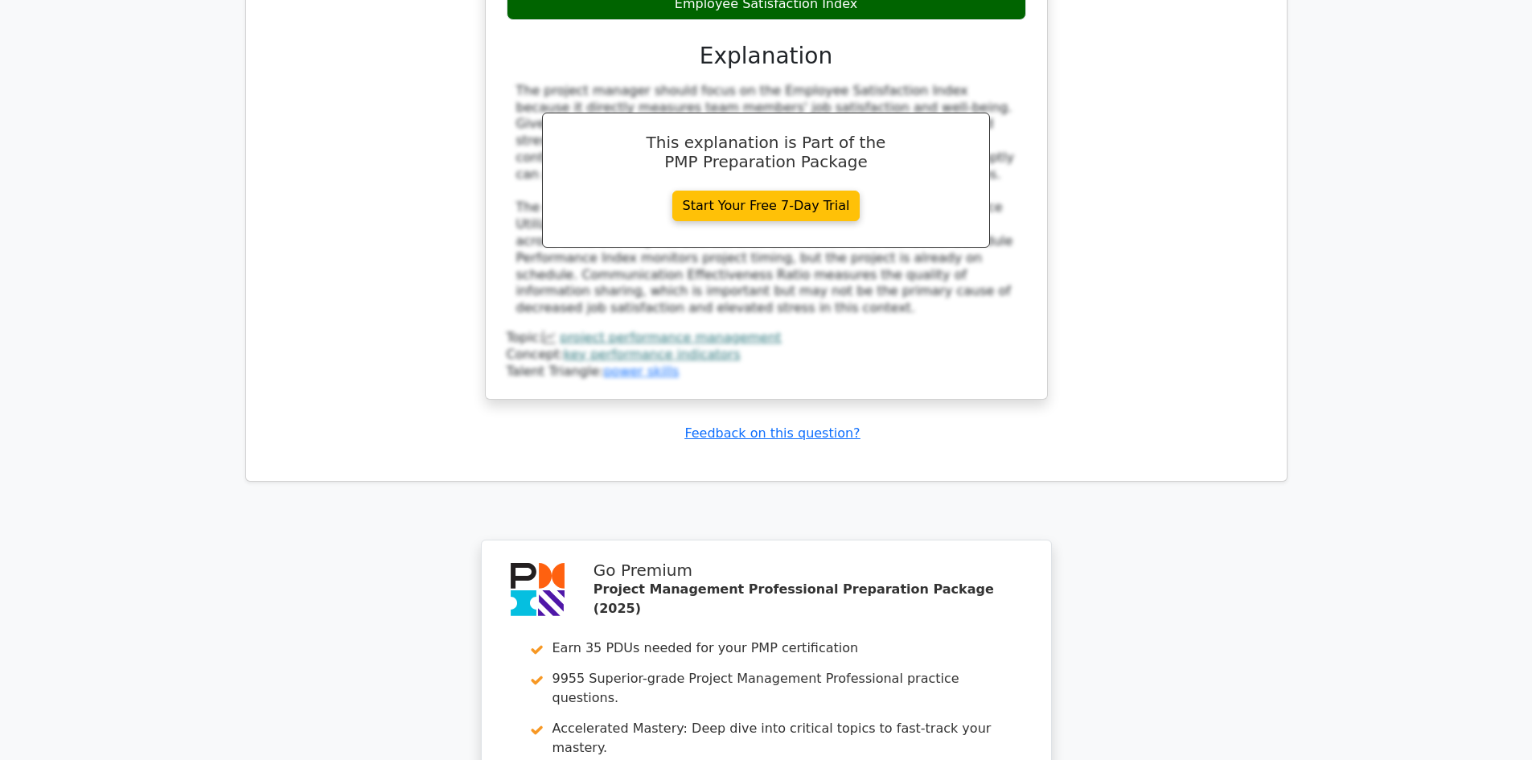
scroll to position [9994, 0]
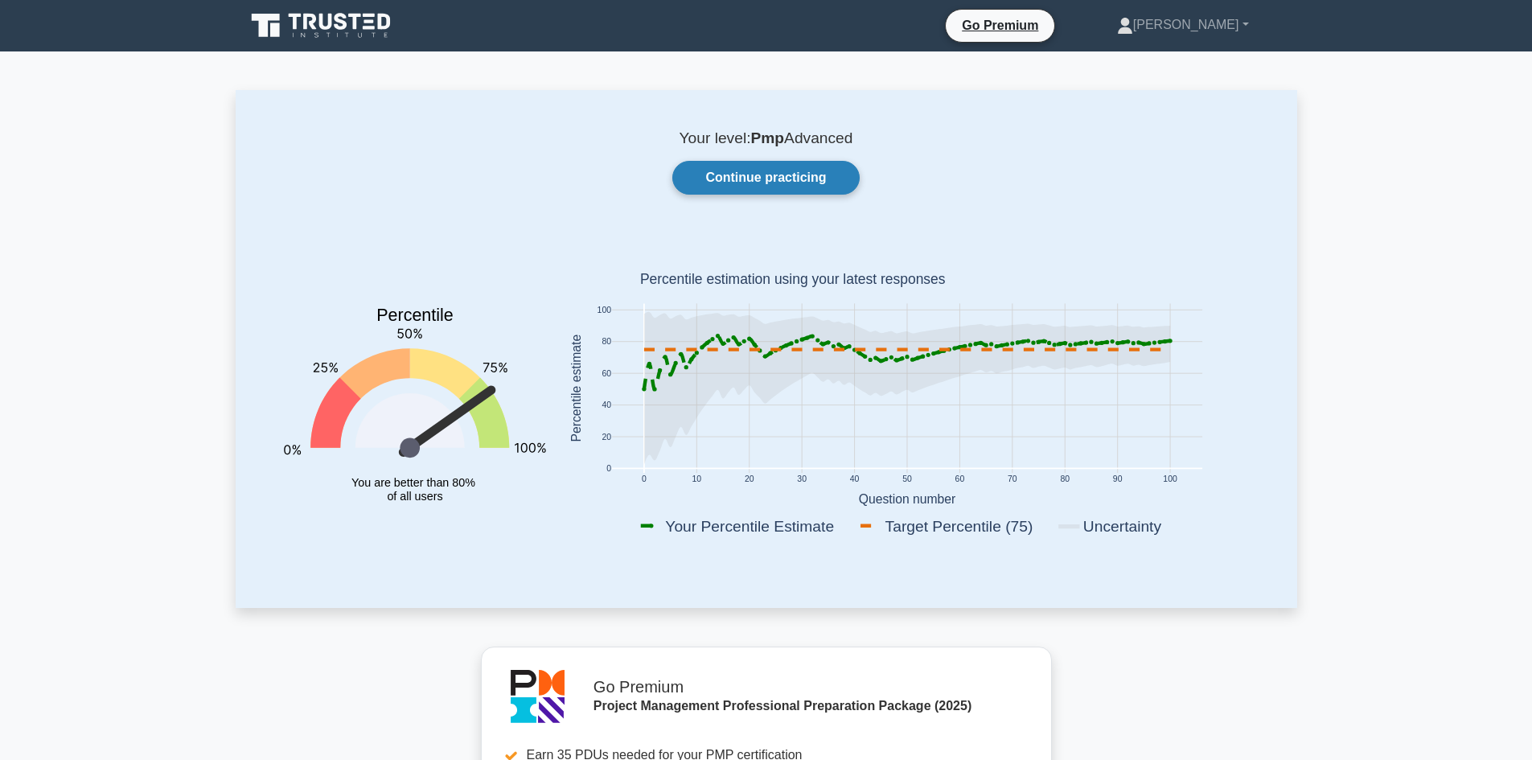
click at [795, 167] on link "Continue practicing" at bounding box center [766, 178] width 187 height 34
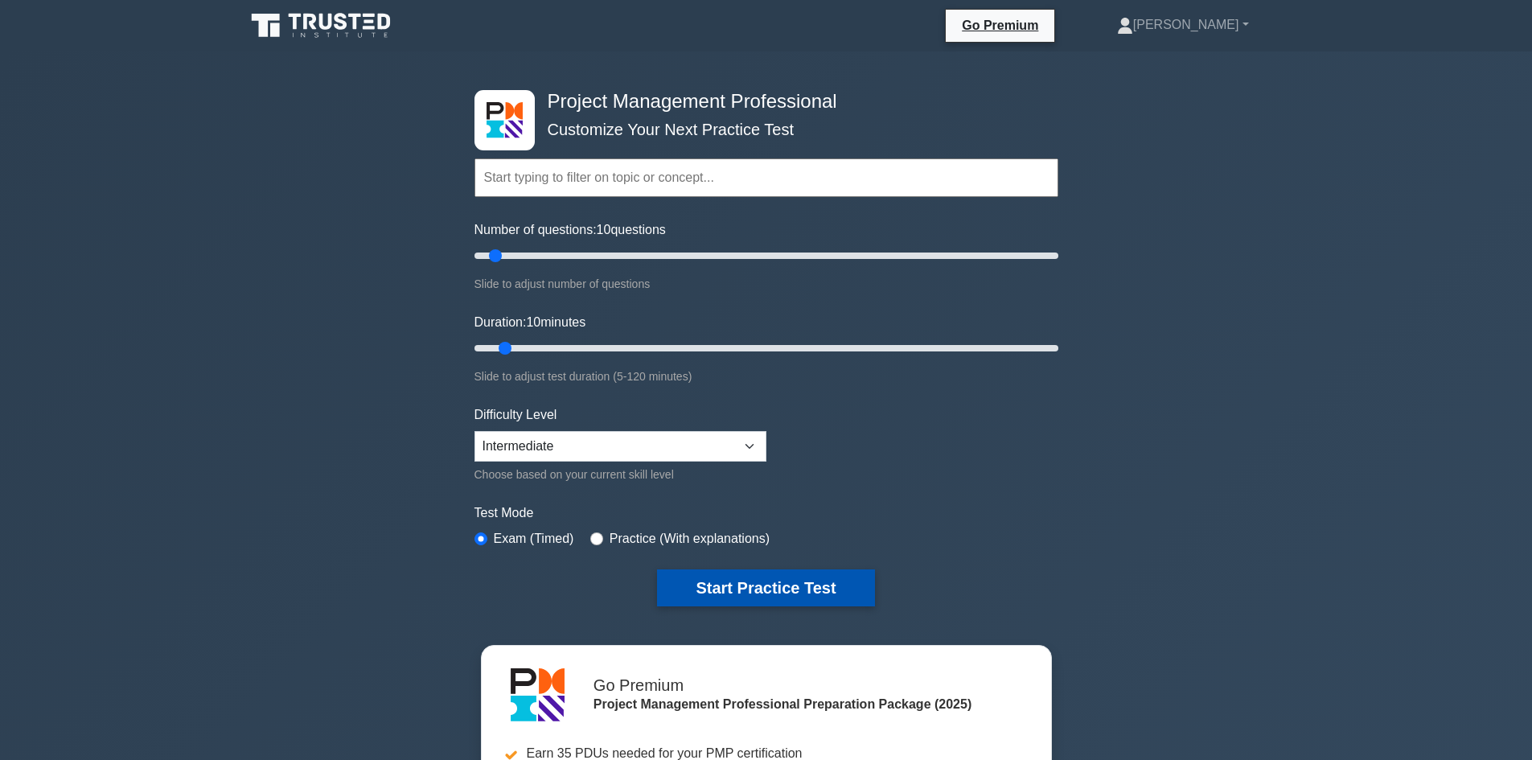
click at [818, 585] on button "Start Practice Test" at bounding box center [765, 588] width 217 height 37
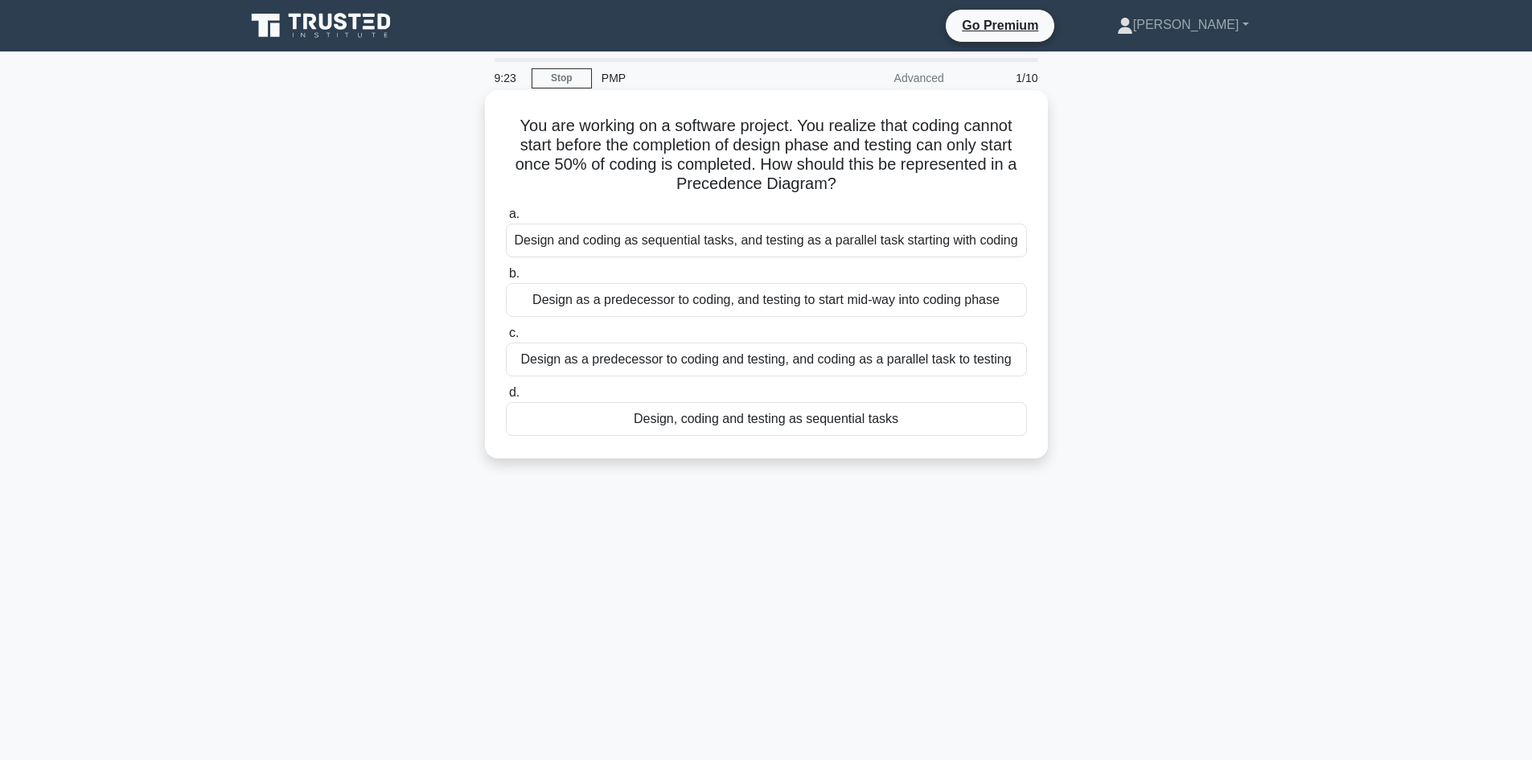
click at [858, 310] on div "Design as a predecessor to coding, and testing to start mid-way into coding pha…" at bounding box center [766, 300] width 521 height 34
click at [506, 279] on input "b. Design as a predecessor to coding, and testing to start mid-way into coding …" at bounding box center [506, 274] width 0 height 10
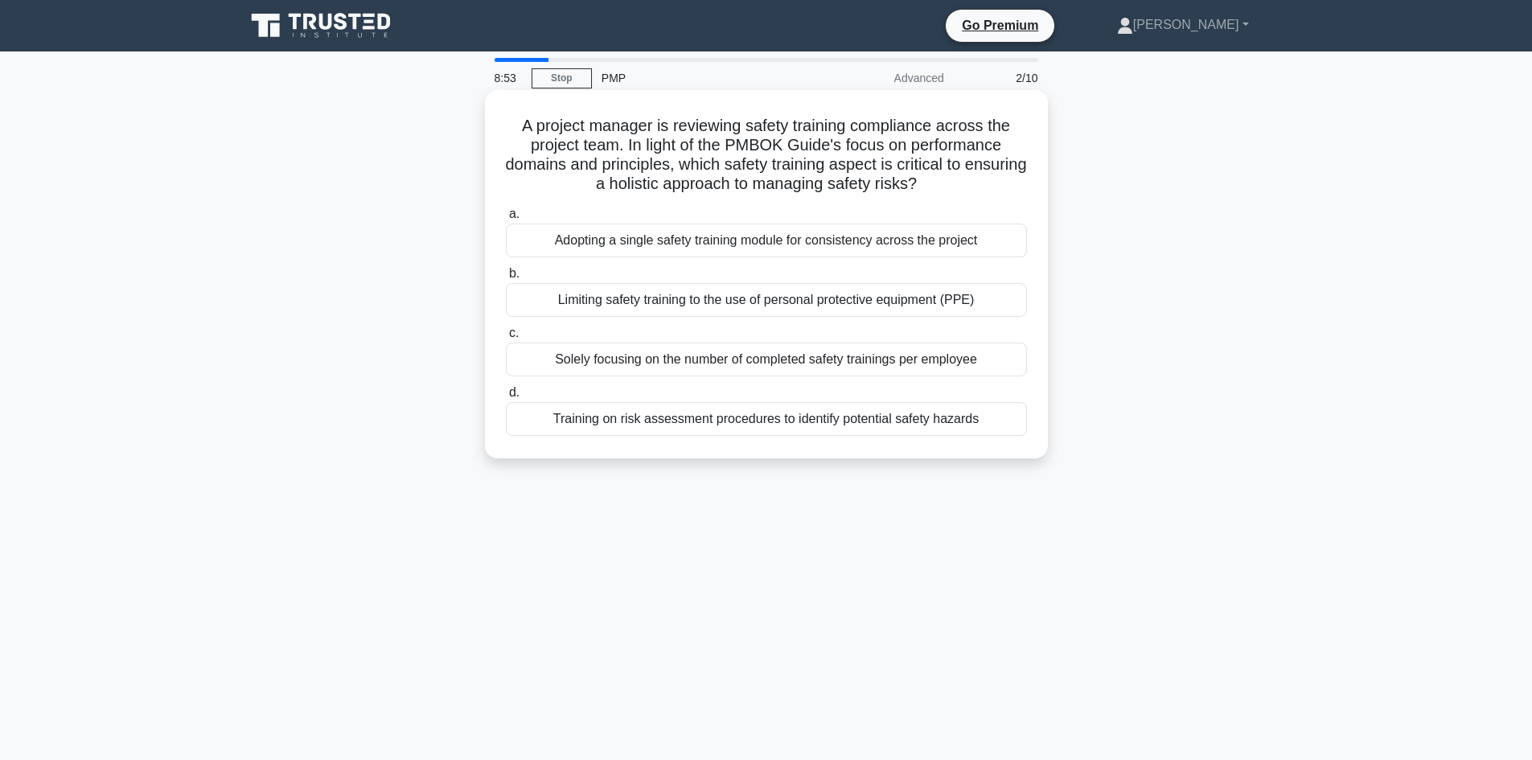
click at [889, 423] on div "Training on risk assessment procedures to identify potential safety hazards" at bounding box center [766, 419] width 521 height 34
click at [506, 398] on input "d. Training on risk assessment procedures to identify potential safety hazards" at bounding box center [506, 393] width 0 height 10
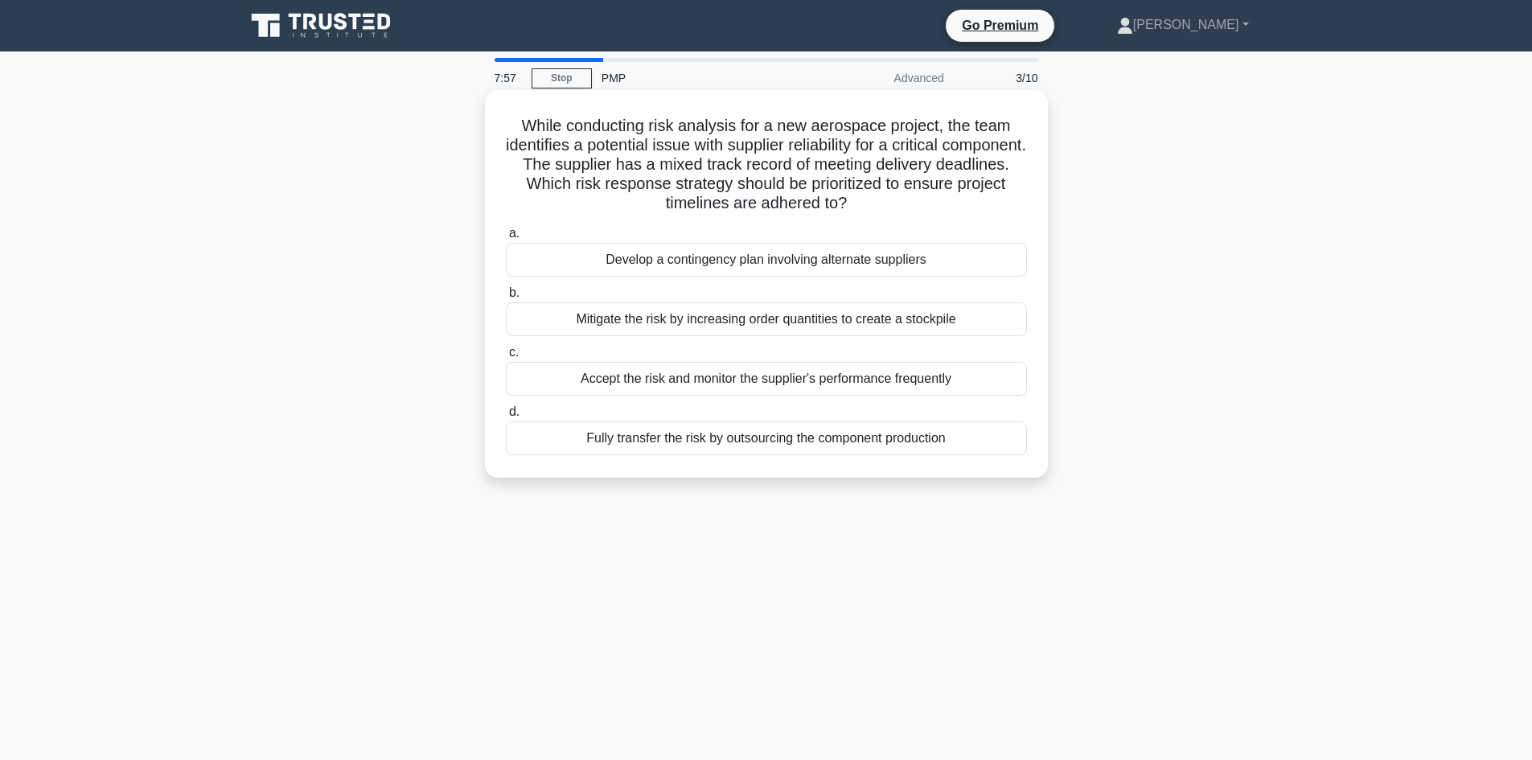
click at [832, 258] on div "Develop a contingency plan involving alternate suppliers" at bounding box center [766, 260] width 521 height 34
click at [523, 249] on div "Develop a contingency plan involving alternate suppliers" at bounding box center [766, 260] width 521 height 34
click at [506, 239] on input "a. Develop a contingency plan involving alternate suppliers" at bounding box center [506, 233] width 0 height 10
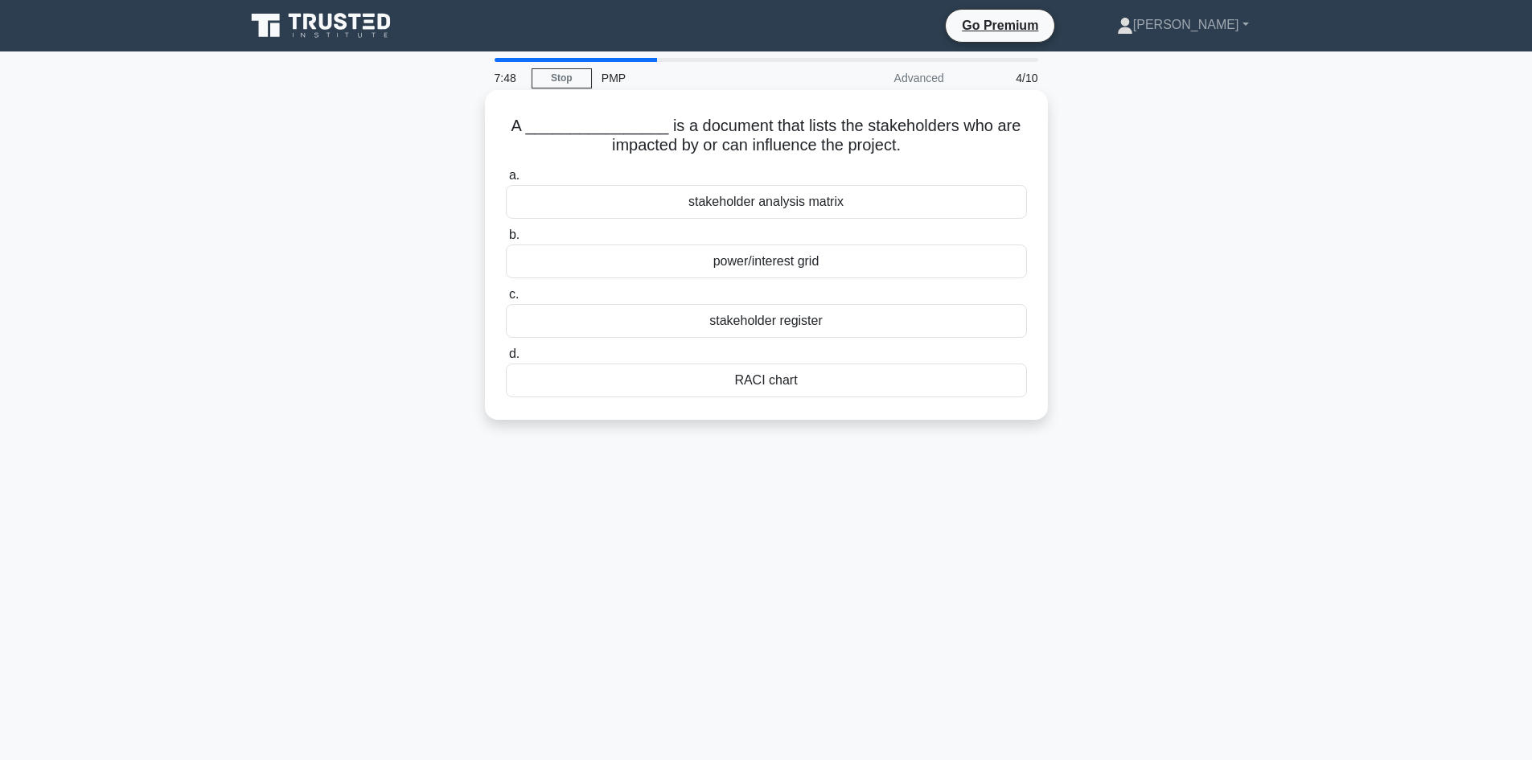
click at [624, 323] on div "stakeholder register" at bounding box center [766, 321] width 521 height 34
click at [506, 300] on input "c. stakeholder register" at bounding box center [506, 295] width 0 height 10
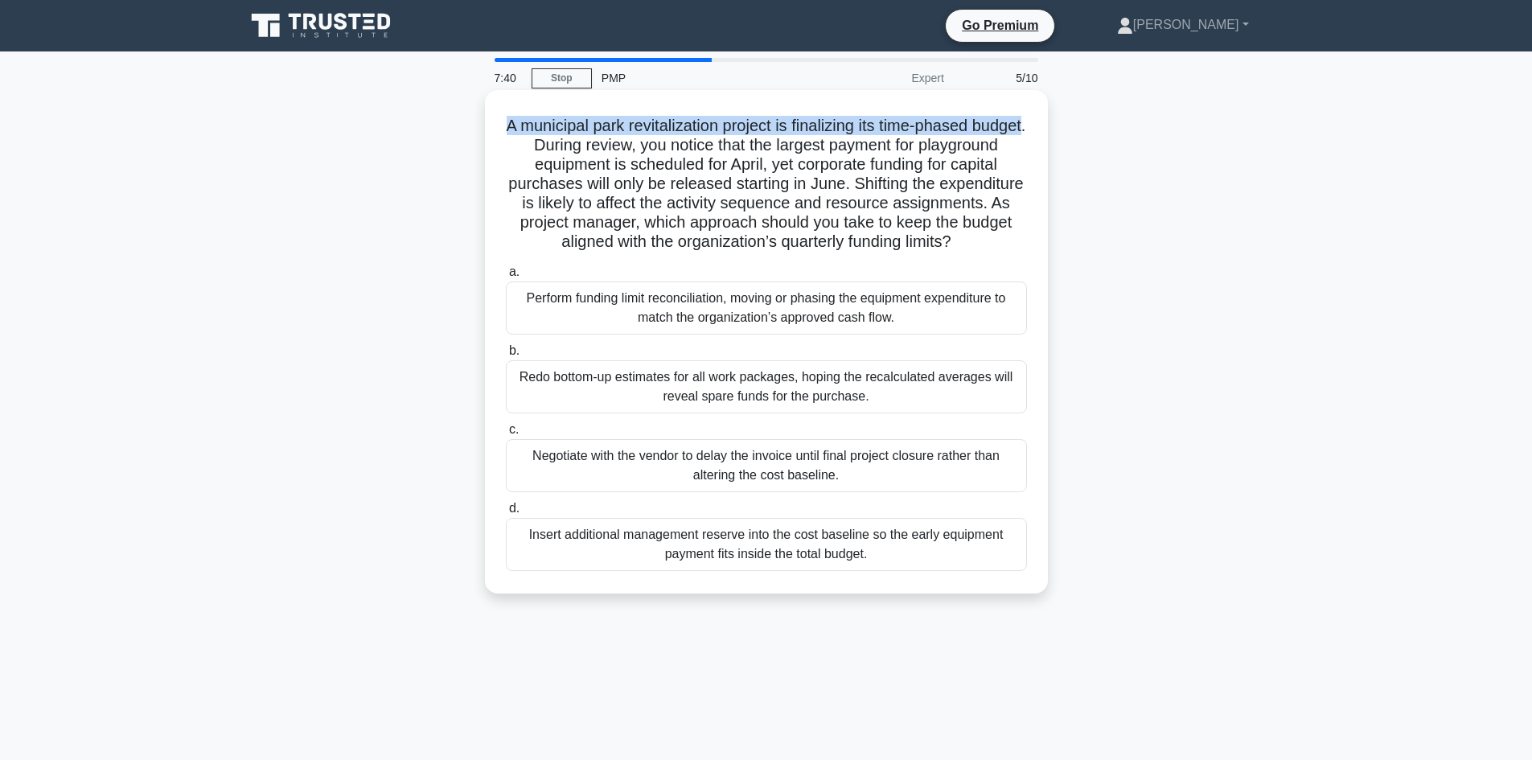
drag, startPoint x: 591, startPoint y: 149, endPoint x: 525, endPoint y: 118, distance: 72.7
click at [525, 118] on h5 "A municipal park revitalization project is finalizing its time-phased budget. D…" at bounding box center [766, 184] width 524 height 137
copy h5 "A municipal park revitalization project is finalizing its time-phased budget"
drag, startPoint x: 700, startPoint y: 563, endPoint x: 681, endPoint y: 586, distance: 29.7
click at [696, 565] on div "Insert additional management reserve into the cost baseline so the early equipm…" at bounding box center [766, 544] width 521 height 53
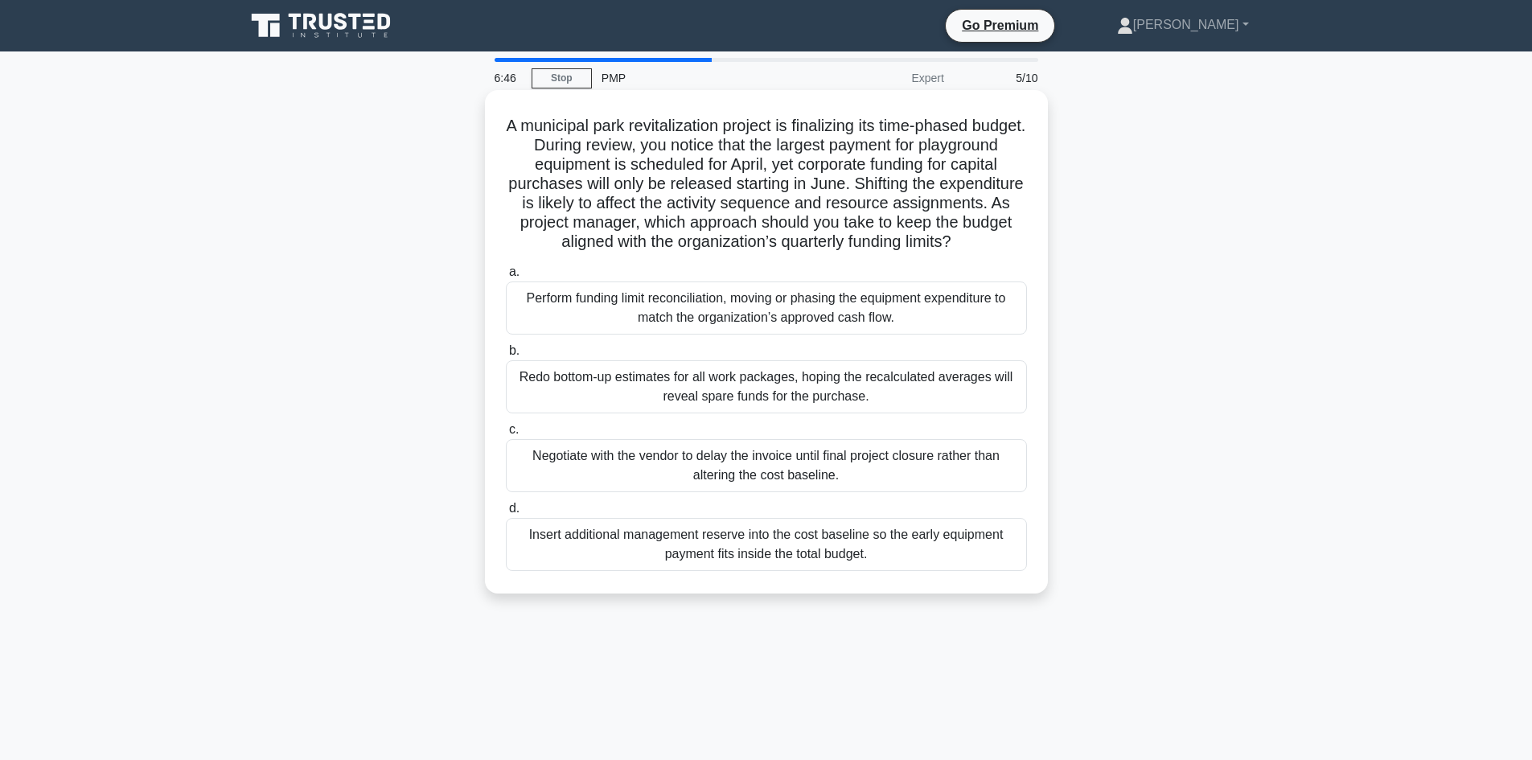
click at [575, 400] on div "Redo bottom-up estimates for all work packages, hoping the recalculated average…" at bounding box center [766, 386] width 521 height 53
click at [506, 356] on input "b. Redo bottom-up estimates for all work packages, hoping the recalculated aver…" at bounding box center [506, 351] width 0 height 10
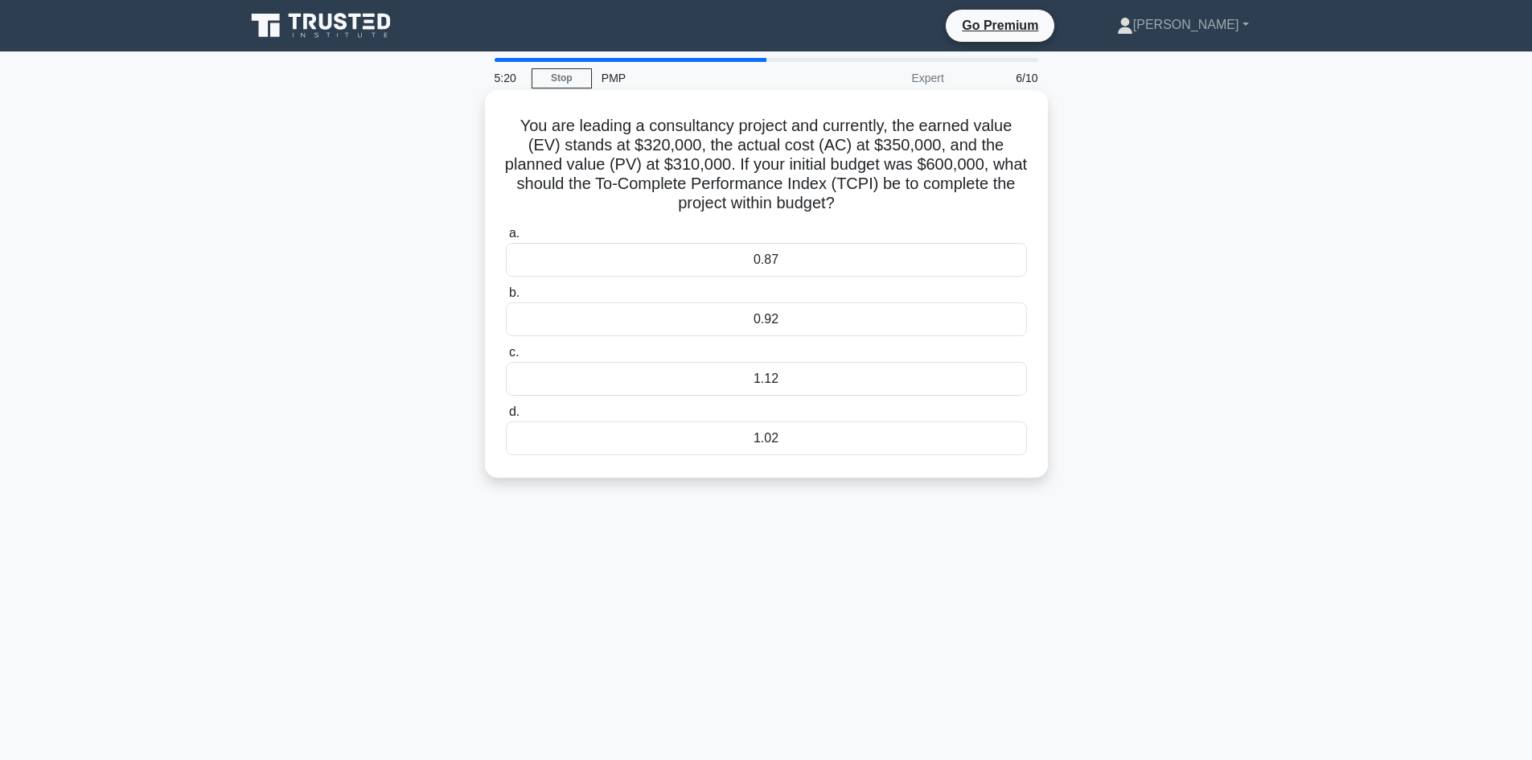
click at [709, 381] on div "1.12" at bounding box center [766, 379] width 521 height 34
click at [506, 358] on input "c. 1.12" at bounding box center [506, 353] width 0 height 10
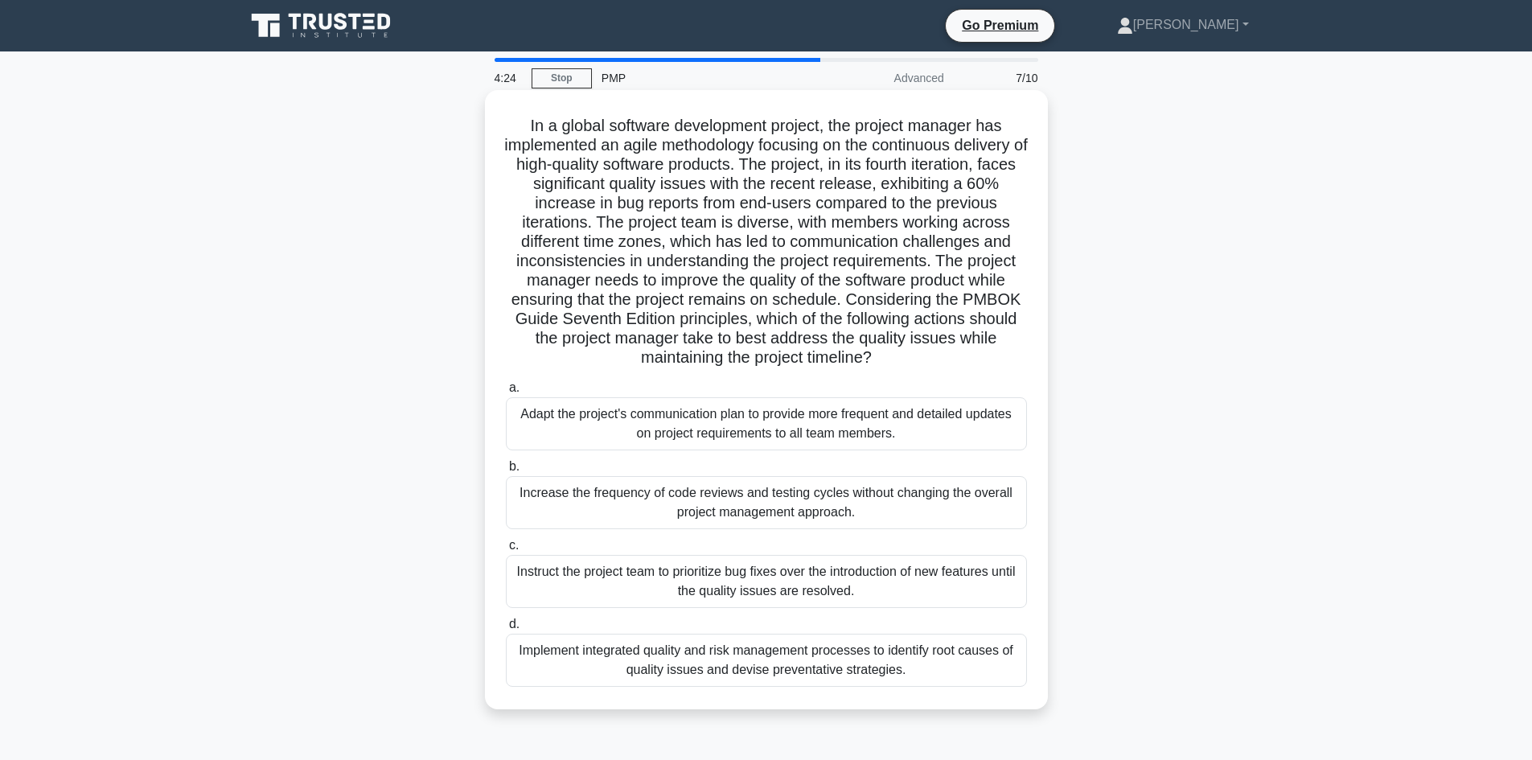
click at [758, 660] on div "Implement integrated quality and risk management processes to identify root cau…" at bounding box center [766, 660] width 521 height 53
click at [506, 630] on input "d. Implement integrated quality and risk management processes to identify root …" at bounding box center [506, 624] width 0 height 10
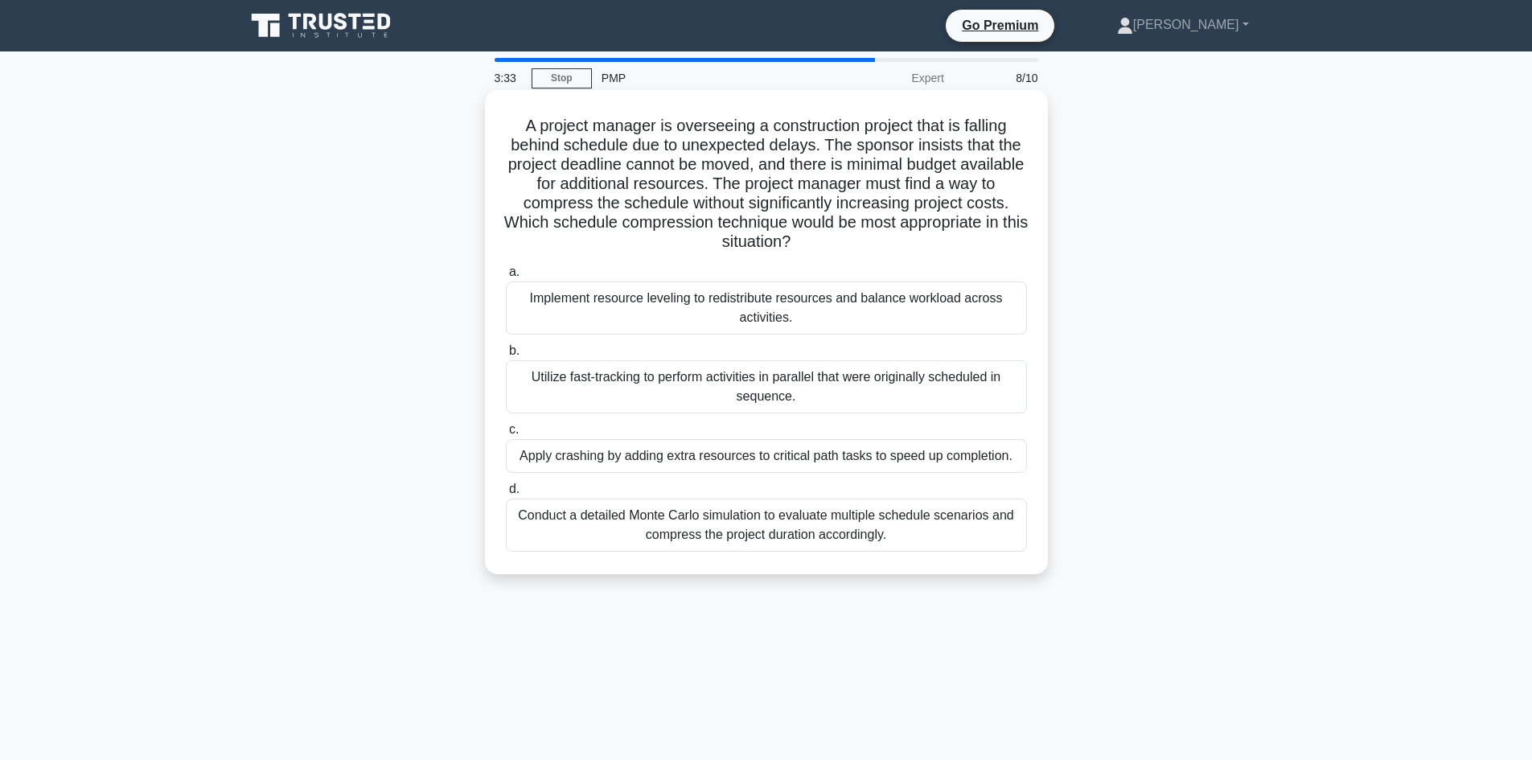
click at [599, 372] on div "Utilize fast-tracking to perform activities in parallel that were originally sc…" at bounding box center [766, 386] width 521 height 53
click at [506, 356] on input "b. Utilize fast-tracking to perform activities in parallel that were originally…" at bounding box center [506, 351] width 0 height 10
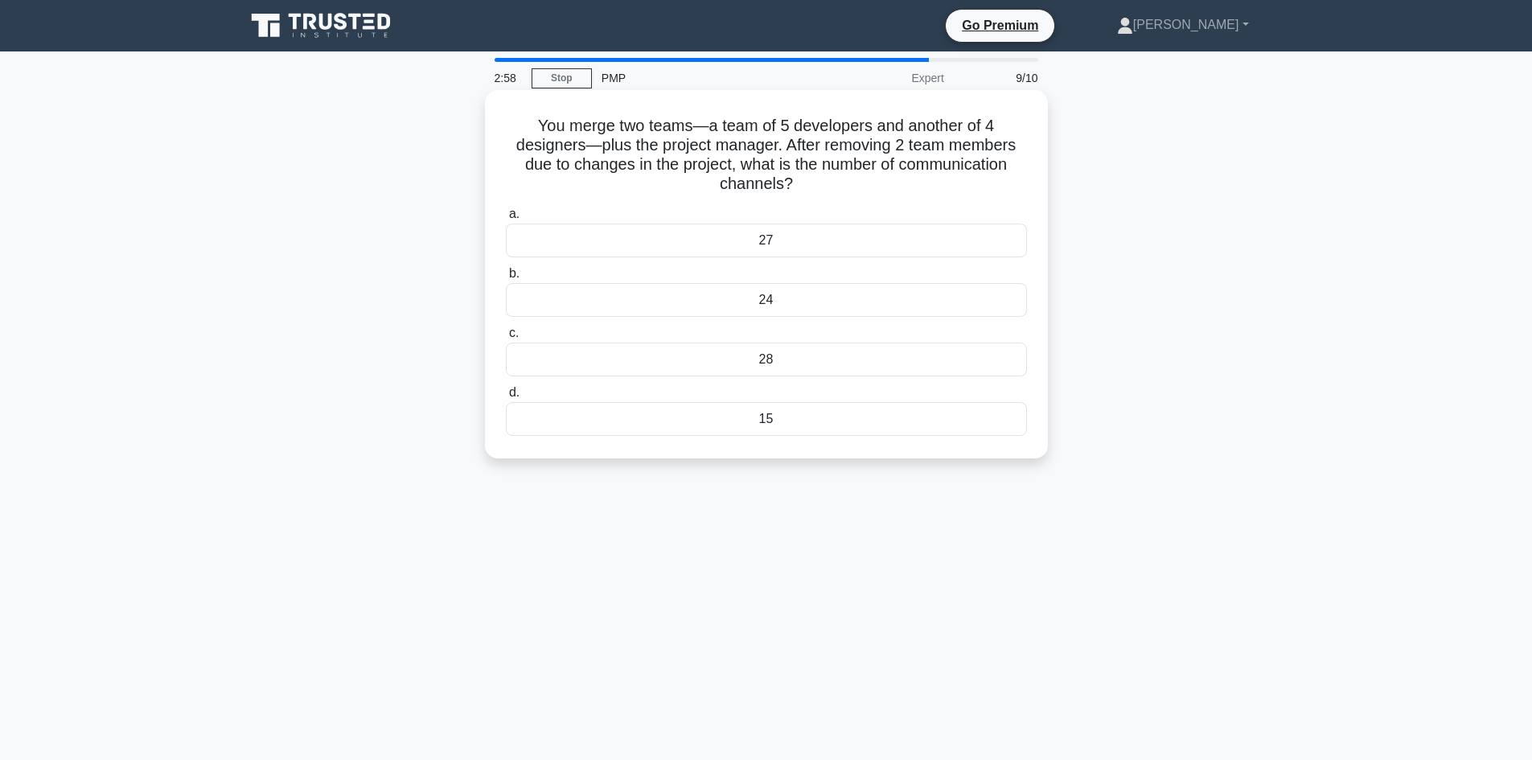
click at [780, 352] on div "28" at bounding box center [766, 360] width 521 height 34
click at [506, 339] on input "c. 28" at bounding box center [506, 333] width 0 height 10
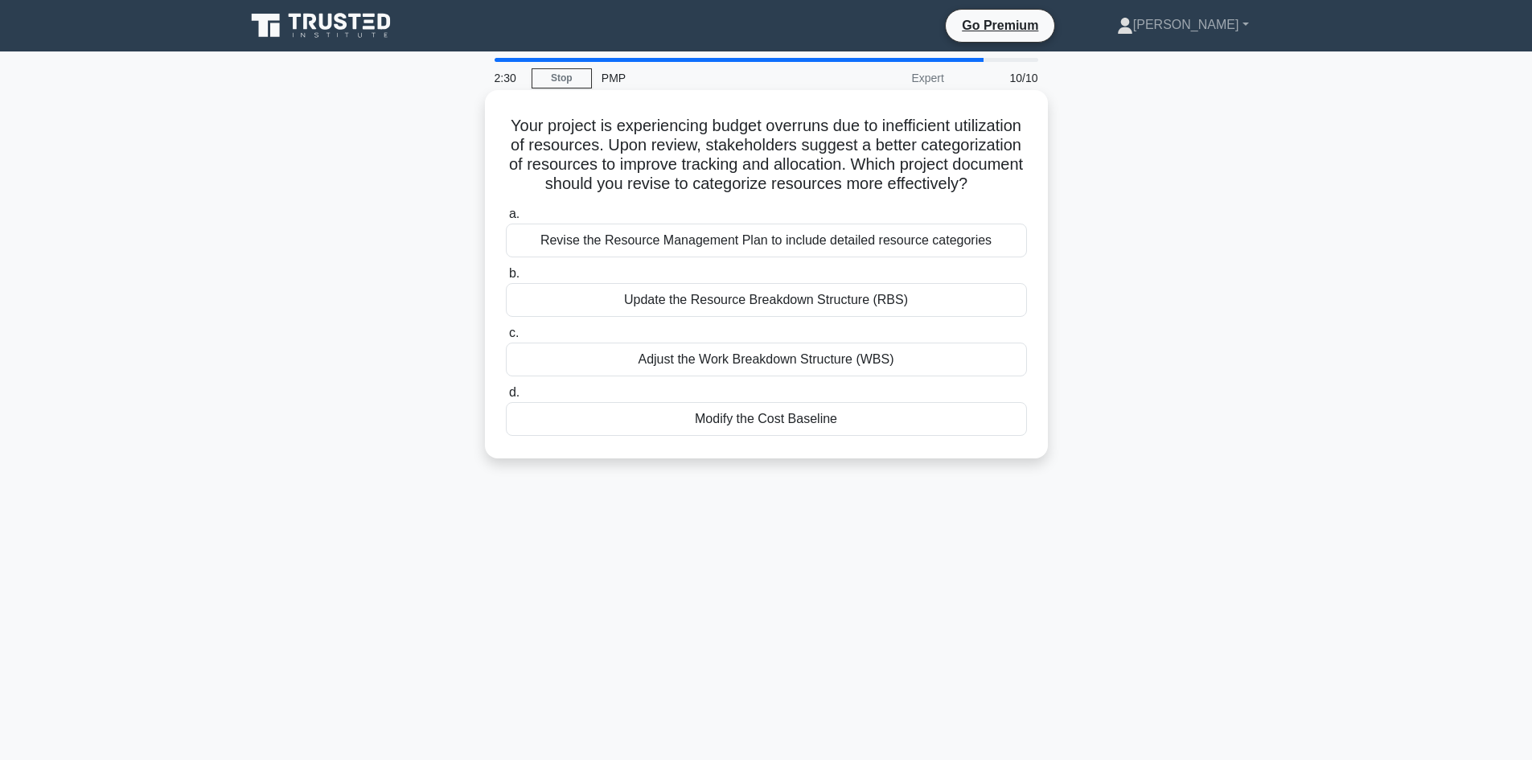
click at [692, 257] on div "Revise the Resource Management Plan to include detailed resource categories" at bounding box center [766, 241] width 521 height 34
click at [506, 220] on input "a. Revise the Resource Management Plan to include detailed resource categories" at bounding box center [506, 214] width 0 height 10
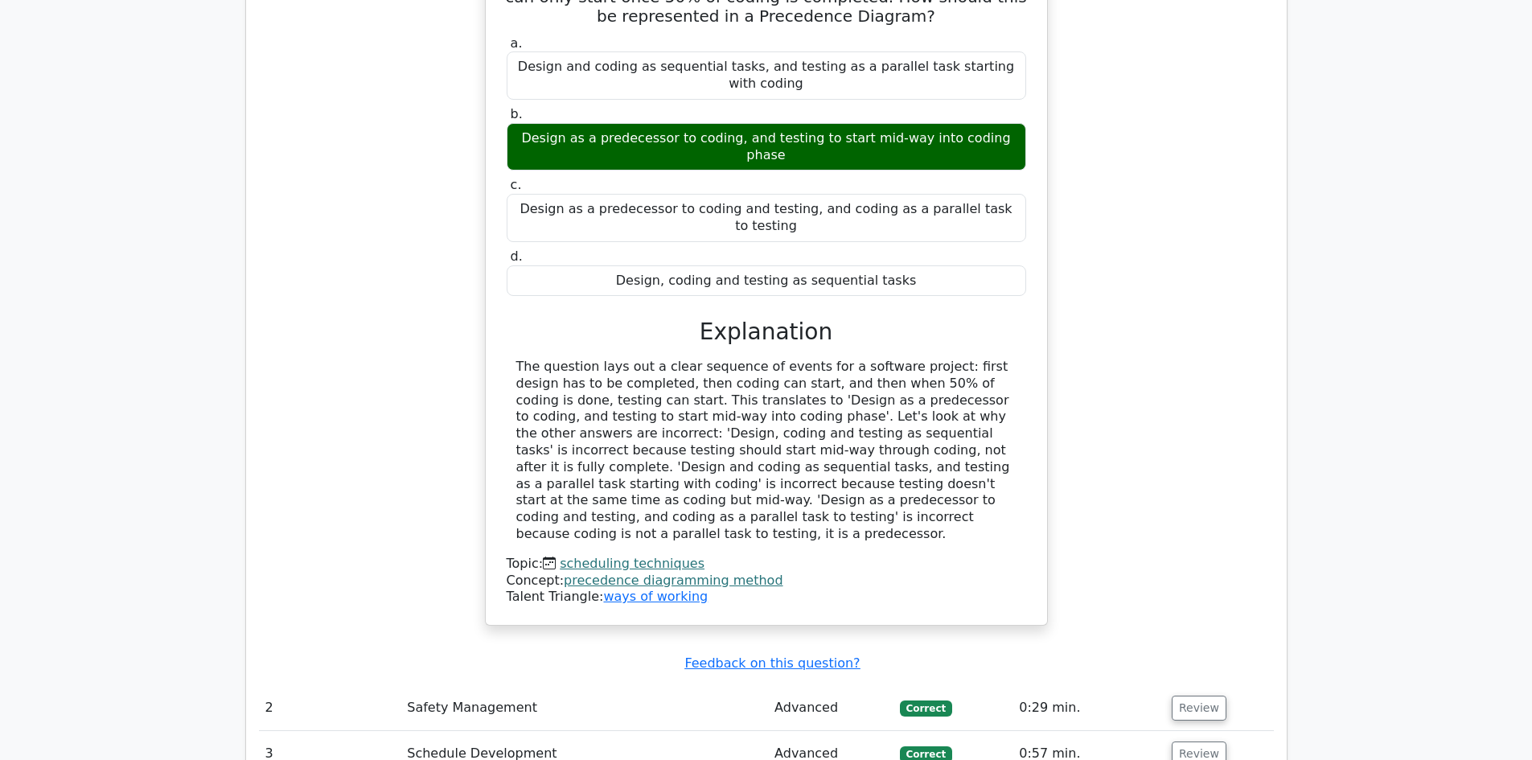
scroll to position [2011, 0]
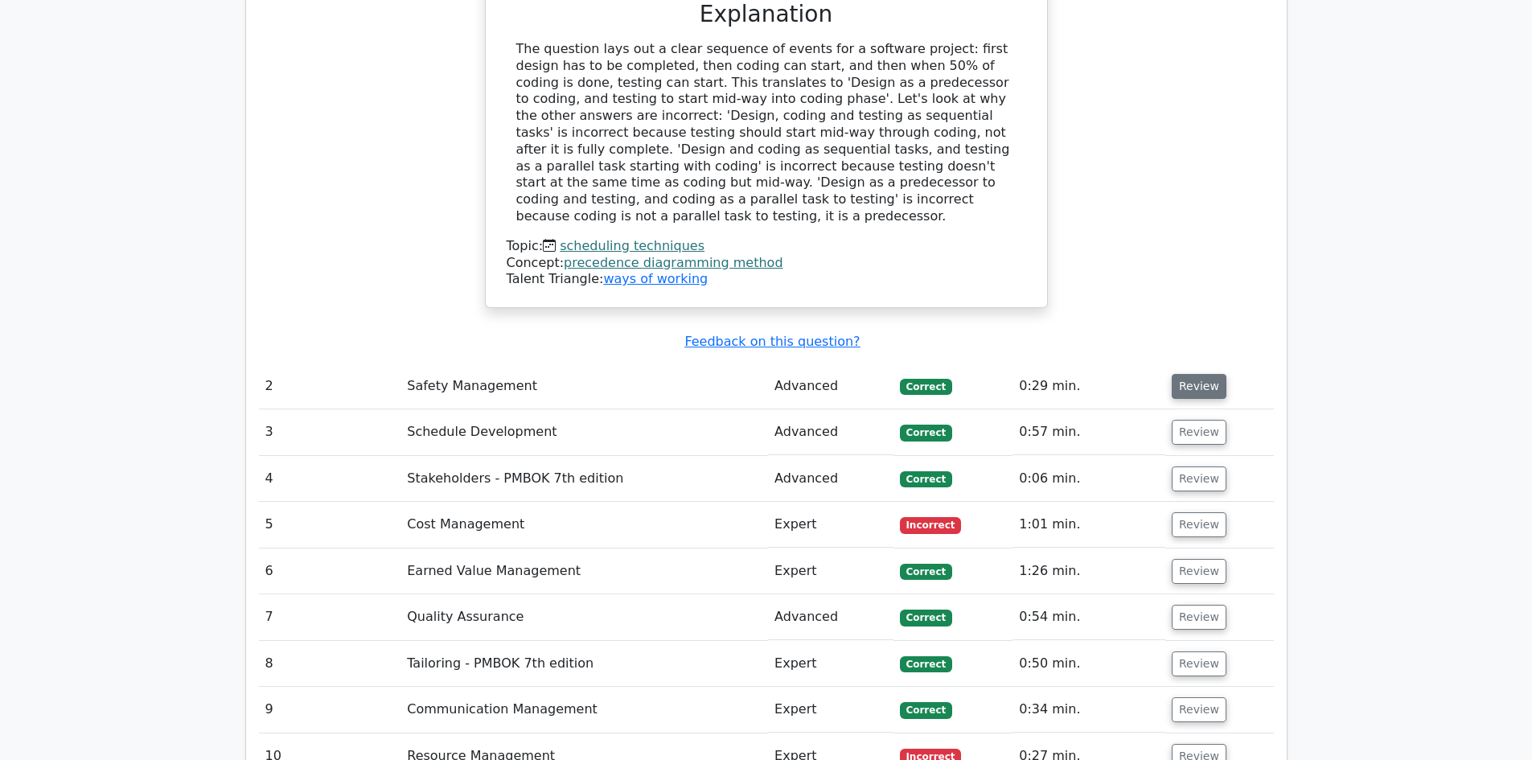
click at [1191, 374] on button "Review" at bounding box center [1199, 386] width 55 height 25
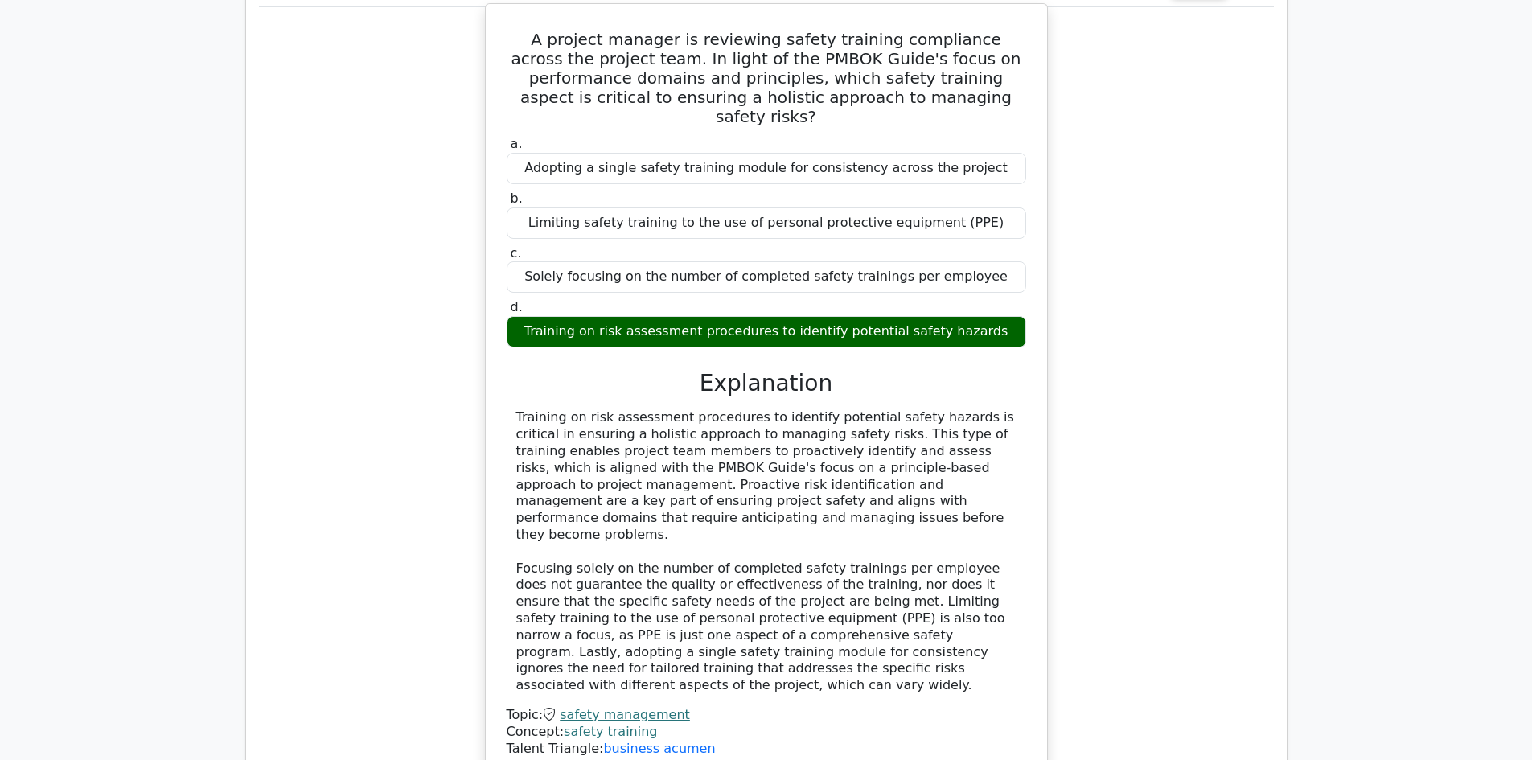
scroll to position [2735, 0]
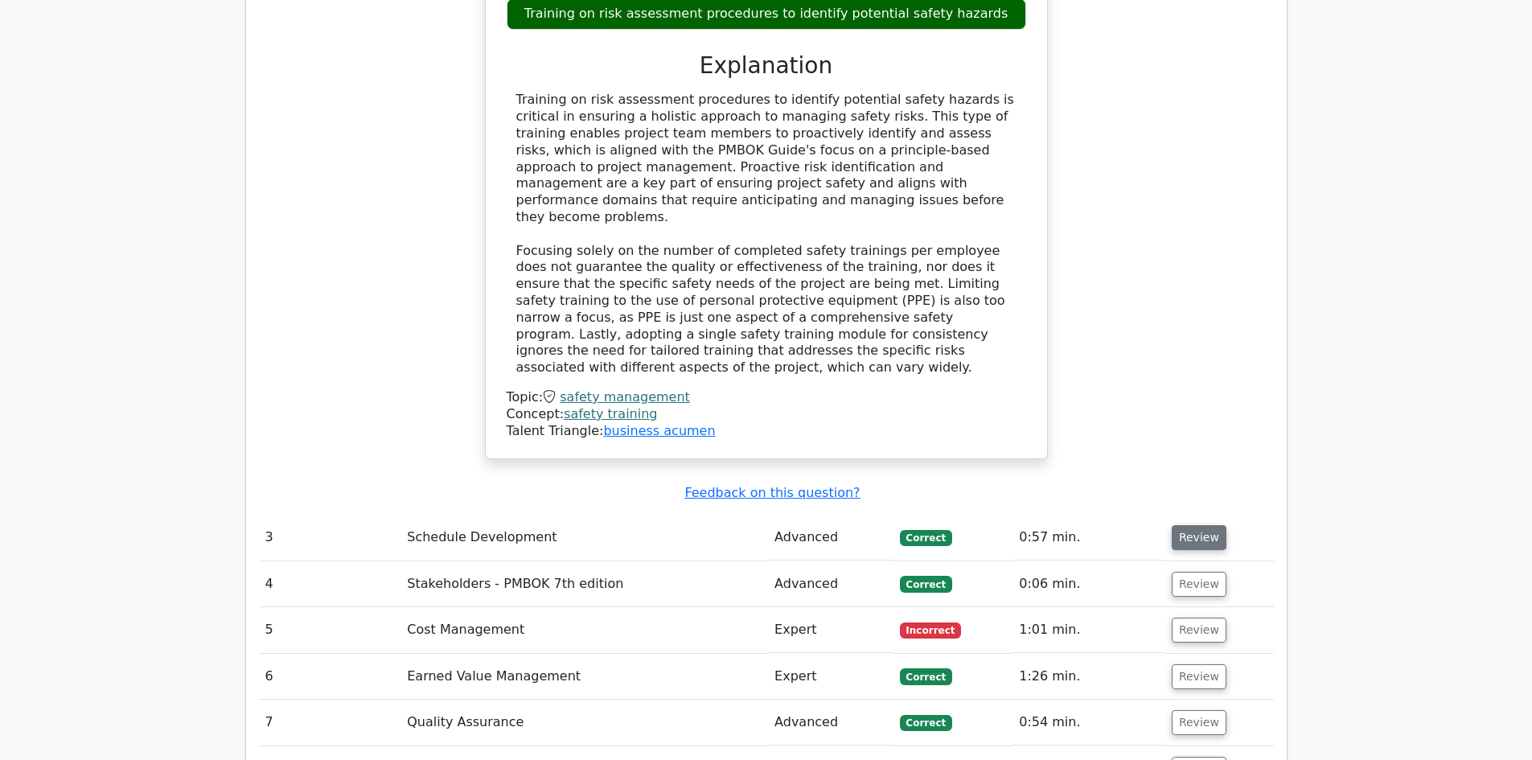
click at [1198, 525] on button "Review" at bounding box center [1199, 537] width 55 height 25
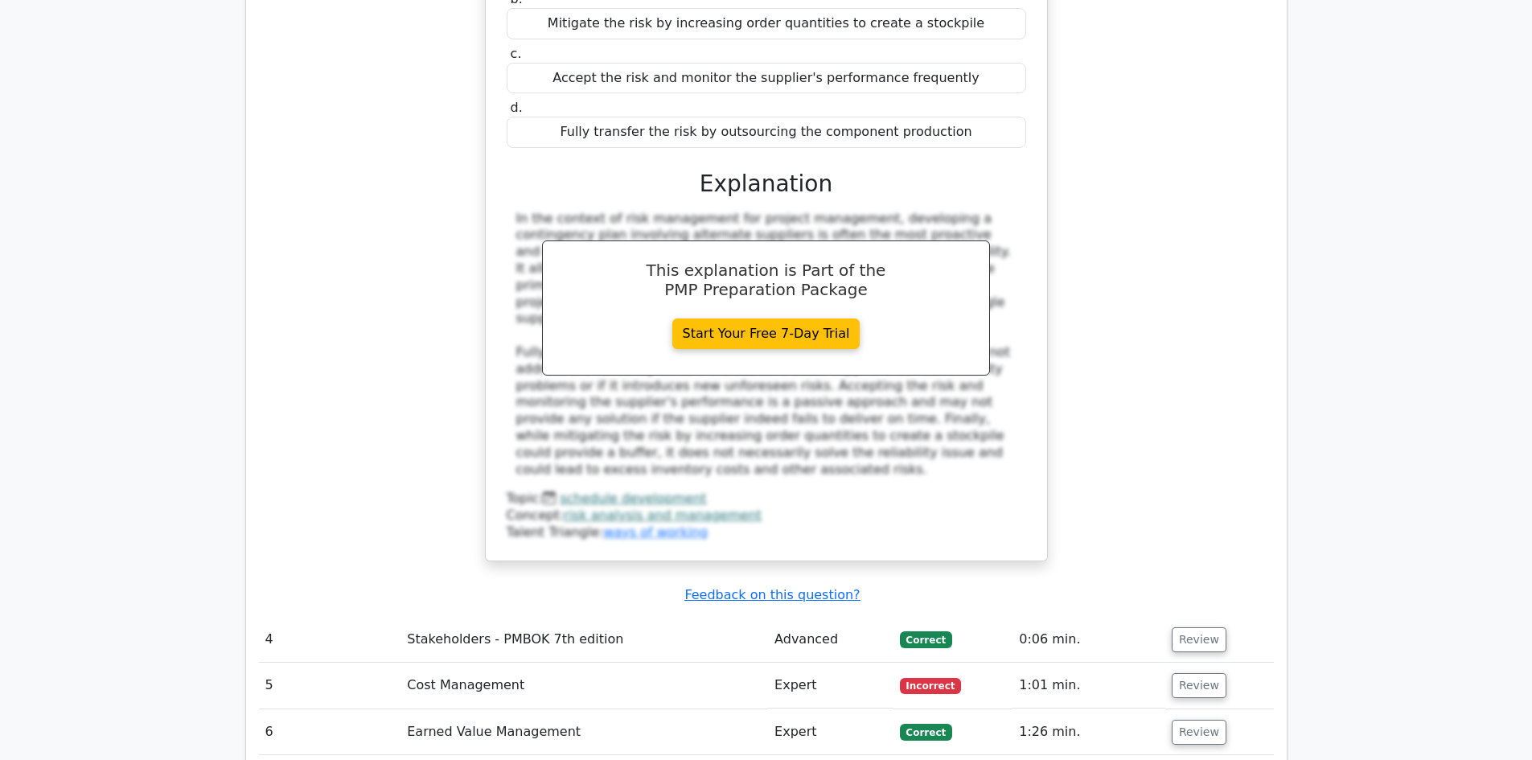
scroll to position [3540, 0]
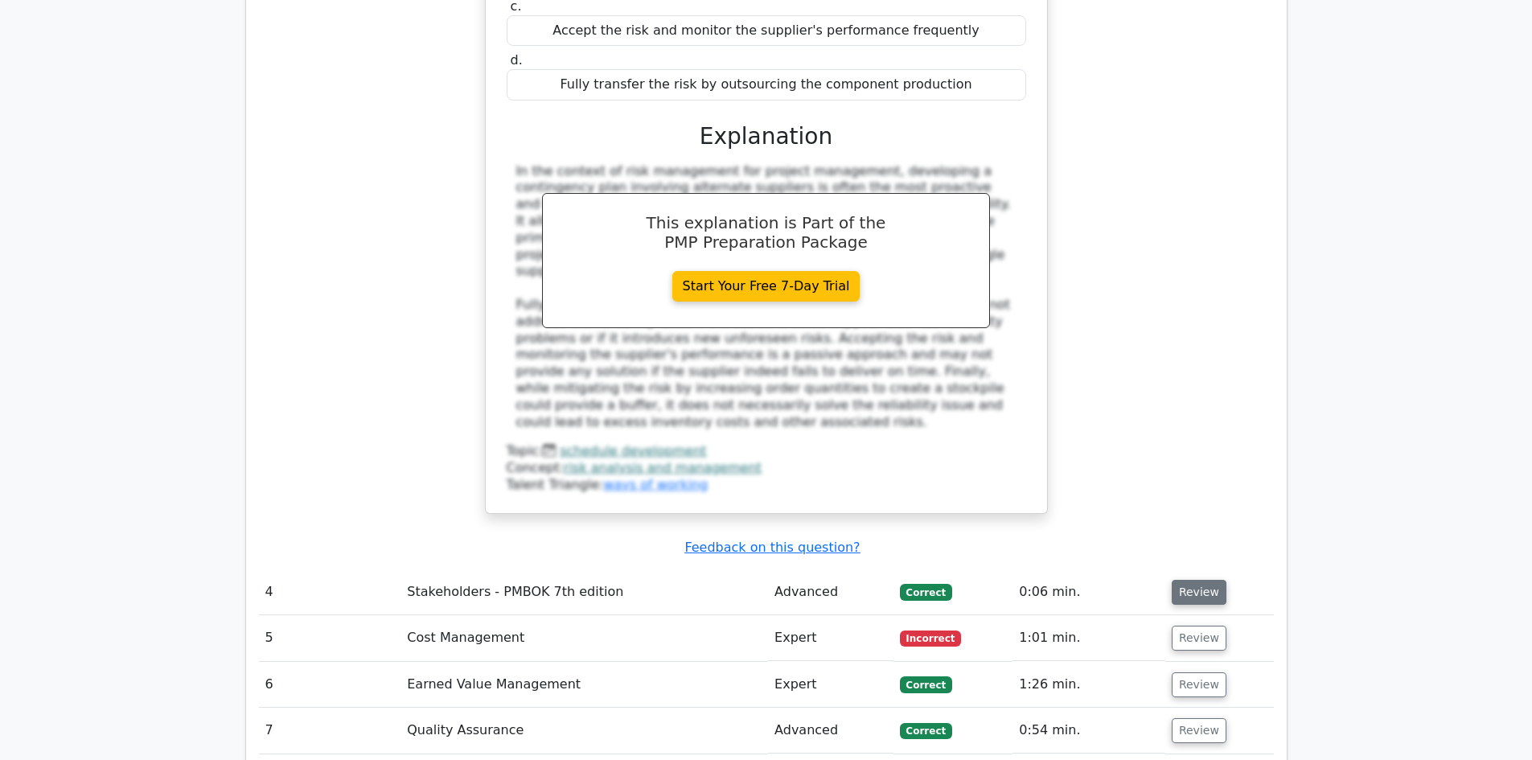
click at [1179, 580] on button "Review" at bounding box center [1199, 592] width 55 height 25
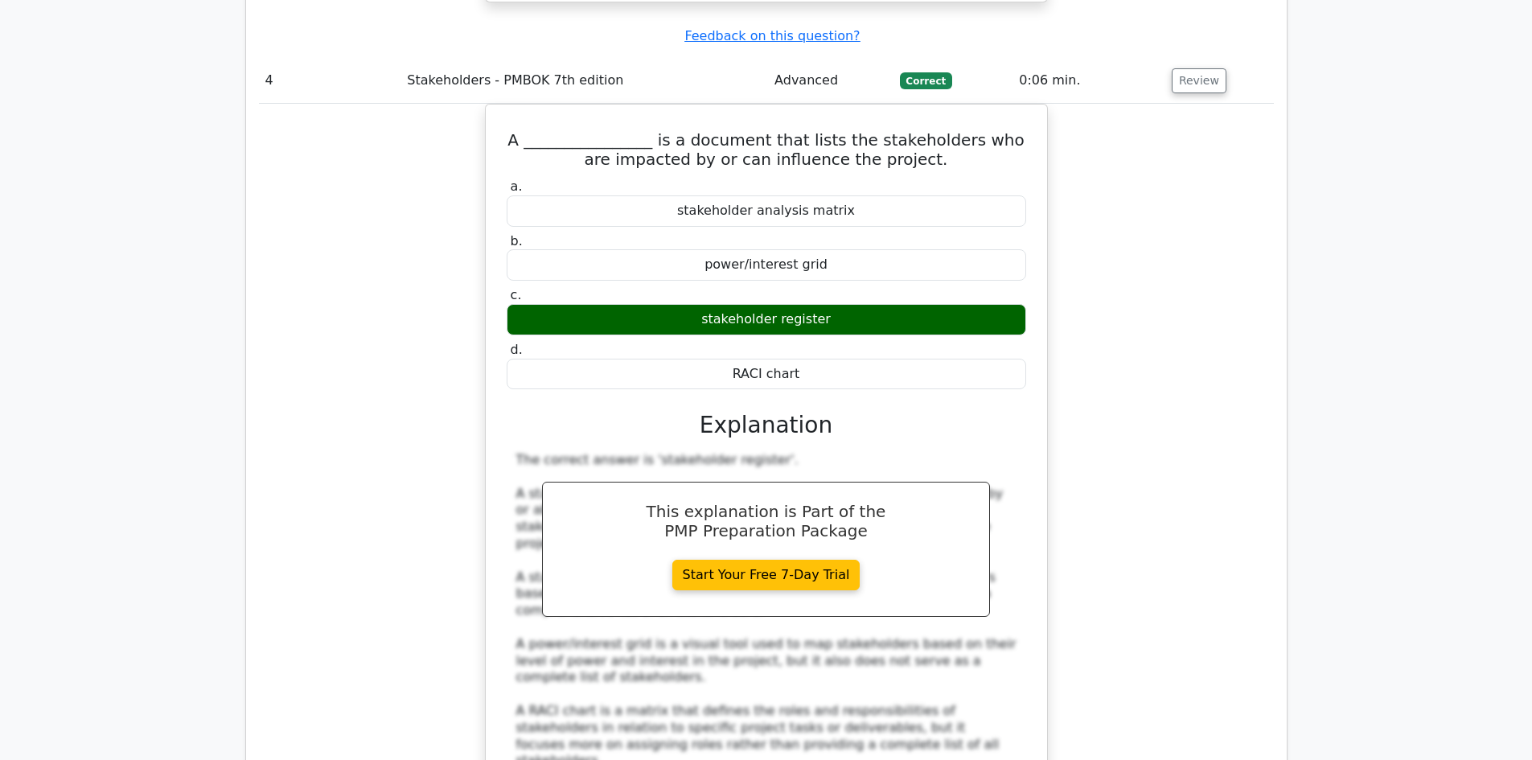
scroll to position [4344, 0]
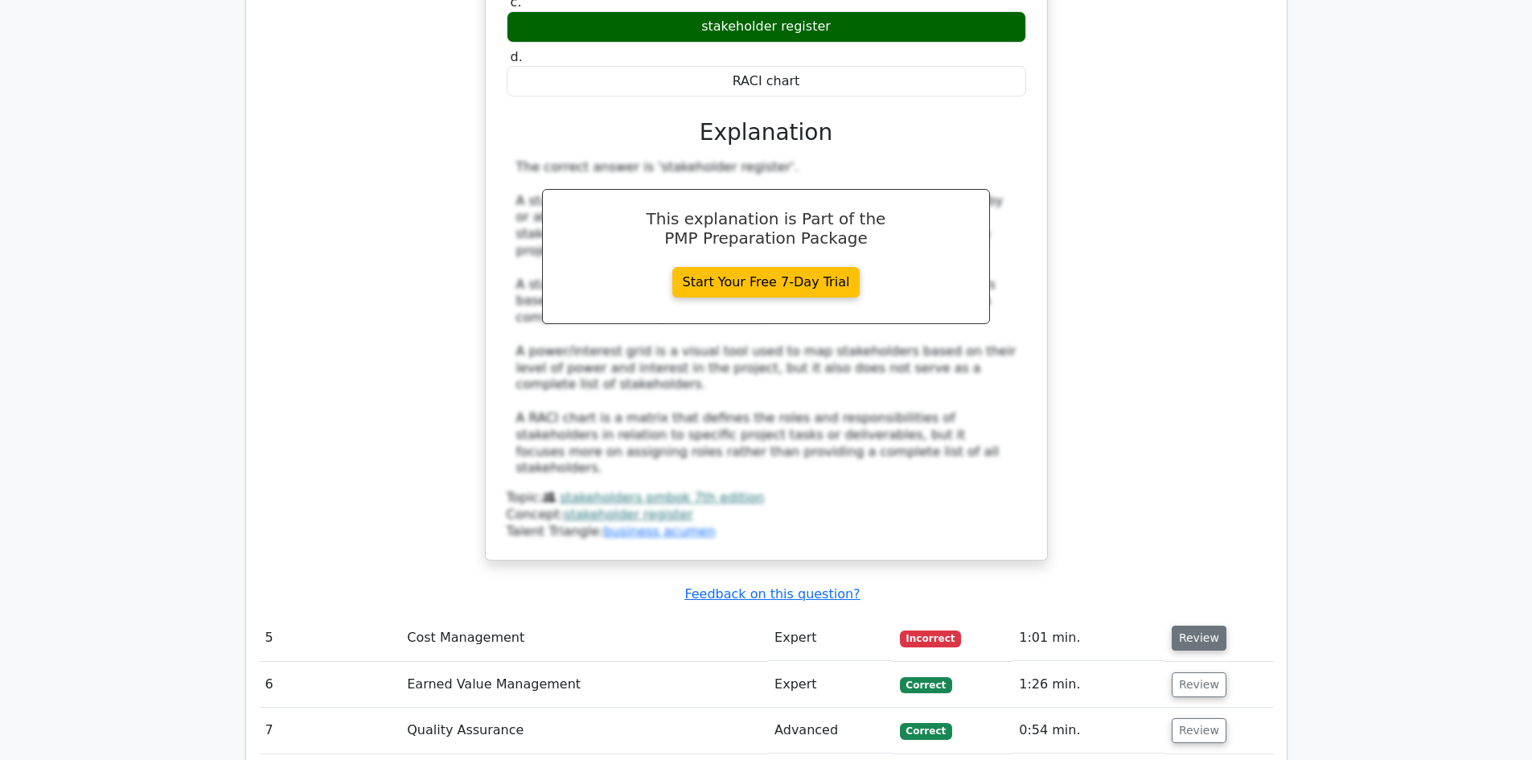
click at [1207, 626] on button "Review" at bounding box center [1199, 638] width 55 height 25
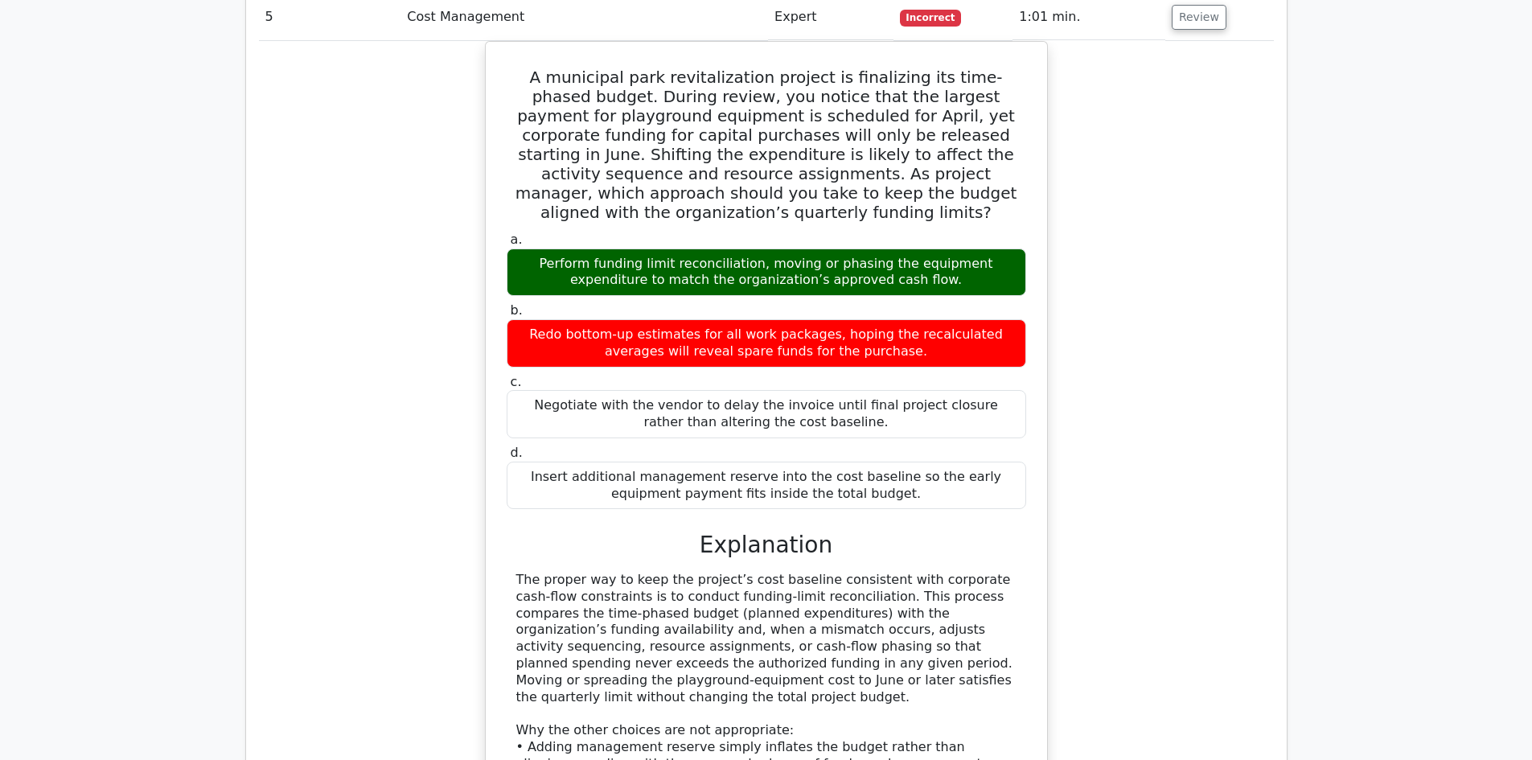
scroll to position [5068, 0]
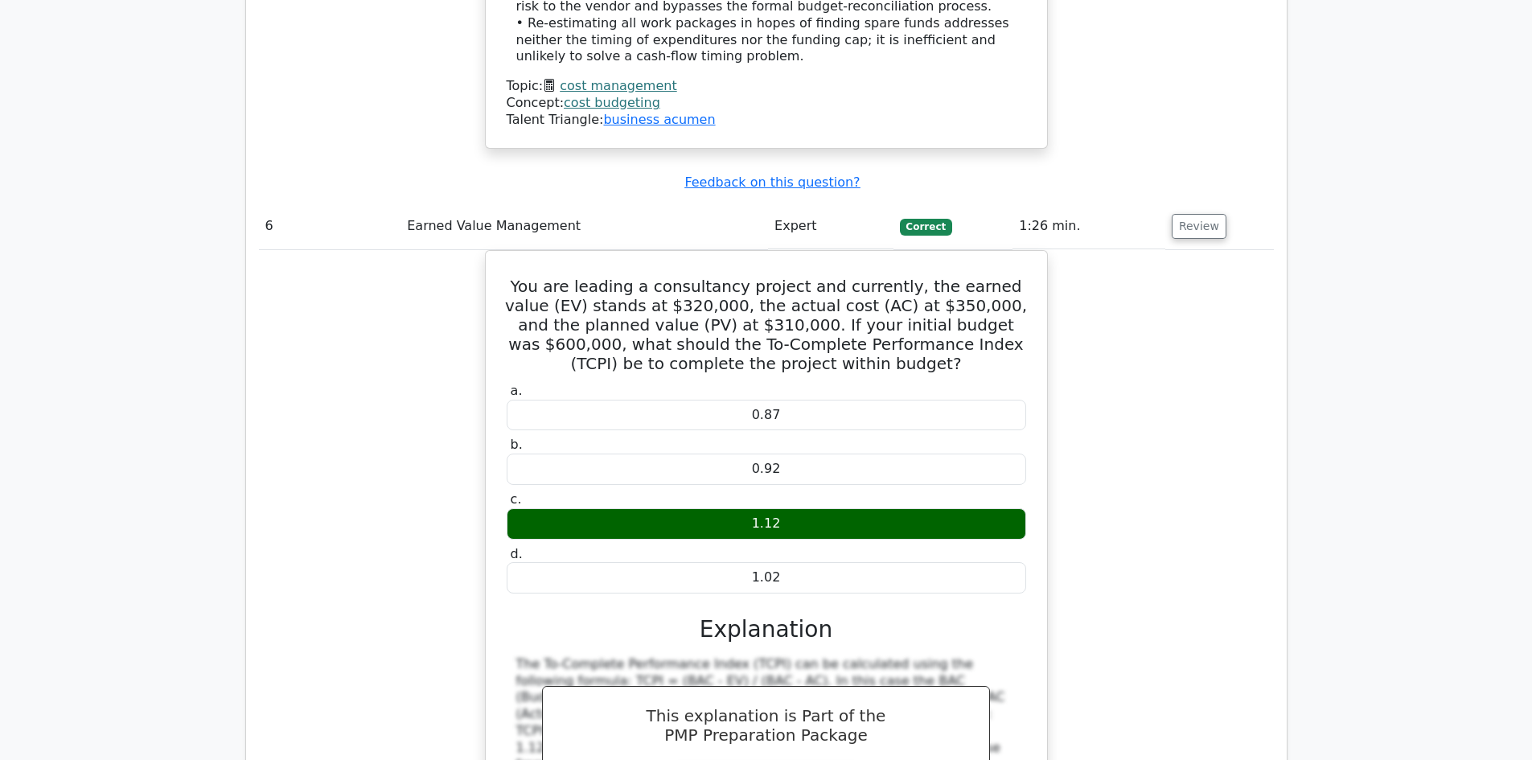
scroll to position [5953, 0]
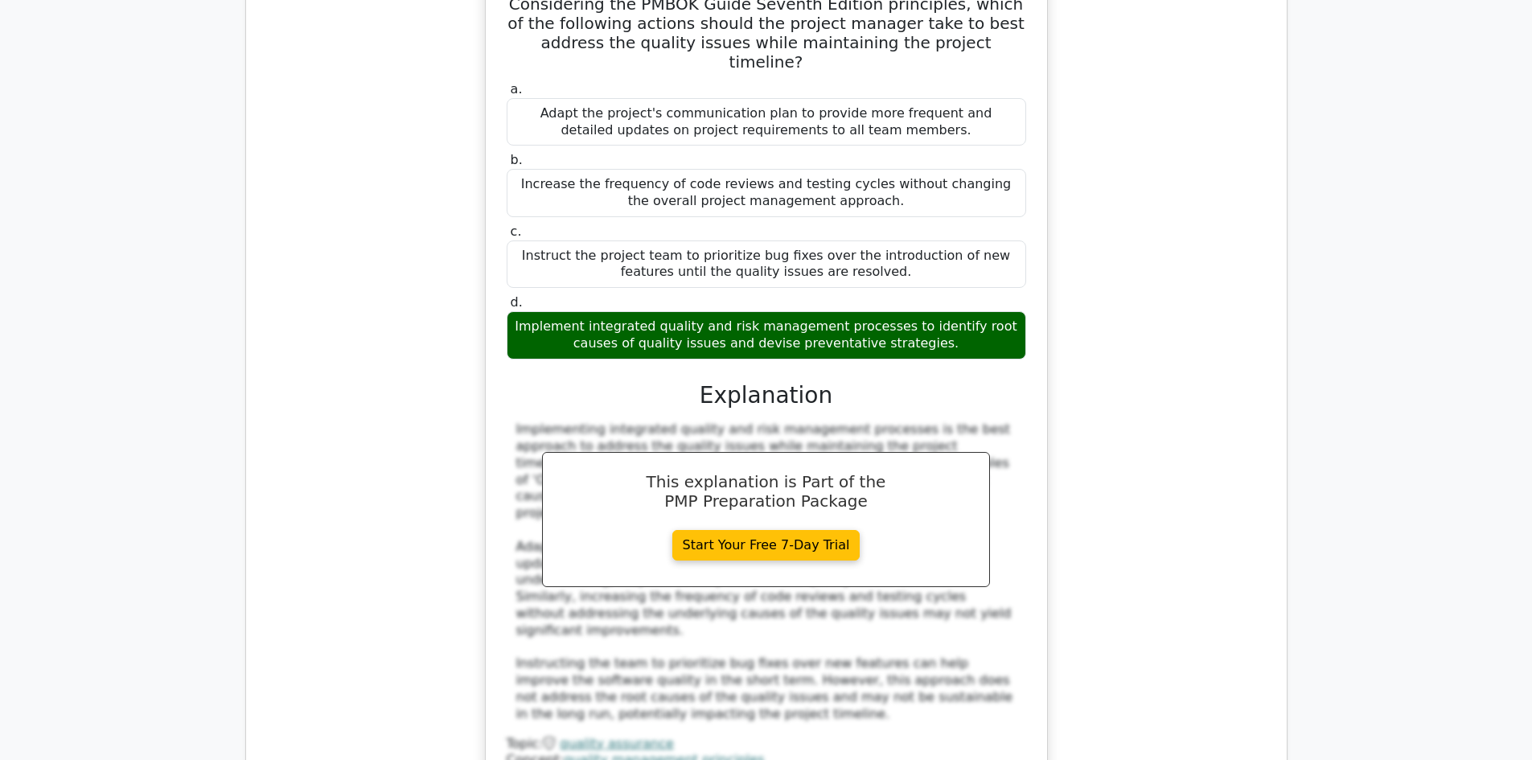
scroll to position [7159, 0]
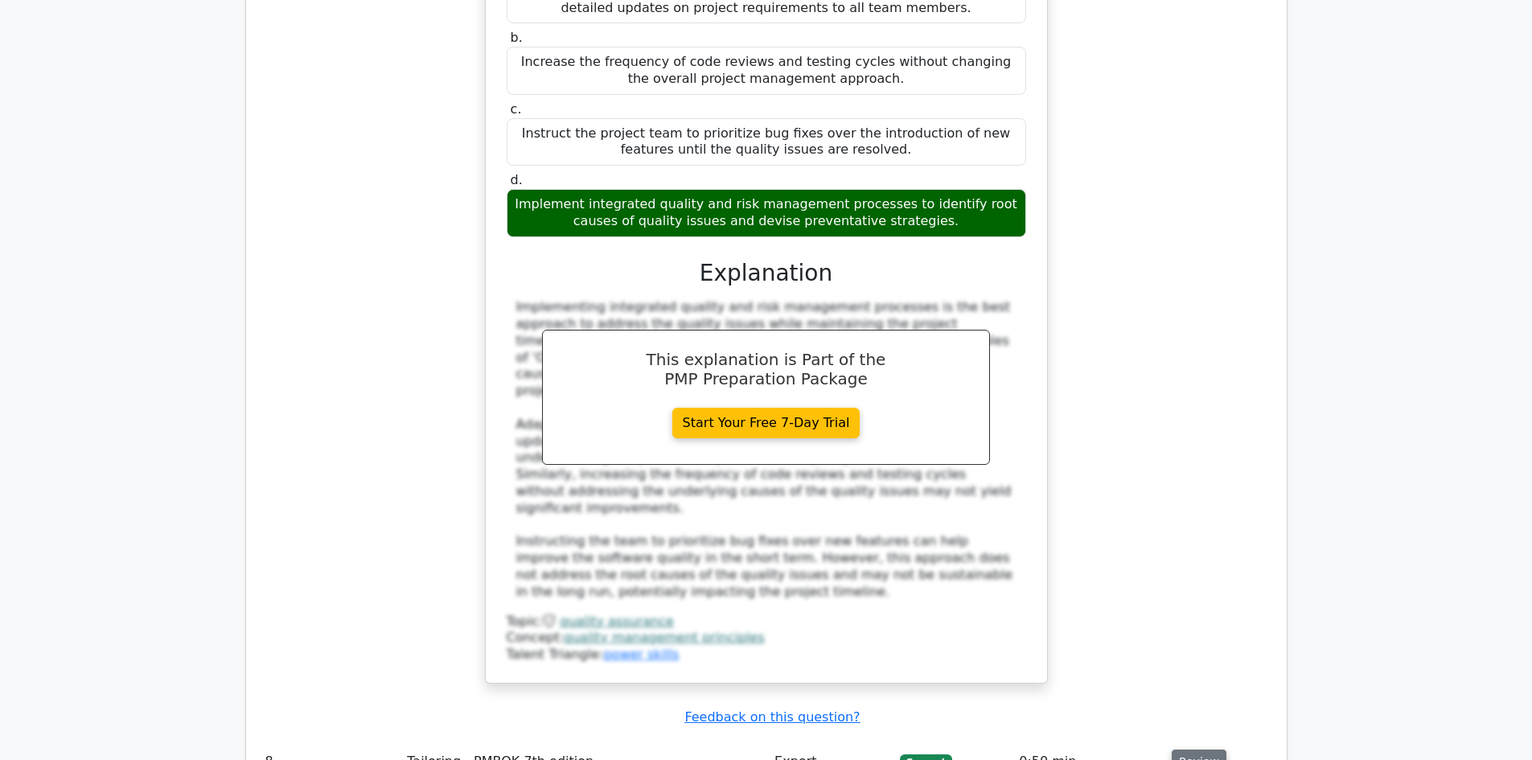
click at [1183, 750] on button "Review" at bounding box center [1199, 762] width 55 height 25
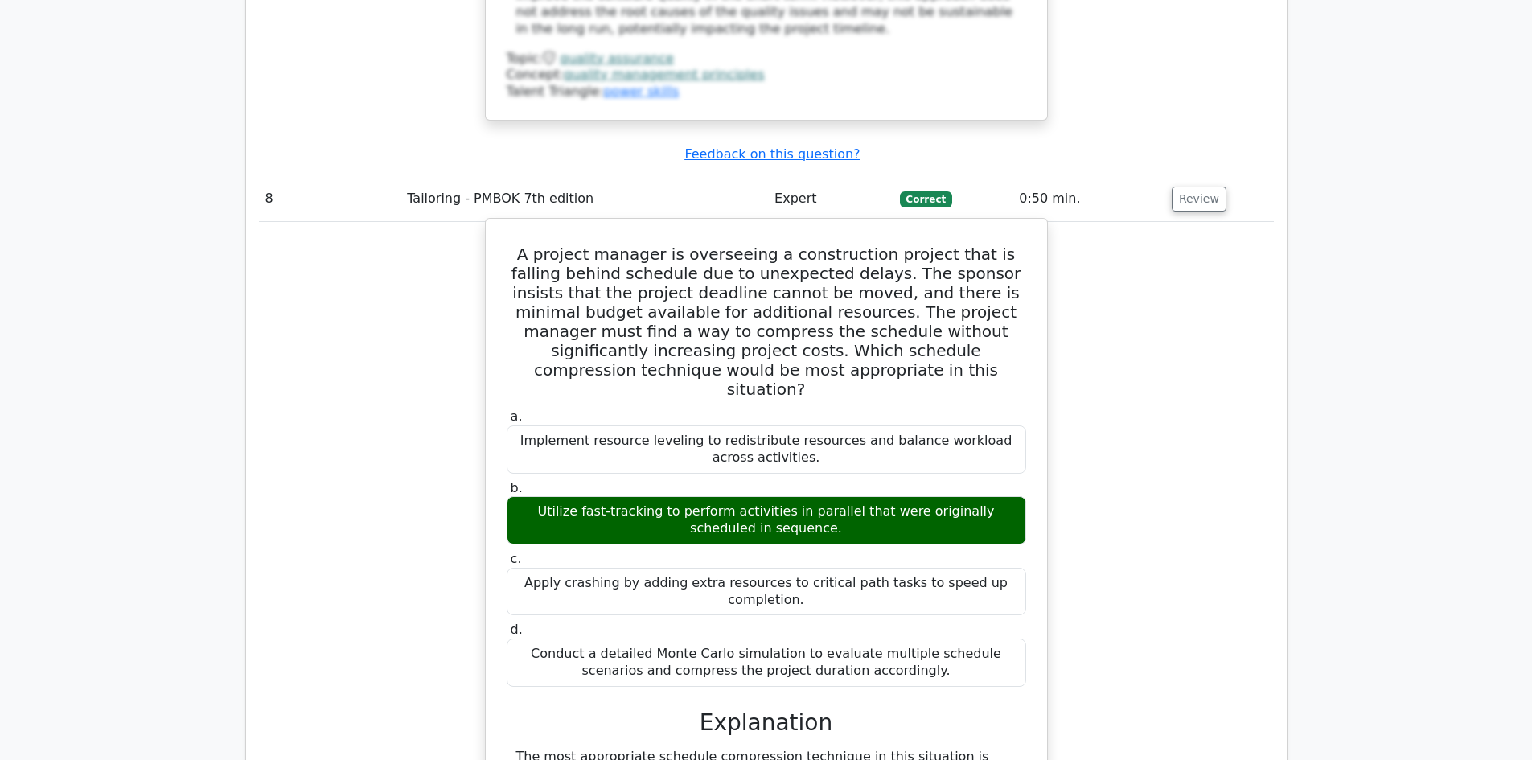
scroll to position [8044, 0]
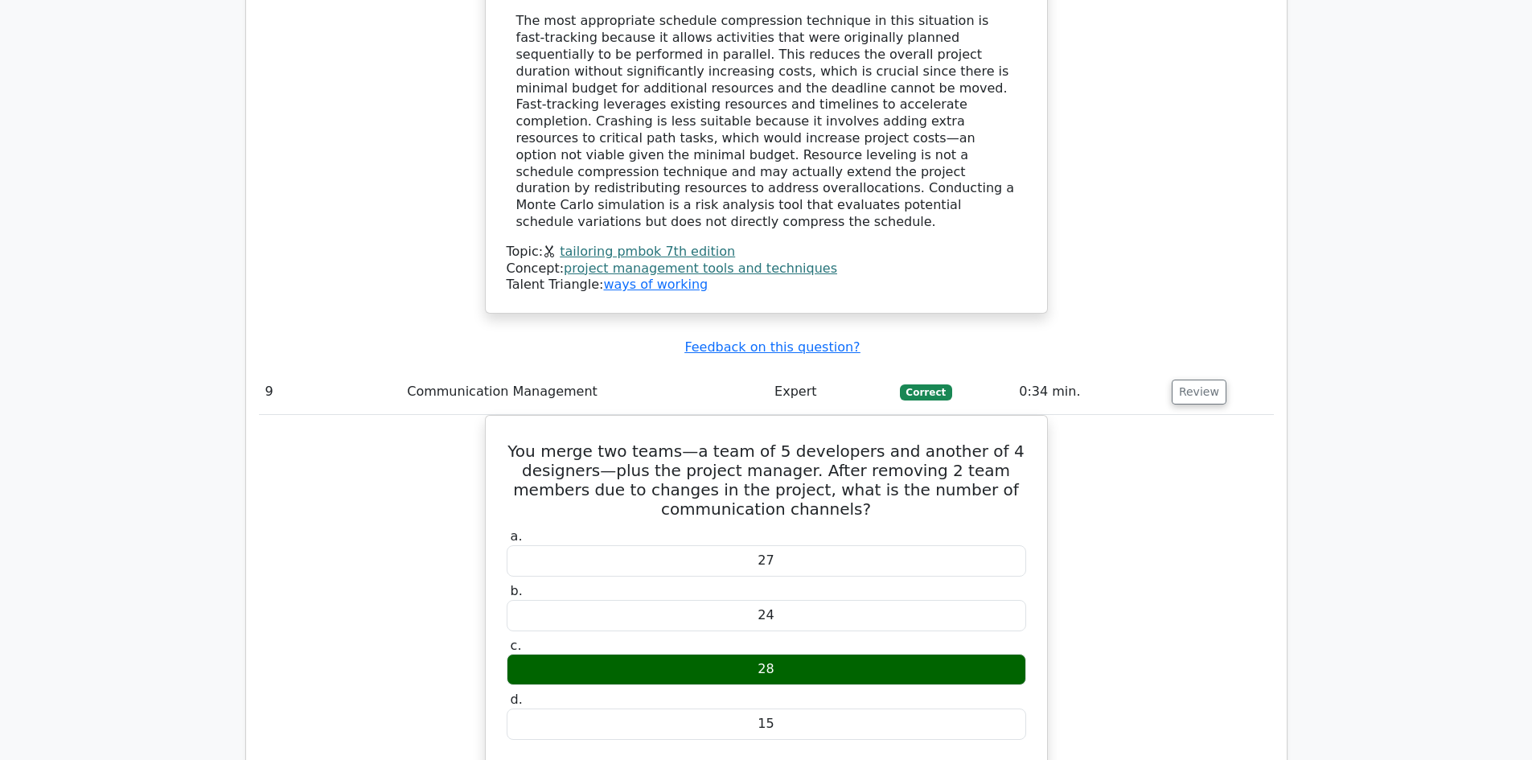
scroll to position [8688, 0]
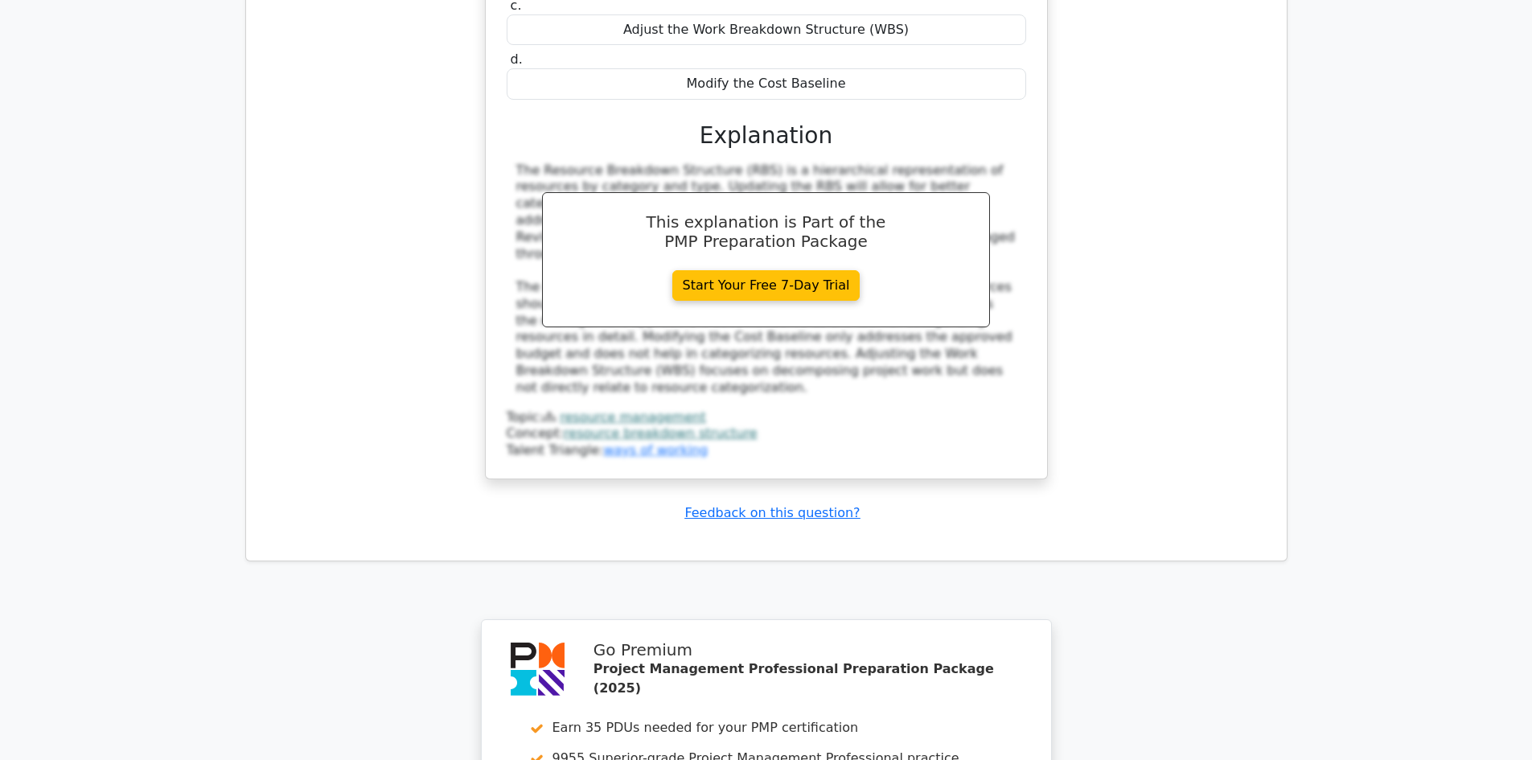
scroll to position [9975, 0]
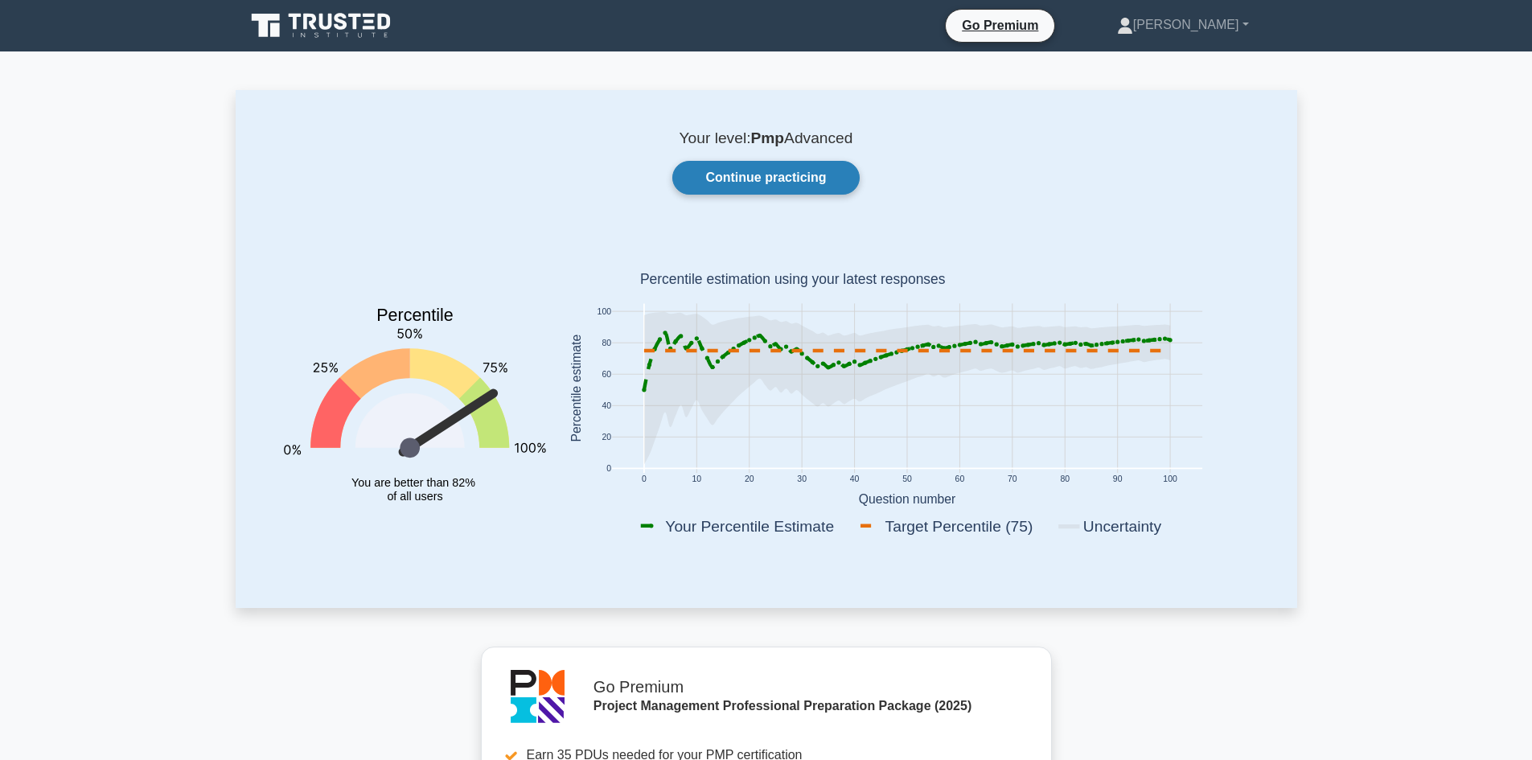
click at [780, 180] on link "Continue practicing" at bounding box center [766, 178] width 187 height 34
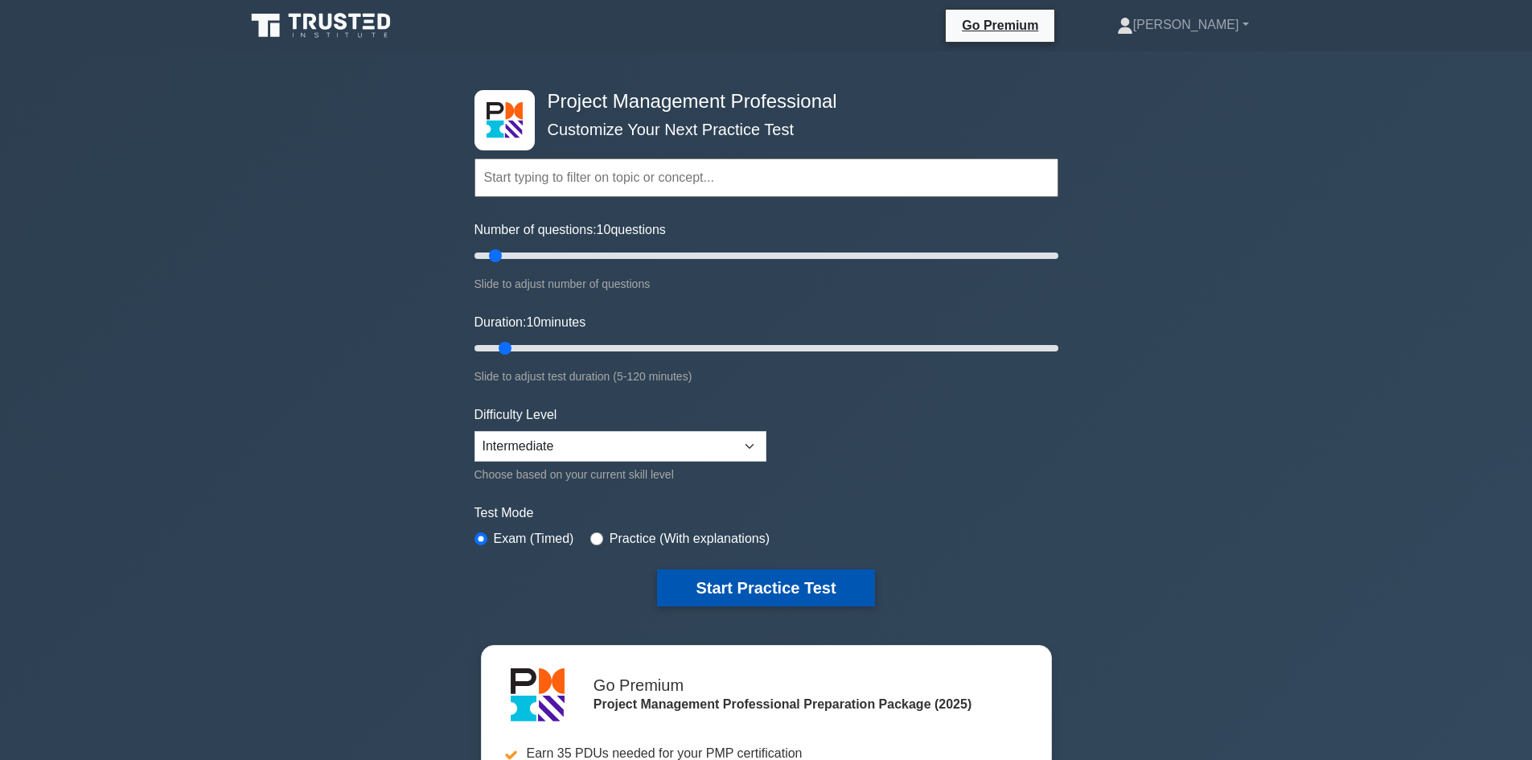
click at [784, 590] on button "Start Practice Test" at bounding box center [765, 588] width 217 height 37
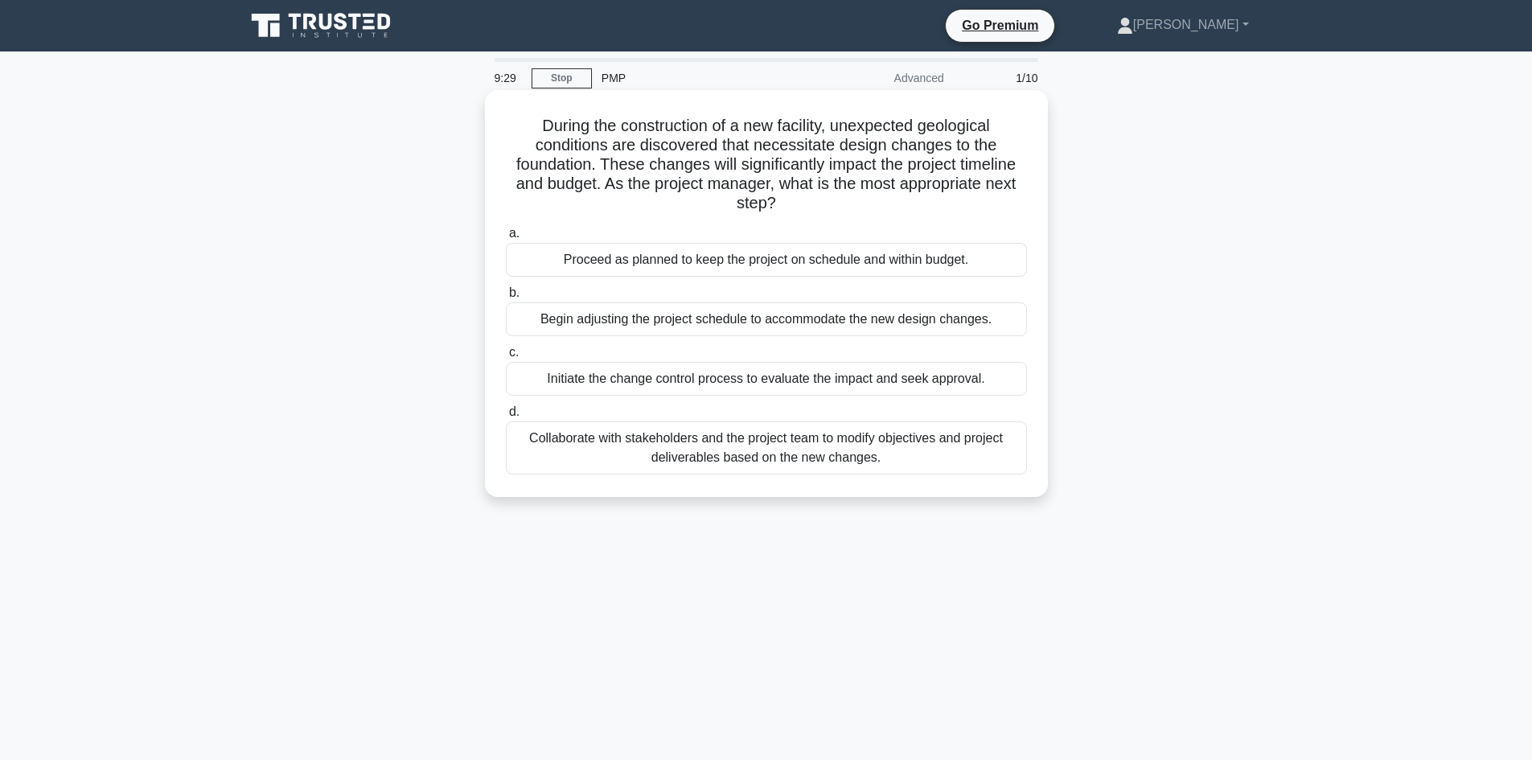
click at [775, 383] on div "Initiate the change control process to evaluate the impact and seek approval." at bounding box center [766, 379] width 521 height 34
click at [506, 358] on input "c. Initiate the change control process to evaluate the impact and seek approval." at bounding box center [506, 353] width 0 height 10
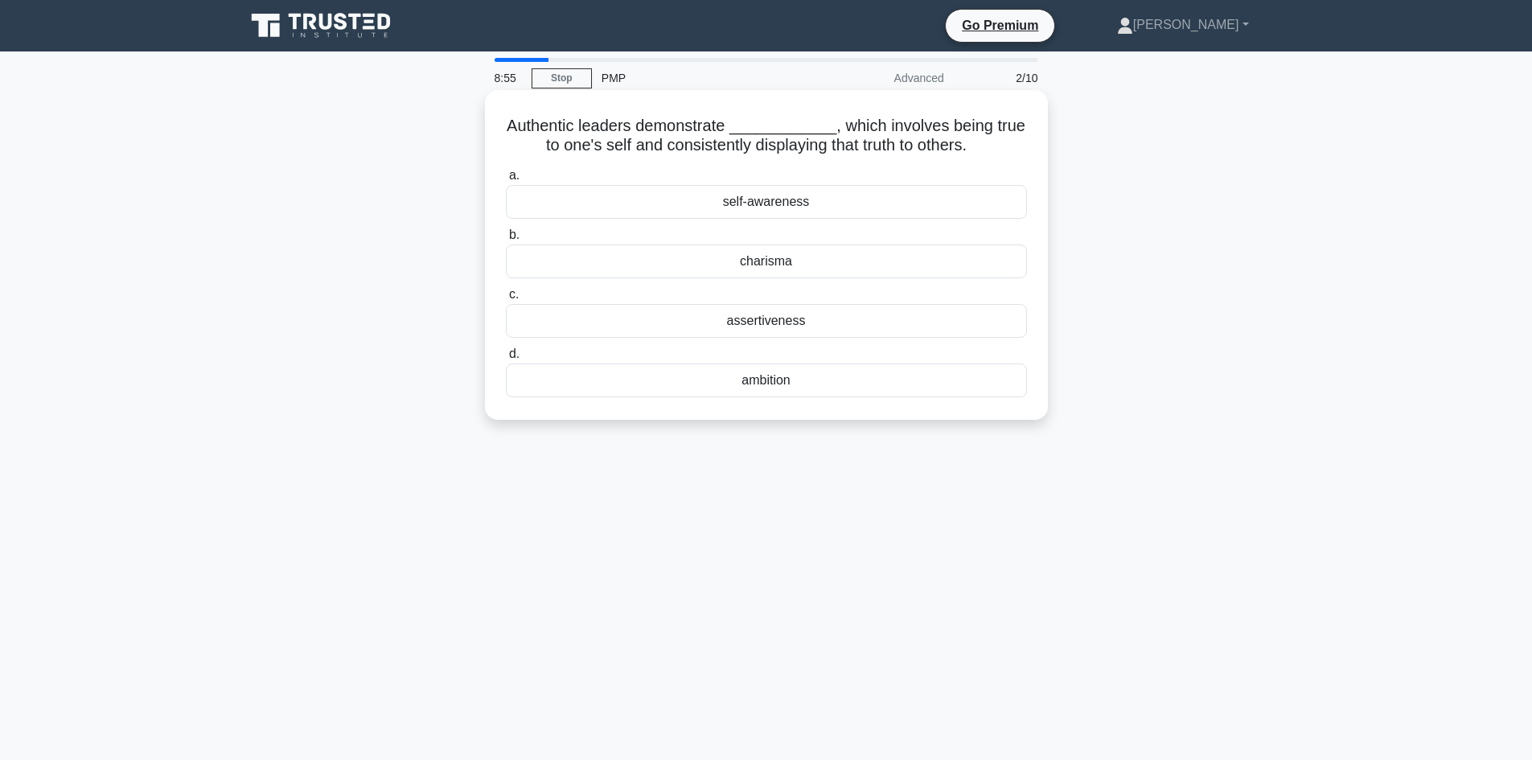
click at [682, 331] on div "assertiveness" at bounding box center [766, 321] width 521 height 34
click at [506, 300] on input "c. assertiveness" at bounding box center [506, 295] width 0 height 10
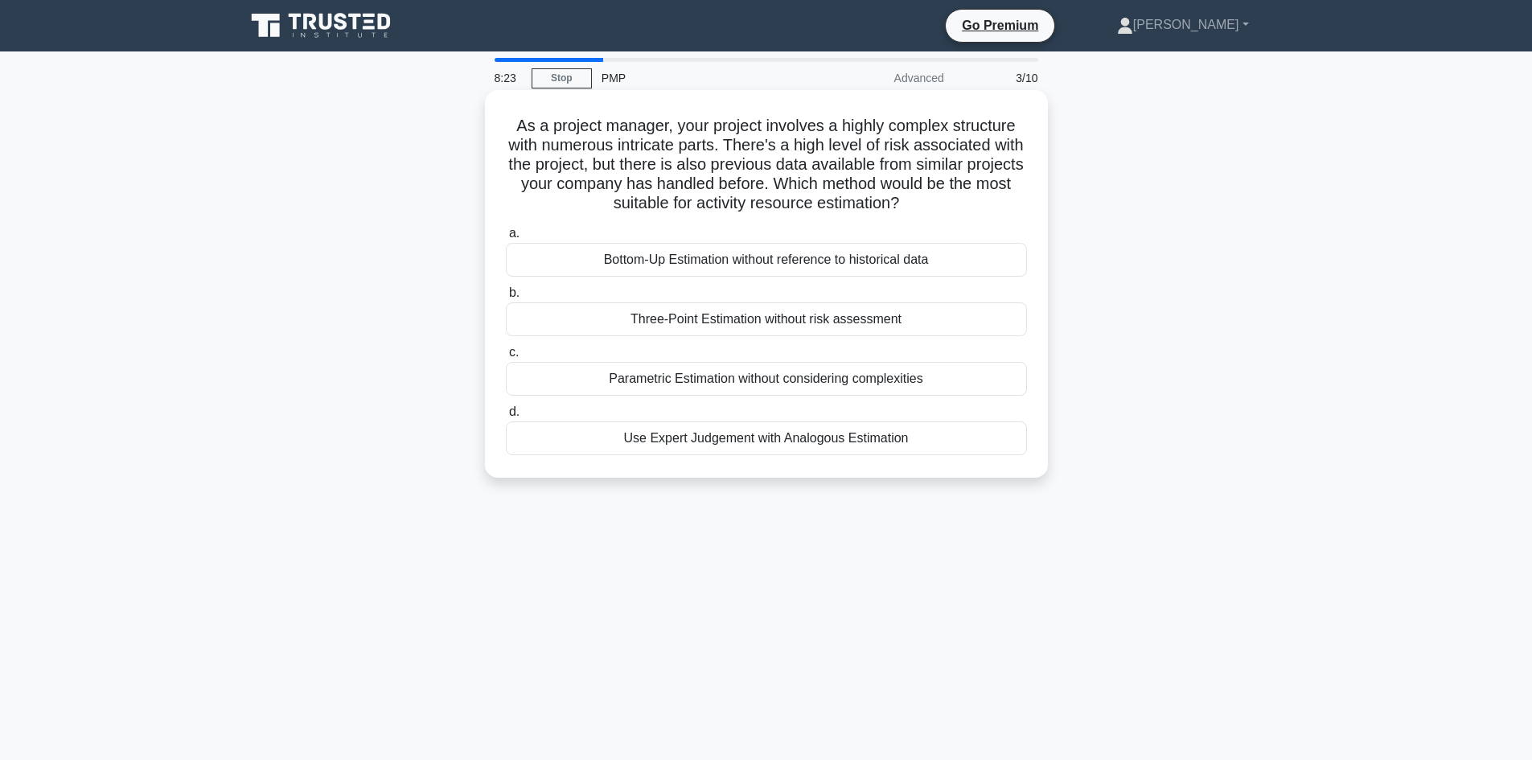
click at [734, 437] on div "Use Expert Judgement with Analogous Estimation" at bounding box center [766, 439] width 521 height 34
click at [506, 418] on input "d. Use Expert Judgement with Analogous Estimation" at bounding box center [506, 412] width 0 height 10
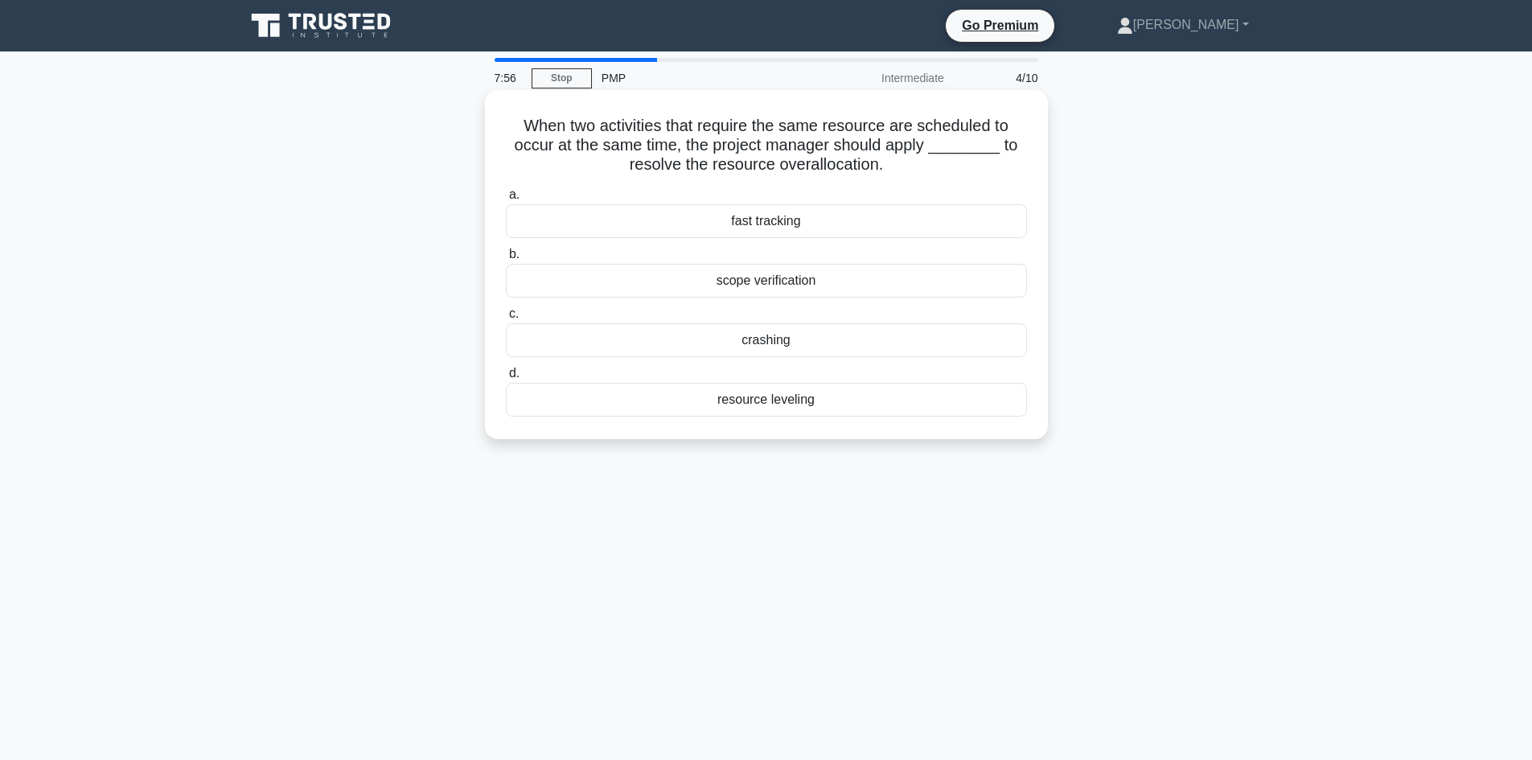
click at [673, 216] on div "fast tracking" at bounding box center [766, 221] width 521 height 34
click at [506, 200] on input "a. fast tracking" at bounding box center [506, 195] width 0 height 10
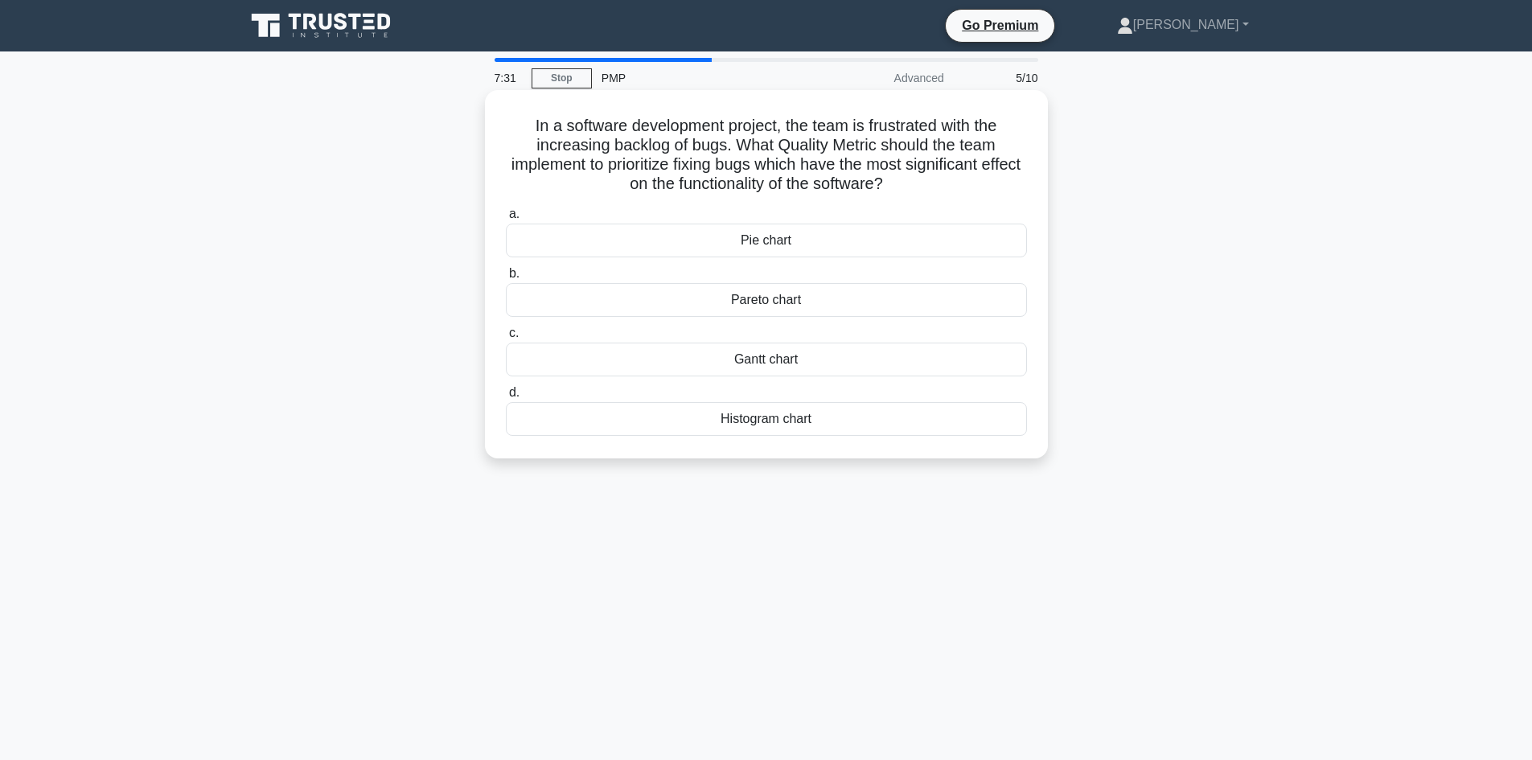
click at [672, 422] on div "Histogram chart" at bounding box center [766, 419] width 521 height 34
click at [506, 398] on input "d. Histogram chart" at bounding box center [506, 393] width 0 height 10
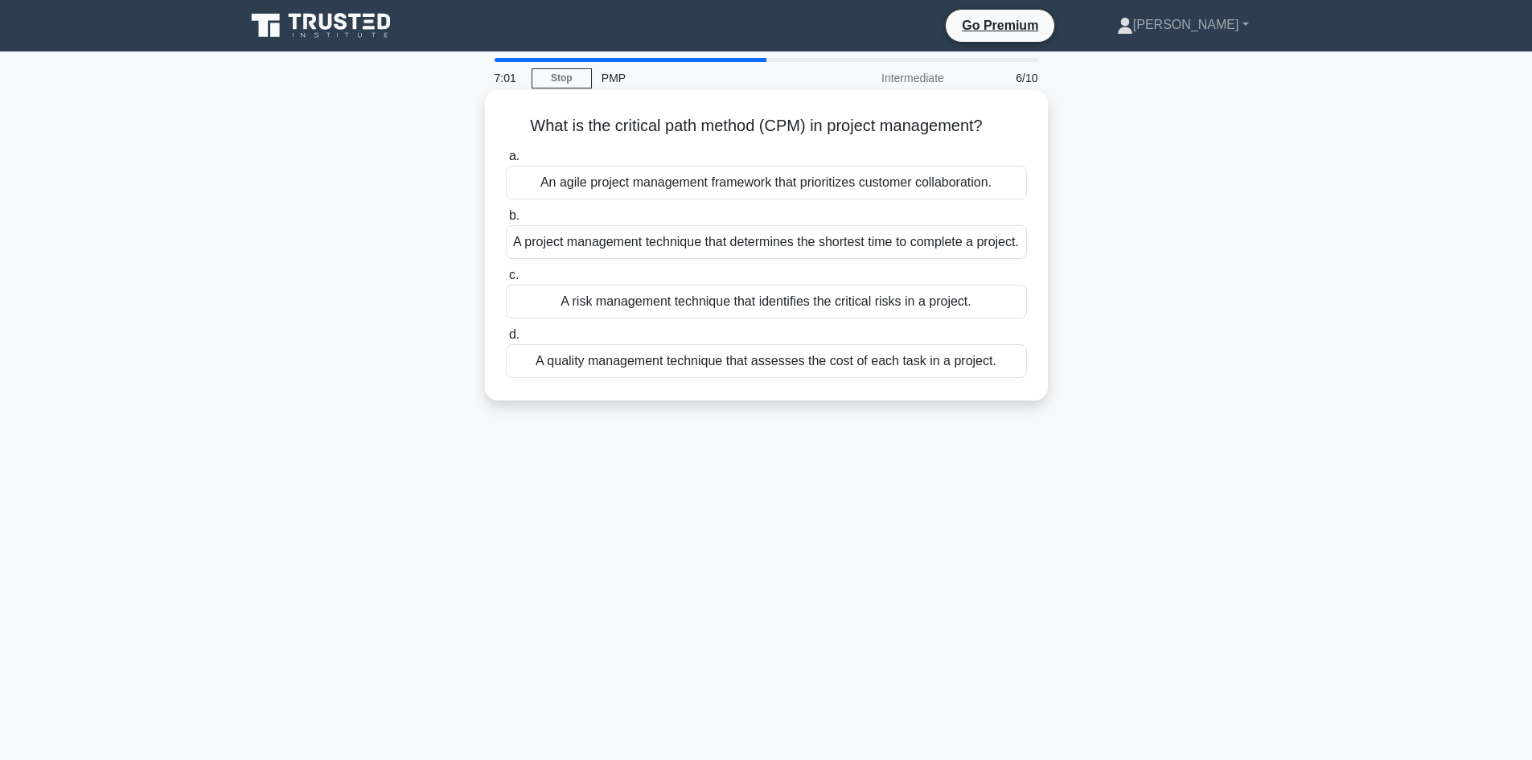
click at [651, 242] on div "A project management technique that determines the shortest time to complete a …" at bounding box center [766, 242] width 521 height 34
click at [506, 221] on input "b. A project management technique that determines the shortest time to complete…" at bounding box center [506, 216] width 0 height 10
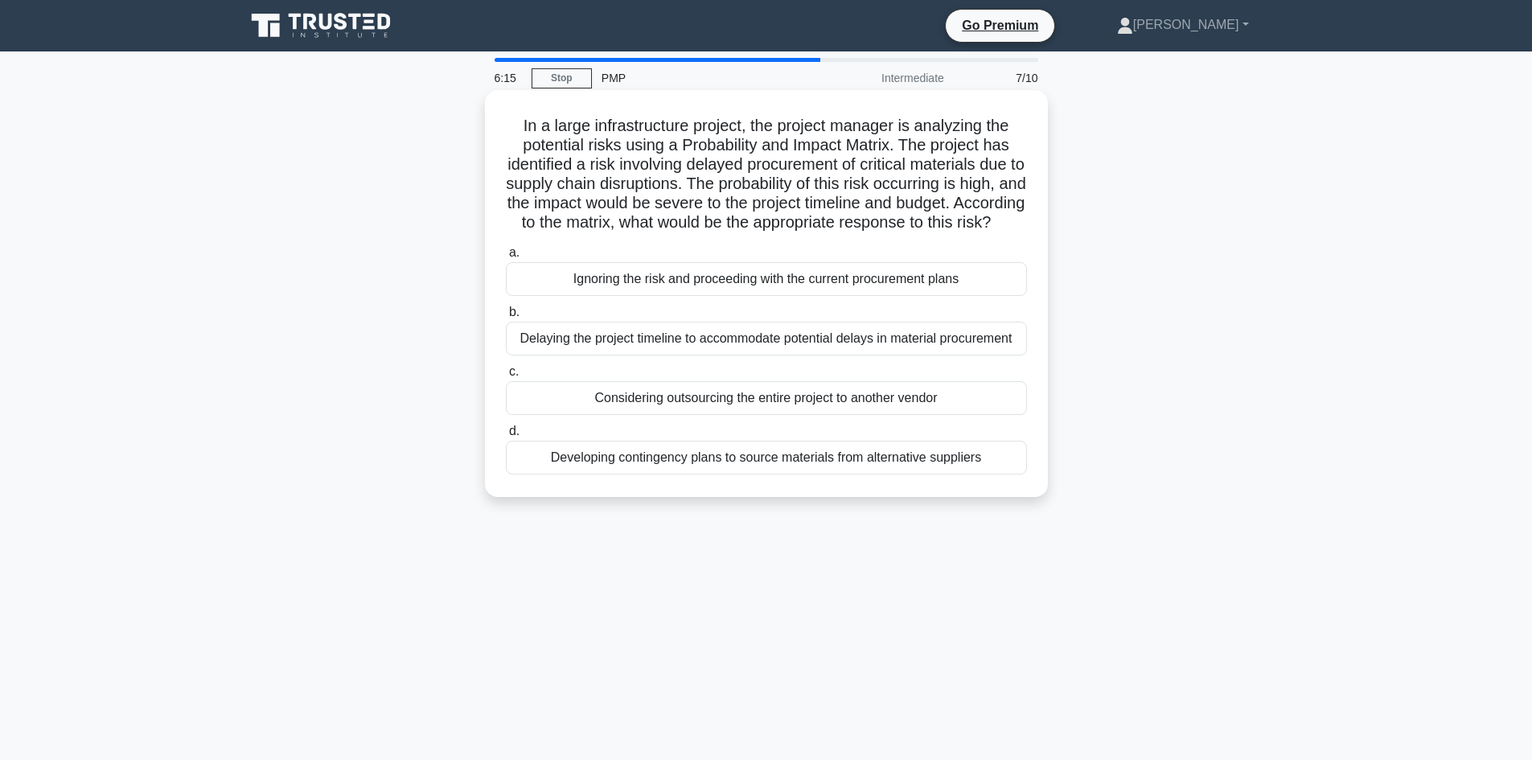
click at [869, 475] on div "Developing contingency plans to source materials from alternative suppliers" at bounding box center [766, 458] width 521 height 34
click at [506, 437] on input "d. Developing contingency plans to source materials from alternative suppliers" at bounding box center [506, 431] width 0 height 10
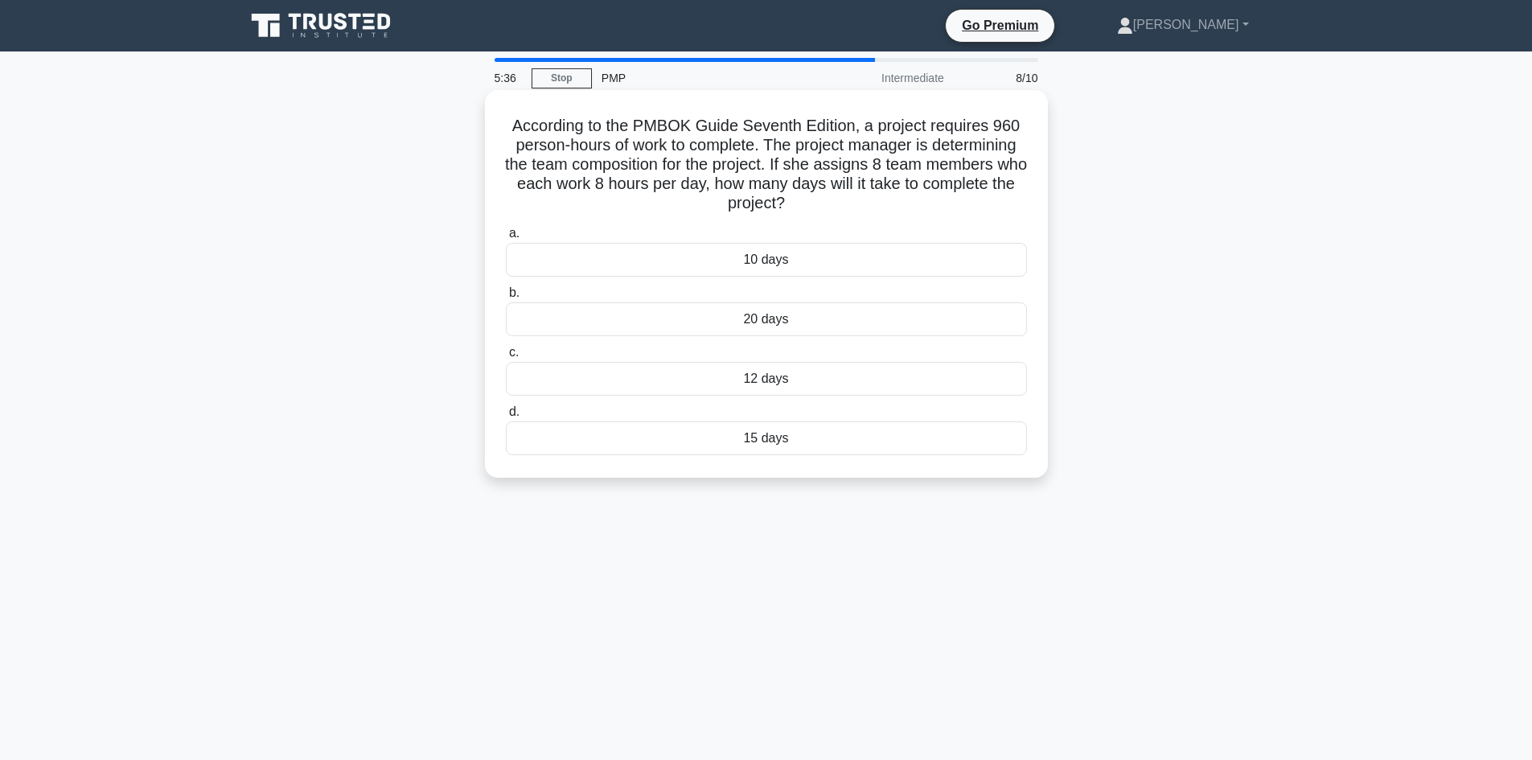
click at [807, 446] on div "15 days" at bounding box center [766, 439] width 521 height 34
click at [506, 418] on input "d. 15 days" at bounding box center [506, 412] width 0 height 10
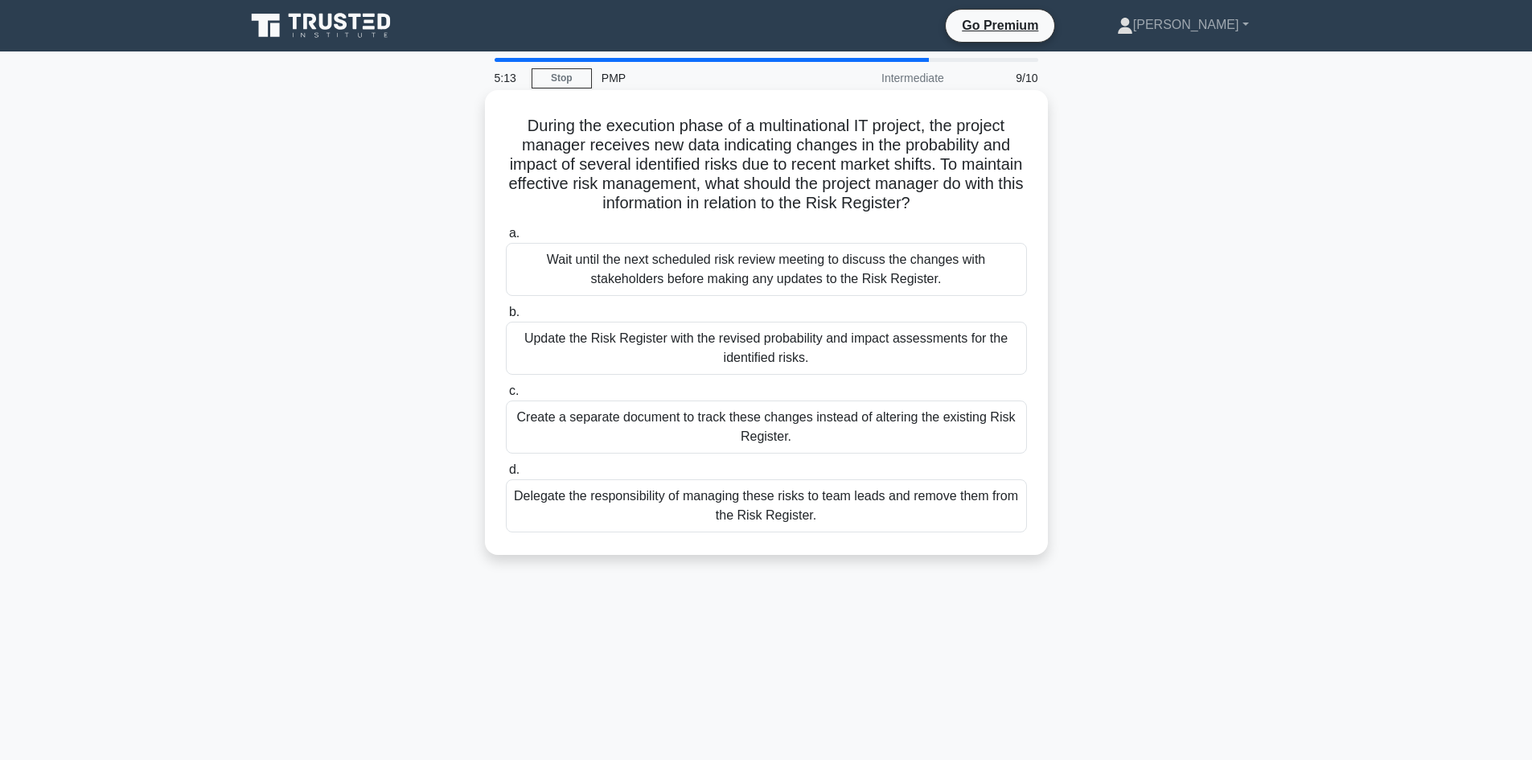
click at [666, 348] on div "Update the Risk Register with the revised probability and impact assessments fo…" at bounding box center [766, 348] width 521 height 53
click at [506, 318] on input "b. Update the Risk Register with the revised probability and impact assessments…" at bounding box center [506, 312] width 0 height 10
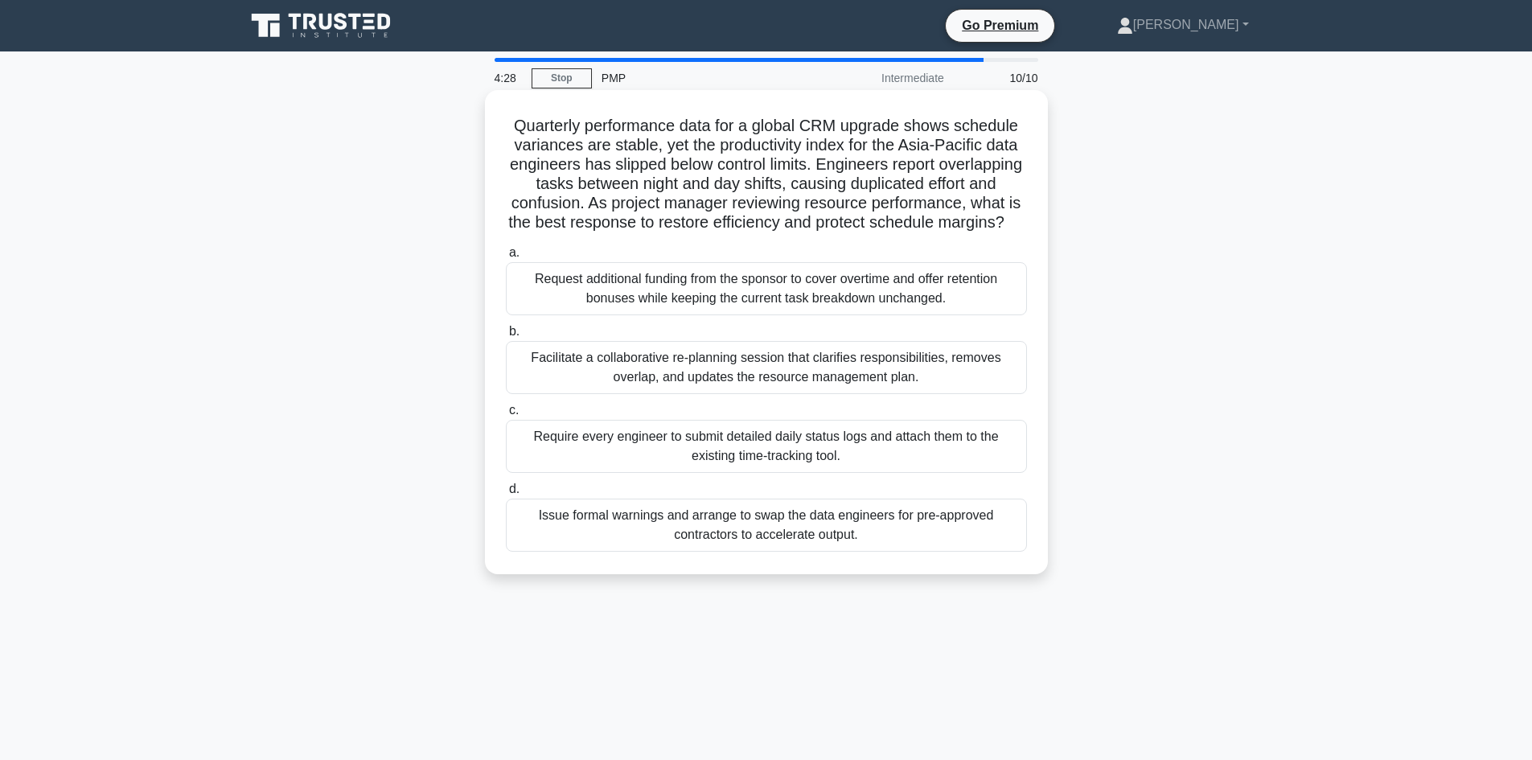
click at [903, 390] on div "Facilitate a collaborative re-planning session that clarifies responsibilities,…" at bounding box center [766, 367] width 521 height 53
click at [506, 337] on input "b. Facilitate a collaborative re-planning session that clarifies responsibiliti…" at bounding box center [506, 332] width 0 height 10
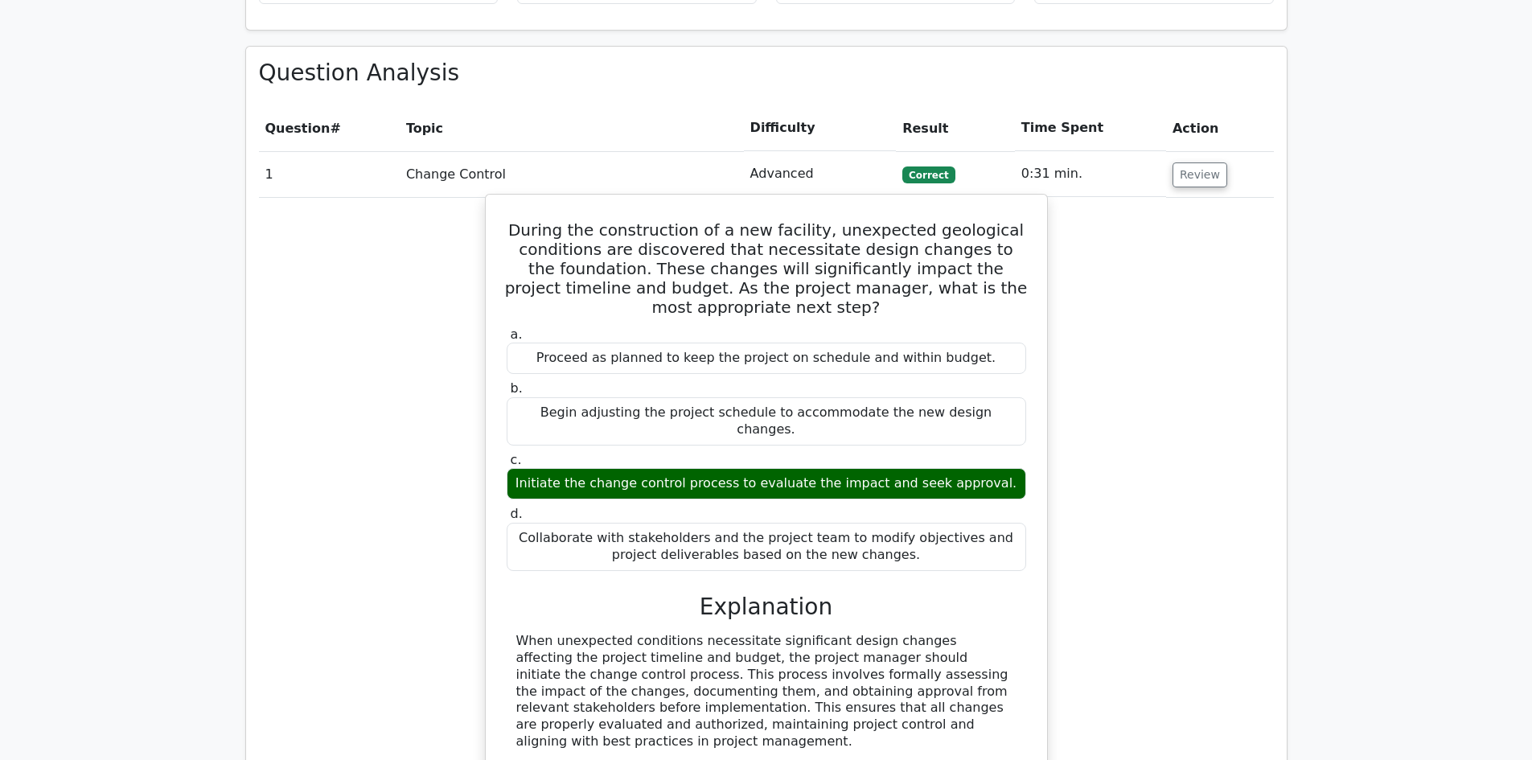
scroll to position [1689, 0]
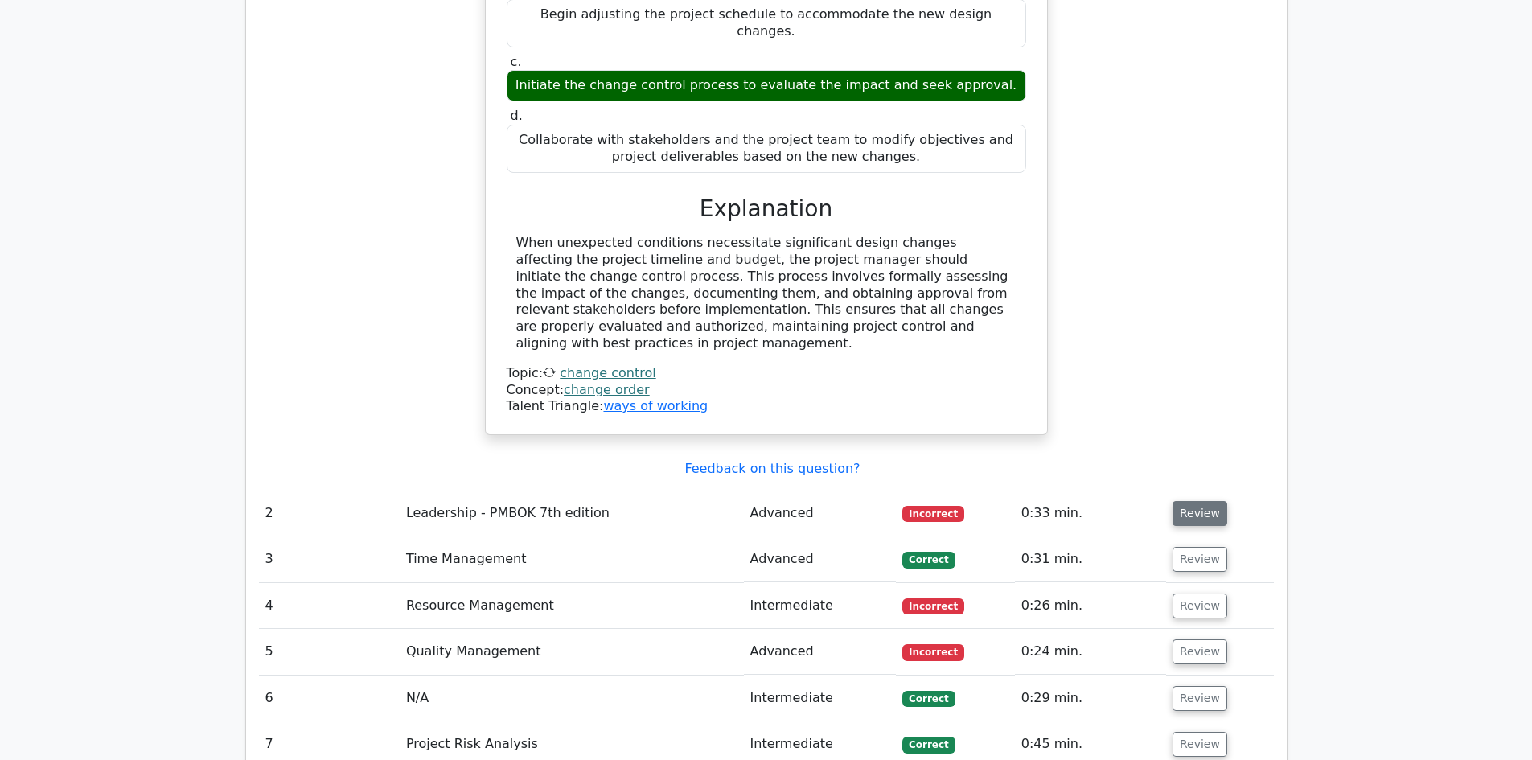
click at [1197, 501] on button "Review" at bounding box center [1200, 513] width 55 height 25
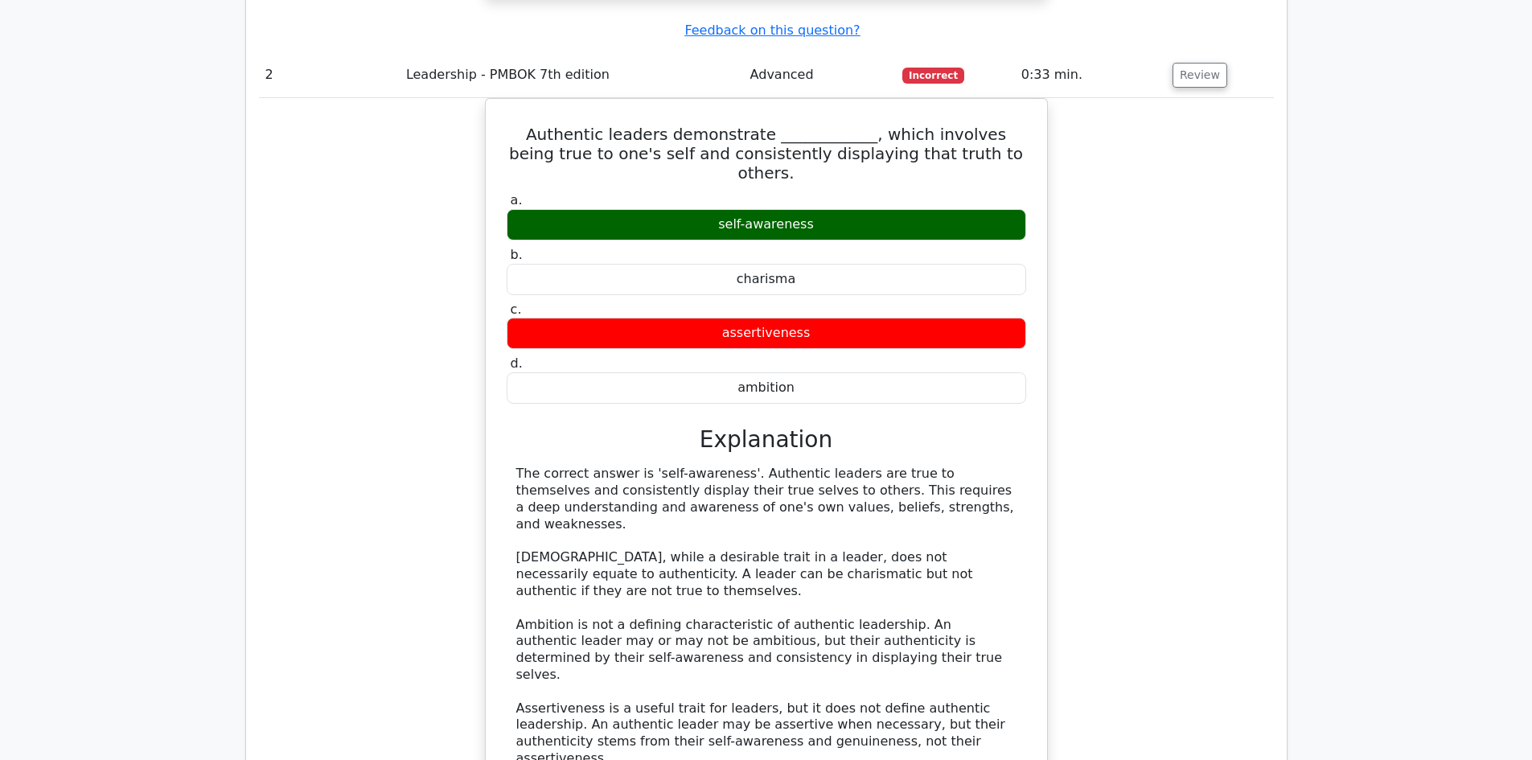
scroll to position [2252, 0]
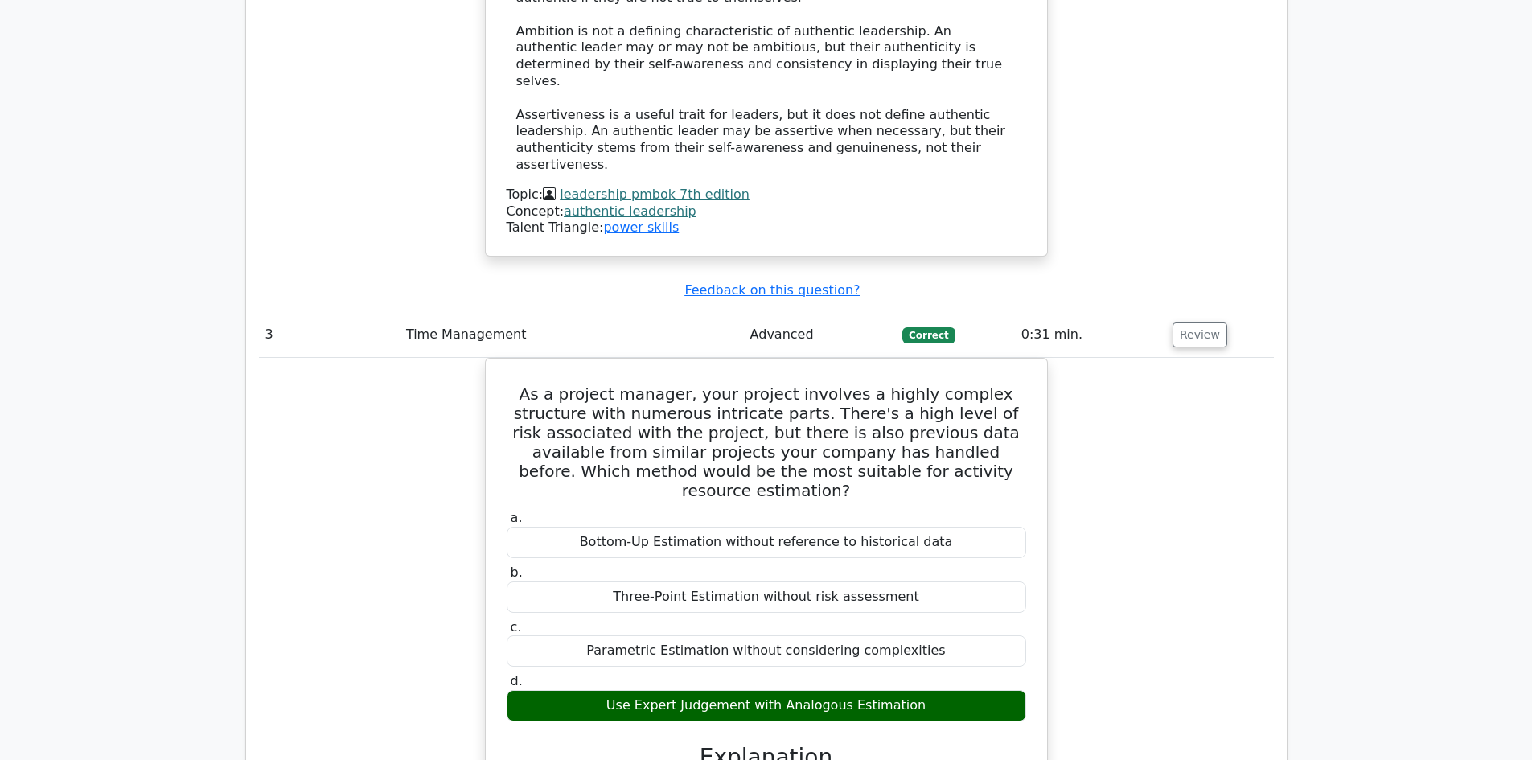
scroll to position [3057, 0]
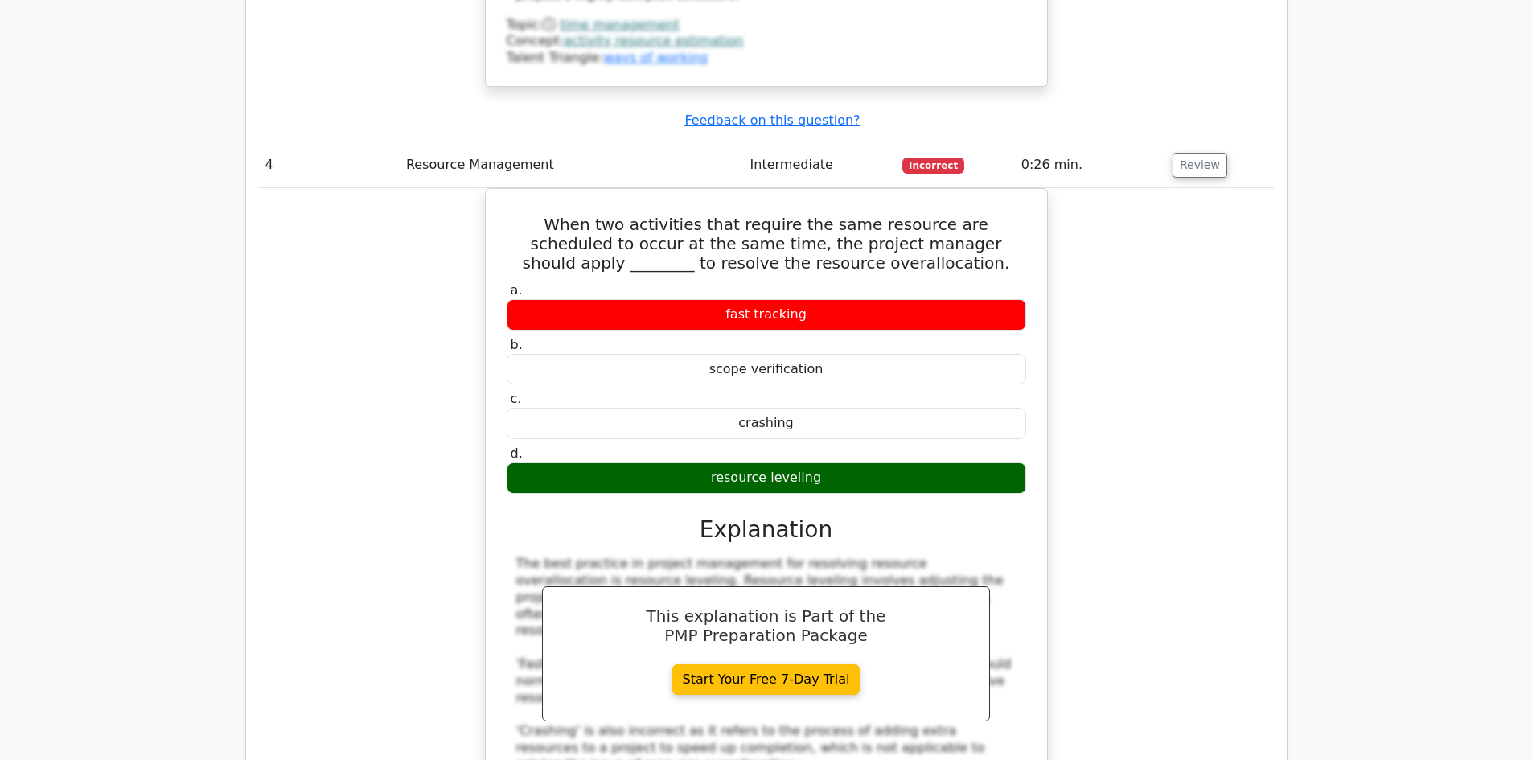
scroll to position [3942, 0]
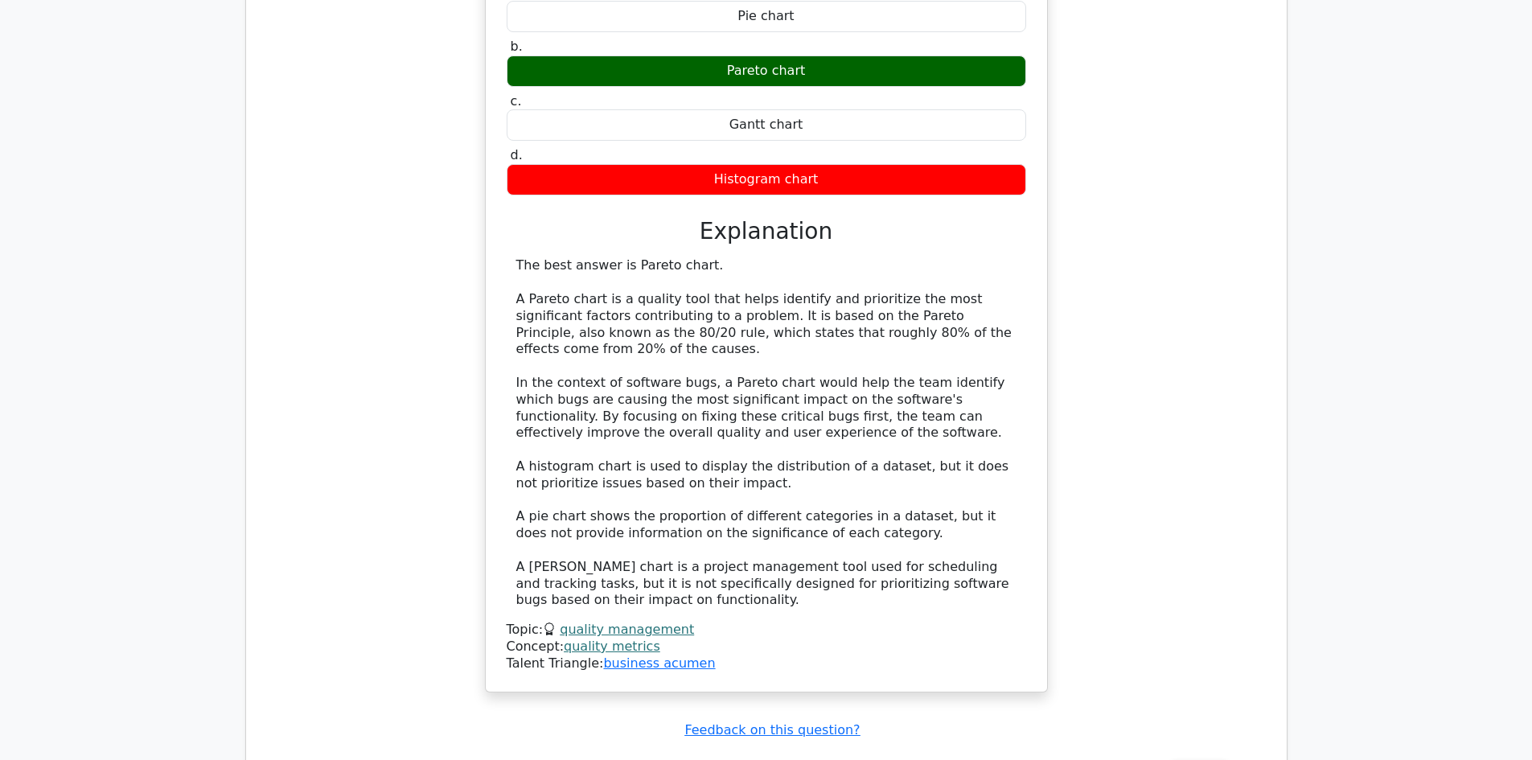
scroll to position [4907, 0]
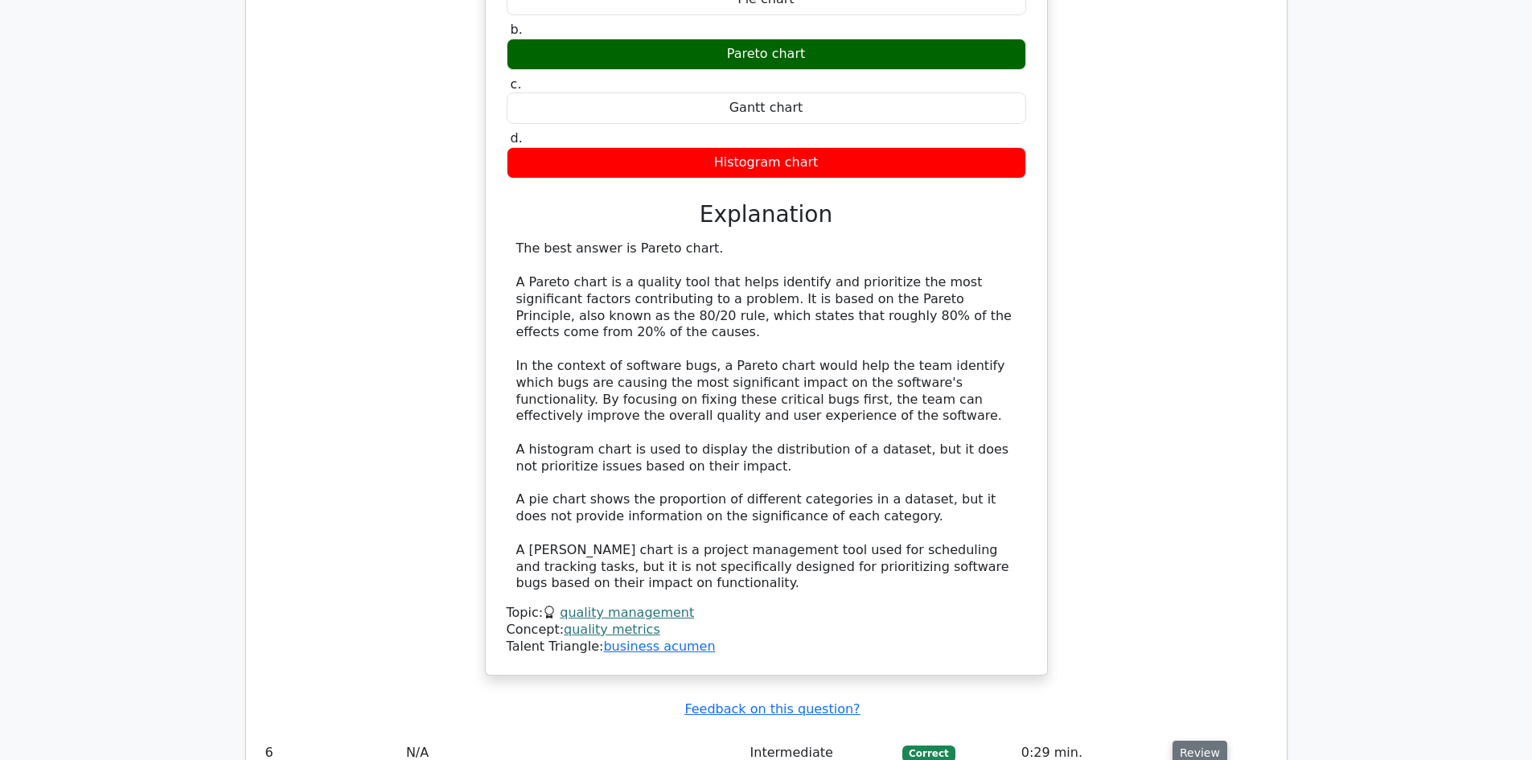
click at [1205, 741] on button "Review" at bounding box center [1200, 753] width 55 height 25
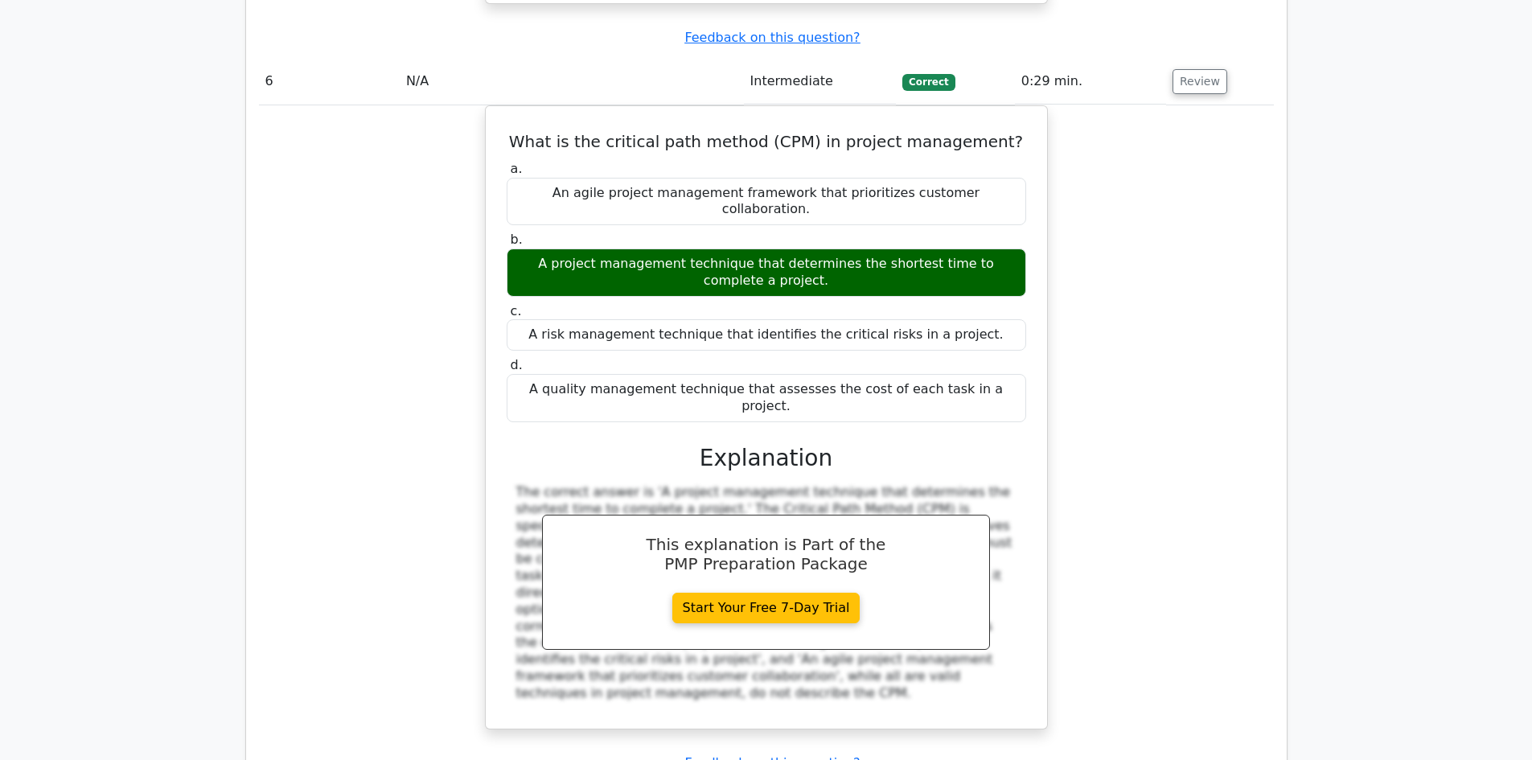
scroll to position [5631, 0]
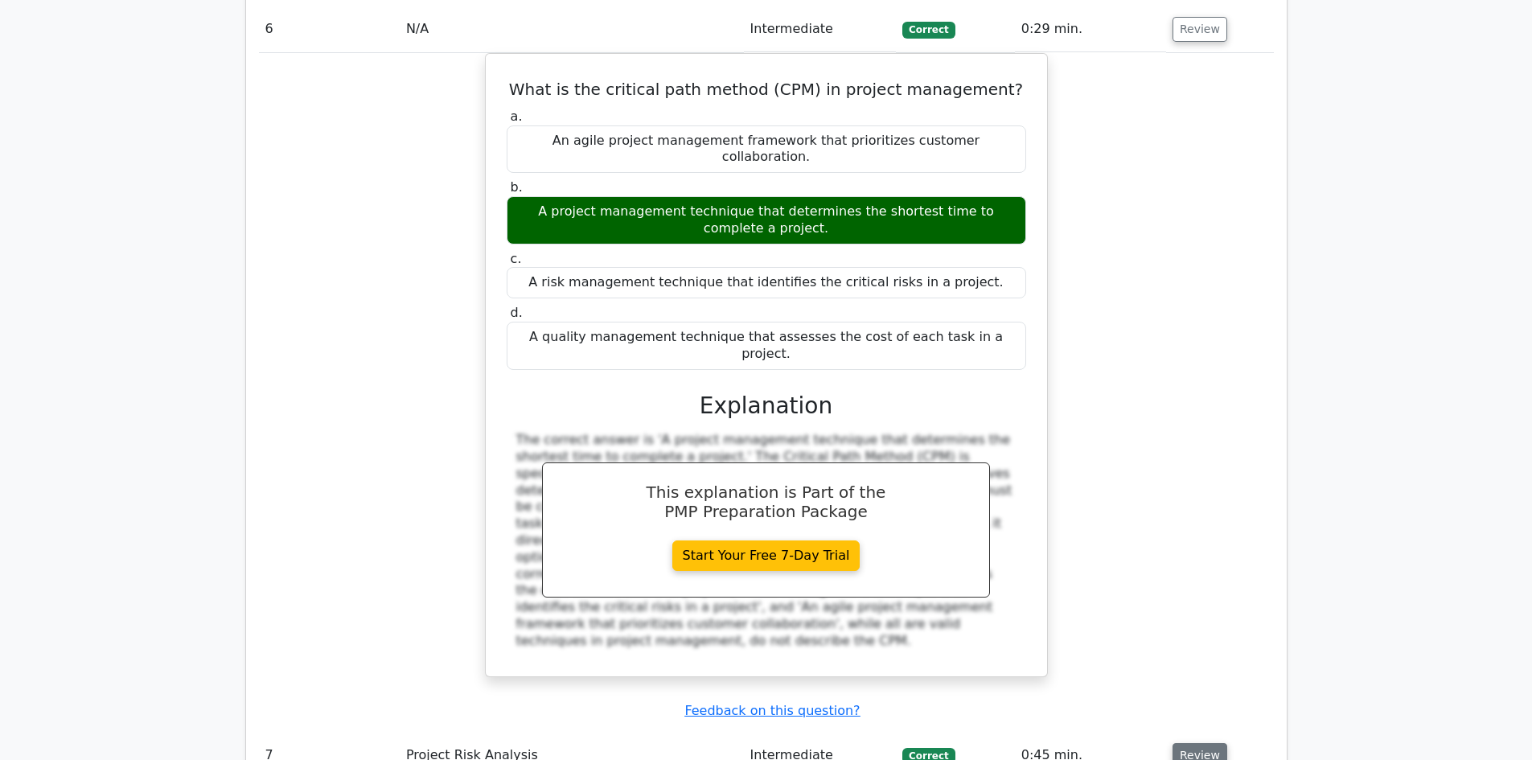
click at [1175, 743] on button "Review" at bounding box center [1200, 755] width 55 height 25
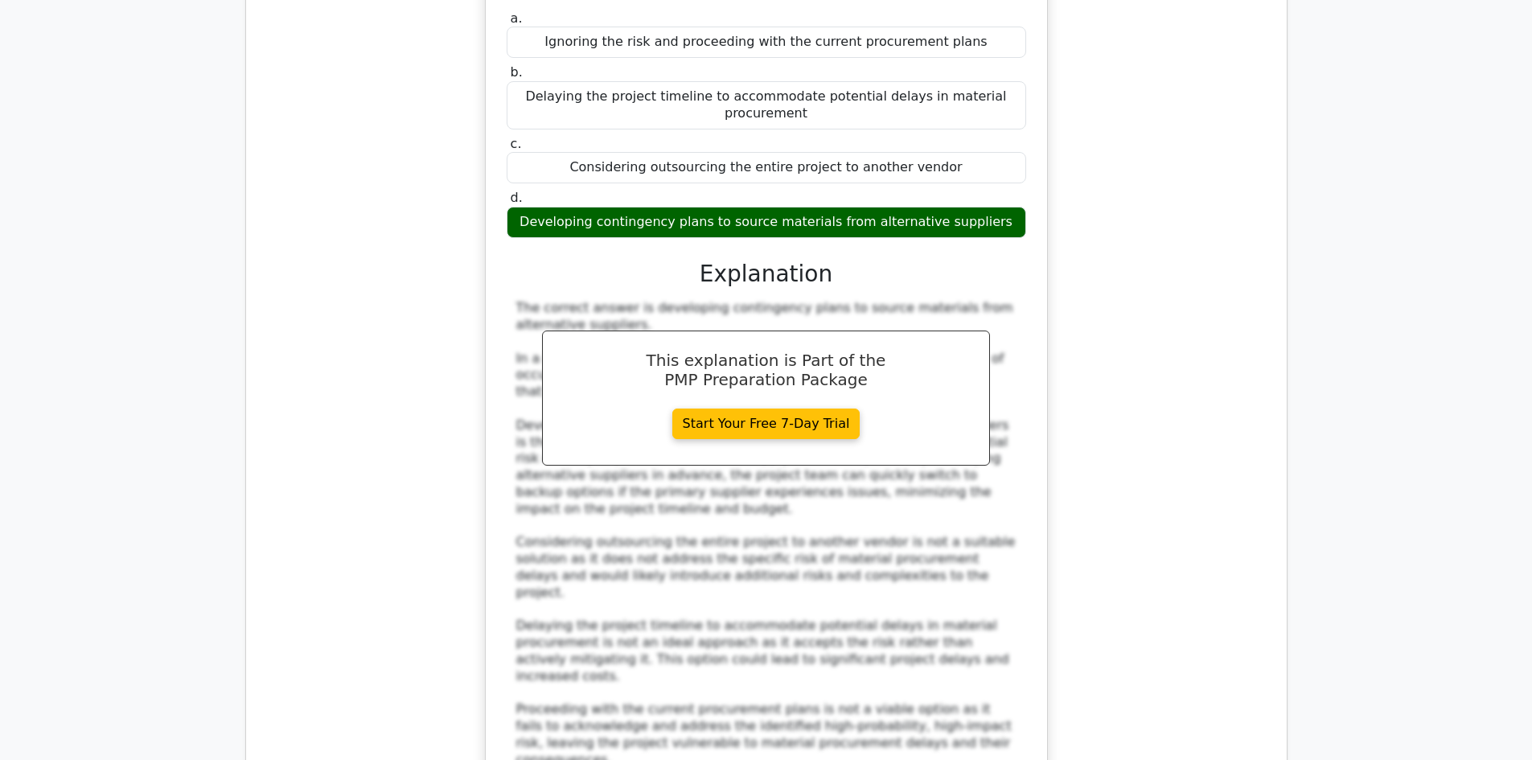
scroll to position [6596, 0]
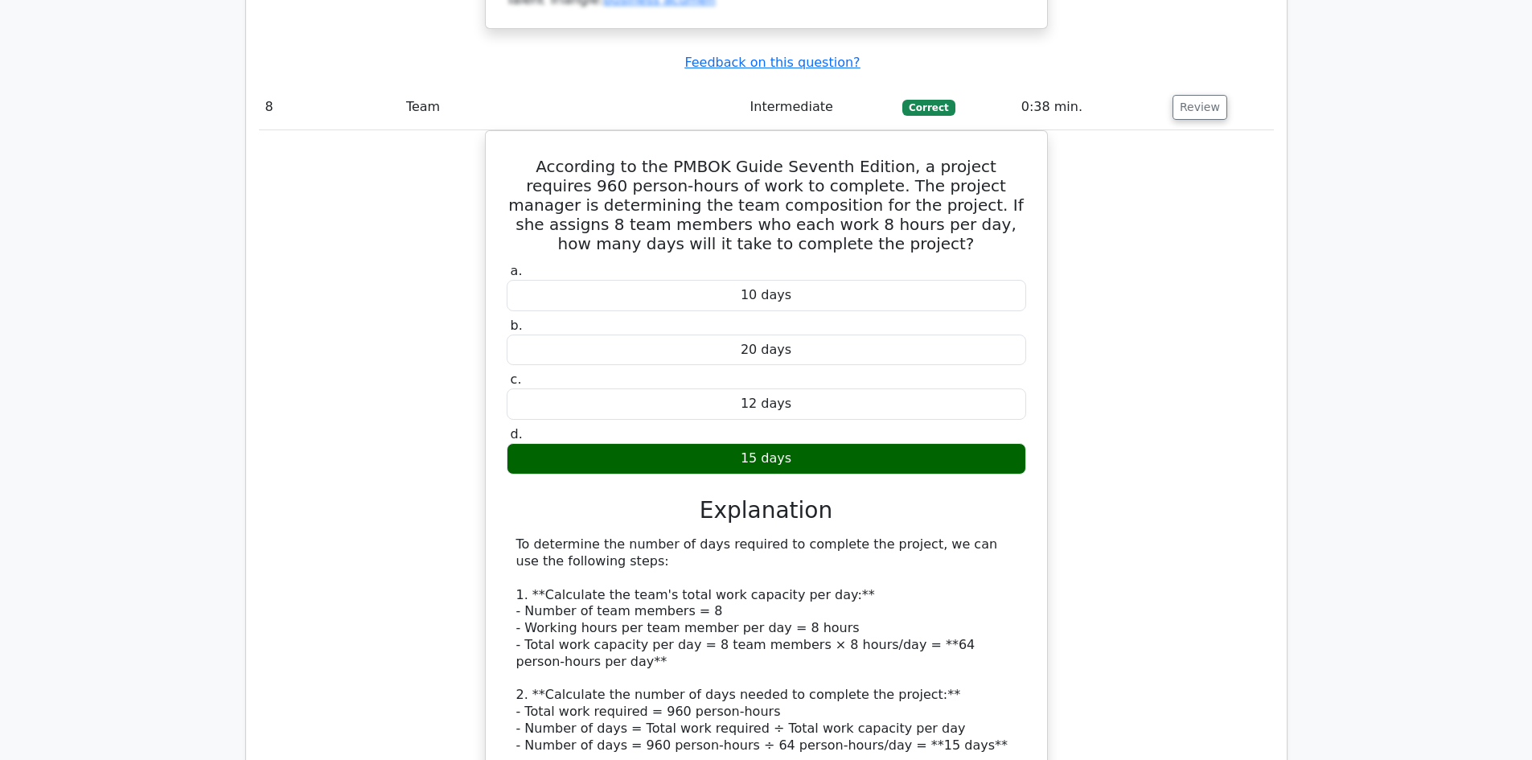
scroll to position [7562, 0]
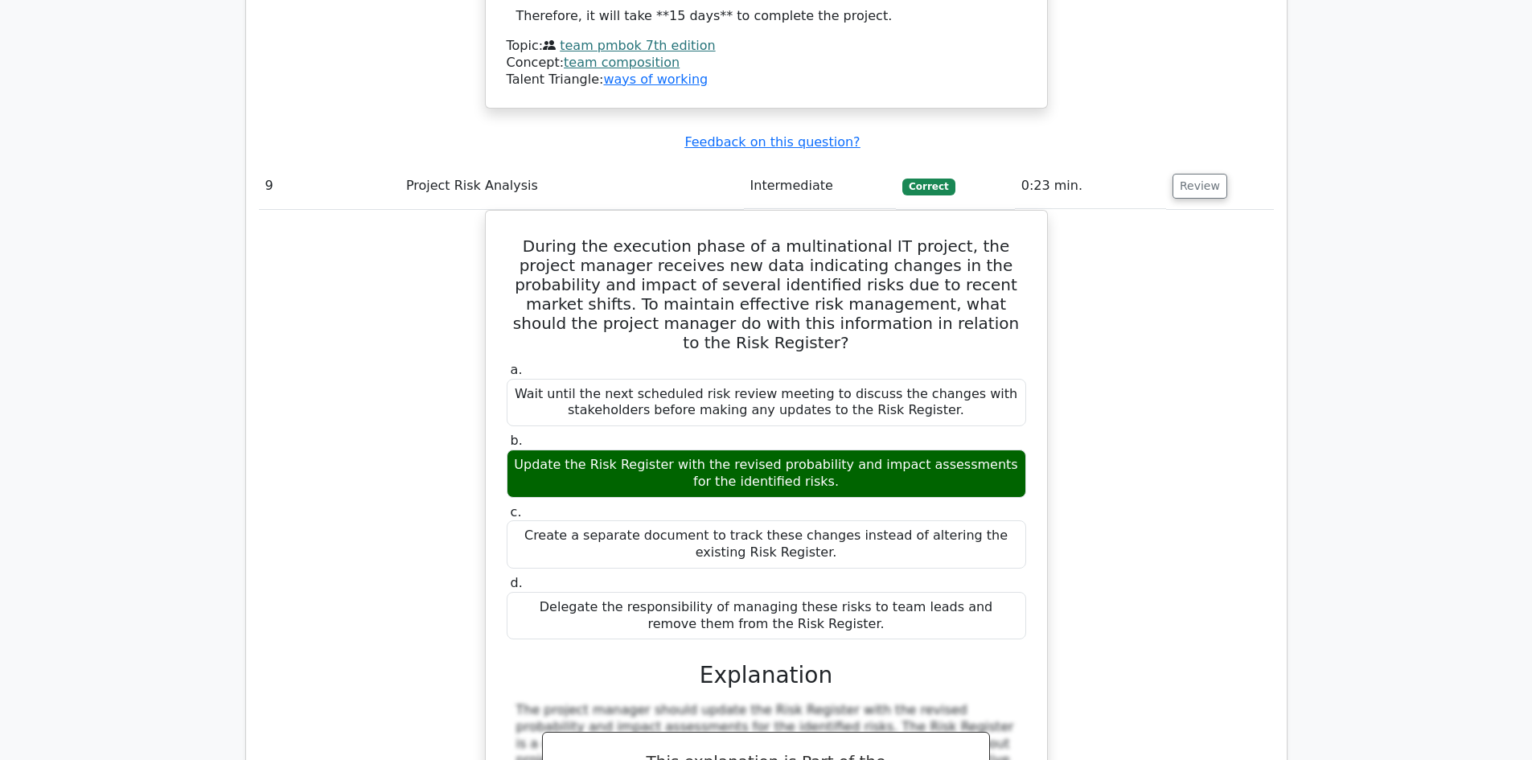
scroll to position [8366, 0]
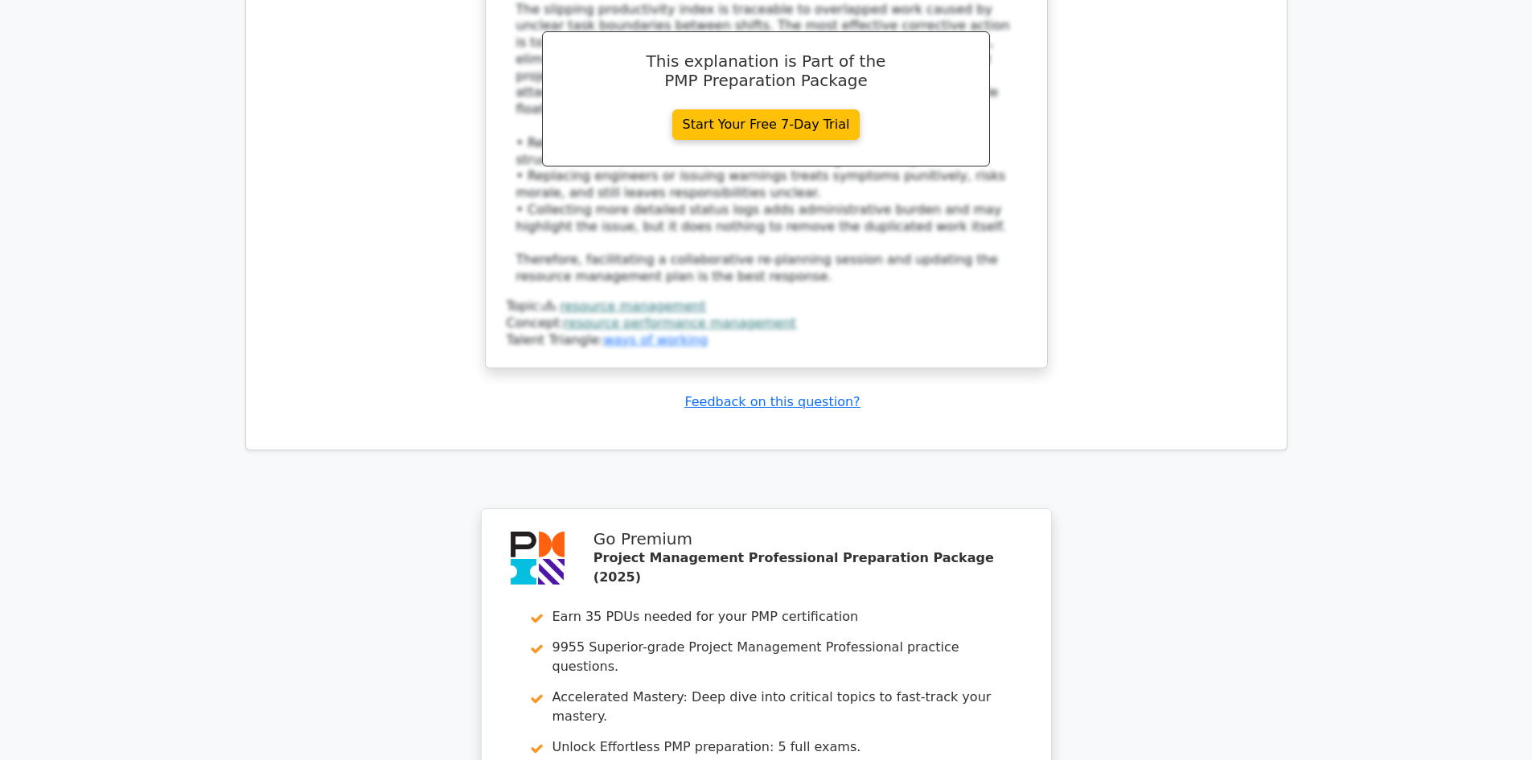
scroll to position [9742, 0]
